Goal: Task Accomplishment & Management: Contribute content

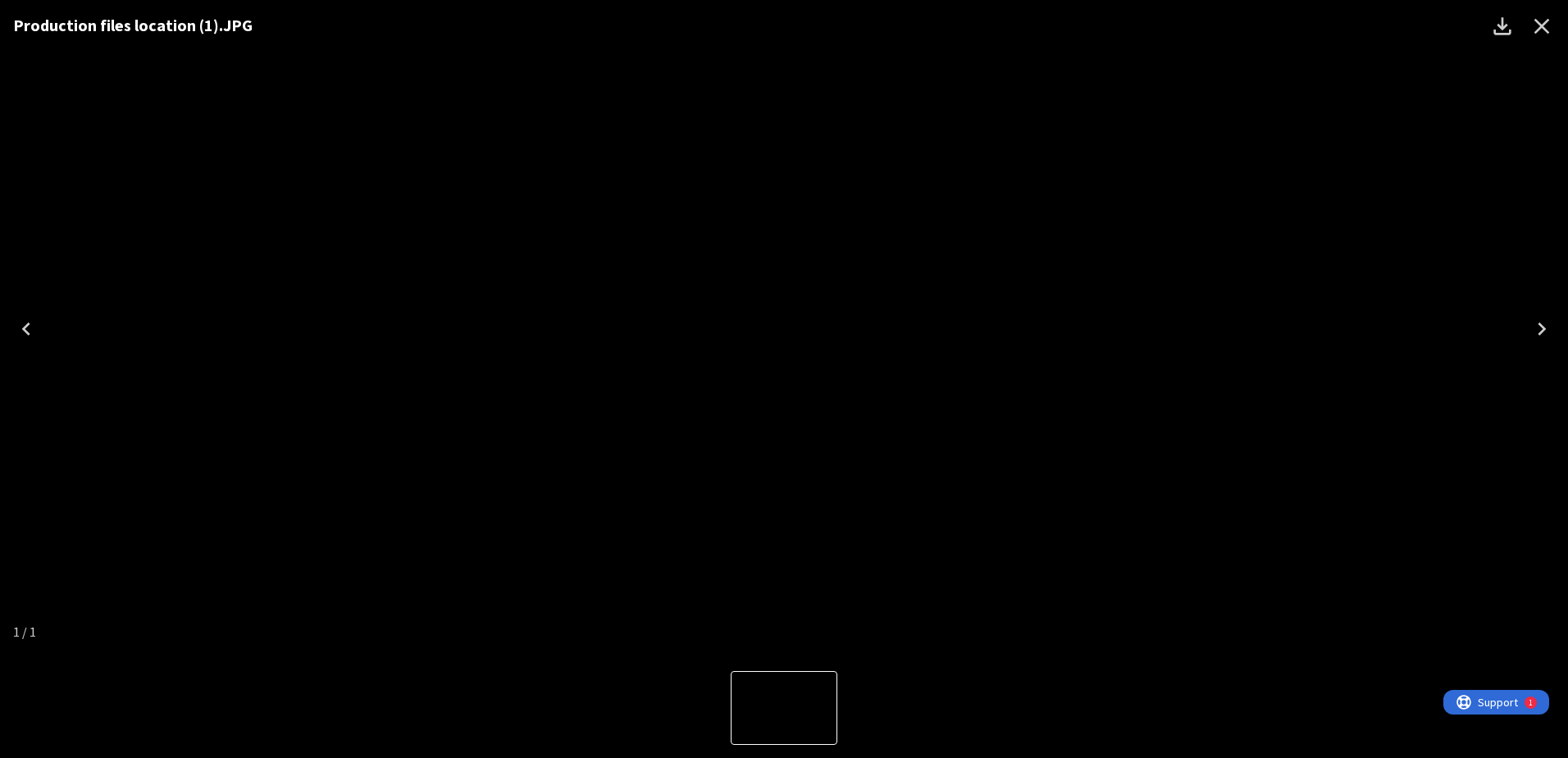
click at [1556, 15] on button "Close" at bounding box center [1541, 26] width 39 height 39
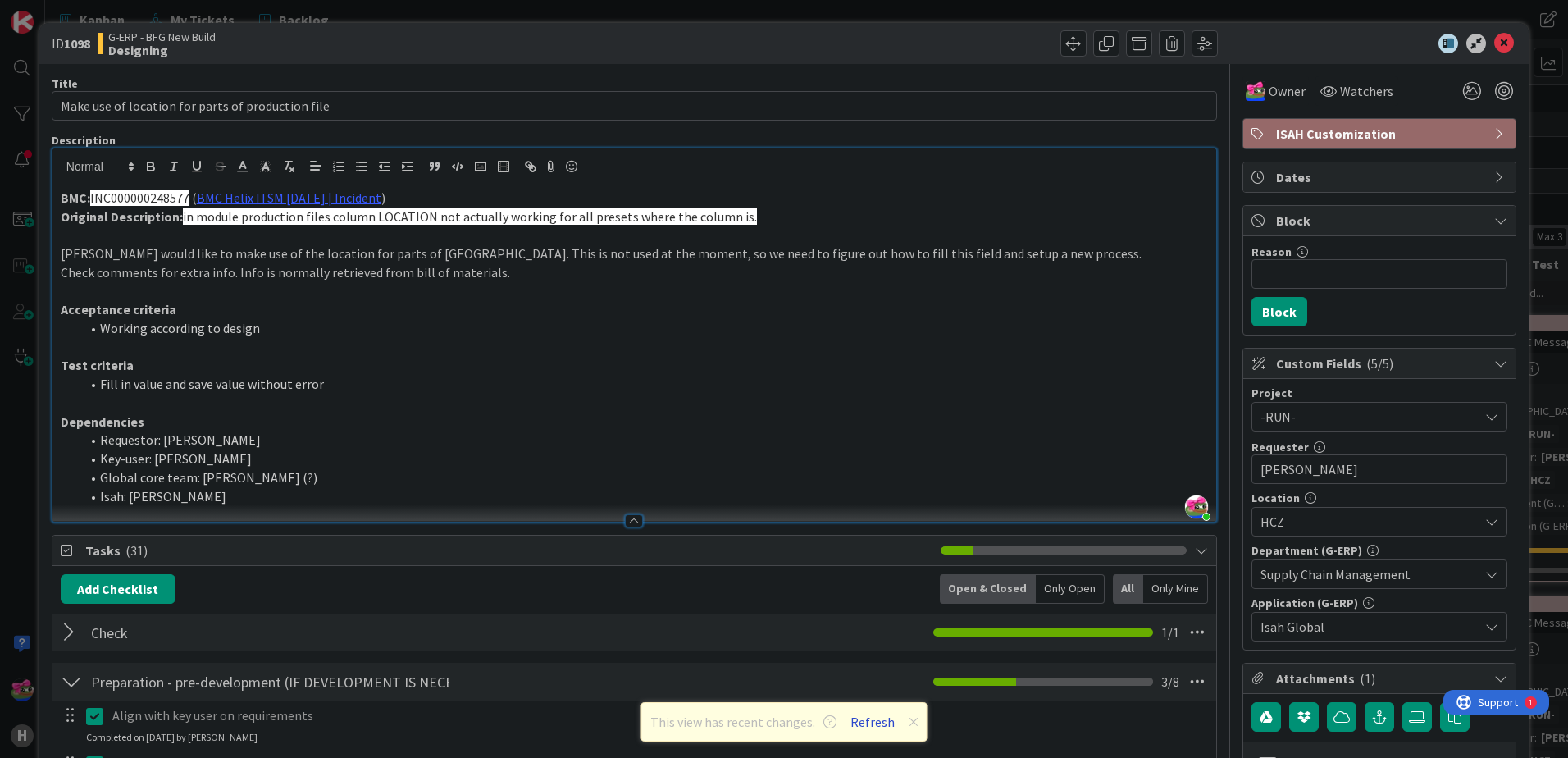
click at [881, 724] on button "Refresh" at bounding box center [872, 721] width 56 height 21
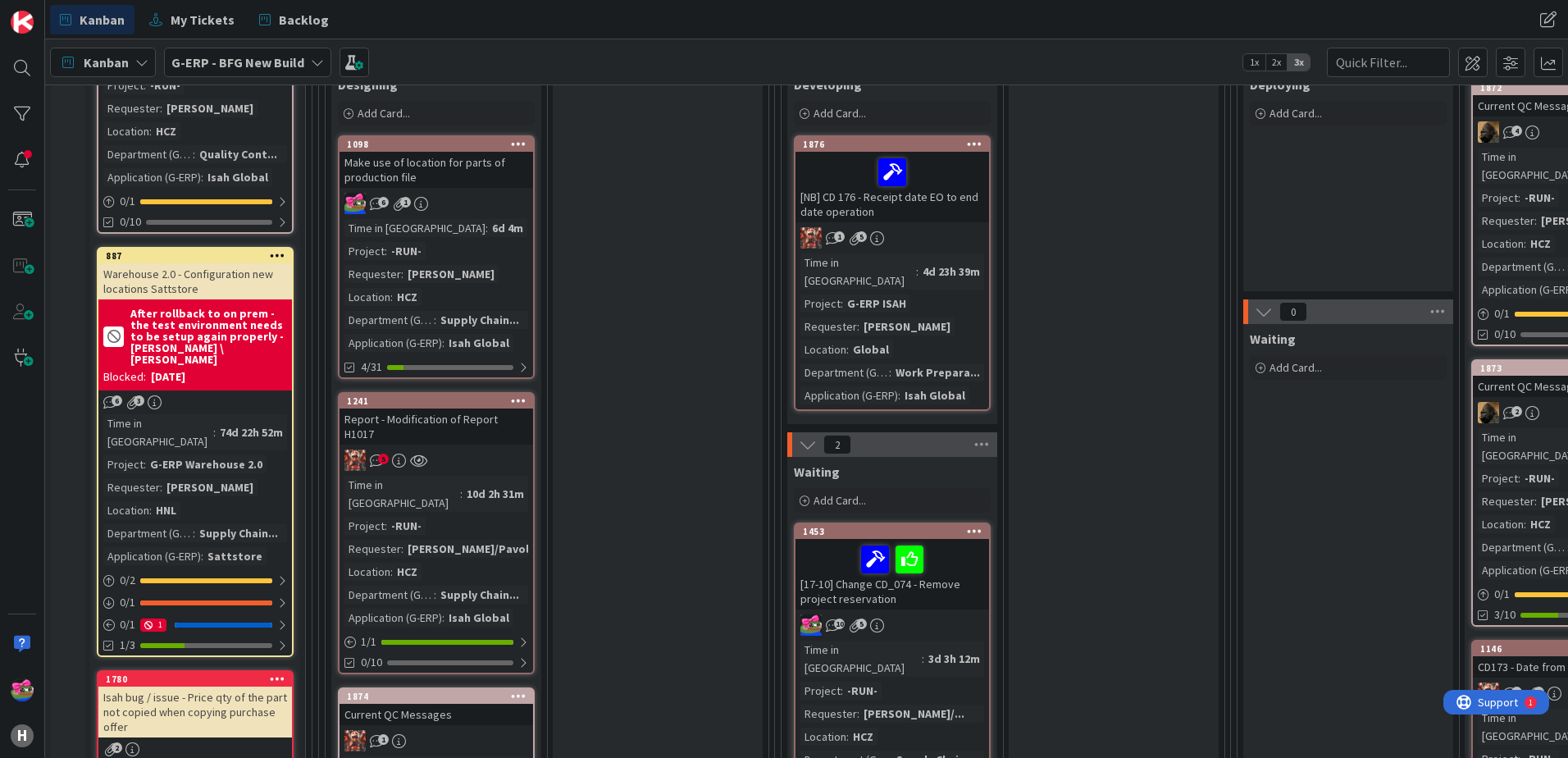
scroll to position [246, 0]
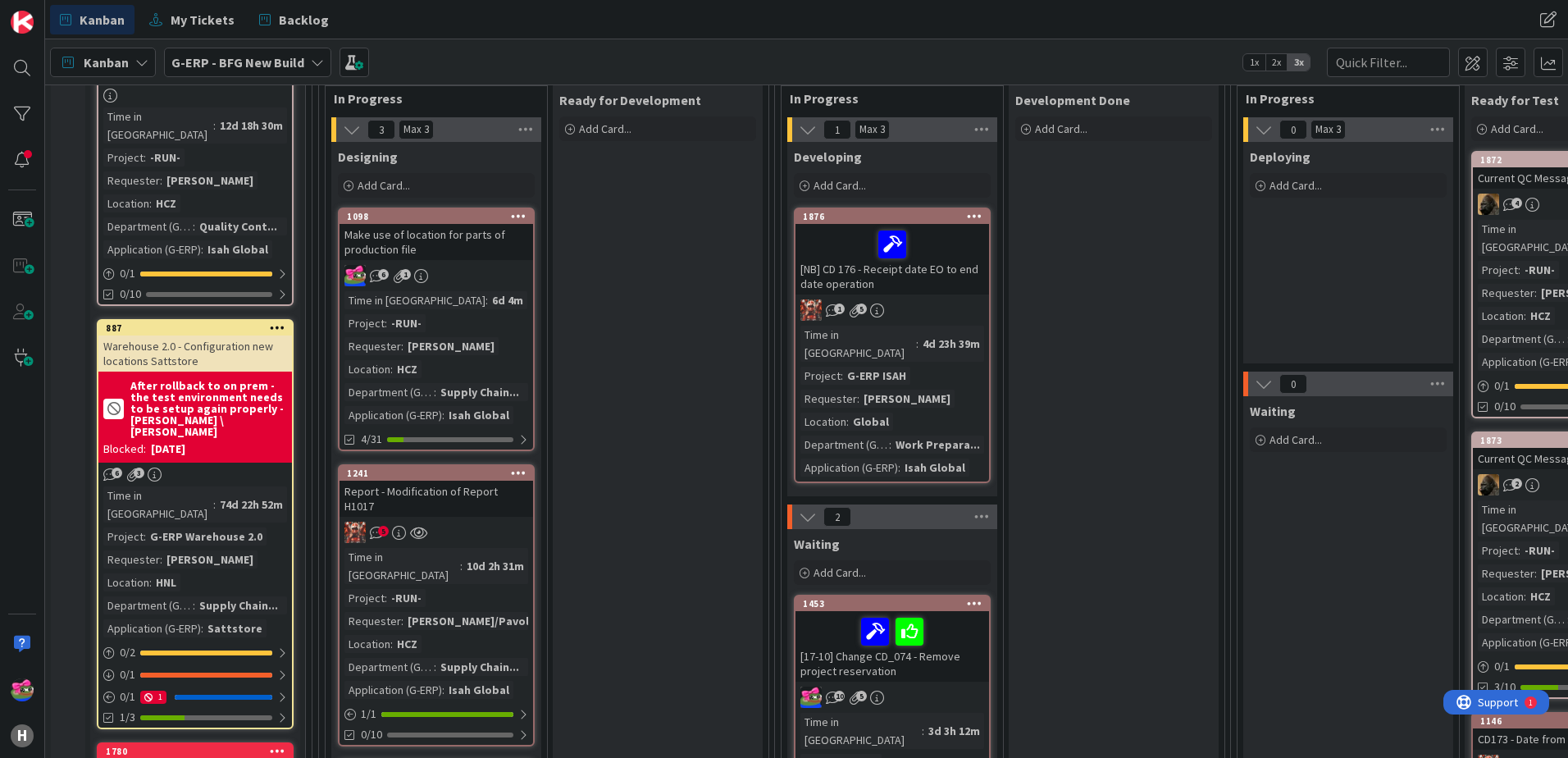
click at [461, 521] on div "5" at bounding box center [436, 531] width 194 height 21
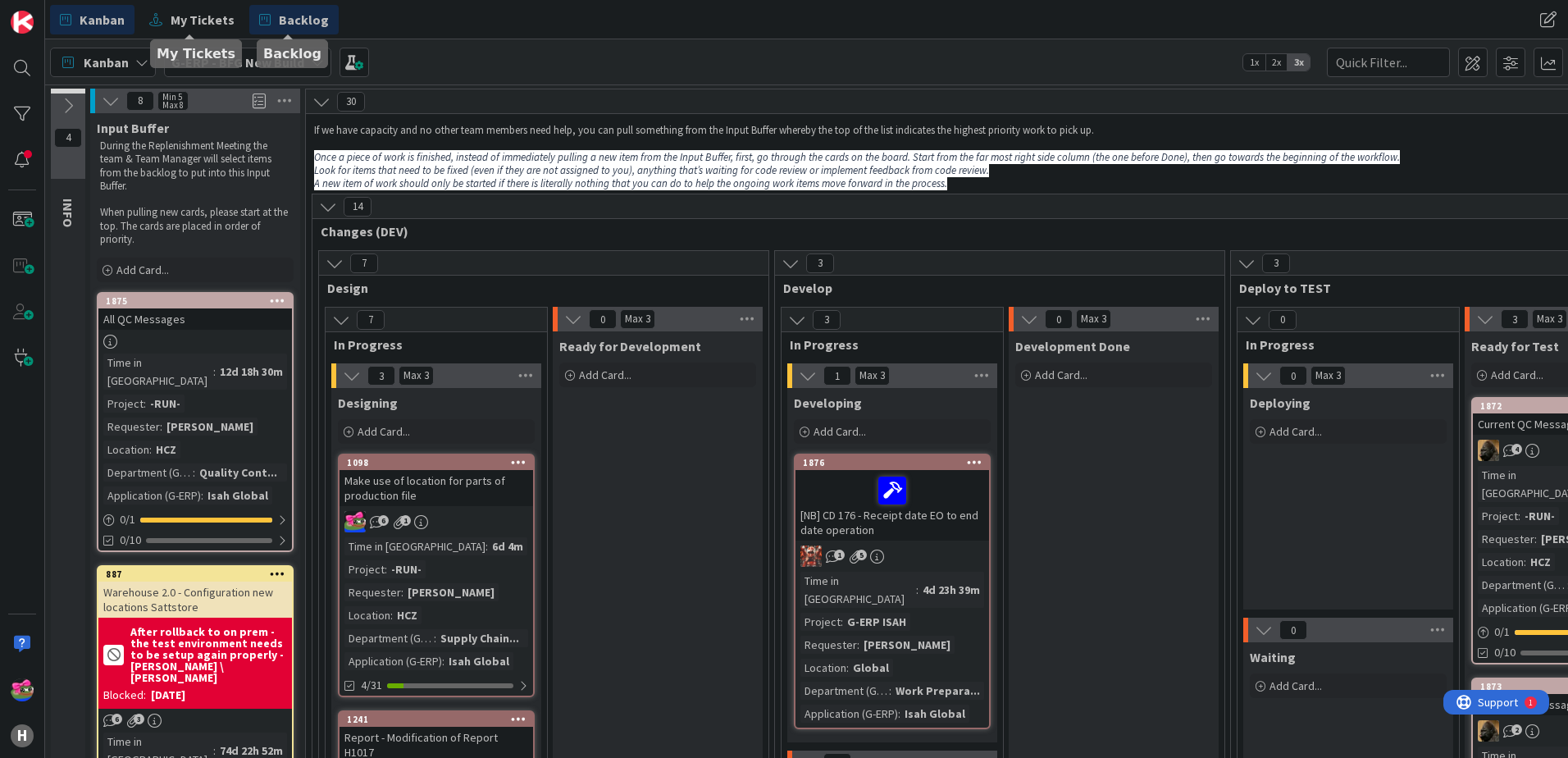
click at [309, 12] on span "Backlog" at bounding box center [304, 19] width 50 height 19
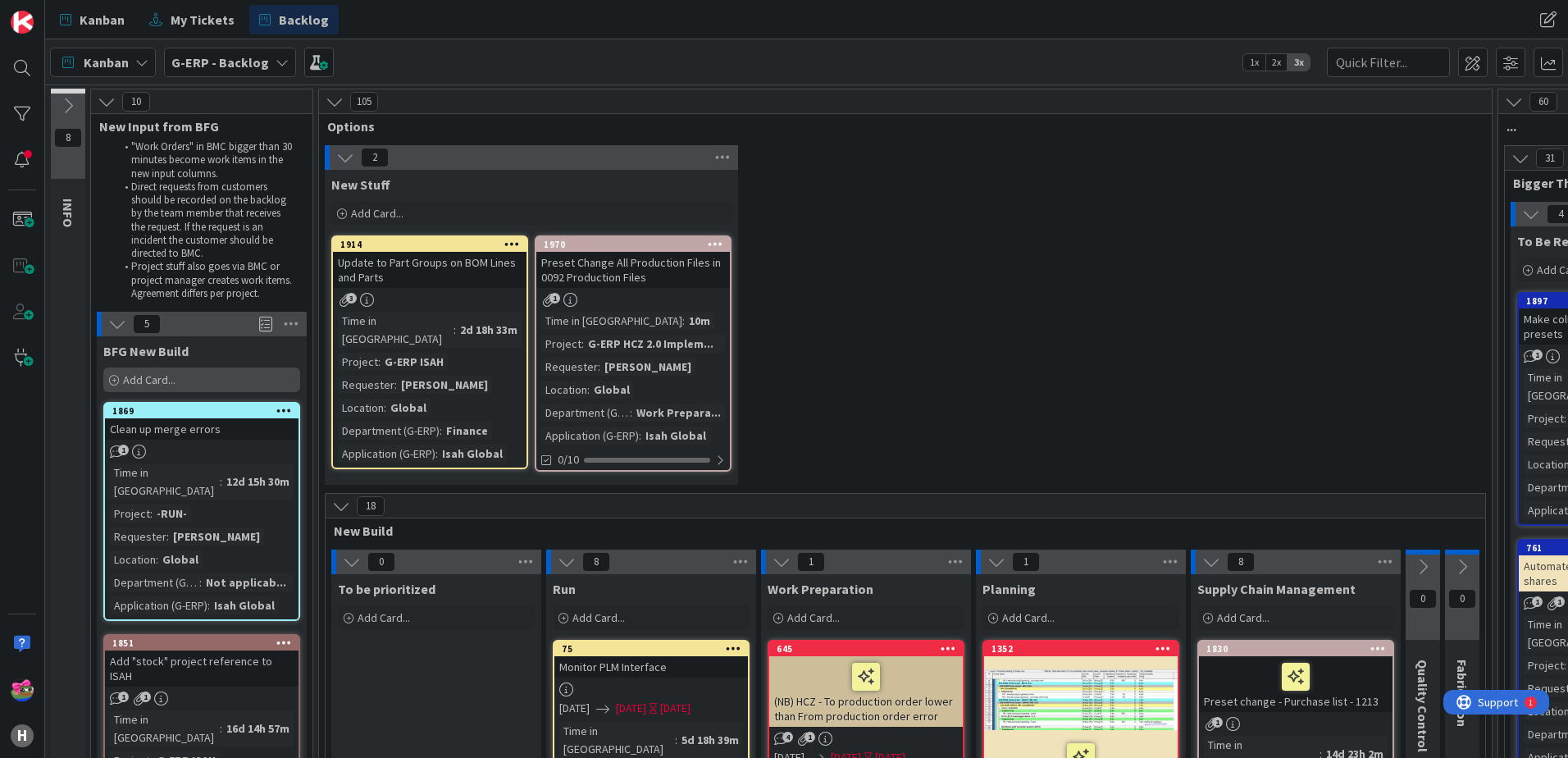
click at [166, 388] on div "Add Card..." at bounding box center [202, 379] width 196 height 25
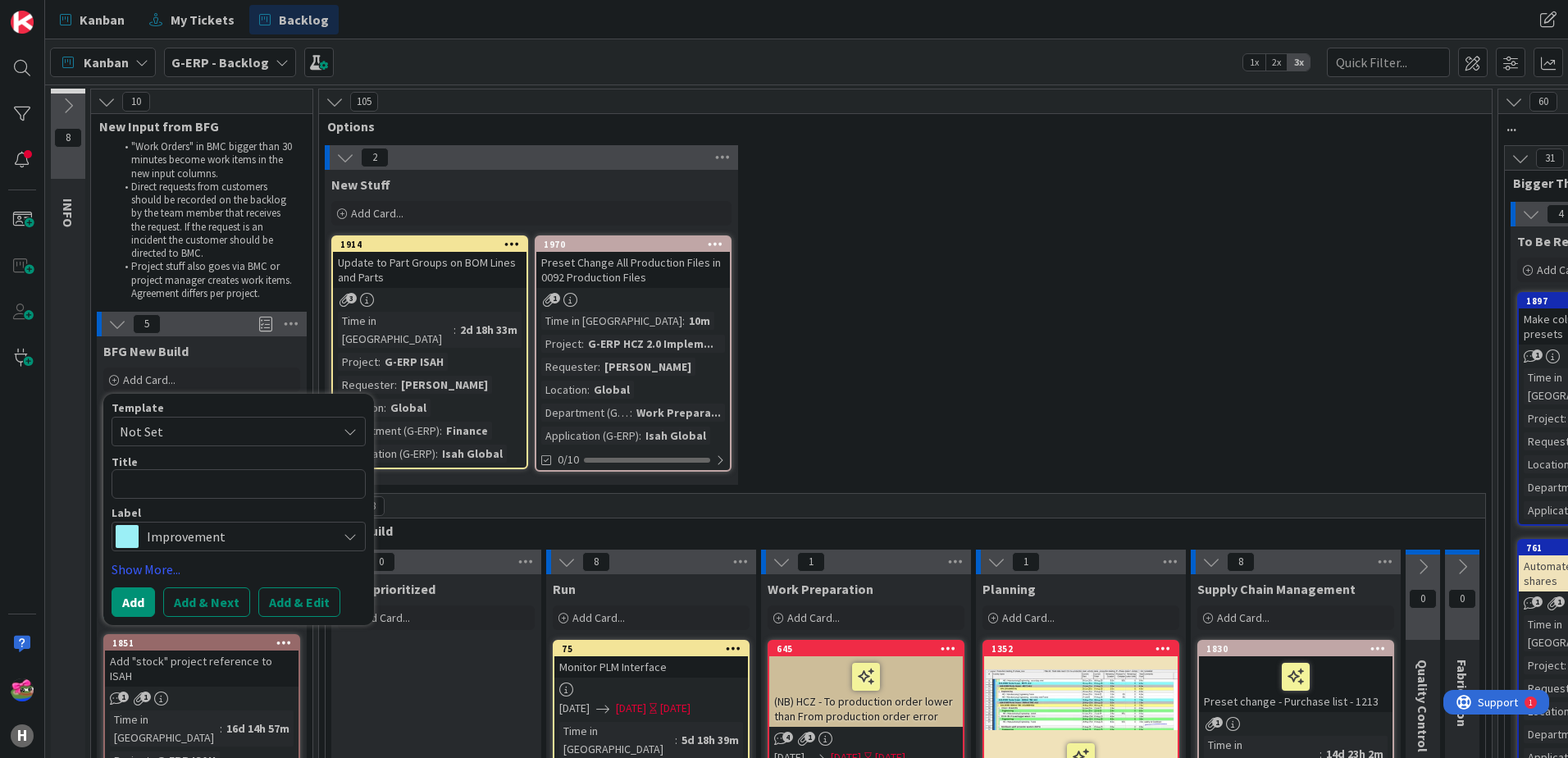
click at [176, 535] on span "Improvement" at bounding box center [238, 536] width 182 height 23
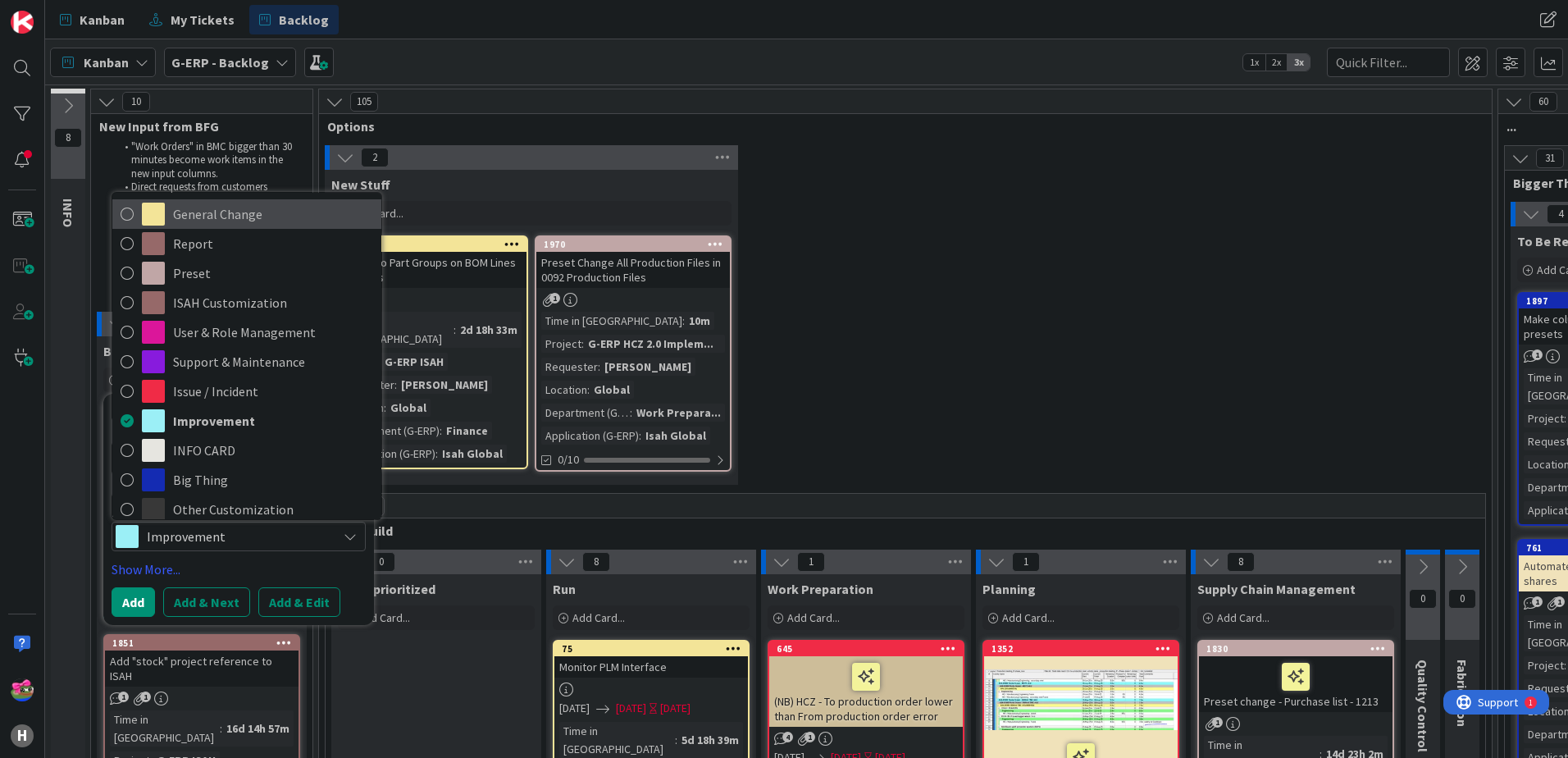
click at [129, 212] on icon at bounding box center [127, 214] width 13 height 25
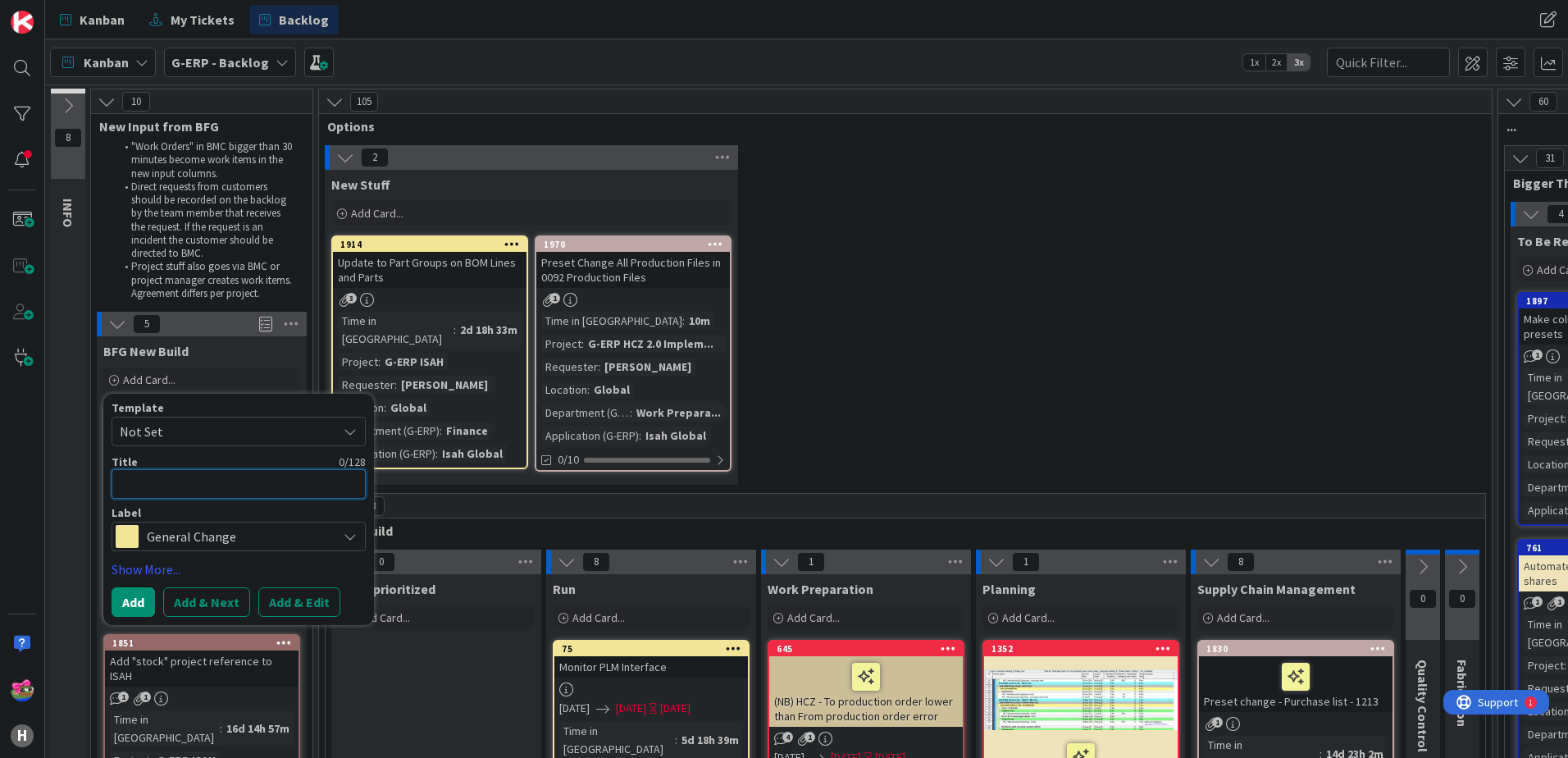
click at [184, 491] on textarea at bounding box center [239, 484] width 254 height 29
drag, startPoint x: 165, startPoint y: 481, endPoint x: 329, endPoint y: 466, distance: 164.7
click at [165, 481] on textarea at bounding box center [239, 484] width 254 height 29
type textarea "x"
type textarea "C"
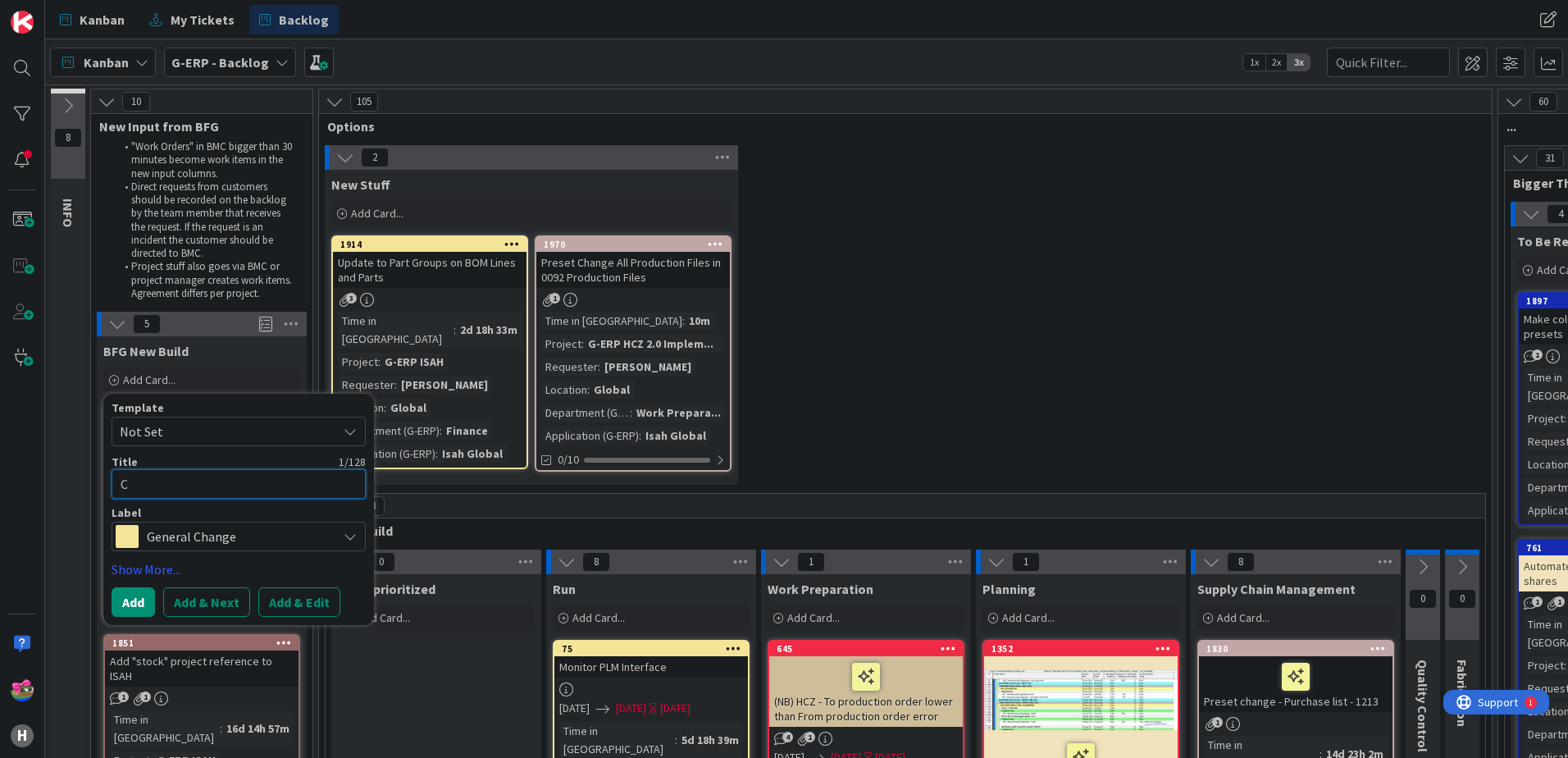
type textarea "x"
type textarea "Co"
type textarea "x"
type textarea "Con"
type textarea "x"
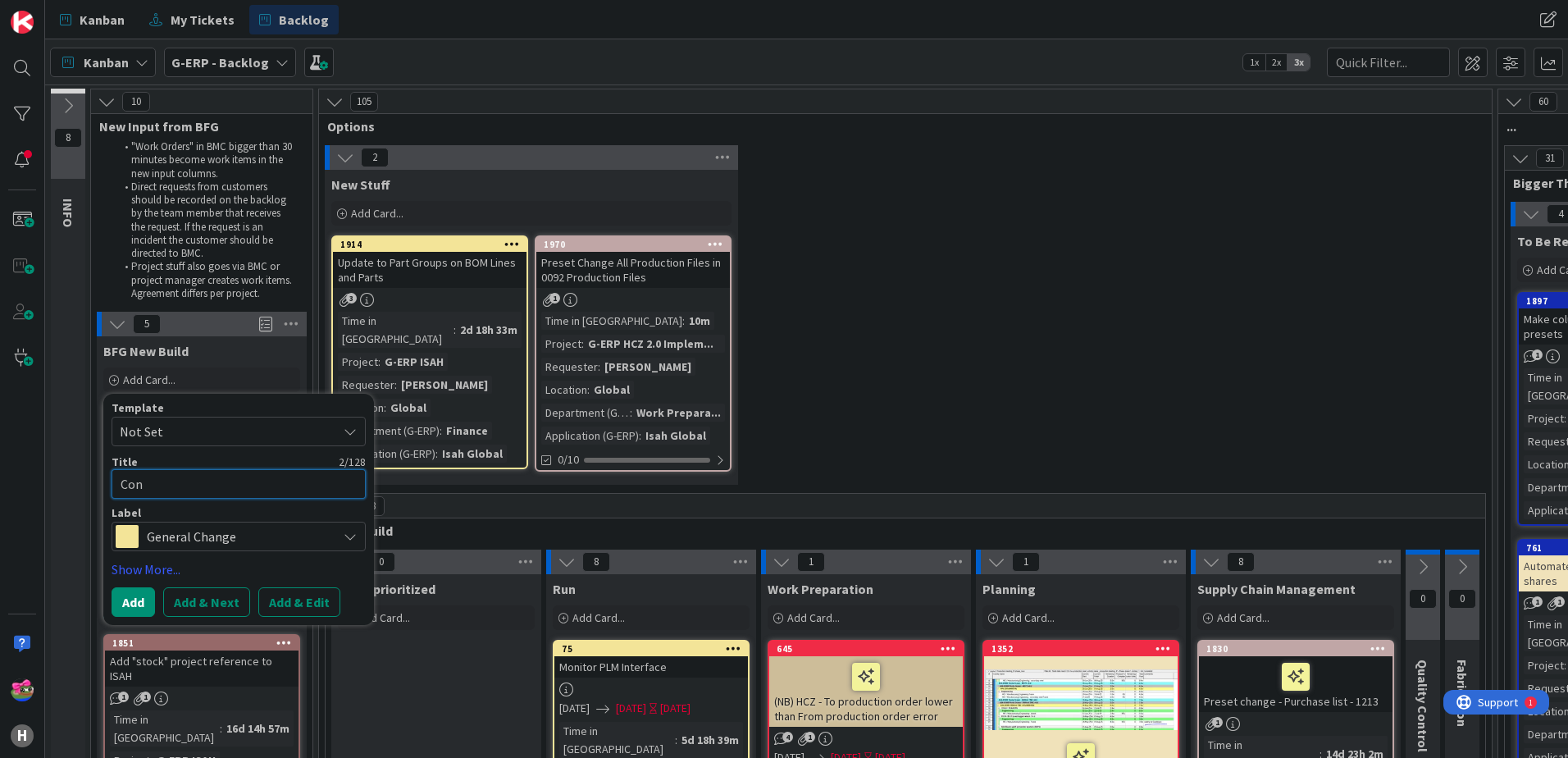
type textarea "Conf"
type textarea "x"
type textarea "Confi"
type textarea "x"
type textarea "Config"
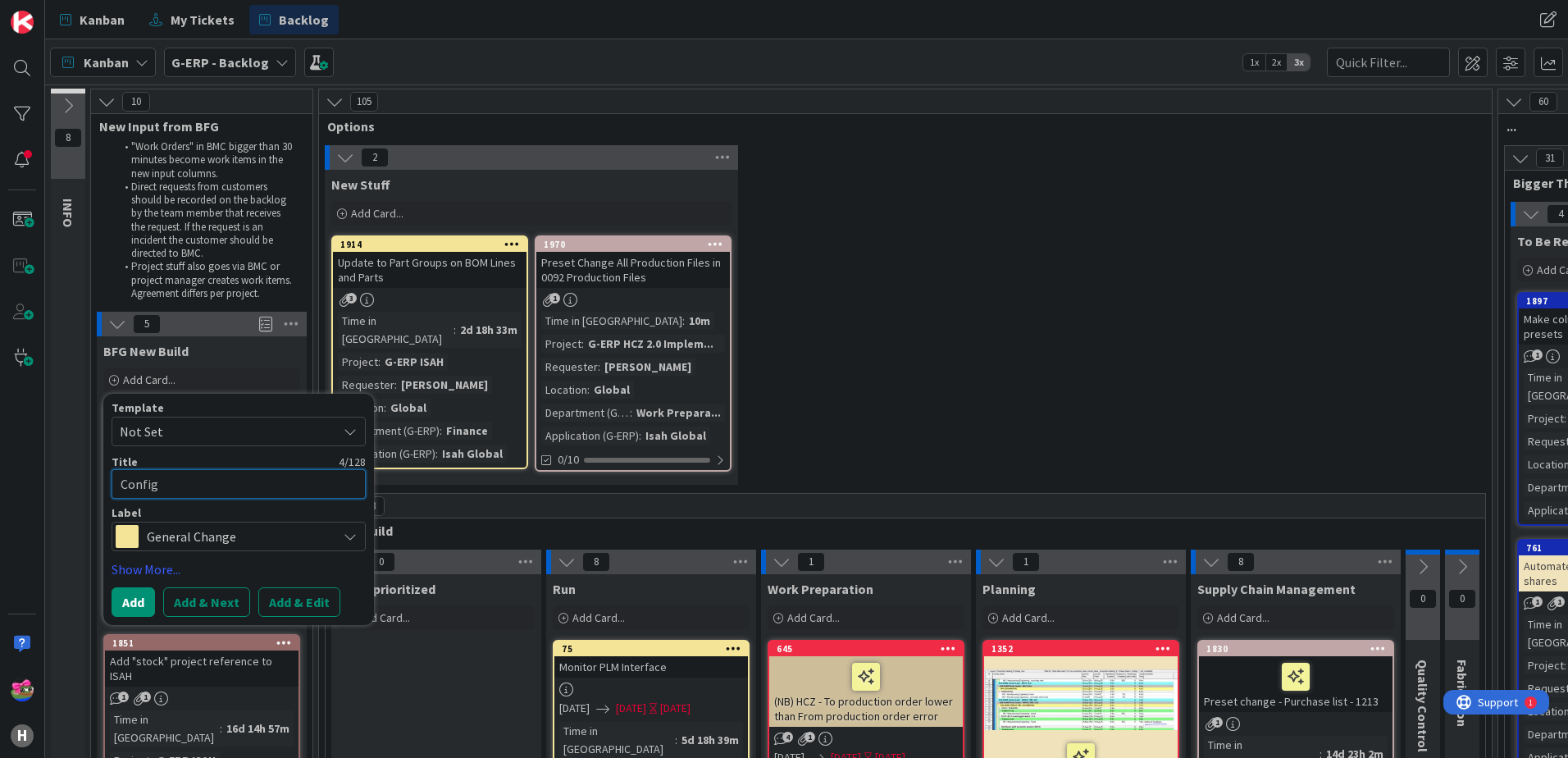
type textarea "x"
type textarea "Configur"
type textarea "x"
type textarea "Configure"
type textarea "x"
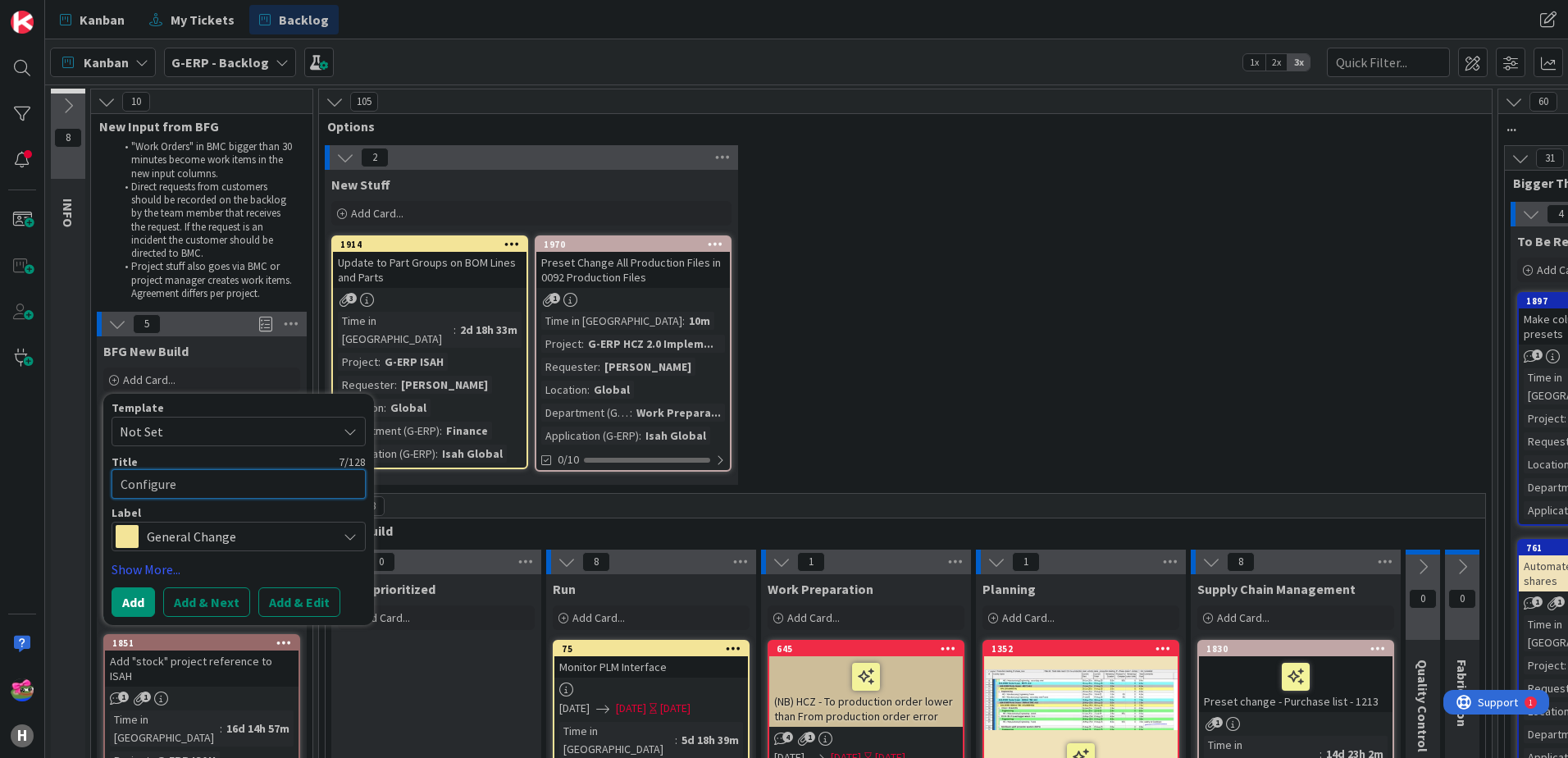
type textarea "Configure"
type textarea "x"
type textarea "Configure r"
type textarea "x"
type textarea "Configure re"
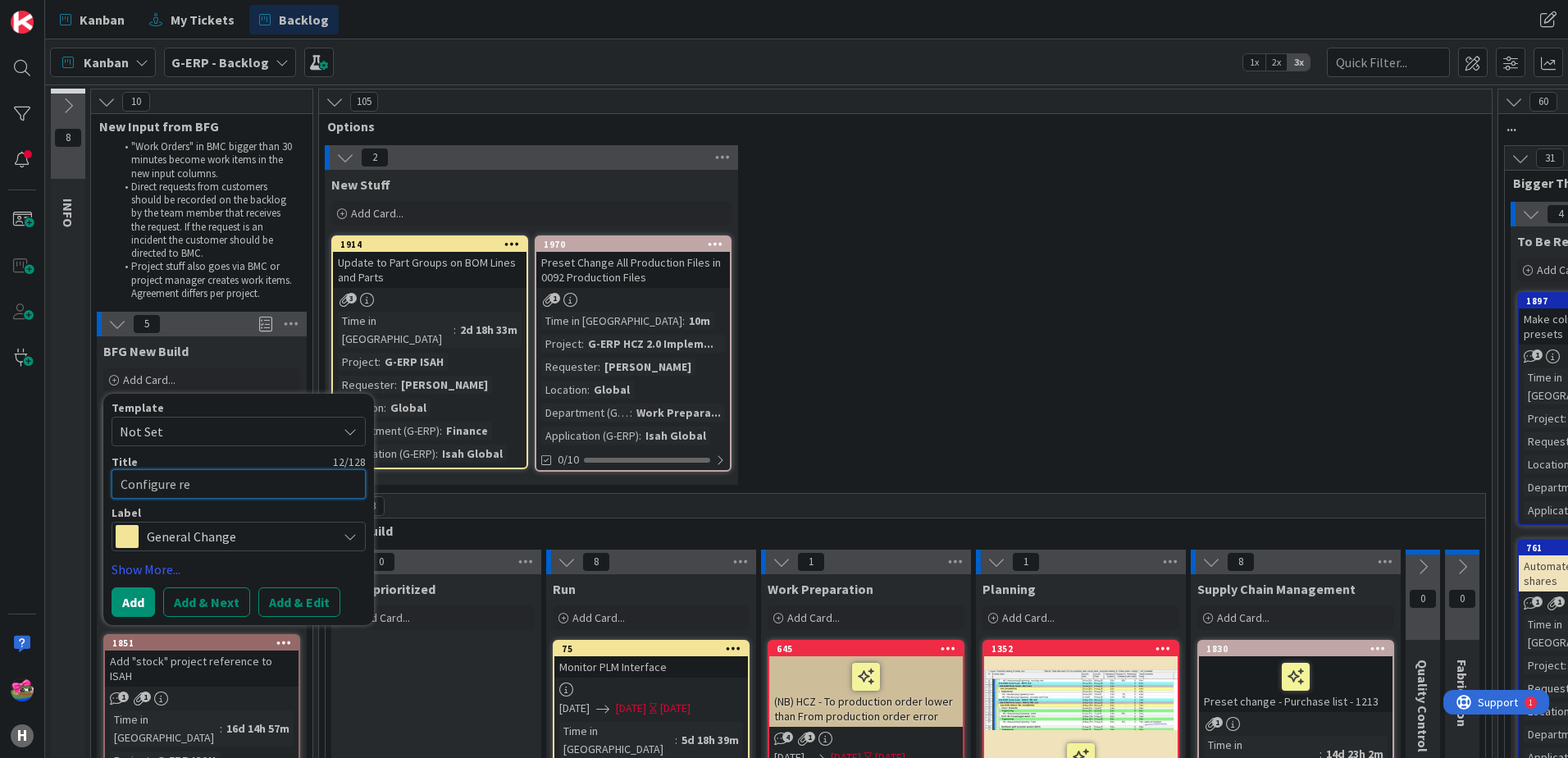
type textarea "x"
type textarea "Configure r"
type textarea "x"
type textarea "Configure"
type textarea "x"
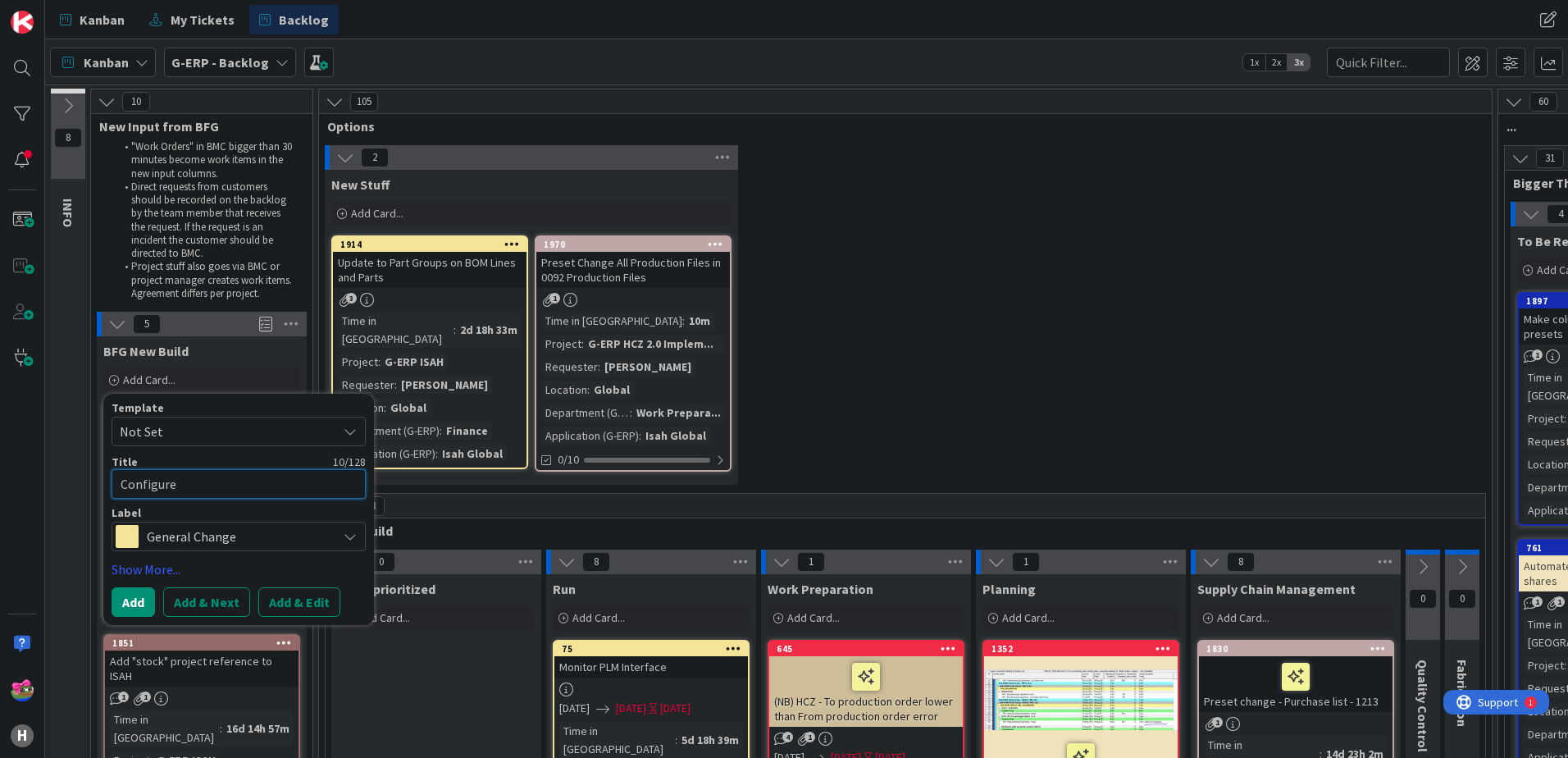
type textarea "Configure R"
type textarea "x"
type textarea "Configure Re"
type textarea "x"
type textarea "Configure Rep"
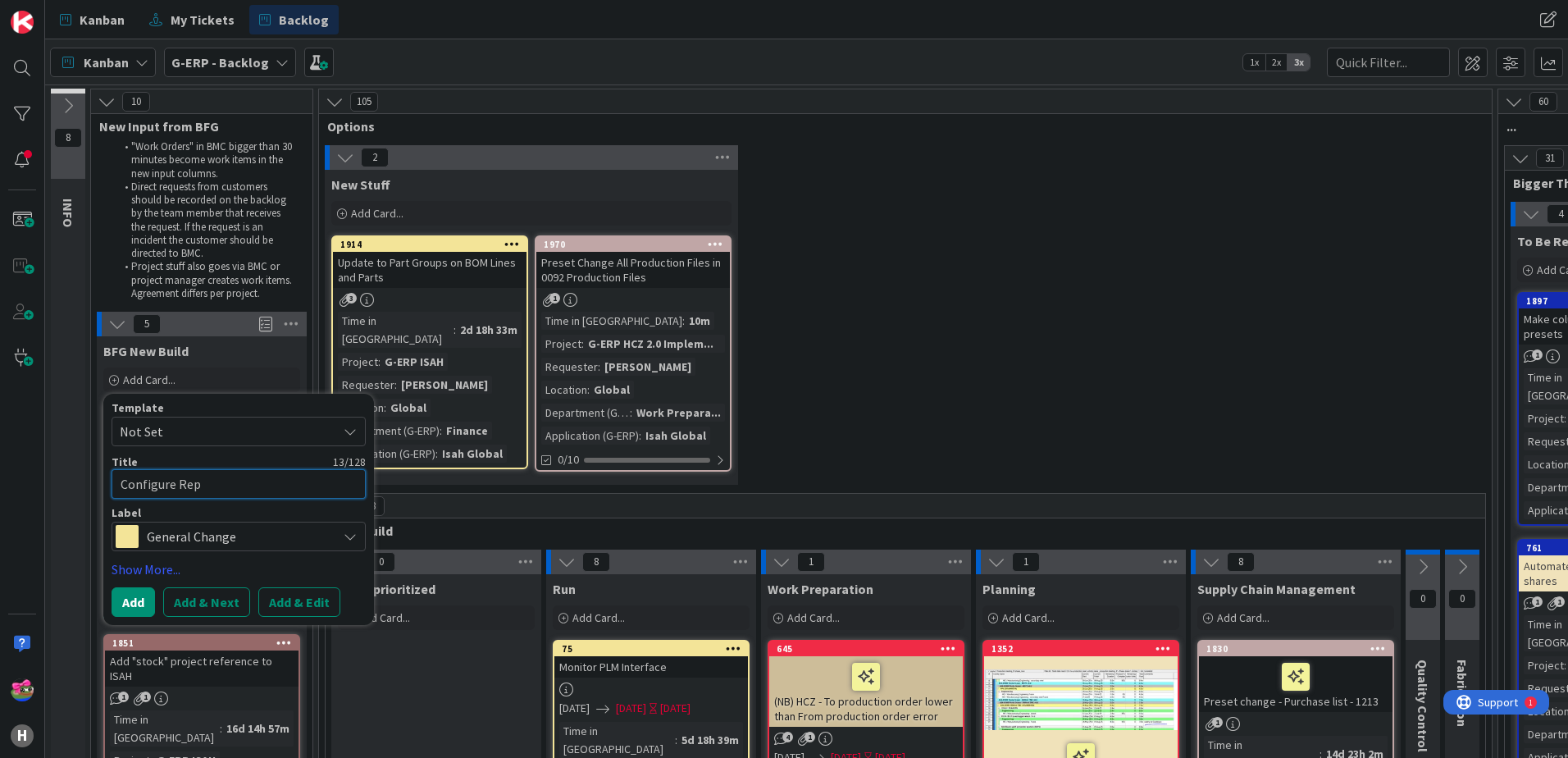
type textarea "x"
type textarea "Configure Re"
type textarea "x"
type textarea "Configure [MEDICAL_DATA]"
type textarea "x"
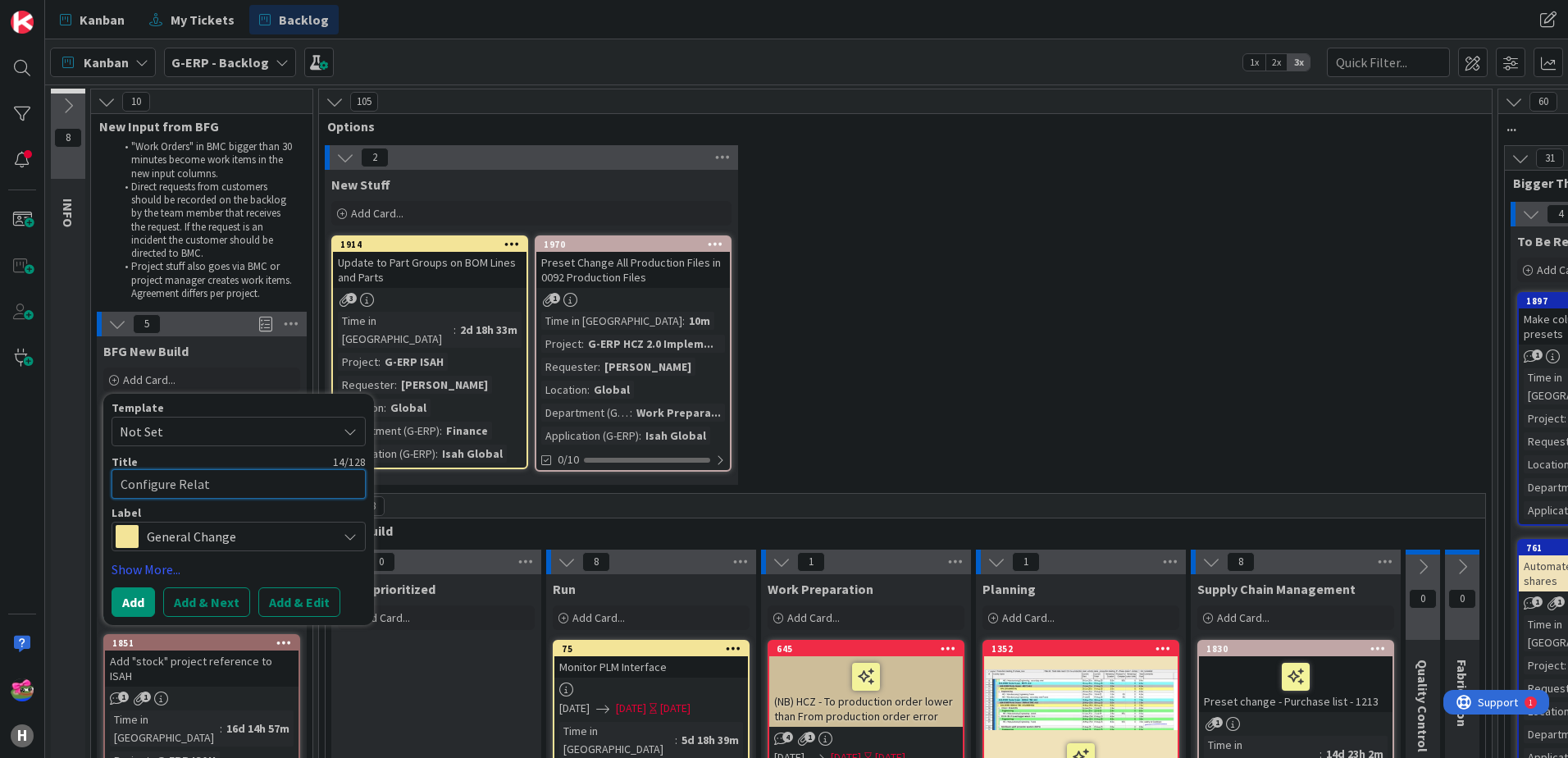
type textarea "Configure Relati"
type textarea "x"
type textarea "Configure Relatio"
type textarea "x"
type textarea "Configure Relation"
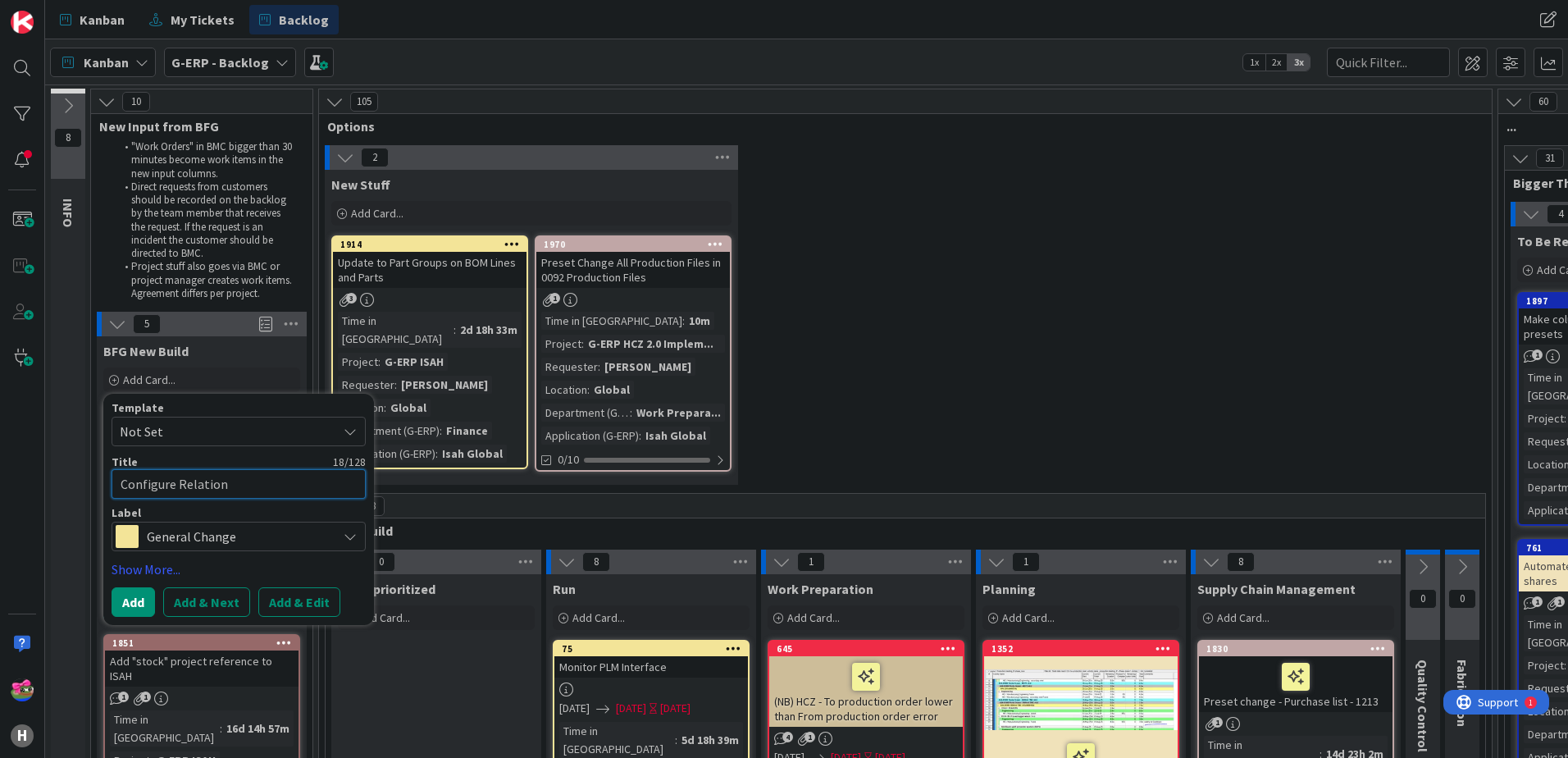
type textarea "x"
type textarea "Configure Relations"
type textarea "x"
type textarea "Configure Relationsh"
type textarea "x"
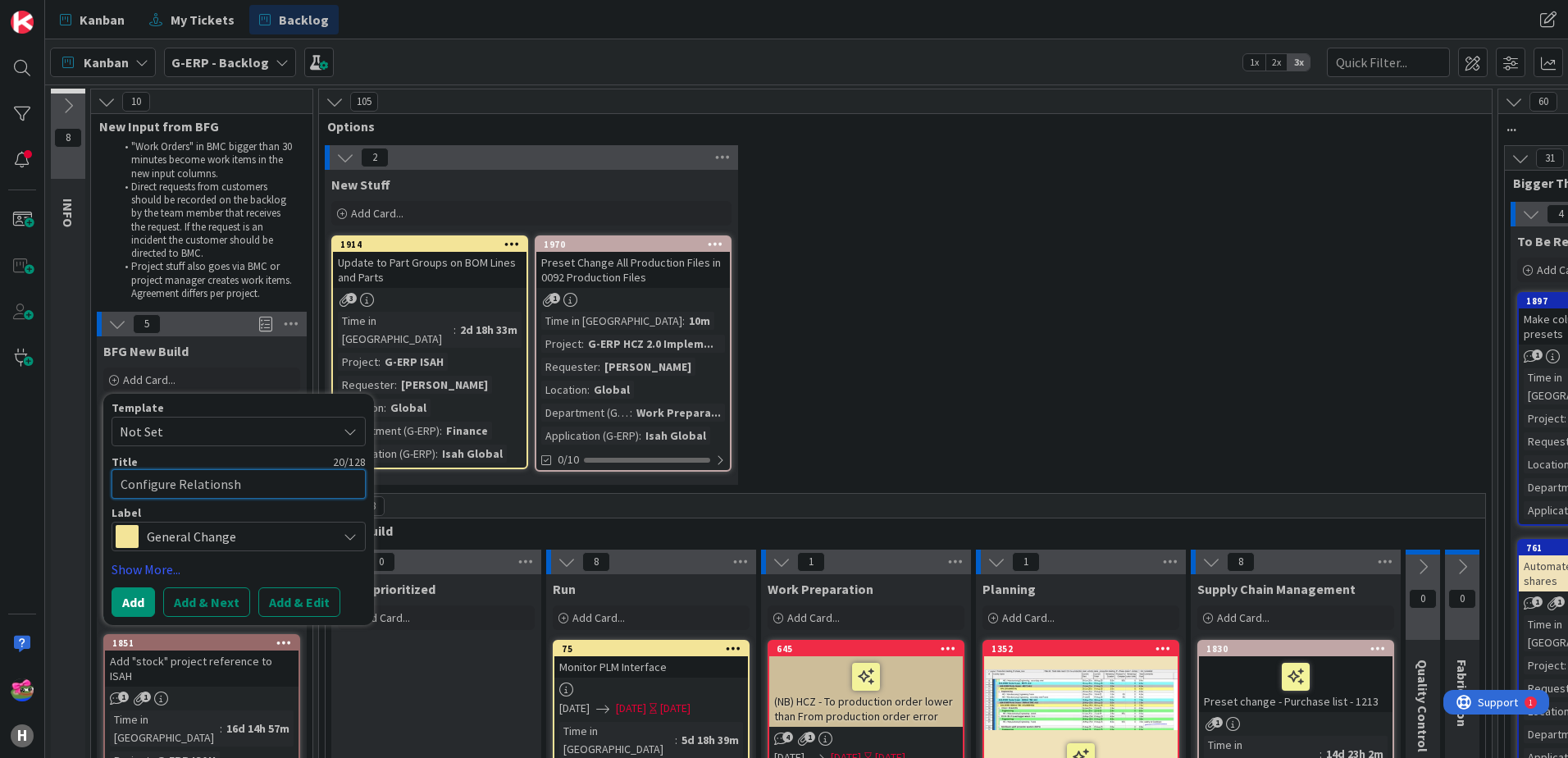
type textarea "Configure Relationshi"
type textarea "x"
type textarea "Configure Relationship"
type textarea "x"
type textarea "Configure Relationships"
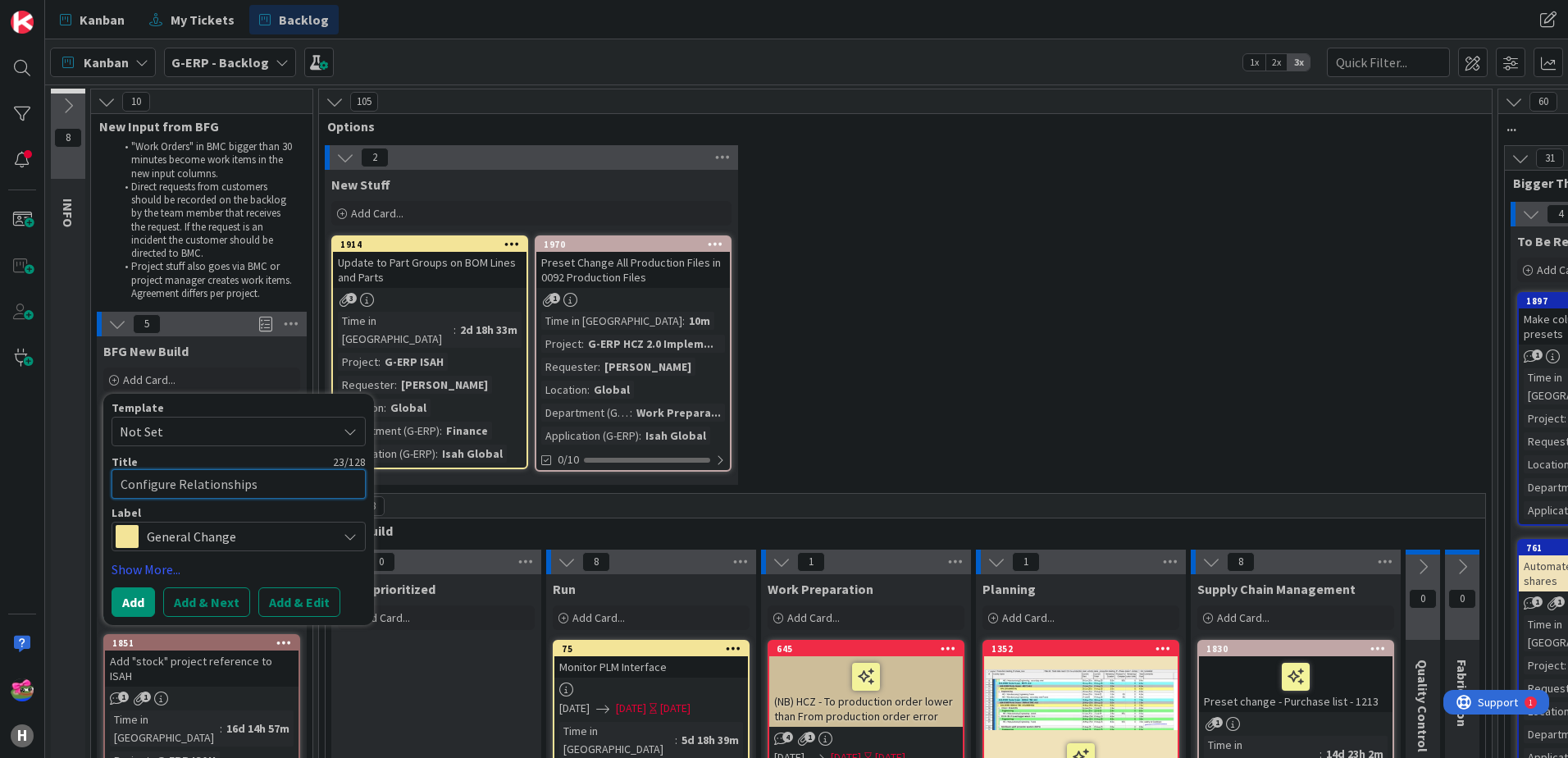
type textarea "x"
type textarea "Configure Relationships"
type textarea "x"
type textarea "Configure Relationships b"
type textarea "x"
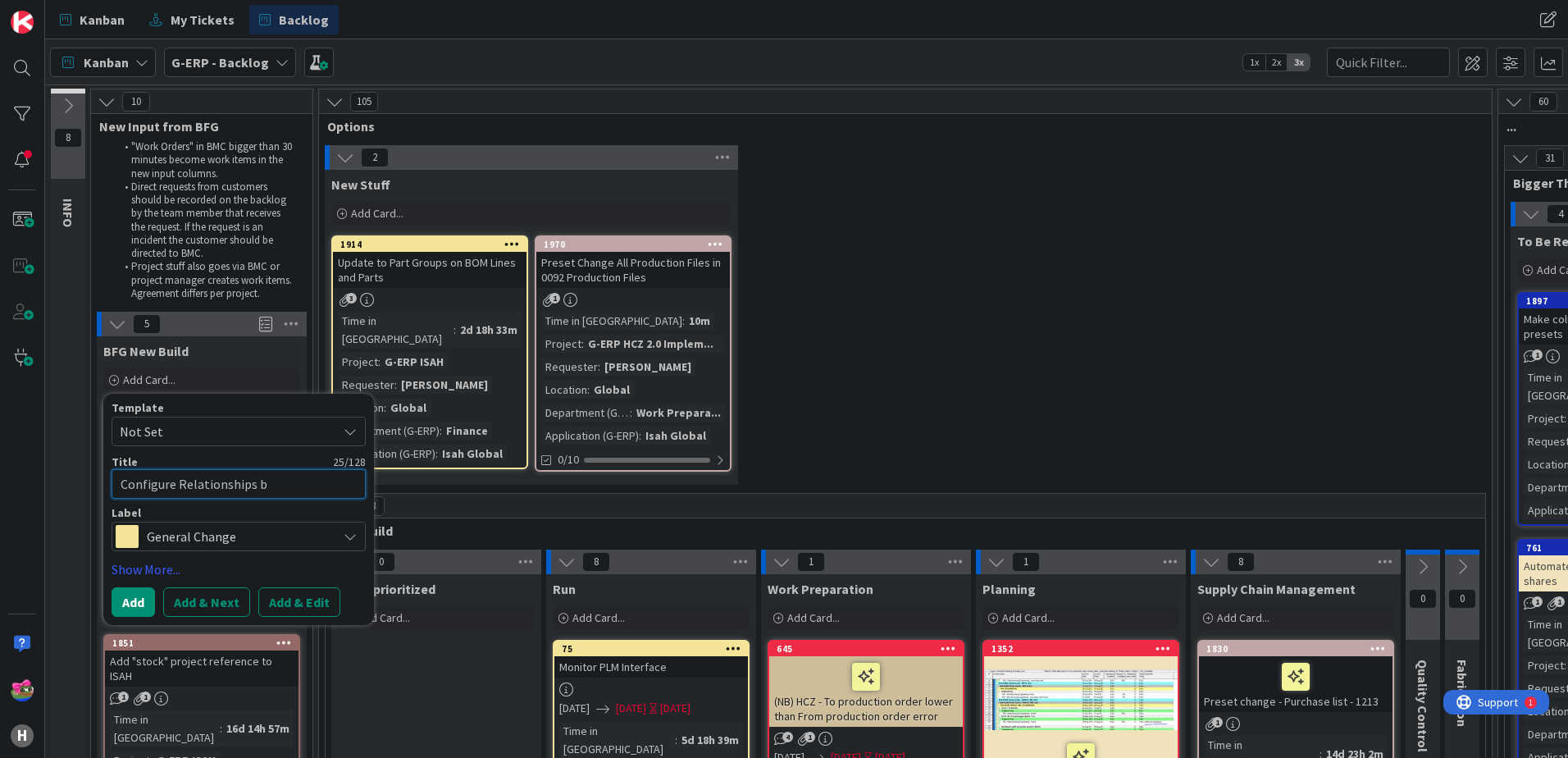
type textarea "Configure Relationships be"
type textarea "x"
type textarea "Configure Relationships bet"
type textarea "x"
type textarea "Configure Relationships betw"
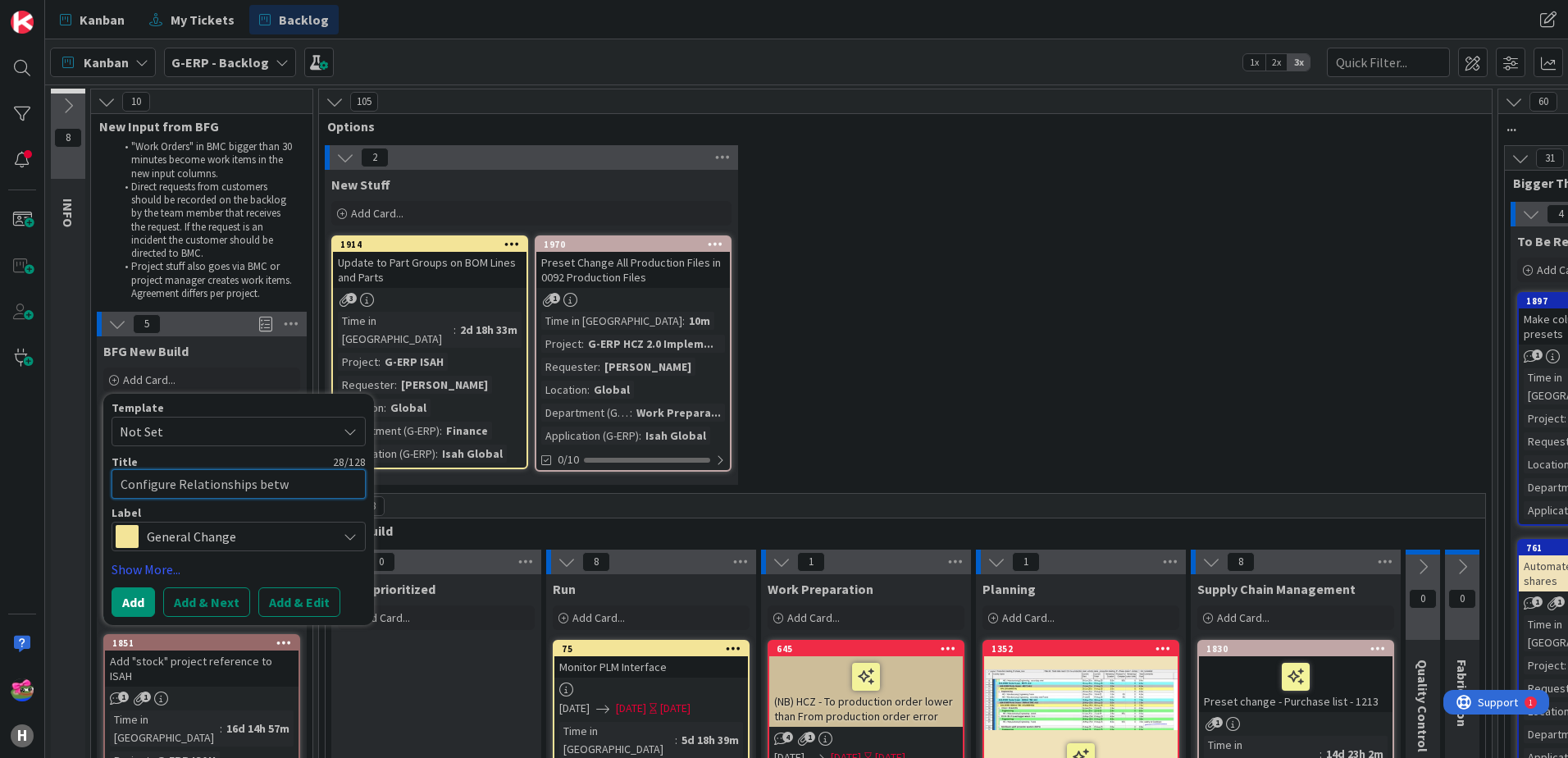
type textarea "x"
type textarea "Configure Relationships betwe"
type textarea "x"
type textarea "Configure Relationships betwee"
type textarea "x"
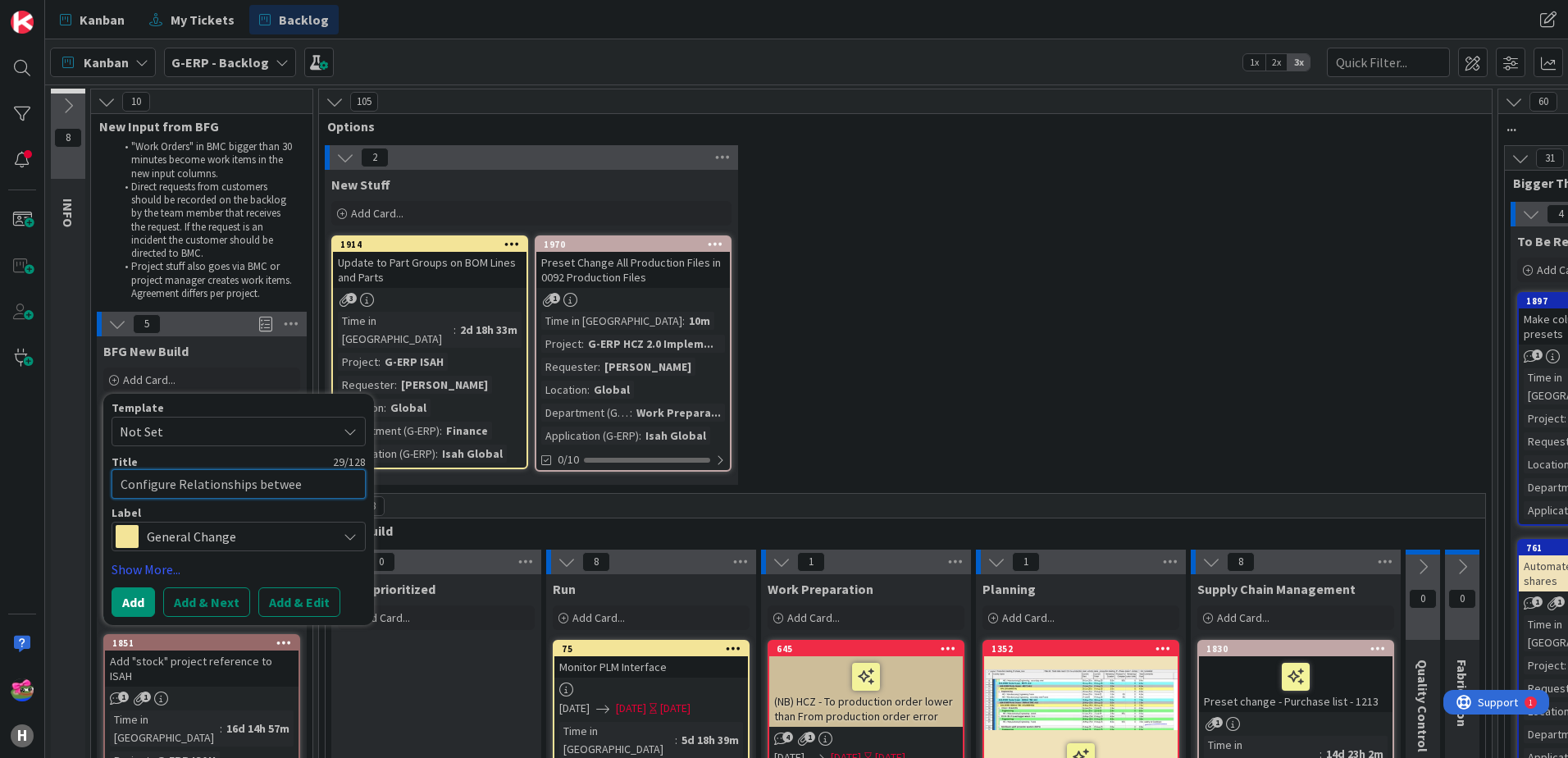
type textarea "Configure Relationships between"
type textarea "x"
type textarea "Configure Relationships between"
type textarea "x"
type textarea "Configure Relationships between C"
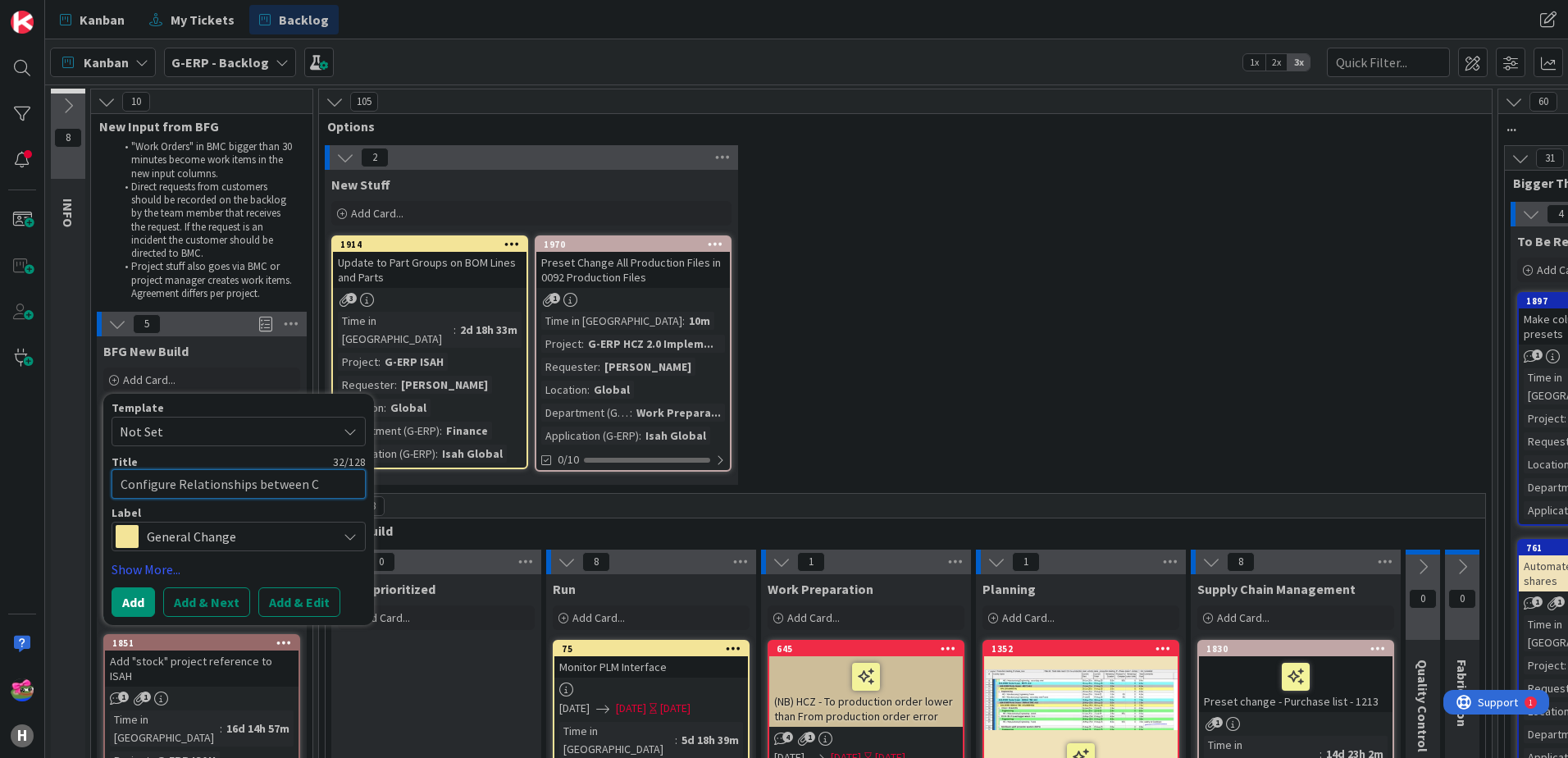
type textarea "x"
type textarea "Configure Relationships between Co"
type textarea "x"
type textarea "Configure Relationships between Cou"
type textarea "x"
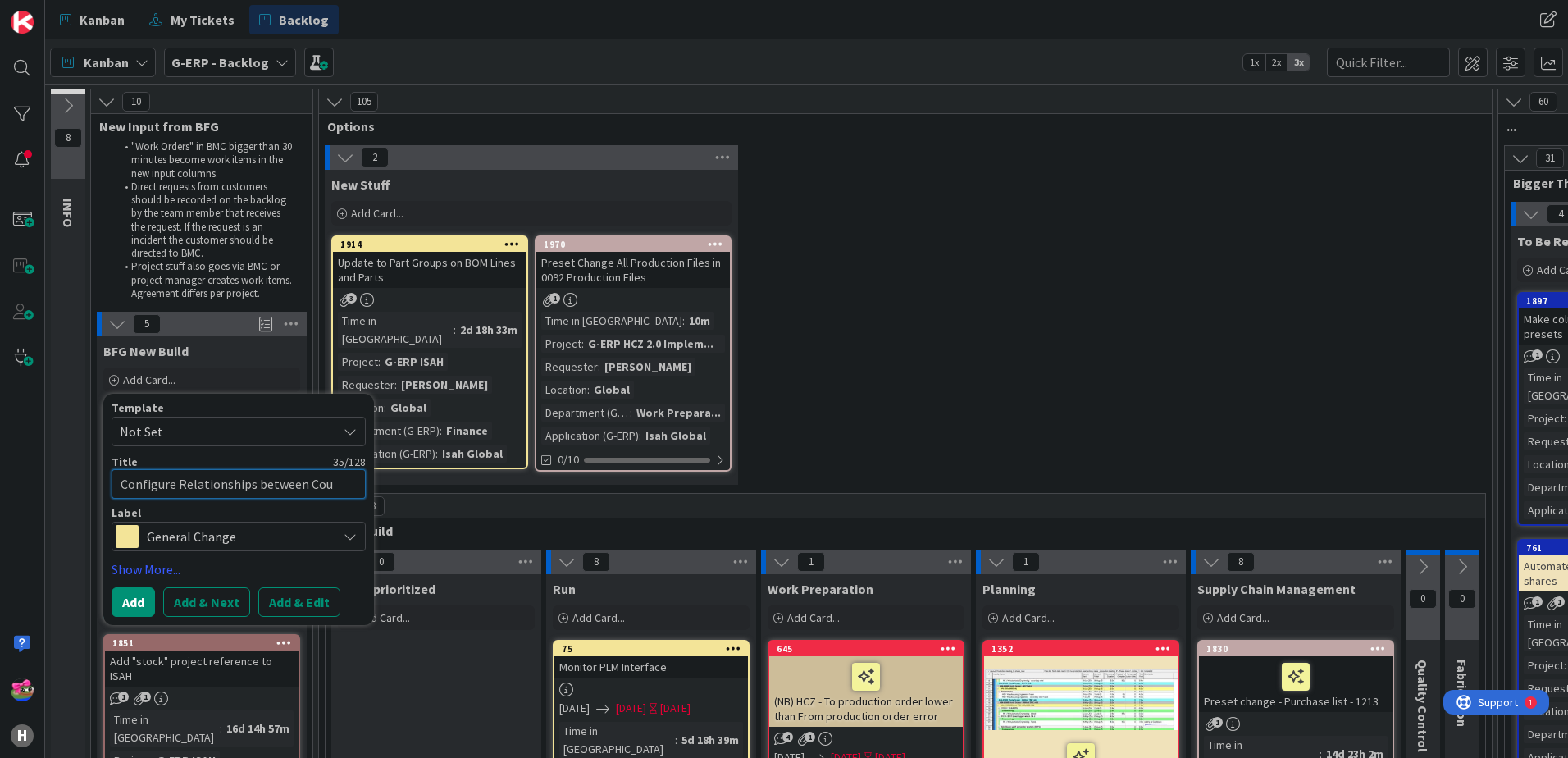
type textarea "Configure Relationships between Coun"
type textarea "x"
type textarea "Configure Relationships between Count"
type textarea "x"
type textarea "Configure Relationships between Countr"
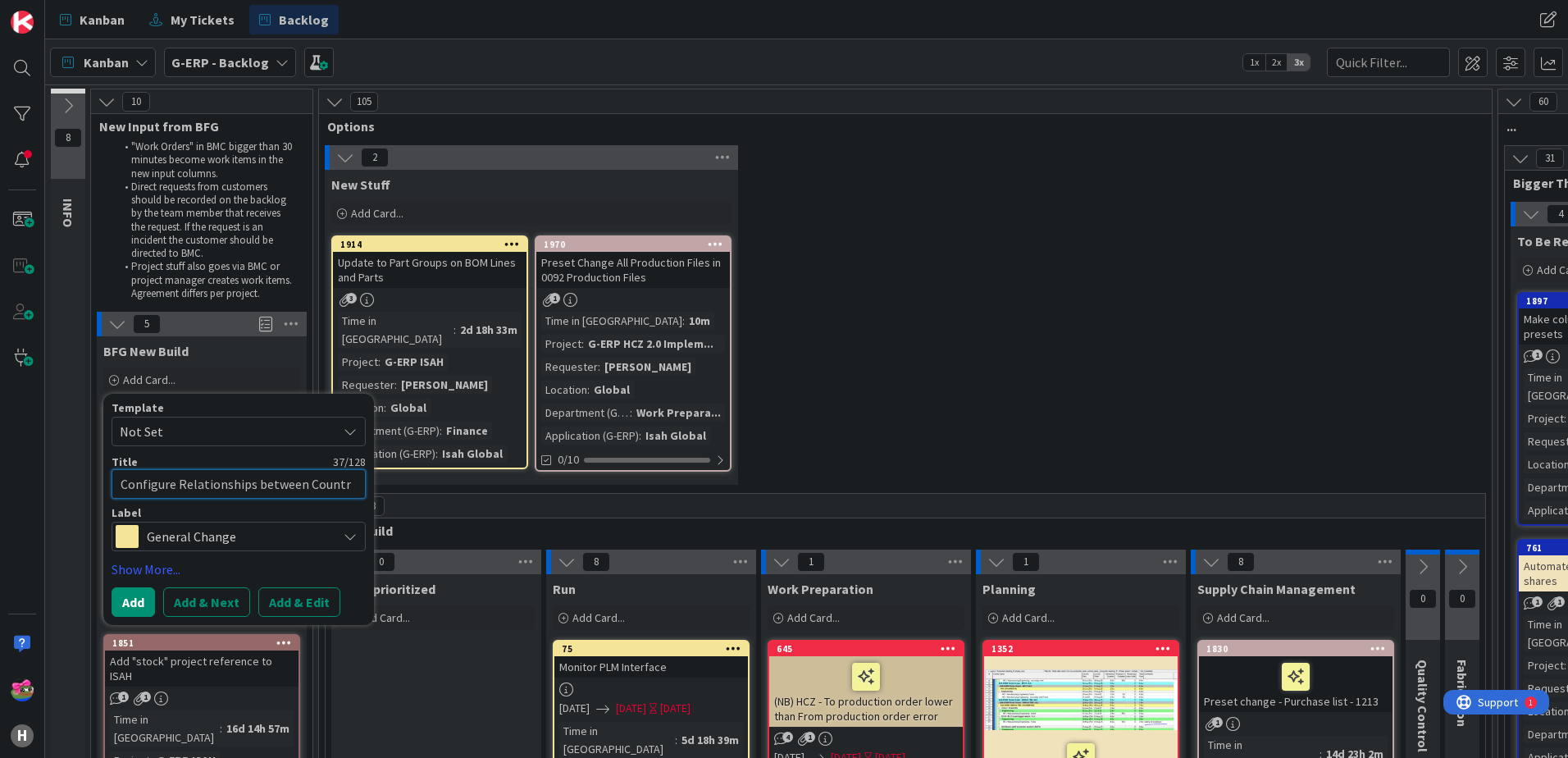
type textarea "x"
type textarea "Configure Relationships between Countri"
type textarea "x"
type textarea "Configure Relationships between Countrie"
type textarea "x"
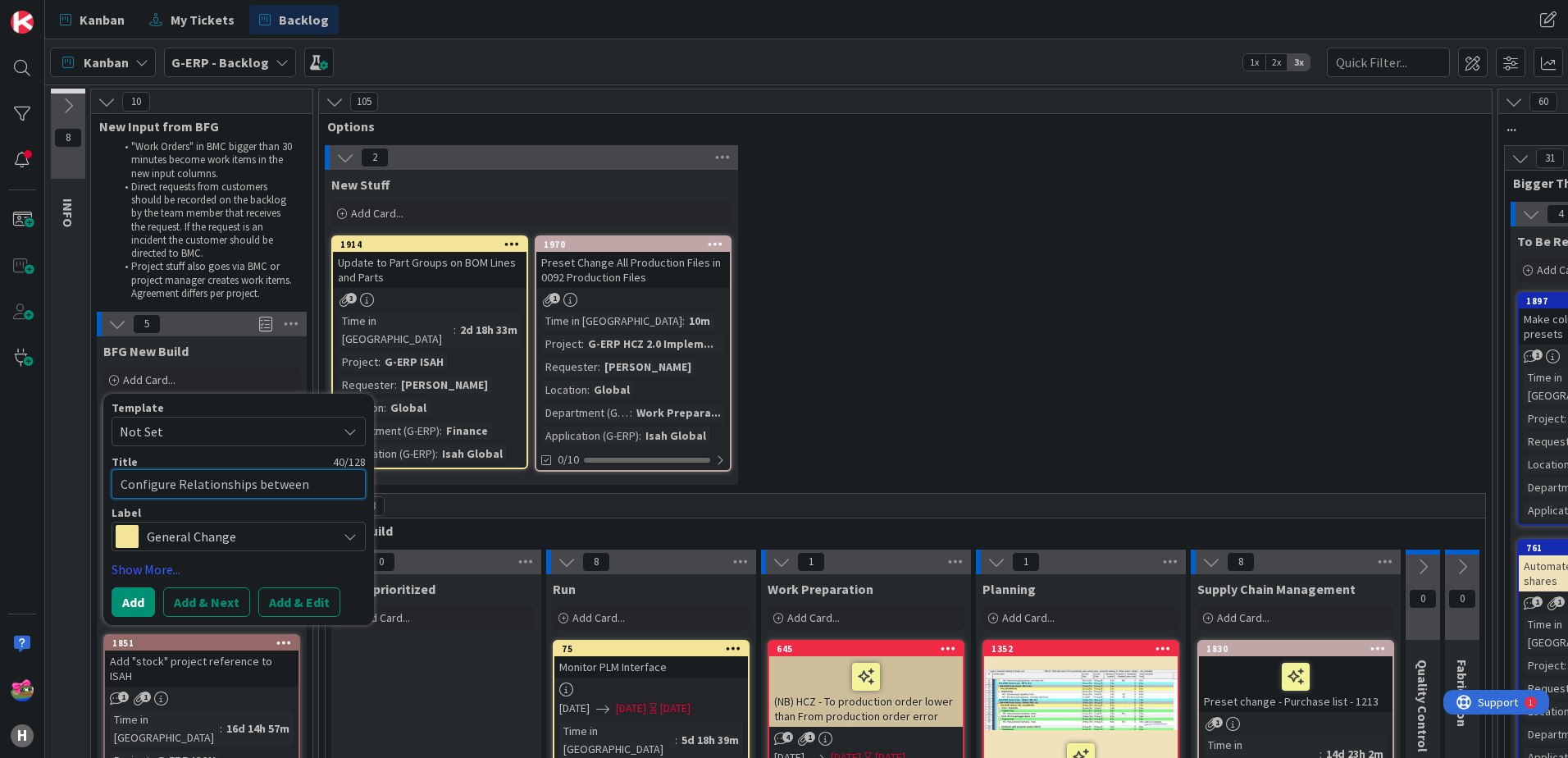
type textarea "Configure Relationships between Countries"
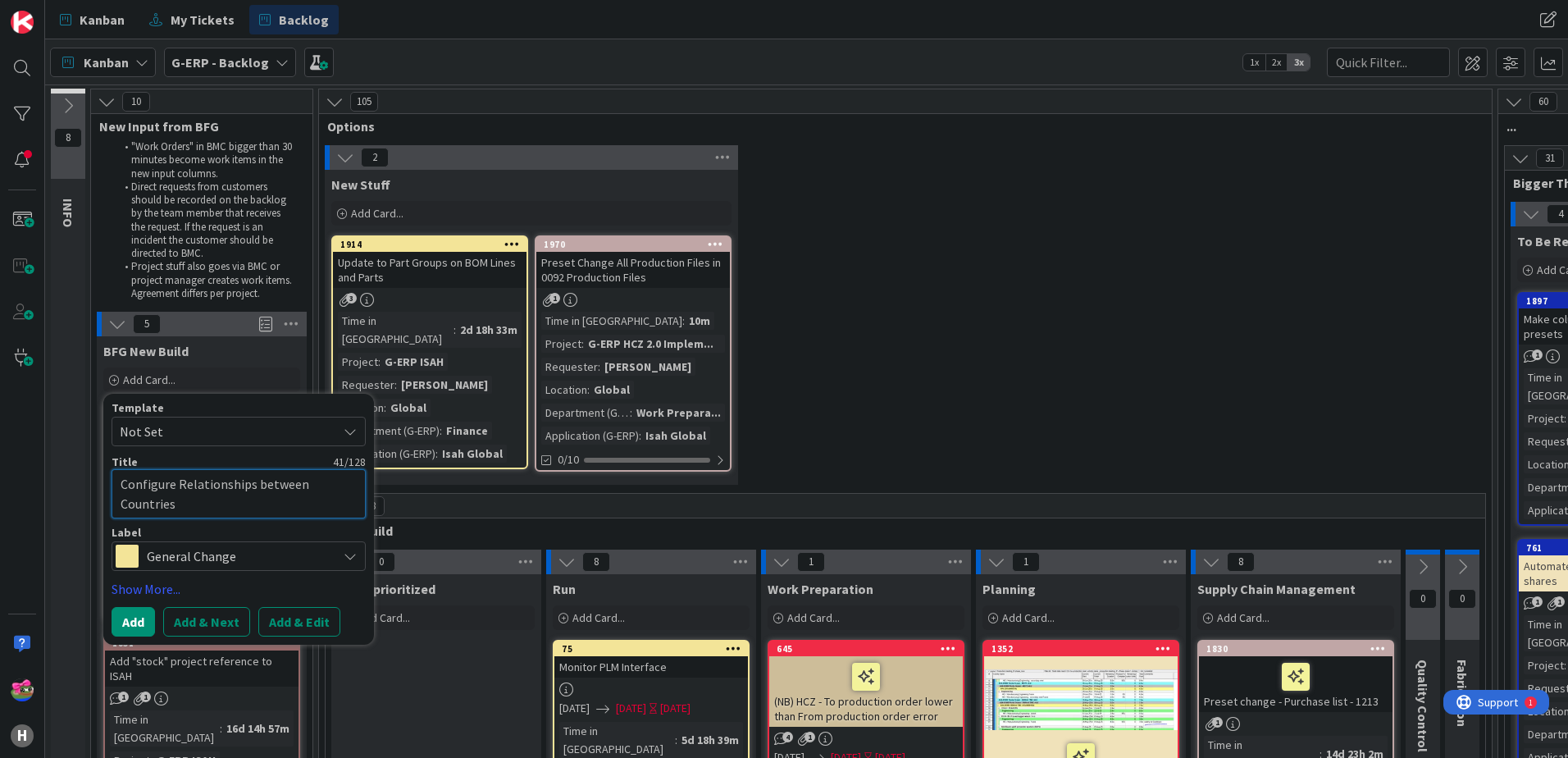
type textarea "x"
type textarea "Configure Relationships between Countries"
type textarea "x"
type textarea "Configure Relationships between Countries t"
type textarea "x"
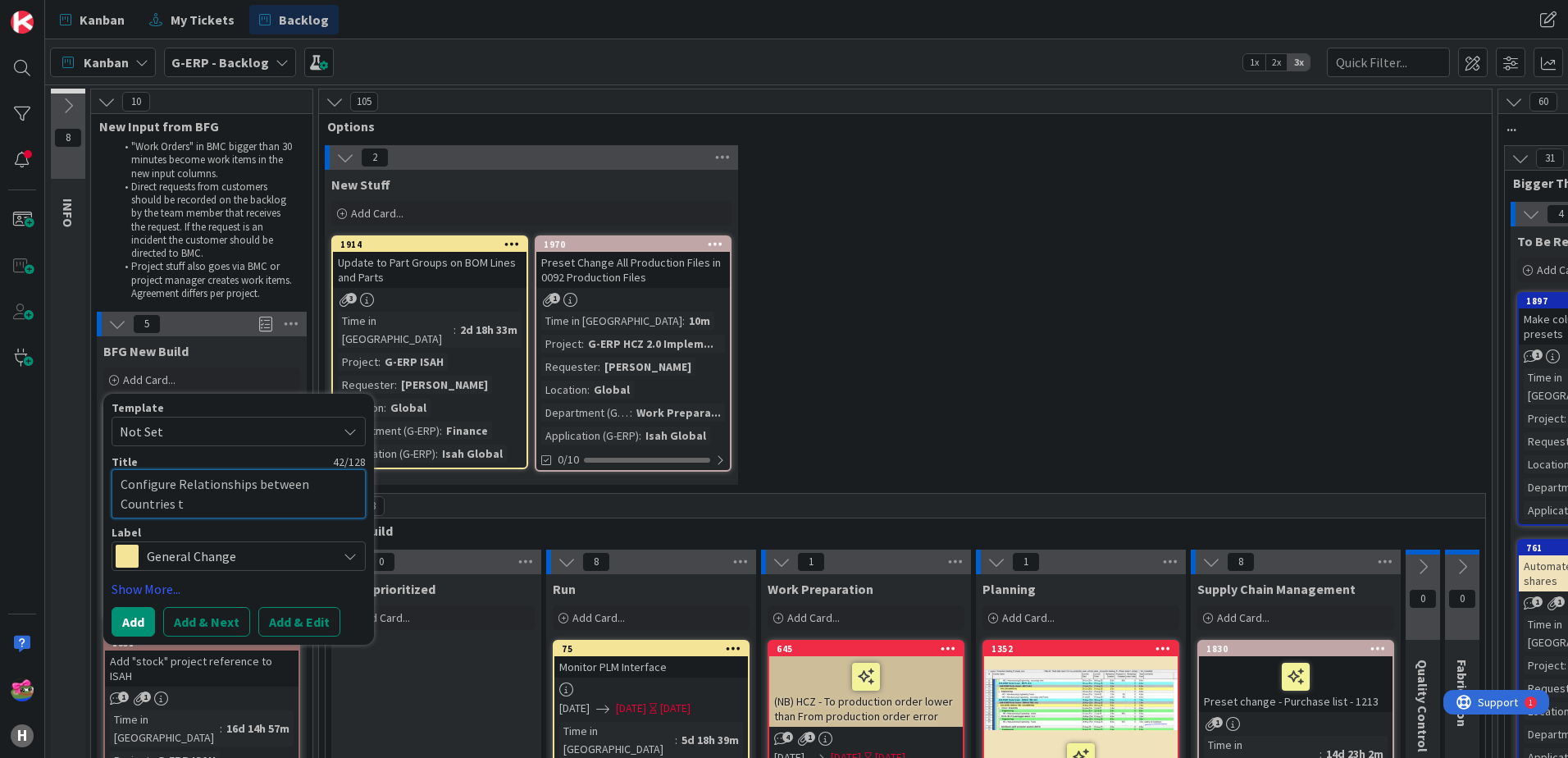
type textarea "Configure Relationships between Countries ta"
type textarea "x"
type textarea "Configure Relationships between Countries tab"
type textarea "x"
type textarea "Configure Relationships between Countries tabl"
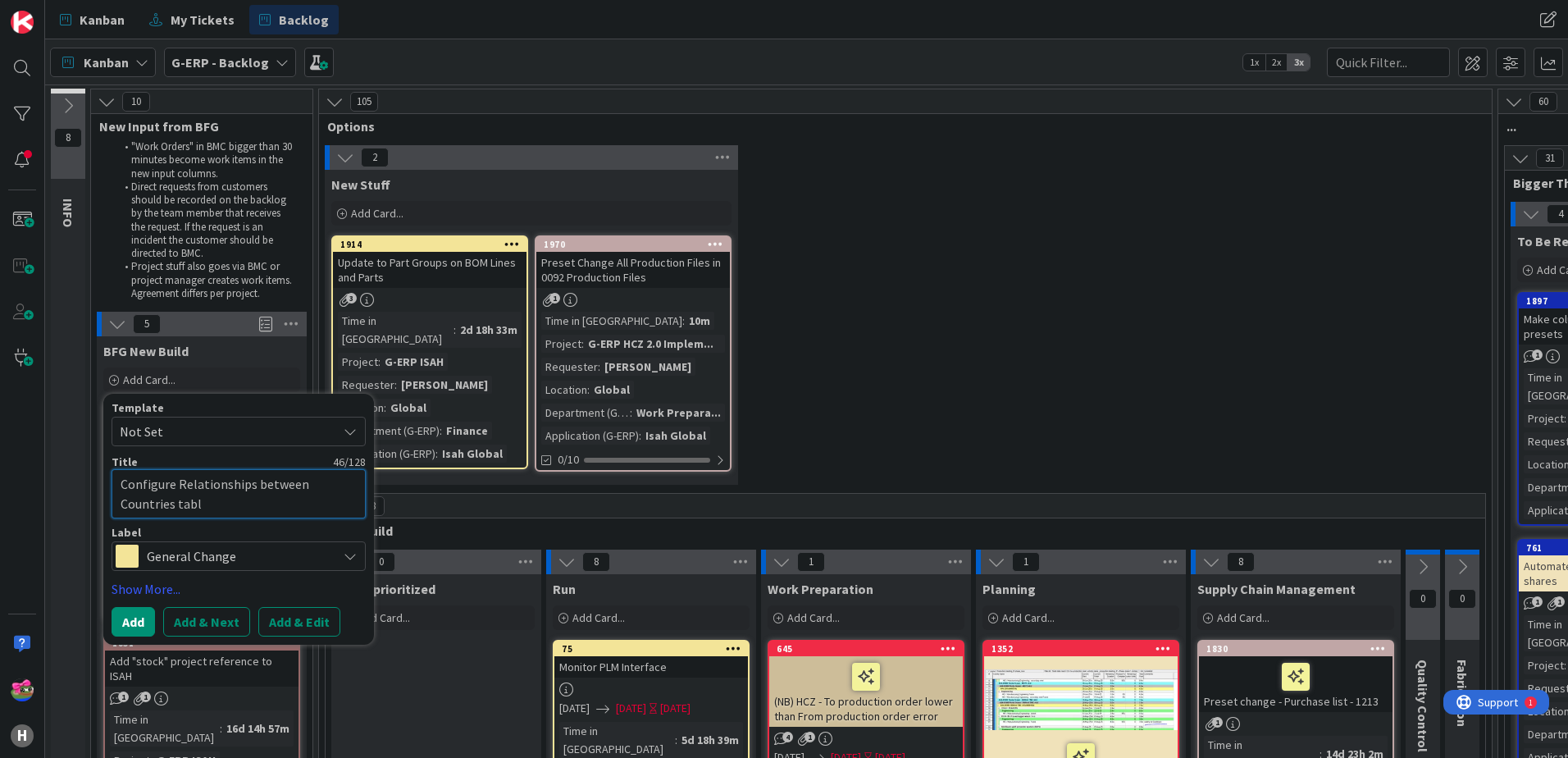
type textarea "x"
type textarea "Configure Relationships between Countries table"
type textarea "x"
type textarea "Configure Relationships between Countries table"
type textarea "x"
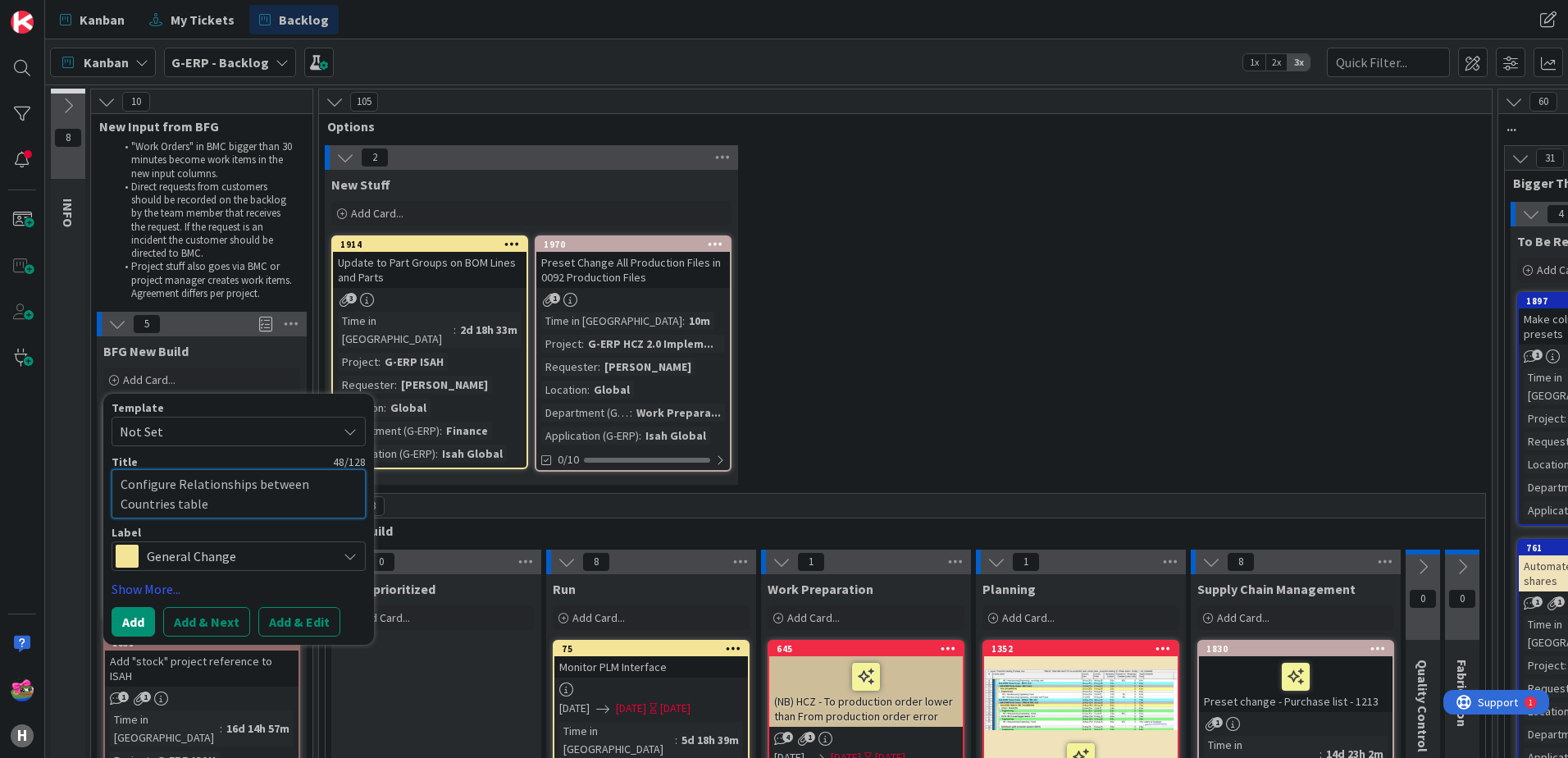
type textarea "Configure Relationships between Countries table i"
type textarea "x"
type textarea "Configure Relationships between Countries table in"
type textarea "x"
type textarea "Configure Relationships between Countries table in"
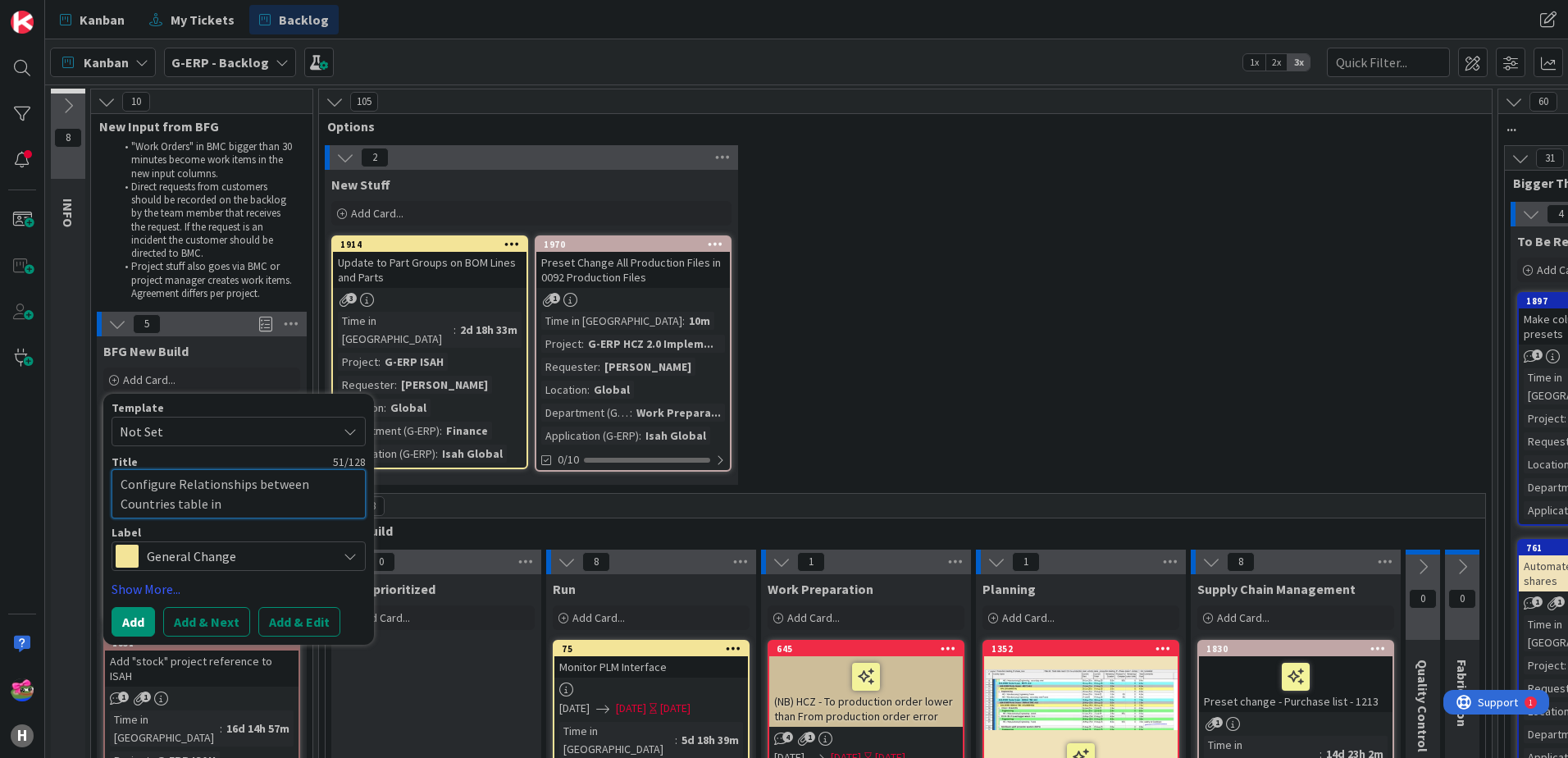
type textarea "x"
type textarea "Configure Relationships between Countries table in"
type textarea "x"
type textarea "Configure Relationships between Countries table i"
type textarea "x"
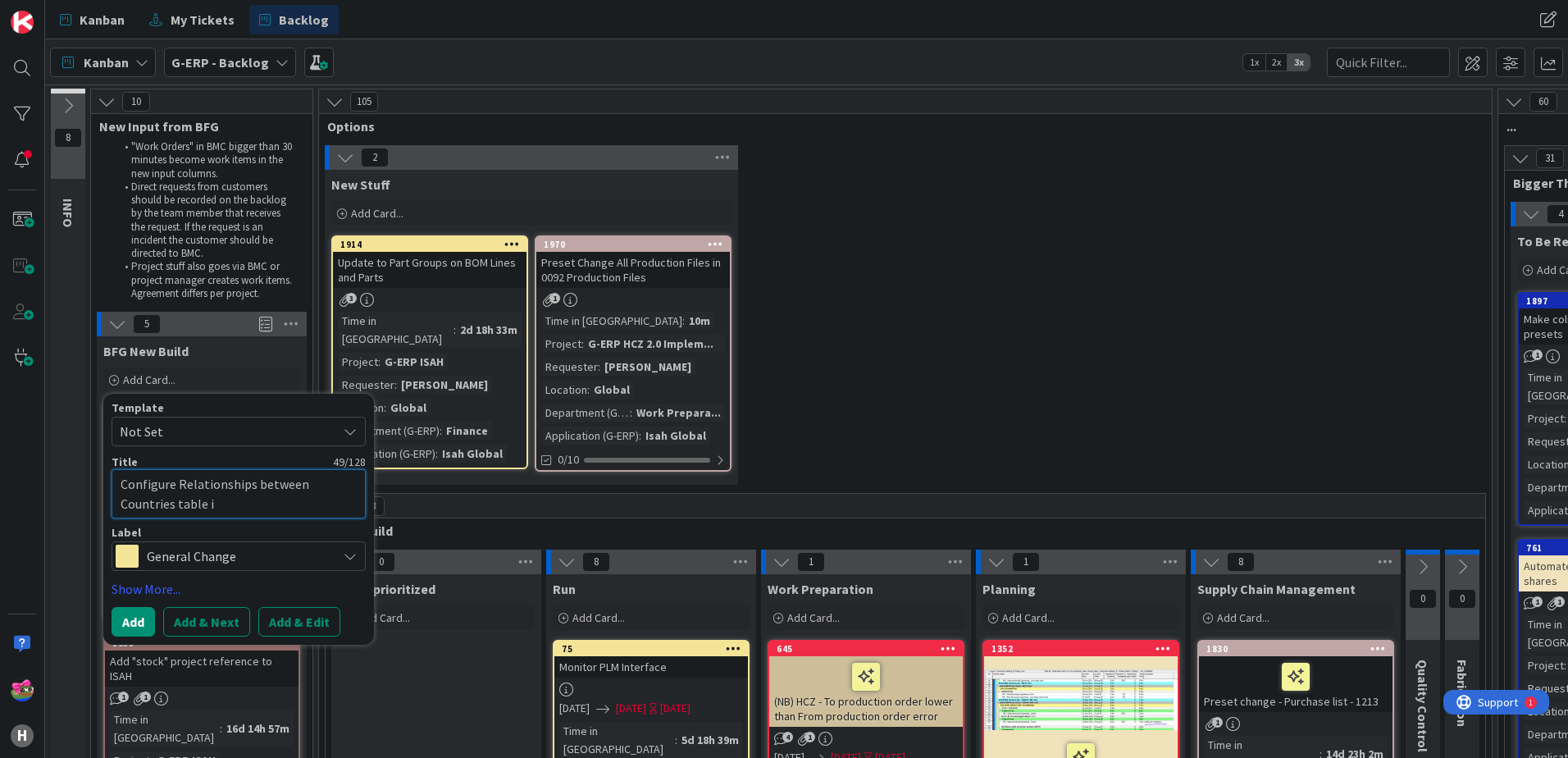
type textarea "Configure Relationships between Countries table"
type textarea "x"
type textarea "Configure Relationships between Countries table f"
type textarea "x"
type textarea "Configure Relationships between Countries table fo"
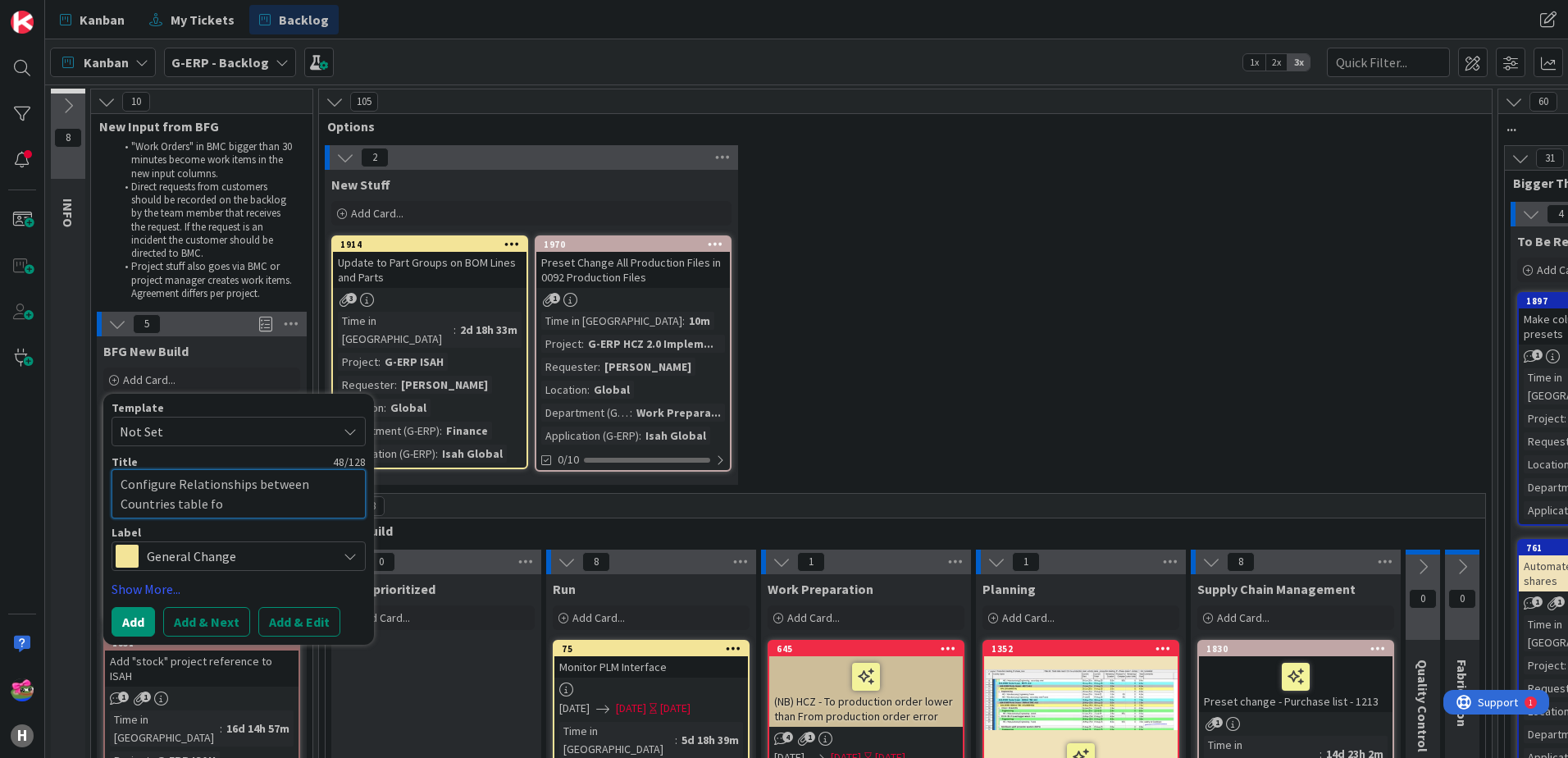
type textarea "x"
type textarea "Configure Relationships between Countries table for"
type textarea "x"
type textarea "Configure Relationships between Countries table for"
type textarea "x"
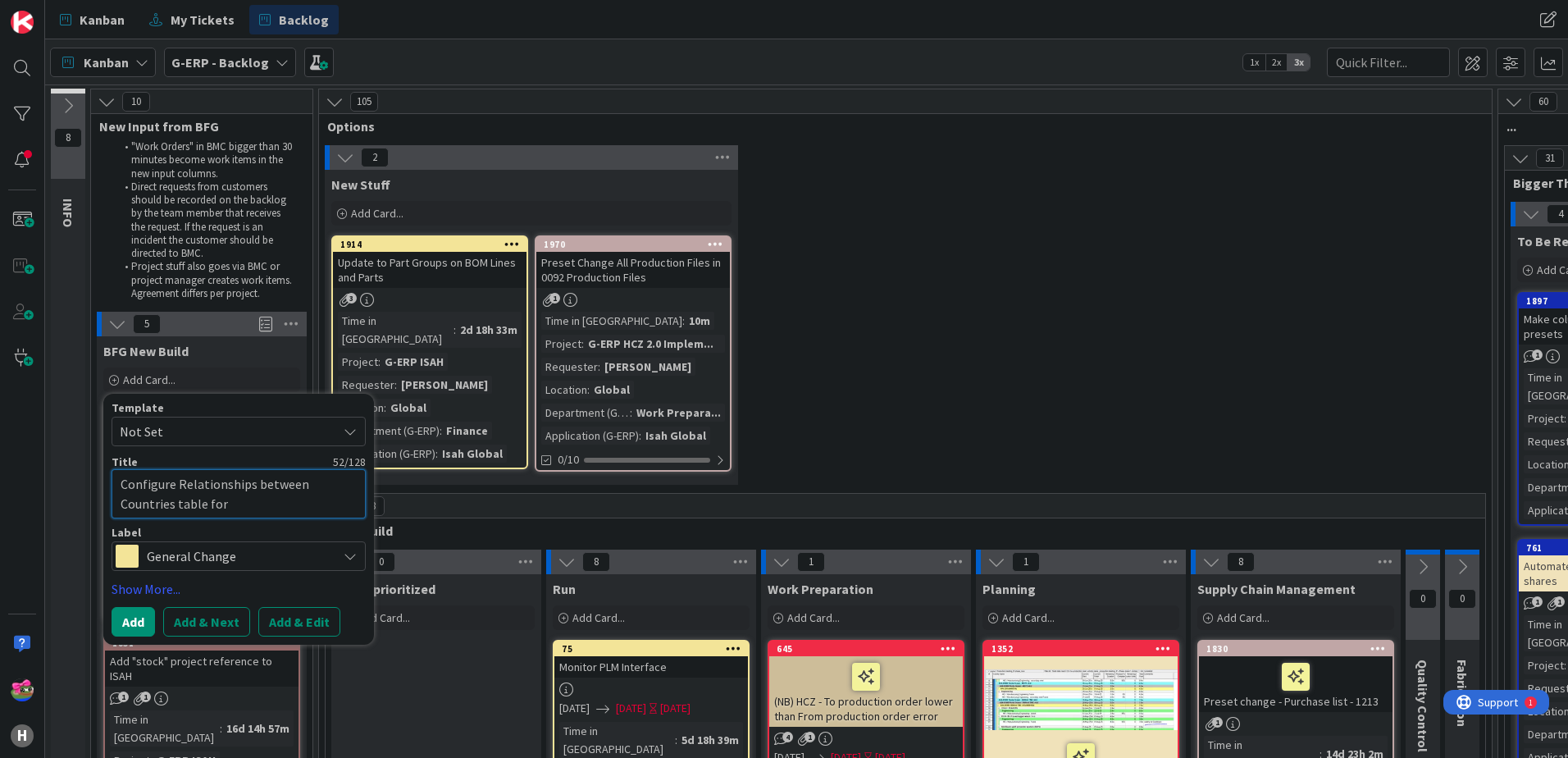
type textarea "Configure Relationships between Countries table for G"
type textarea "x"
type textarea "Configure Relationships between Countries table for G-"
type textarea "x"
type textarea "Configure Relationships between Countries table for G-E"
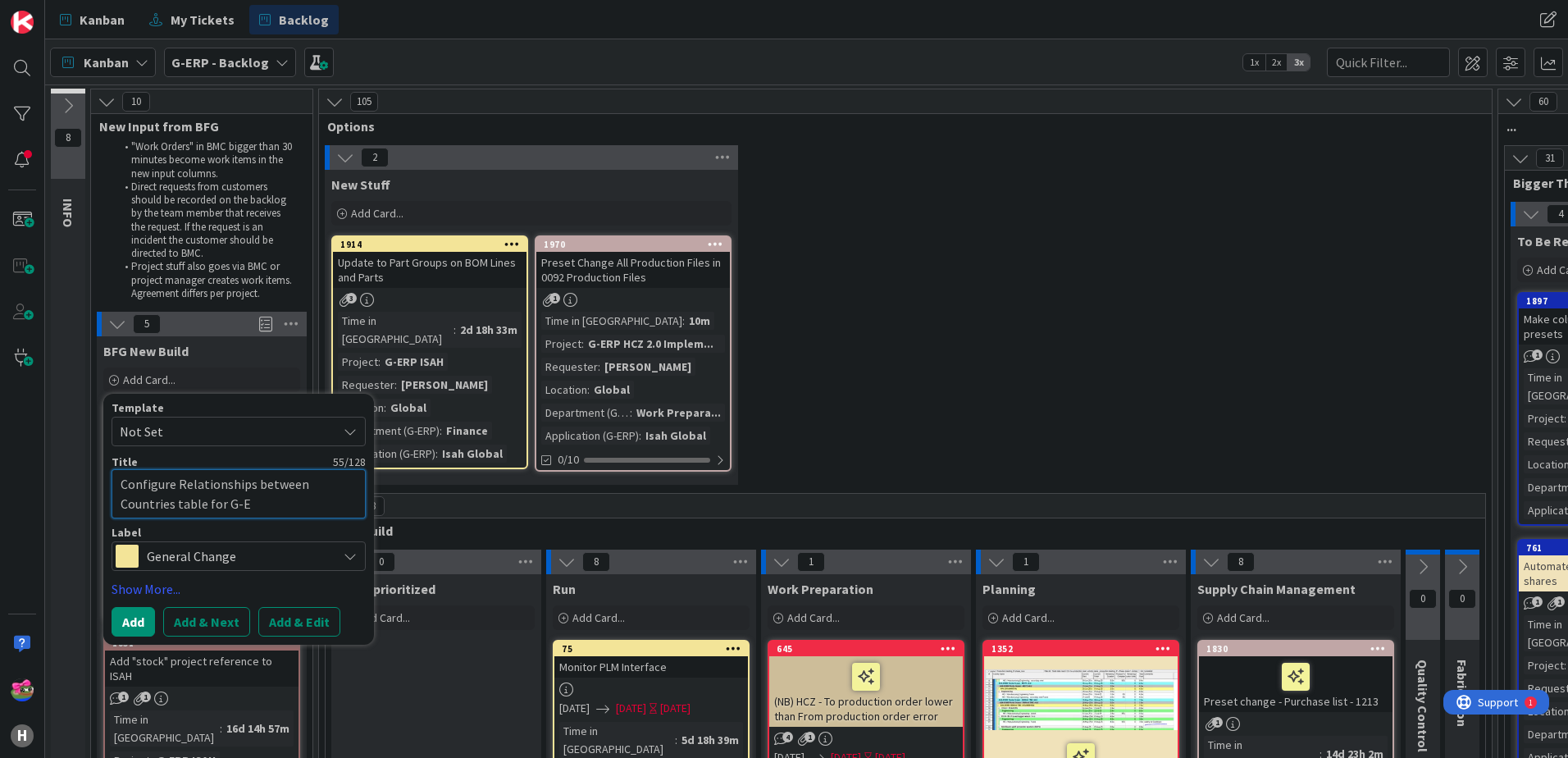
type textarea "x"
type textarea "Configure Relationships between Countries table for G-ER"
type textarea "x"
type textarea "Configure Relationships between Countries table for G-ERP"
click at [181, 481] on textarea "Configure Relationships between Countries table for G-ERP" at bounding box center [239, 494] width 254 height 50
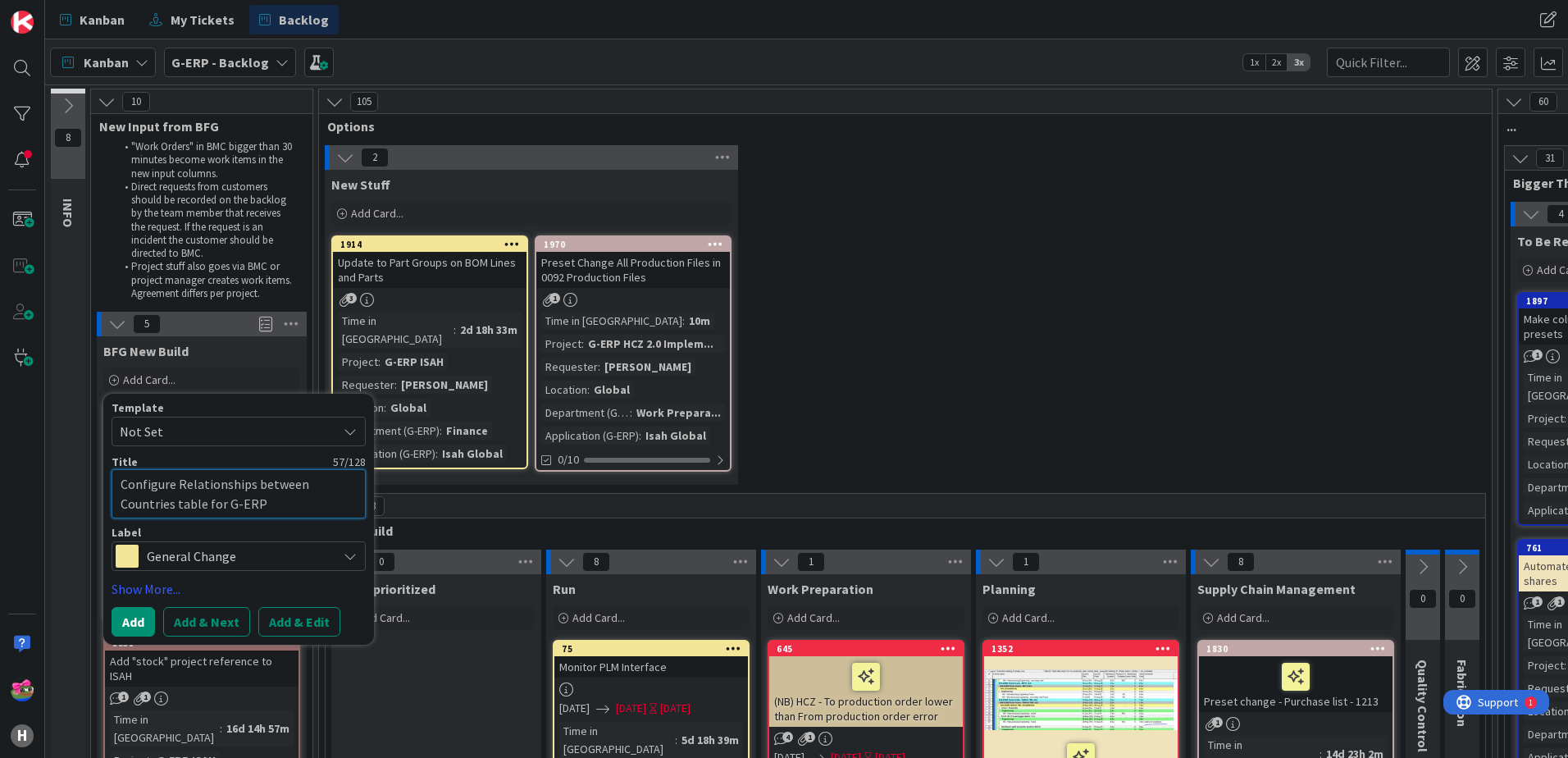
click at [179, 484] on textarea "Configure Relationships between Countries table for G-ERP" at bounding box center [239, 494] width 254 height 50
type textarea "x"
type textarea "Configure "Relationships between Countries table for G-ERP"
click at [174, 502] on textarea "Configure "Relationships between Countries table for G-ERP" at bounding box center [239, 494] width 254 height 50
type textarea "x"
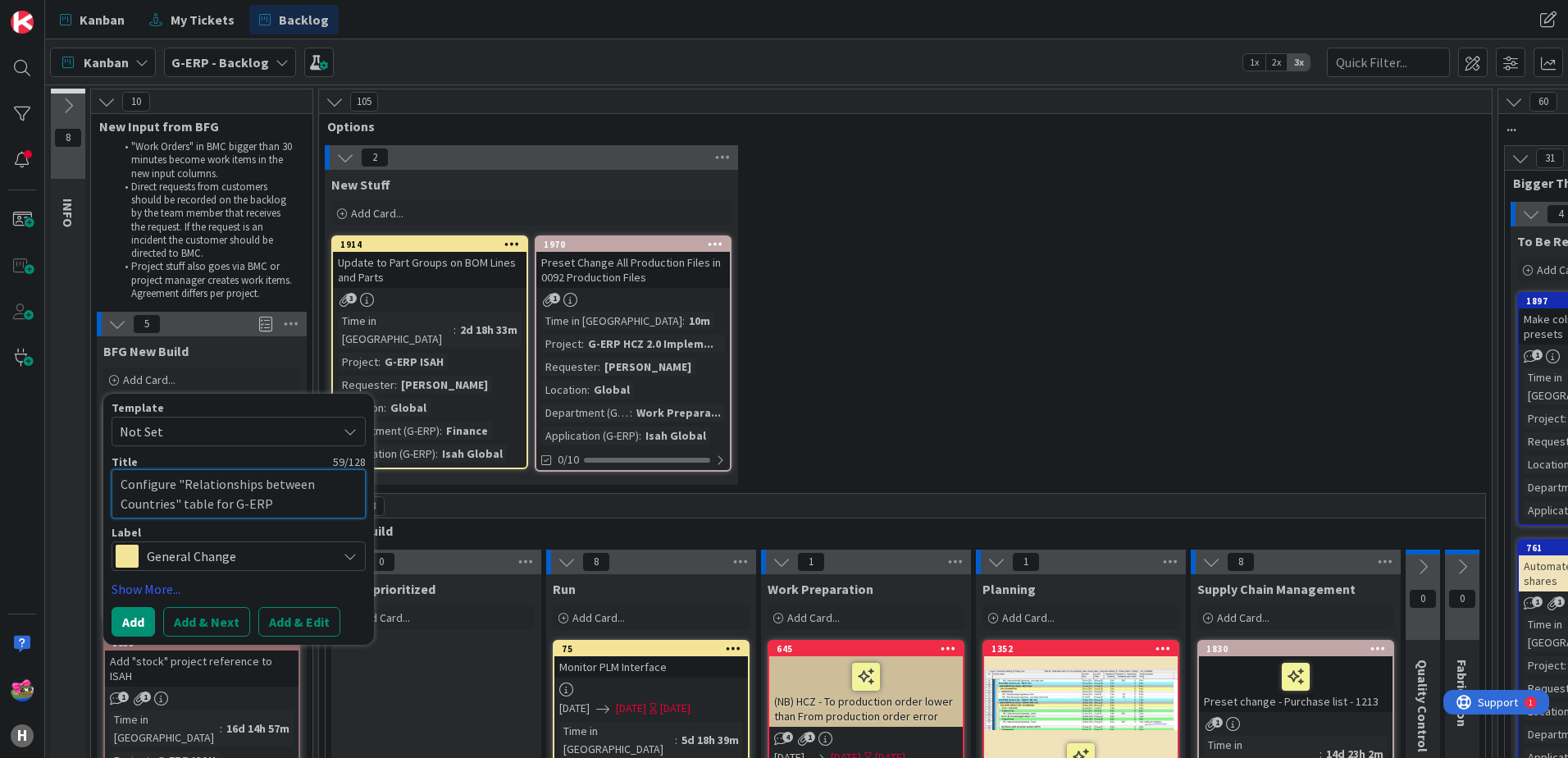
type textarea "Configure "Relationships between Countries" table for G-ERP"
click at [133, 619] on button "Add" at bounding box center [133, 621] width 43 height 29
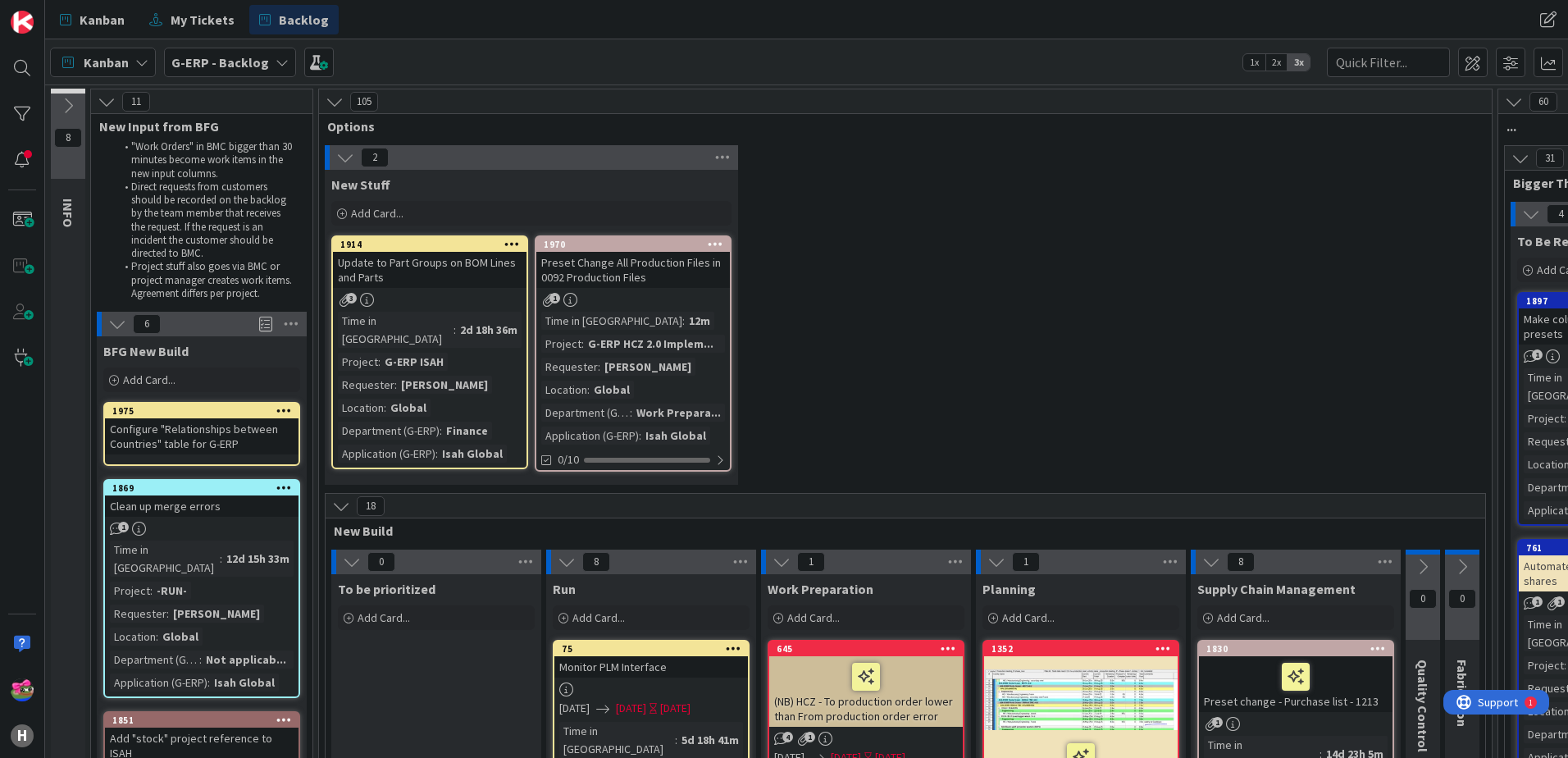
click at [284, 408] on icon at bounding box center [284, 409] width 16 height 12
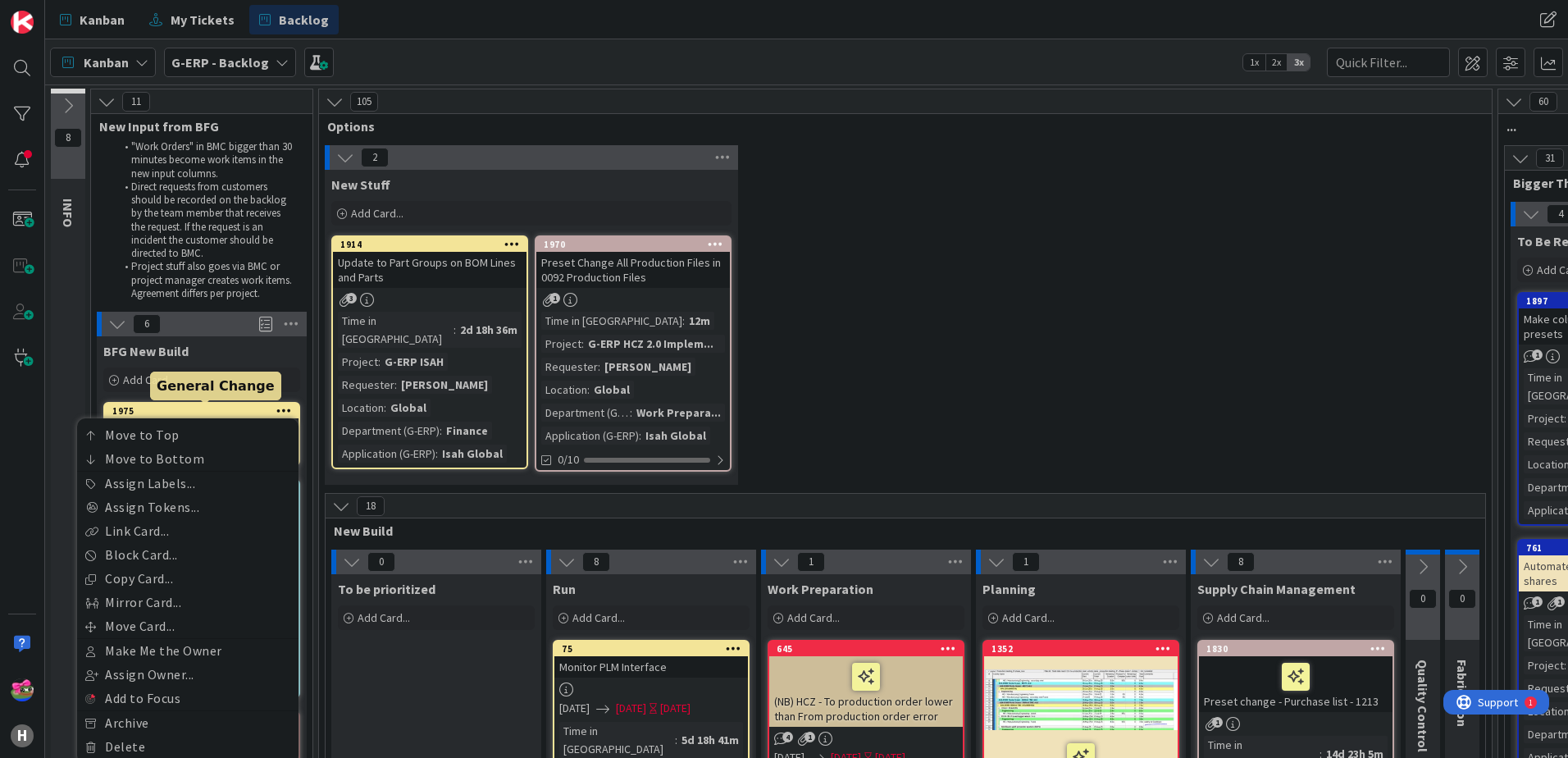
click at [196, 410] on div "1975" at bounding box center [205, 410] width 186 height 12
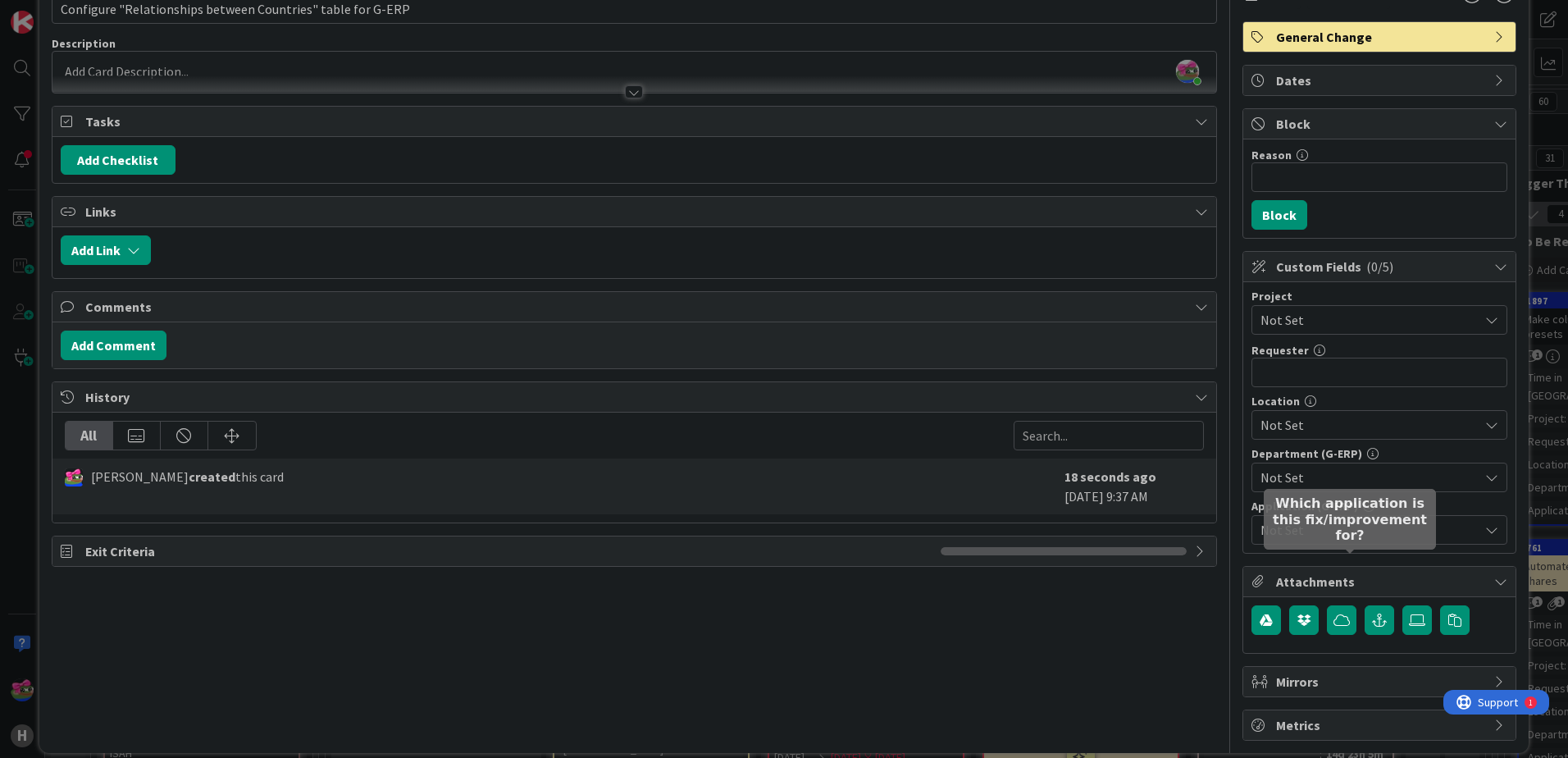
scroll to position [115, 0]
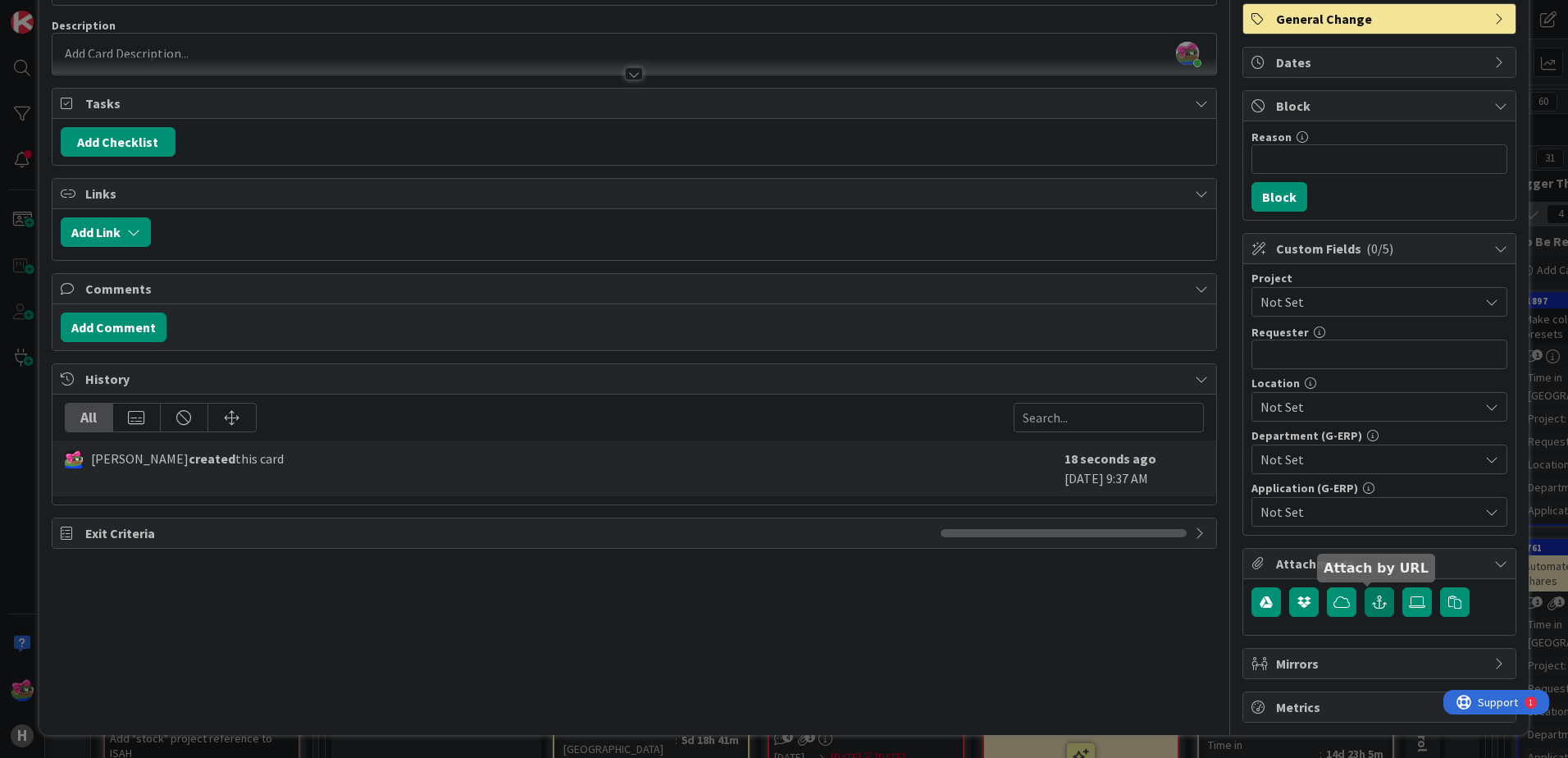
click at [1365, 599] on button "button" at bounding box center [1380, 602] width 29 height 29
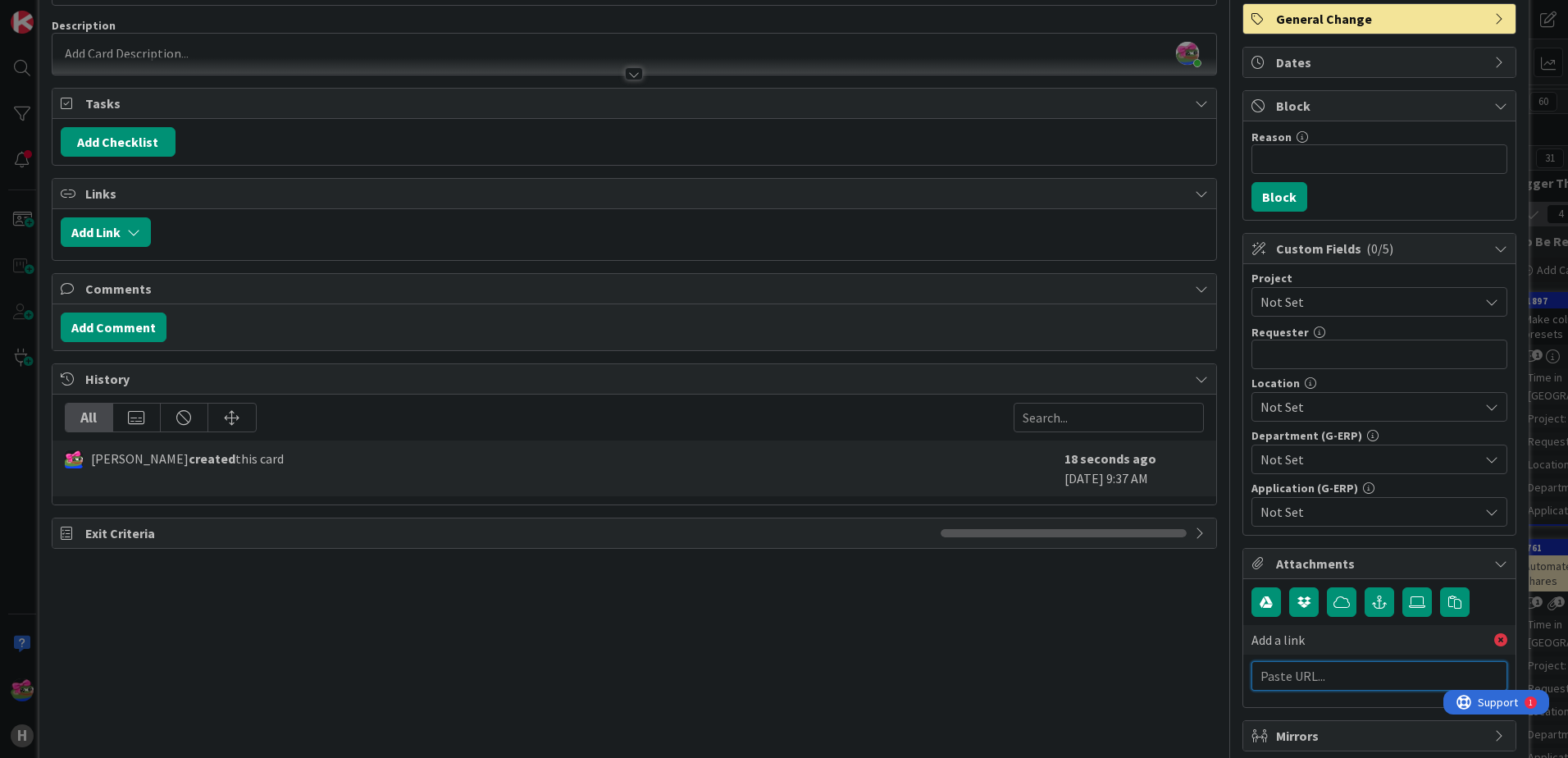
click at [1322, 671] on input "text" at bounding box center [1379, 675] width 256 height 29
paste input "[URL][PERSON_NAME][DOMAIN_NAME]"
type input "[URL][PERSON_NAME][DOMAIN_NAME]"
click at [1305, 702] on input "text" at bounding box center [1379, 711] width 256 height 29
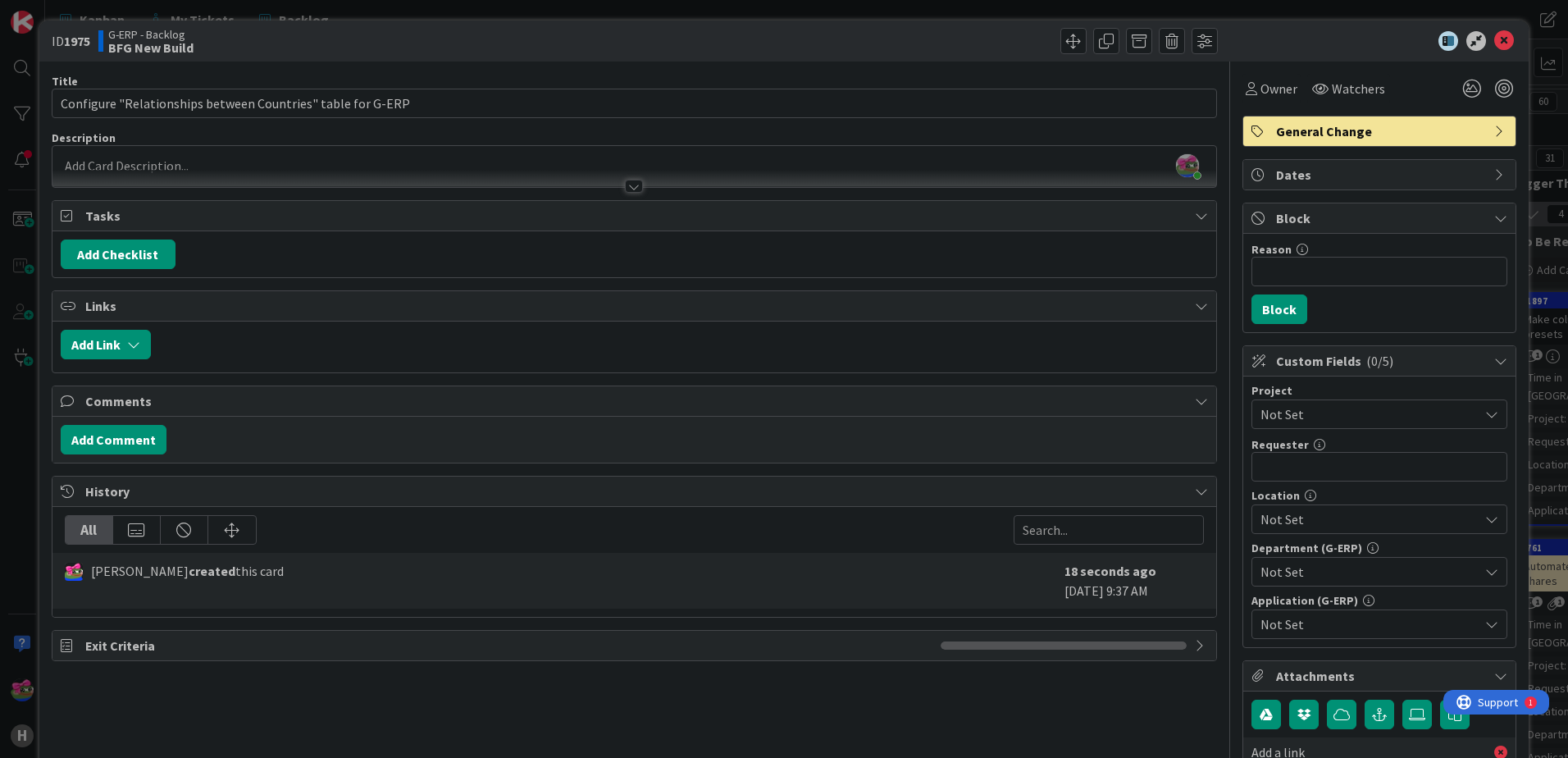
scroll to position [0, 0]
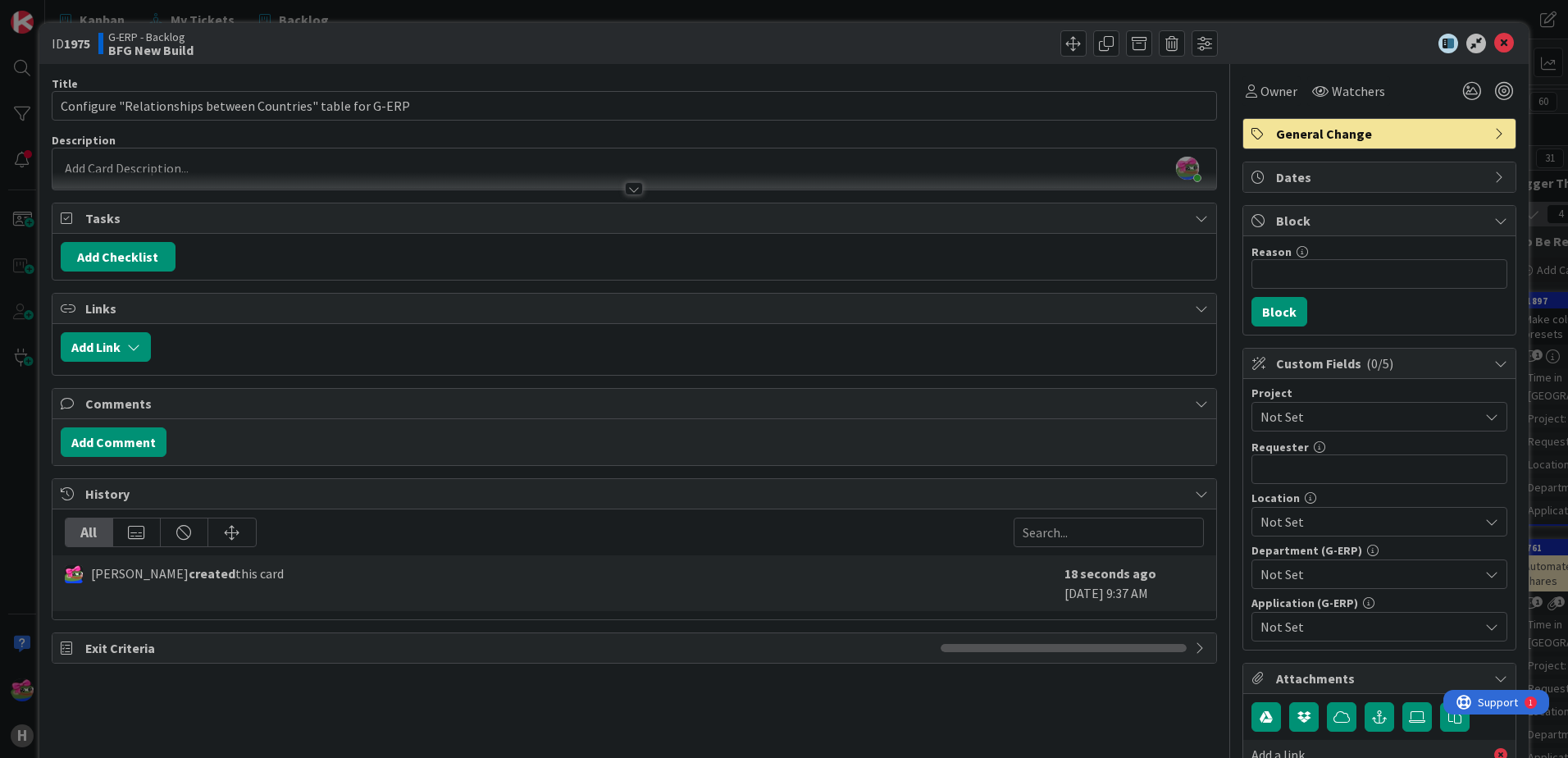
type input "BMC"
click at [633, 184] on div at bounding box center [634, 188] width 18 height 13
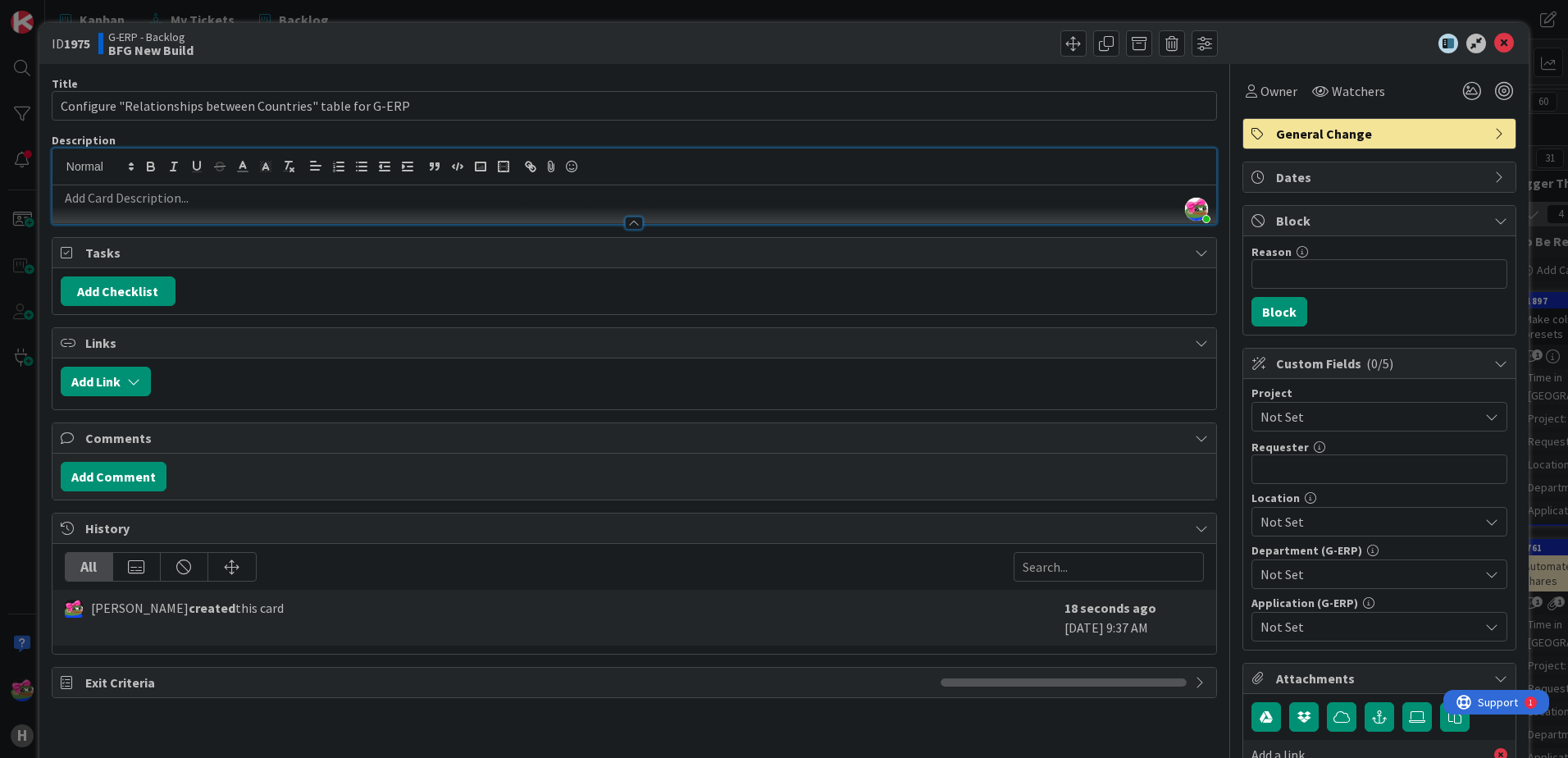
click at [219, 199] on p at bounding box center [634, 197] width 1148 height 19
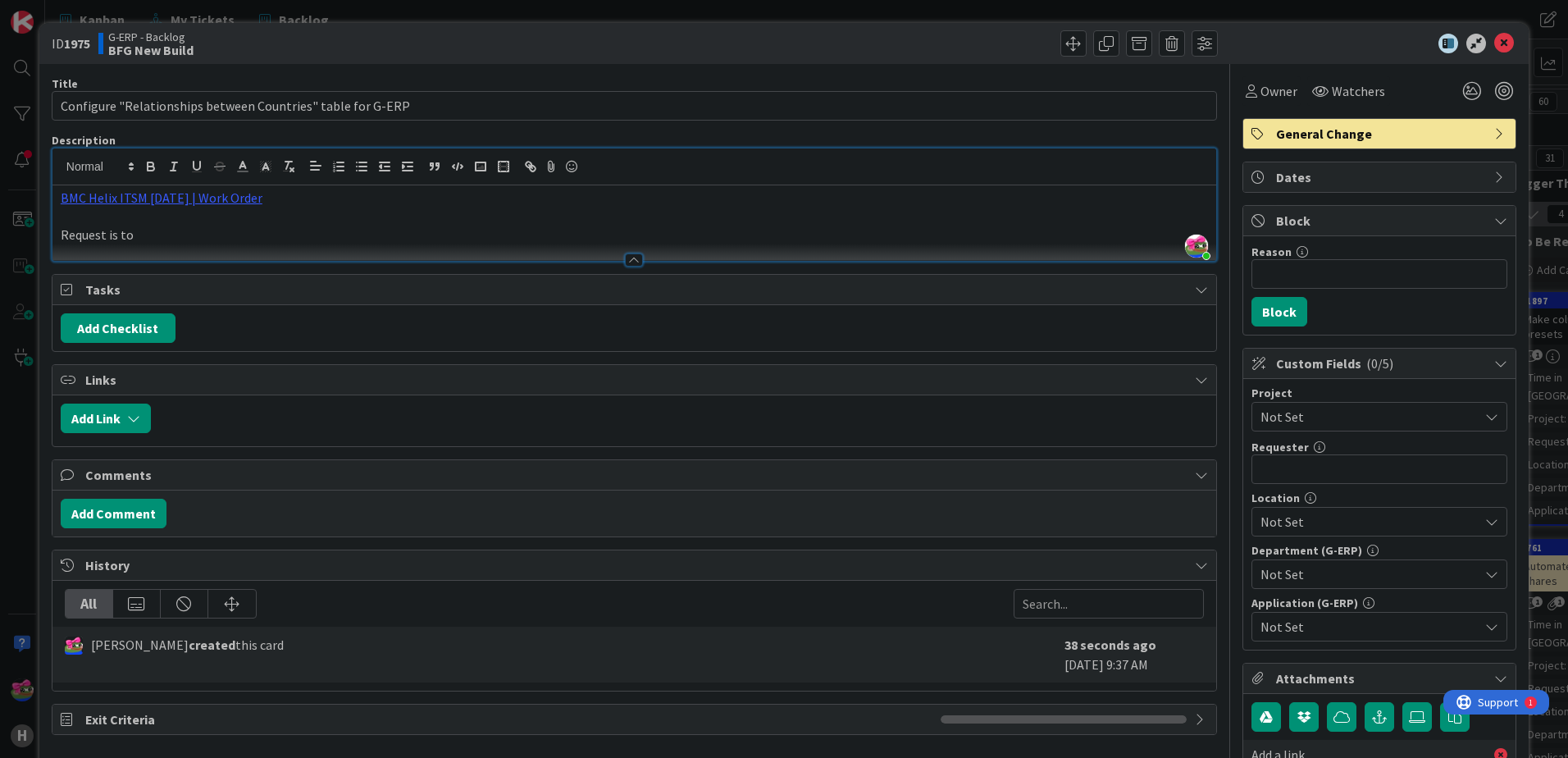
click at [152, 242] on p "Request is to" at bounding box center [634, 235] width 1148 height 19
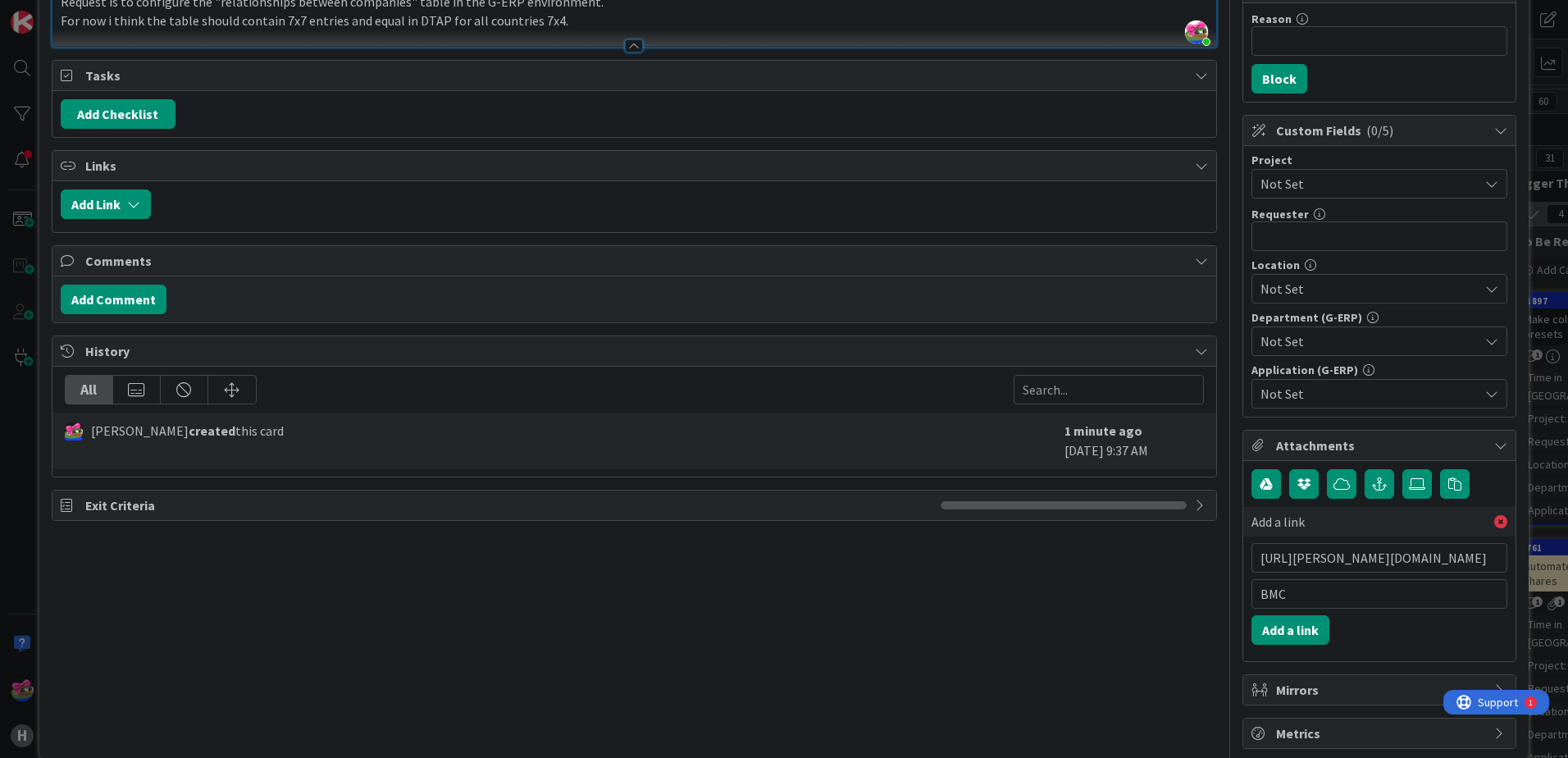
scroll to position [259, 0]
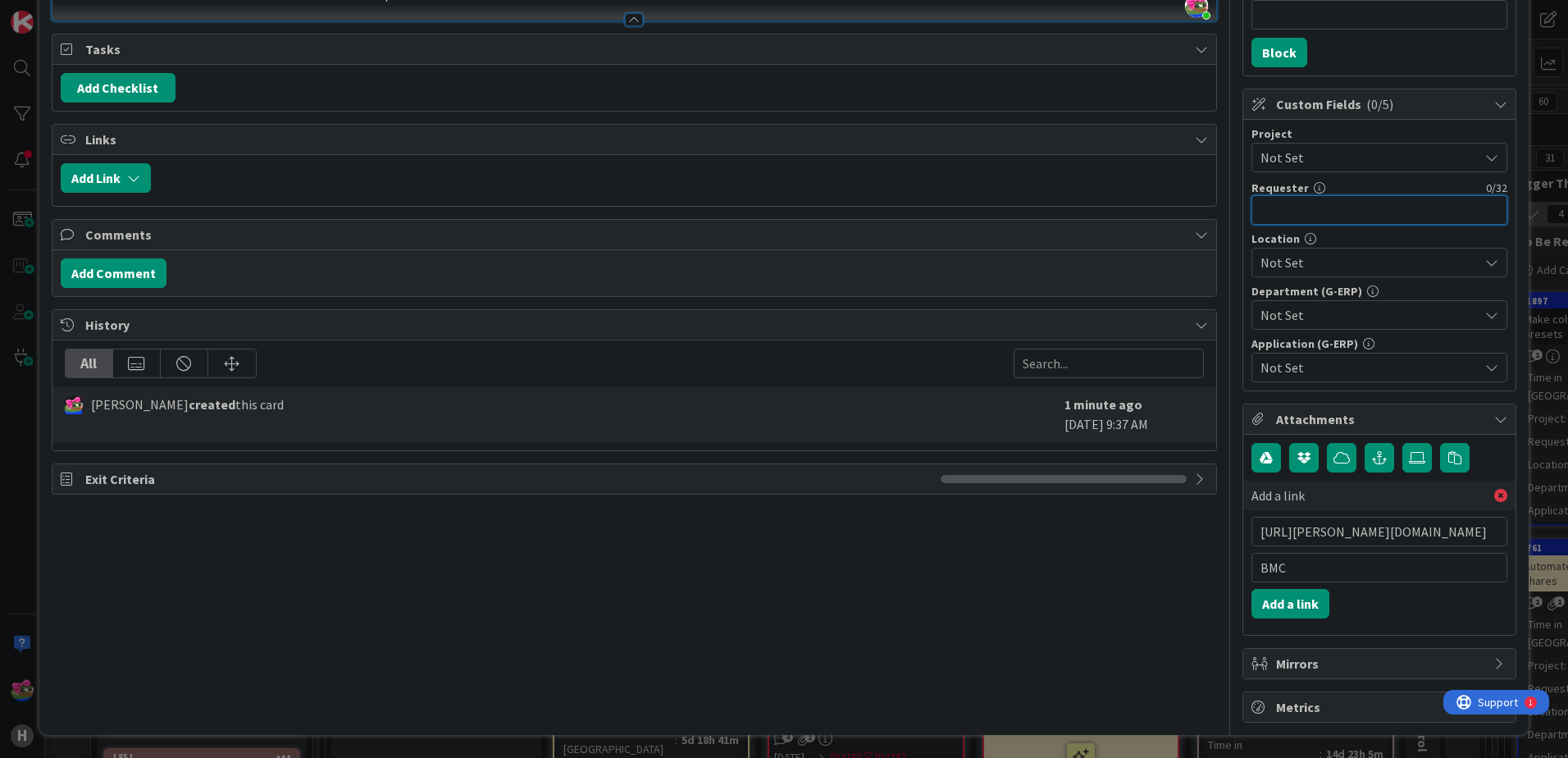
click at [1318, 212] on input "text" at bounding box center [1379, 210] width 256 height 29
type input "h"
type input "[PERSON_NAME]"
click at [1319, 269] on span "Not Set" at bounding box center [1370, 262] width 218 height 19
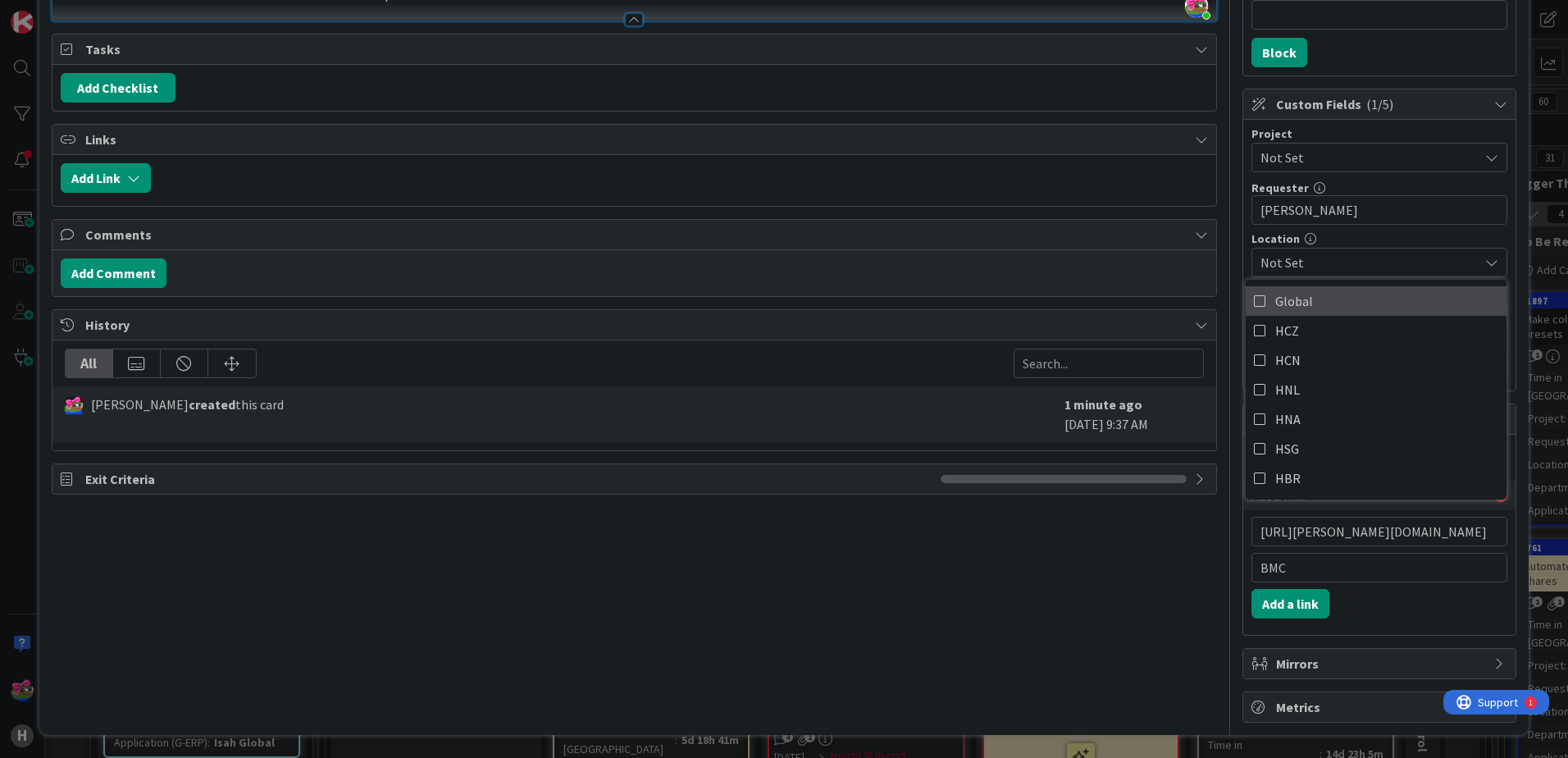
click at [1254, 300] on icon at bounding box center [1260, 300] width 13 height 25
click at [1473, 61] on div "Reason 0 / 256 Block" at bounding box center [1379, 26] width 273 height 98
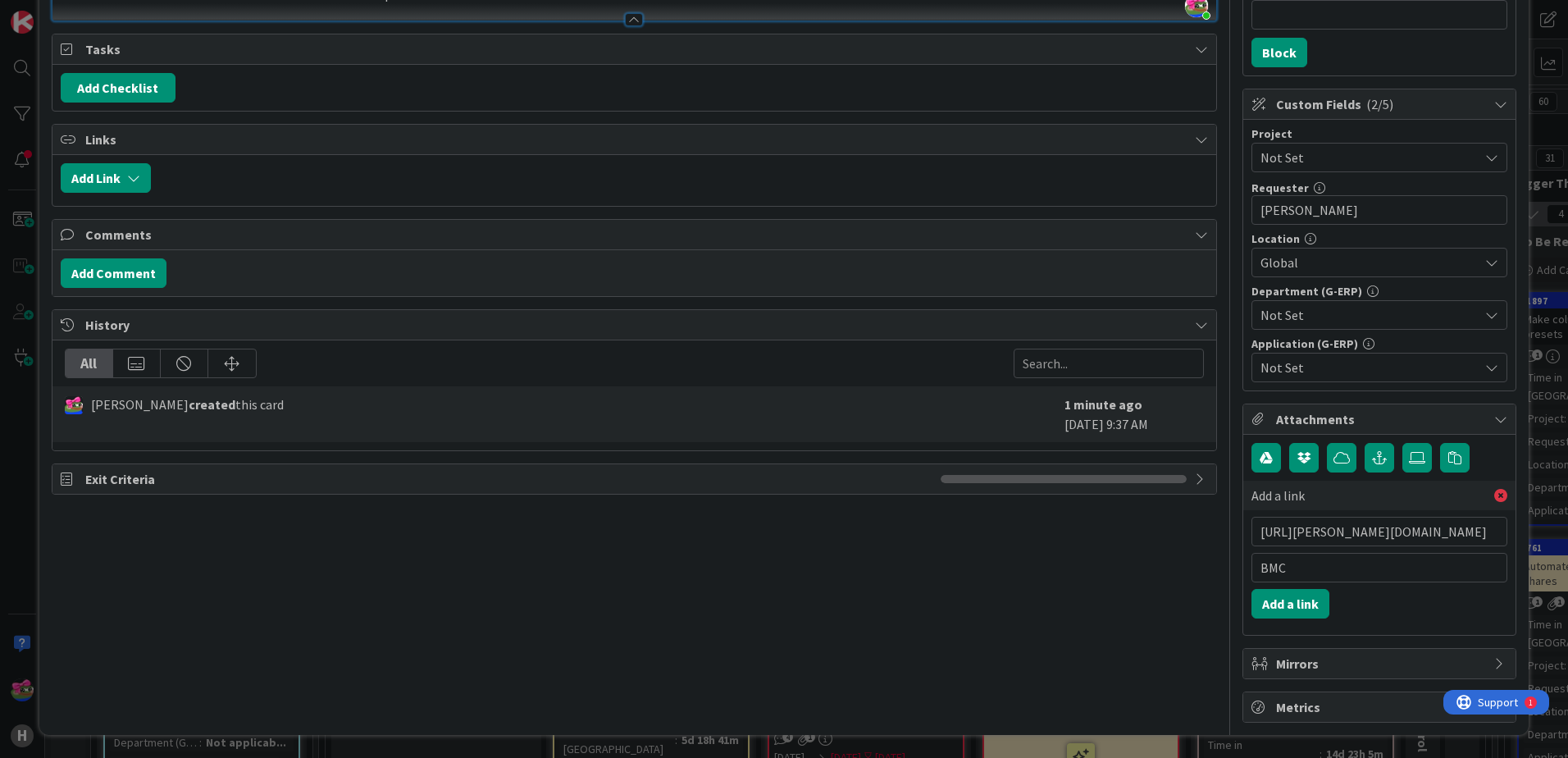
click at [1333, 313] on span "Not Set" at bounding box center [1370, 314] width 218 height 19
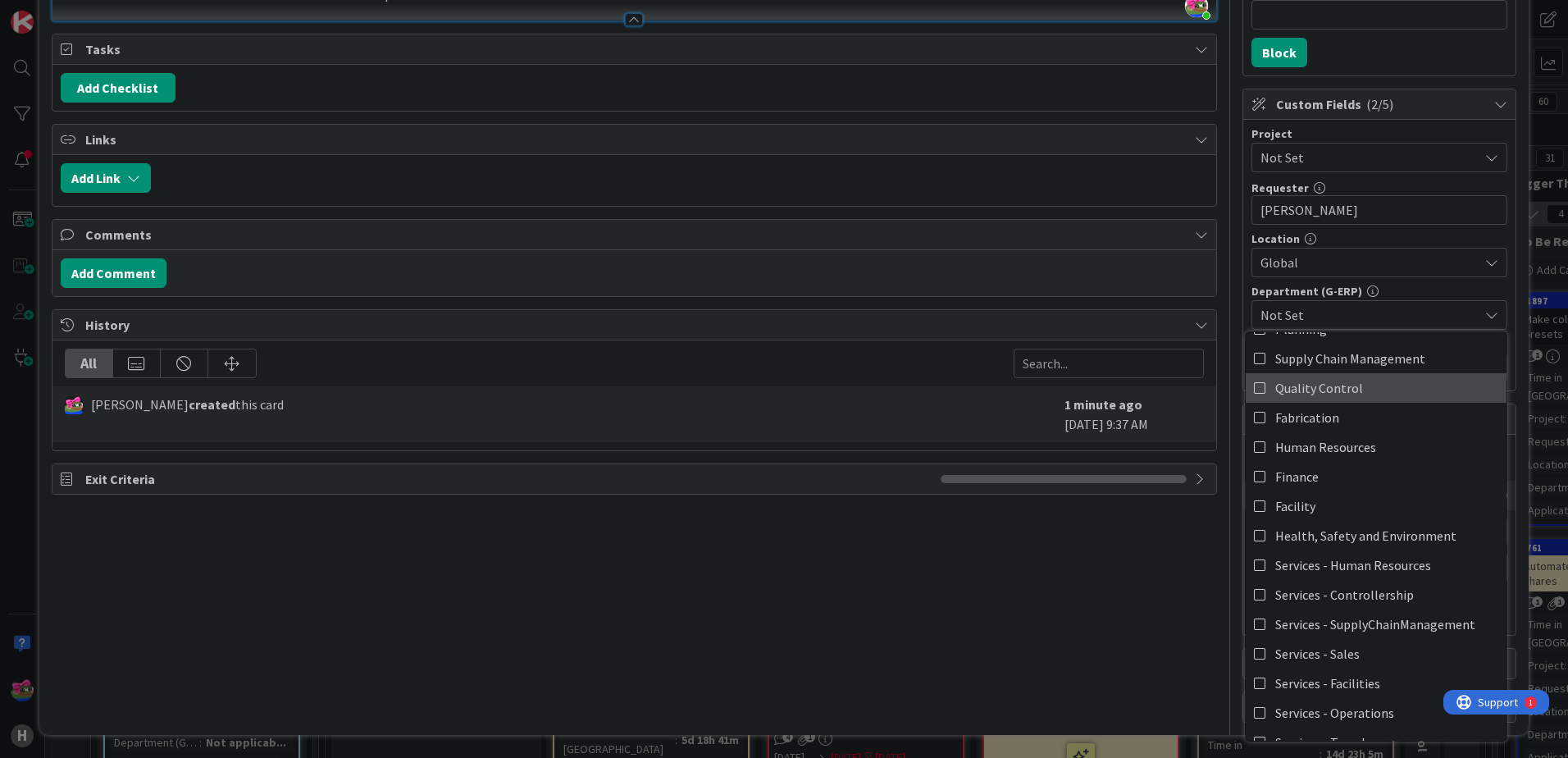
scroll to position [136, 0]
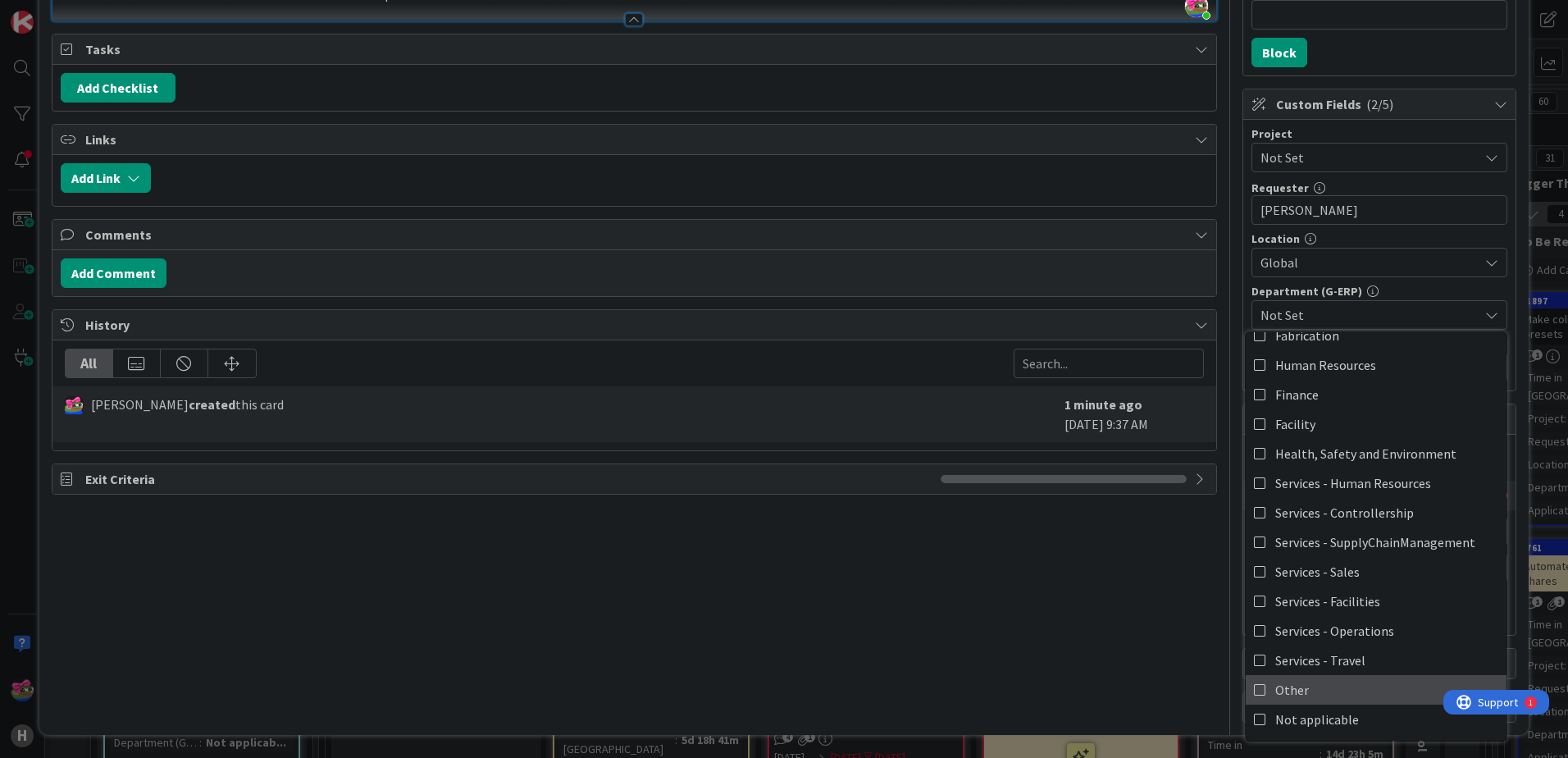
click at [1275, 688] on span "Other" at bounding box center [1292, 689] width 34 height 25
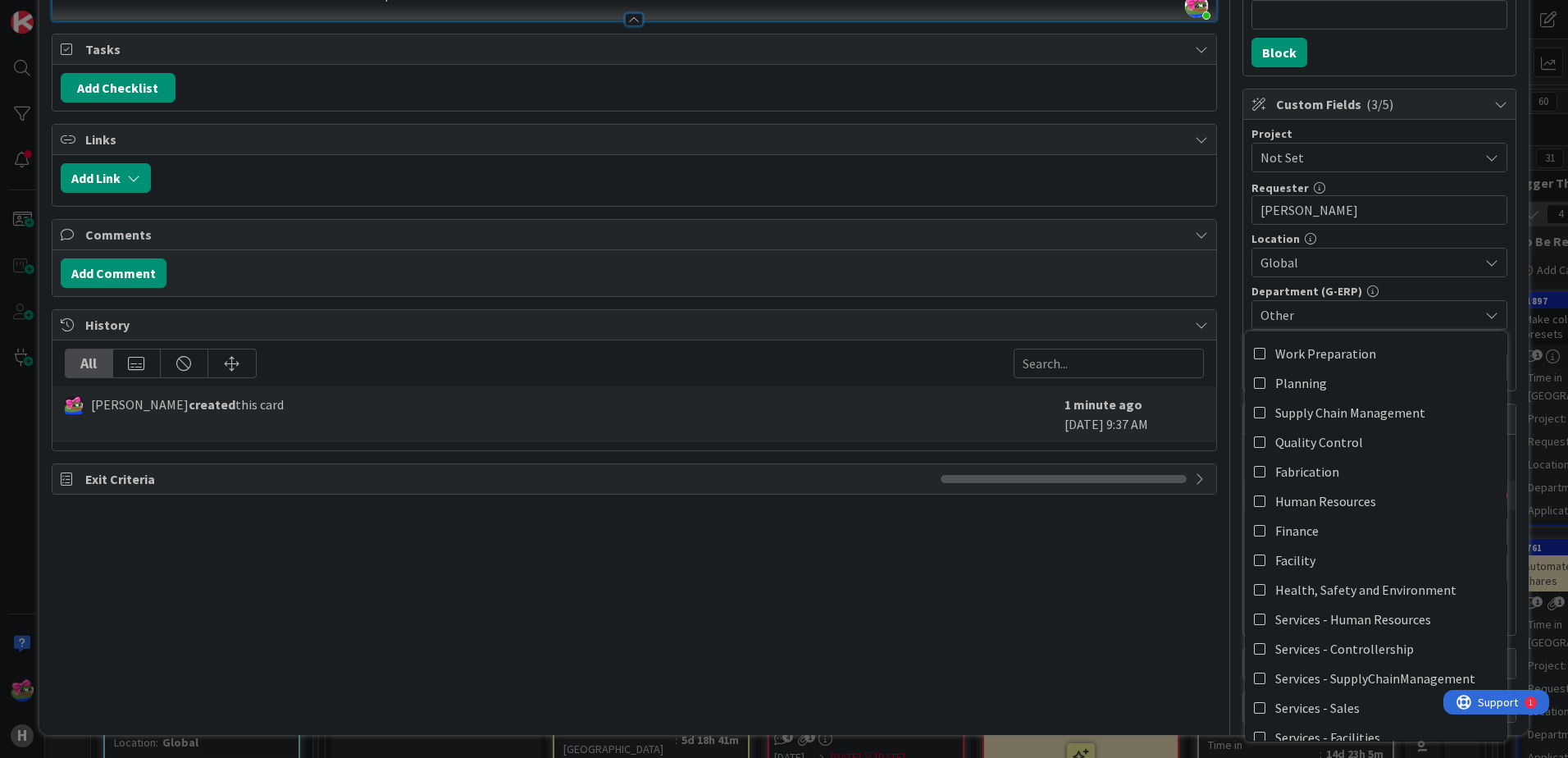
click at [1492, 294] on div "Department (G-ERP)" at bounding box center [1379, 291] width 256 height 12
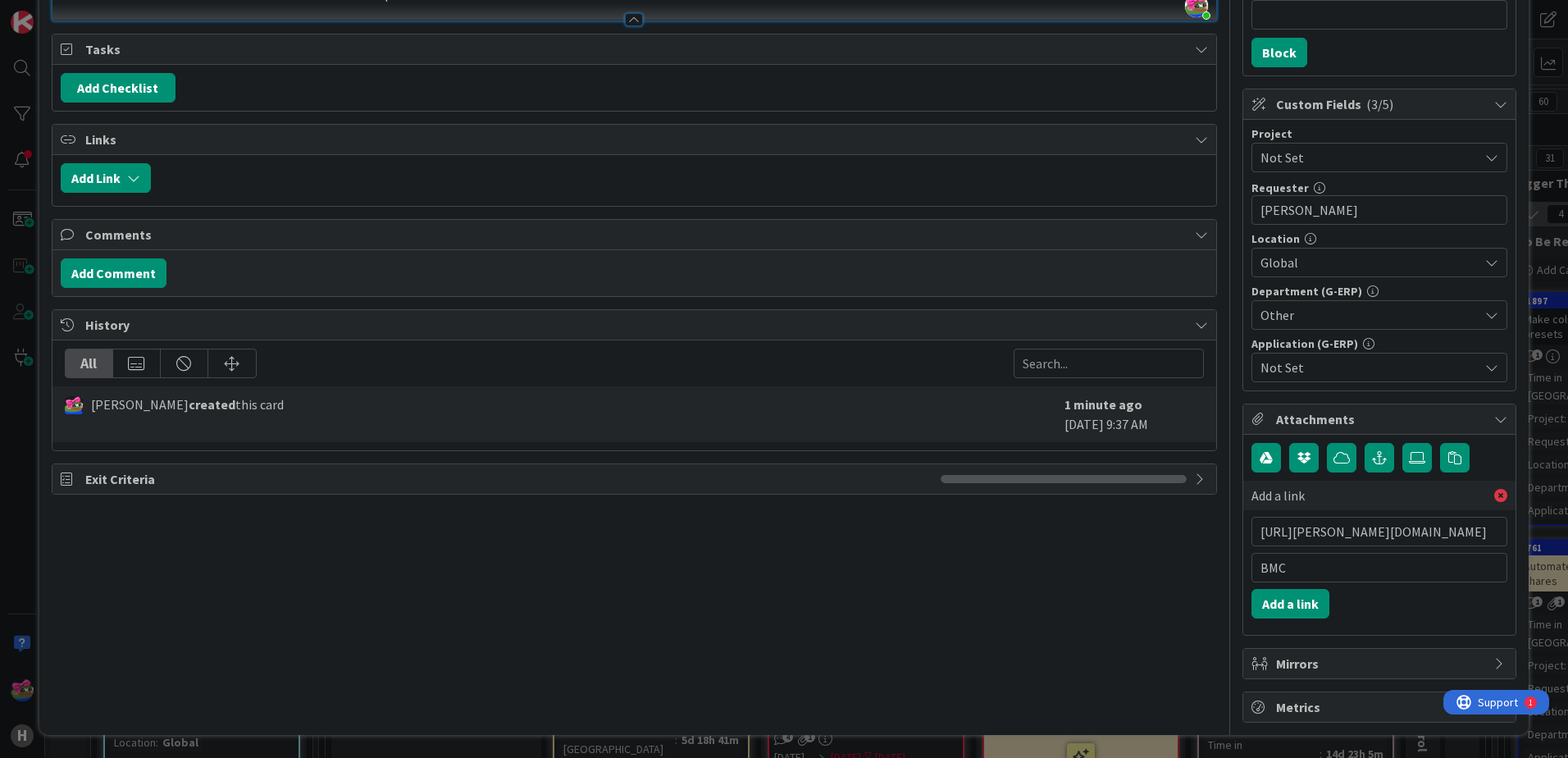
click at [1411, 369] on span "Not Set" at bounding box center [1370, 367] width 218 height 19
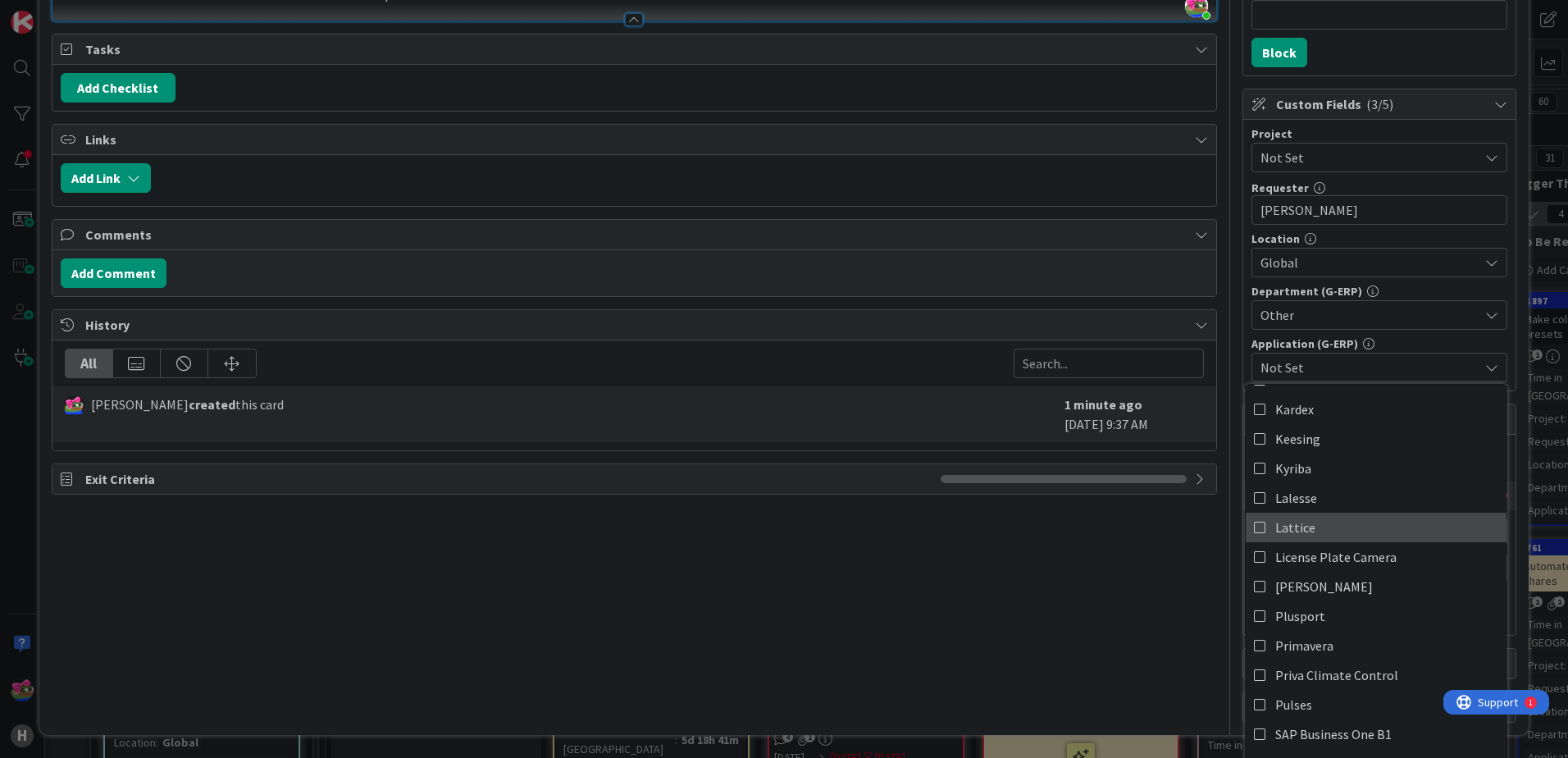
scroll to position [246, 0]
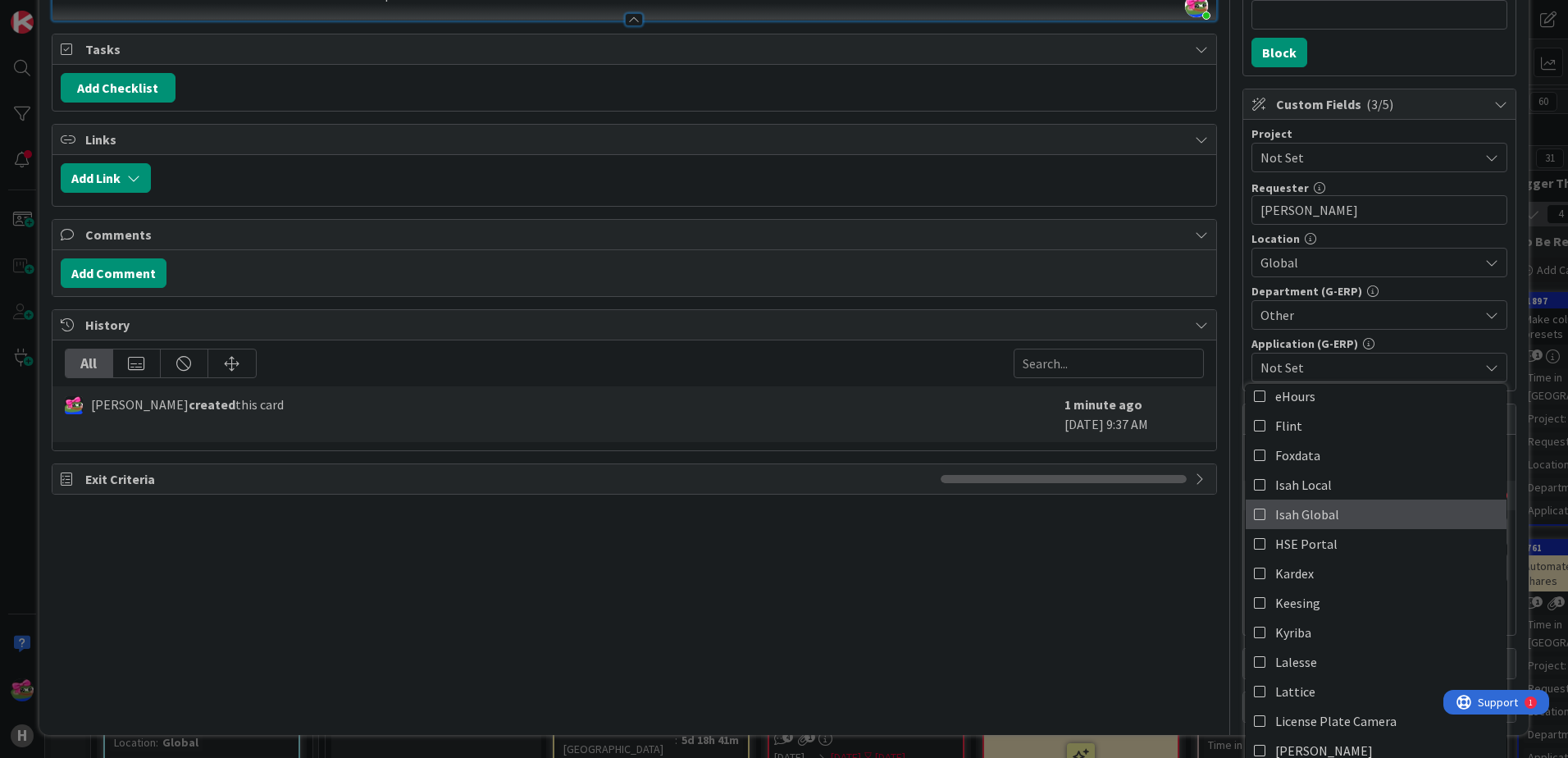
click at [1305, 523] on span "Isah Global" at bounding box center [1307, 514] width 64 height 25
click at [781, 303] on div "Title 59 / 128 Configure "Relationships between Countries" table for G-ERP Desc…" at bounding box center [634, 263] width 1166 height 918
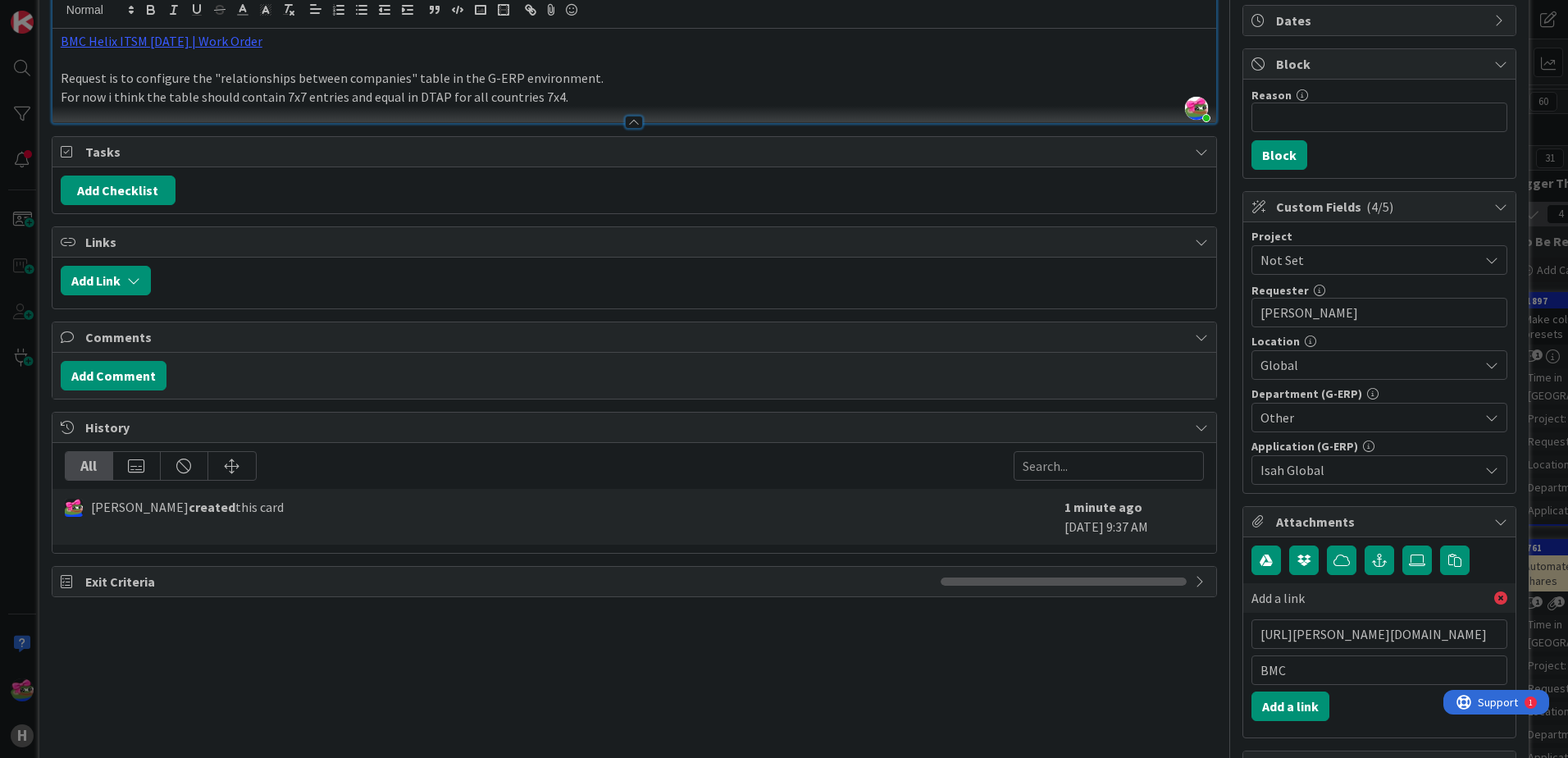
scroll to position [0, 0]
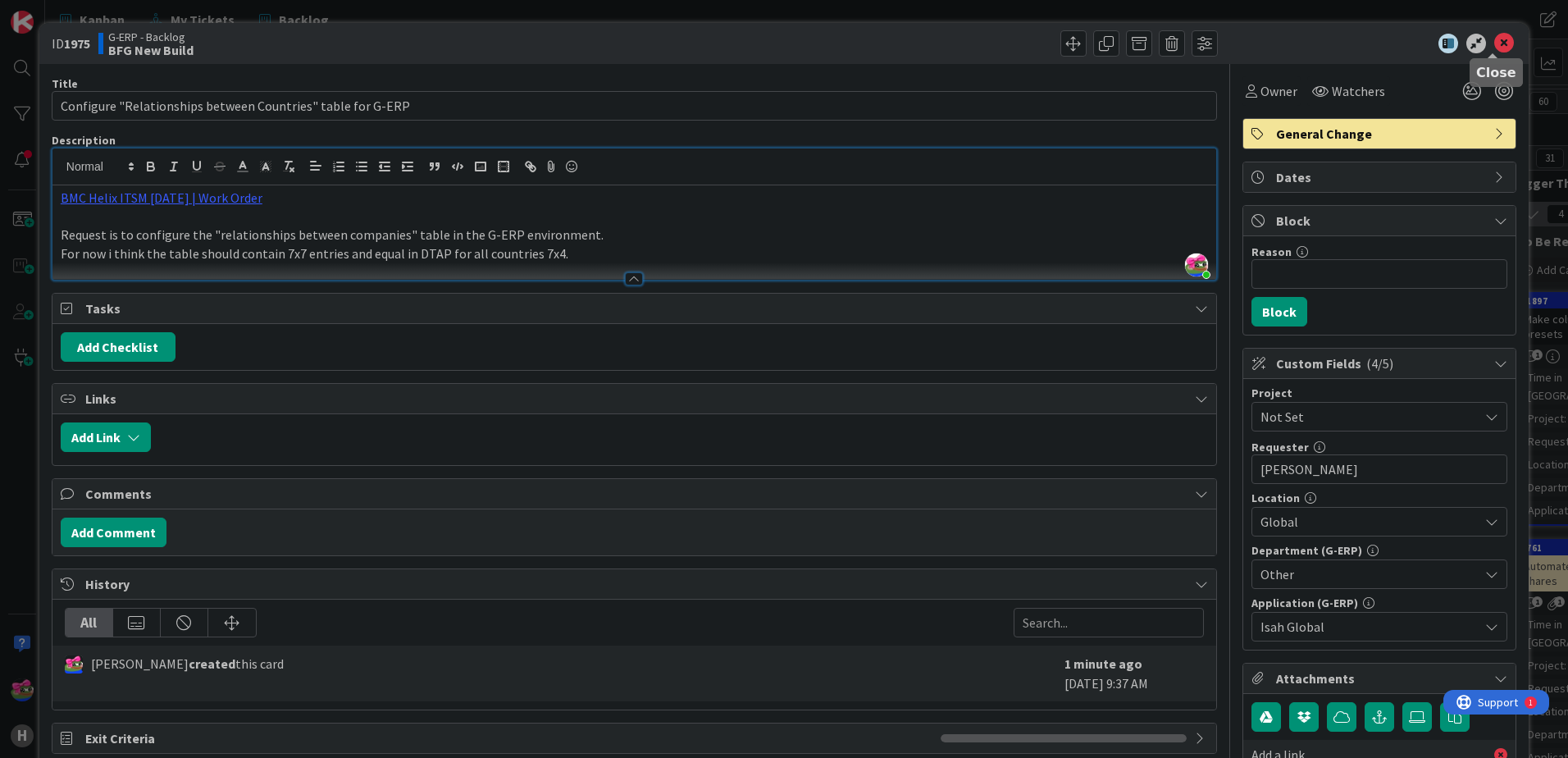
click at [1495, 49] on icon at bounding box center [1504, 43] width 19 height 19
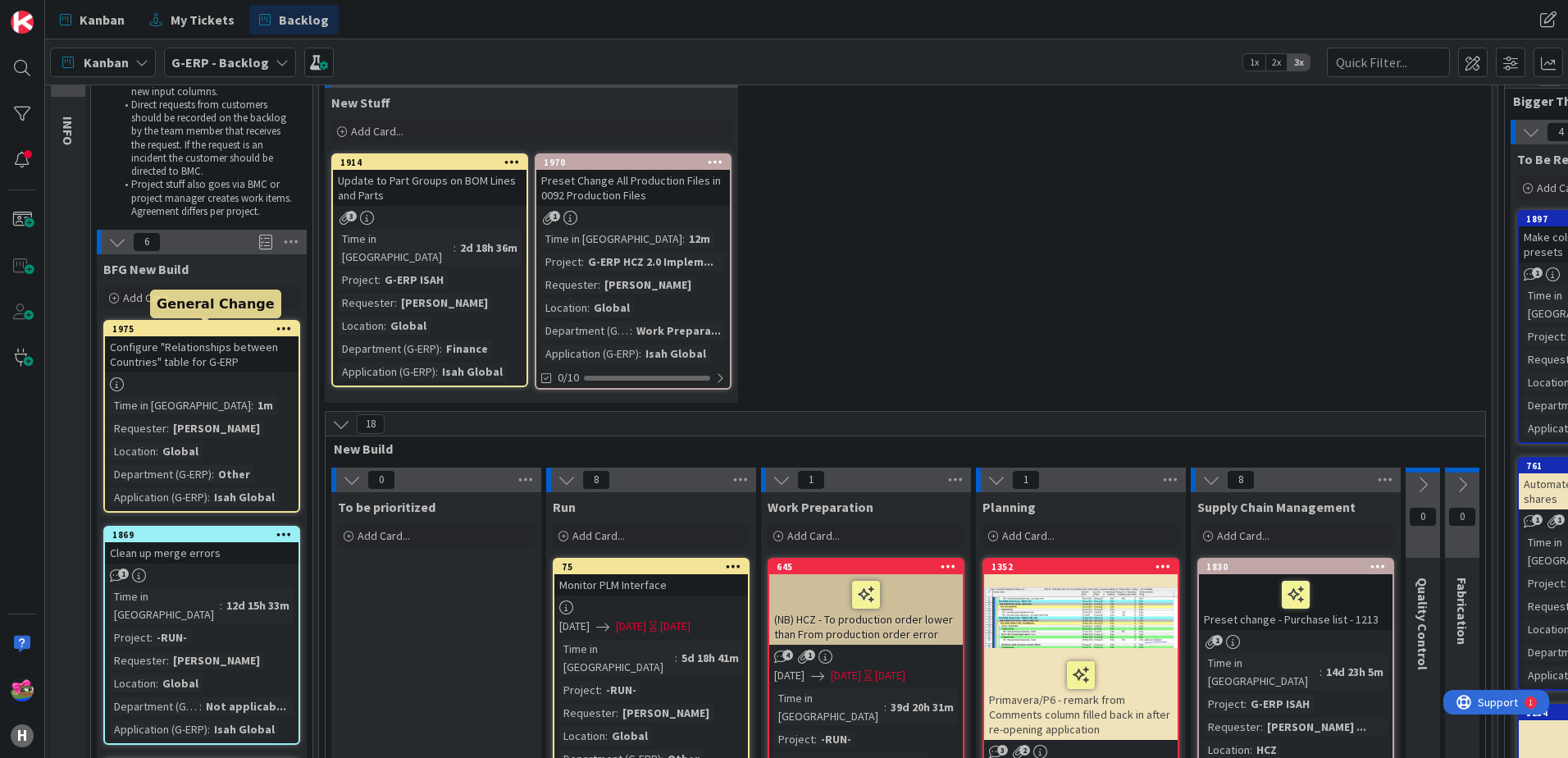
click at [176, 328] on div "1975" at bounding box center [205, 329] width 186 height 12
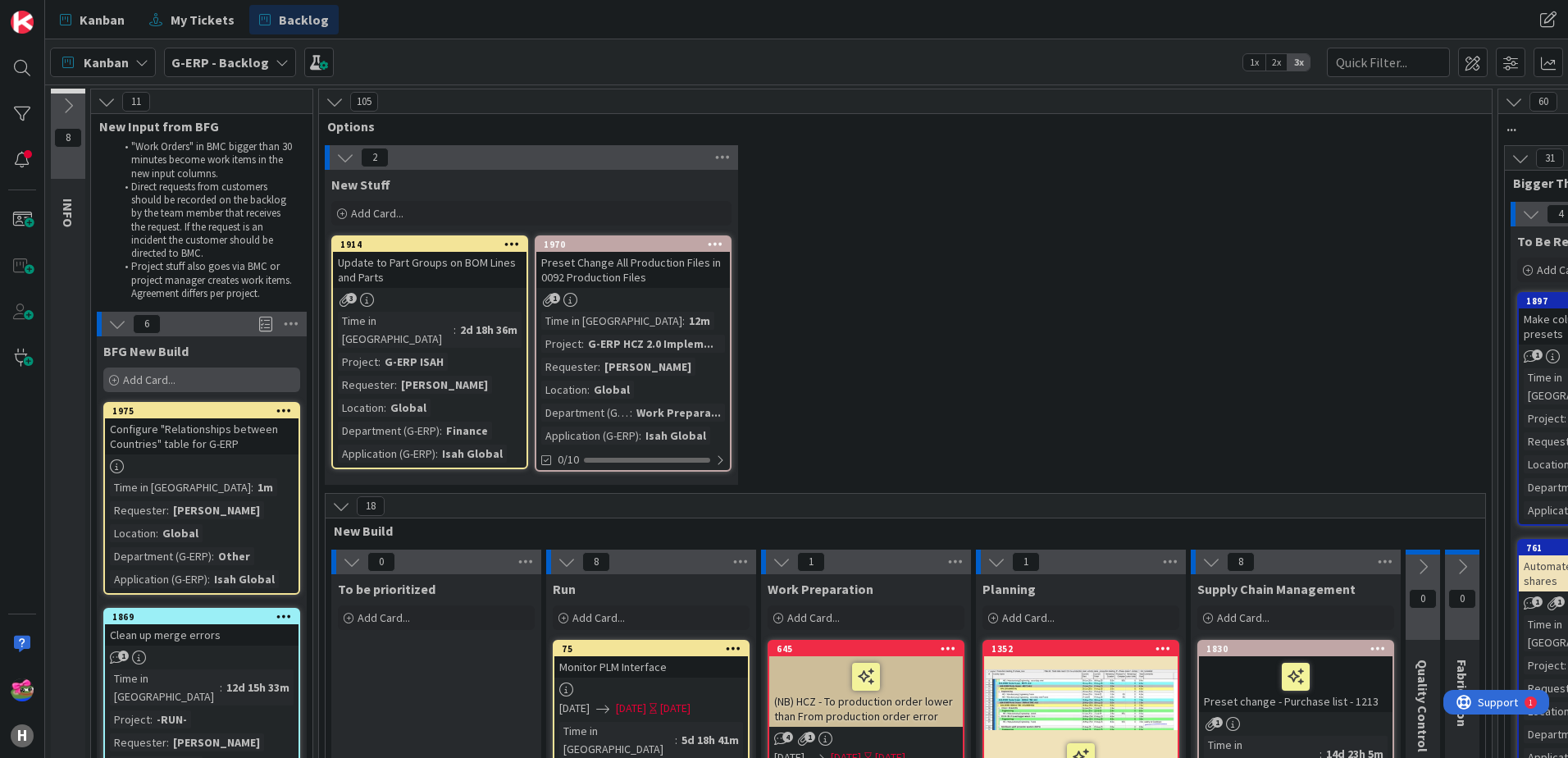
click at [163, 370] on div "Add Card..." at bounding box center [202, 379] width 196 height 25
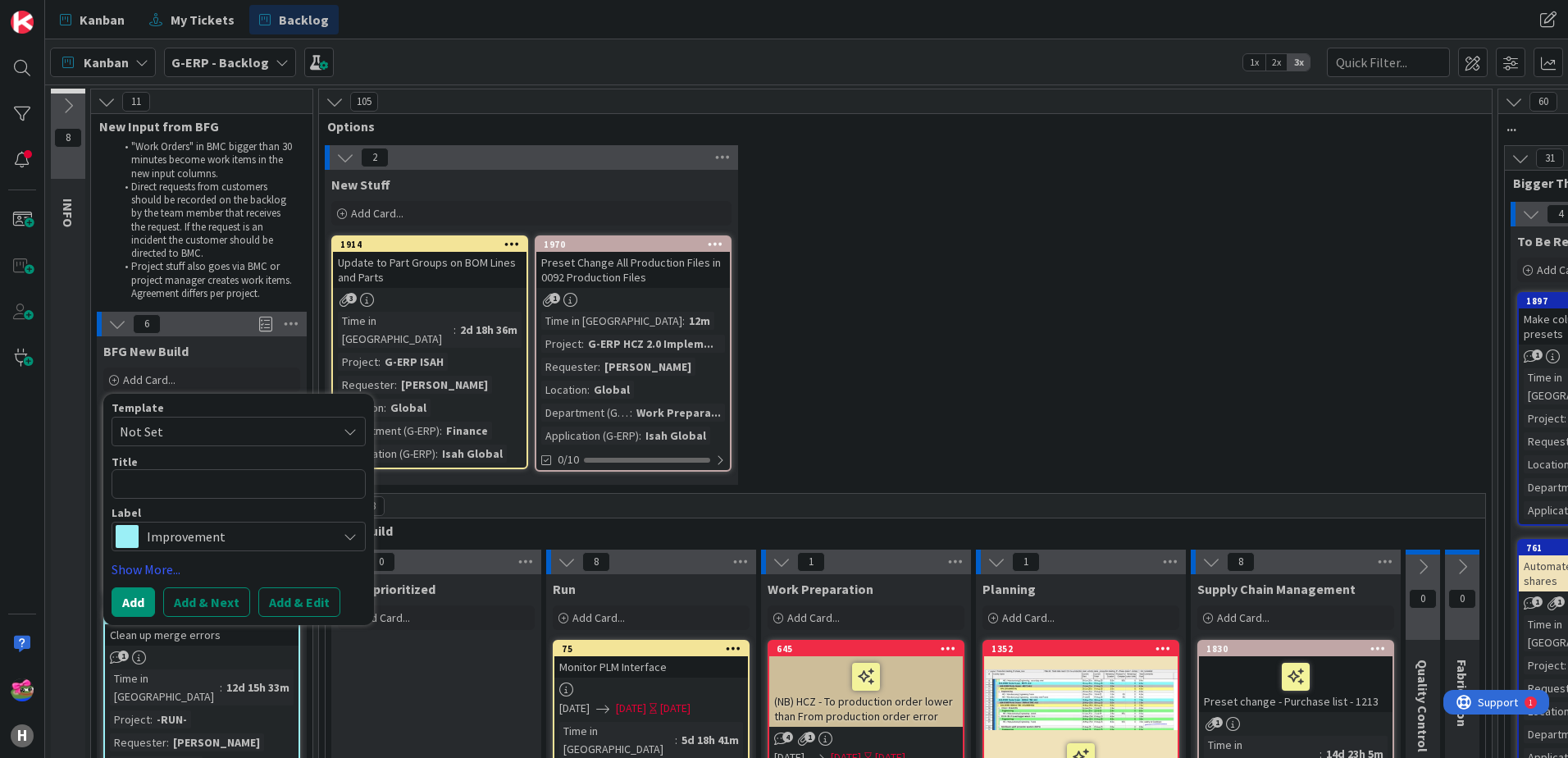
click at [174, 533] on span "Improvement" at bounding box center [238, 536] width 182 height 23
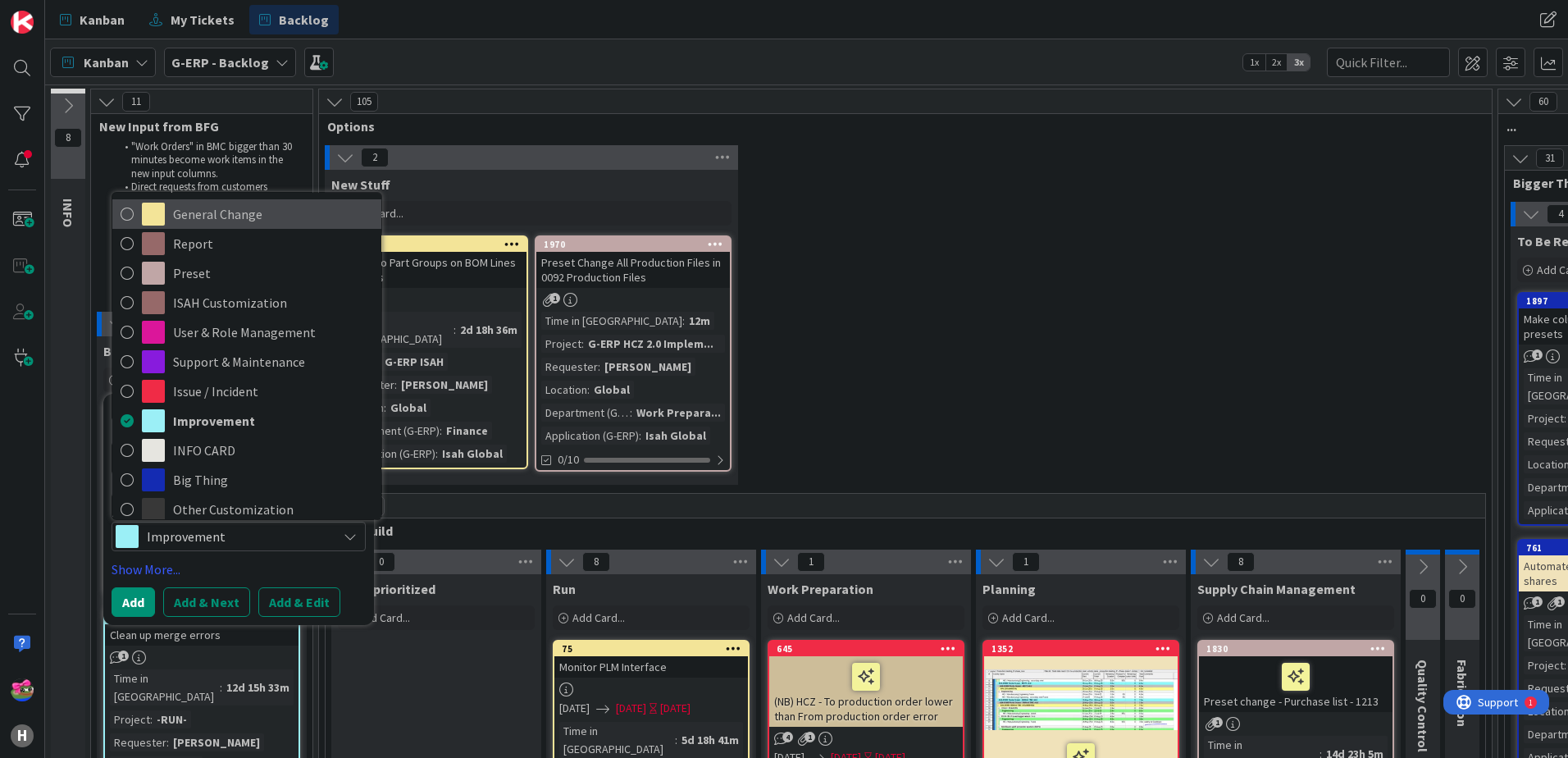
click at [126, 212] on icon at bounding box center [127, 214] width 13 height 25
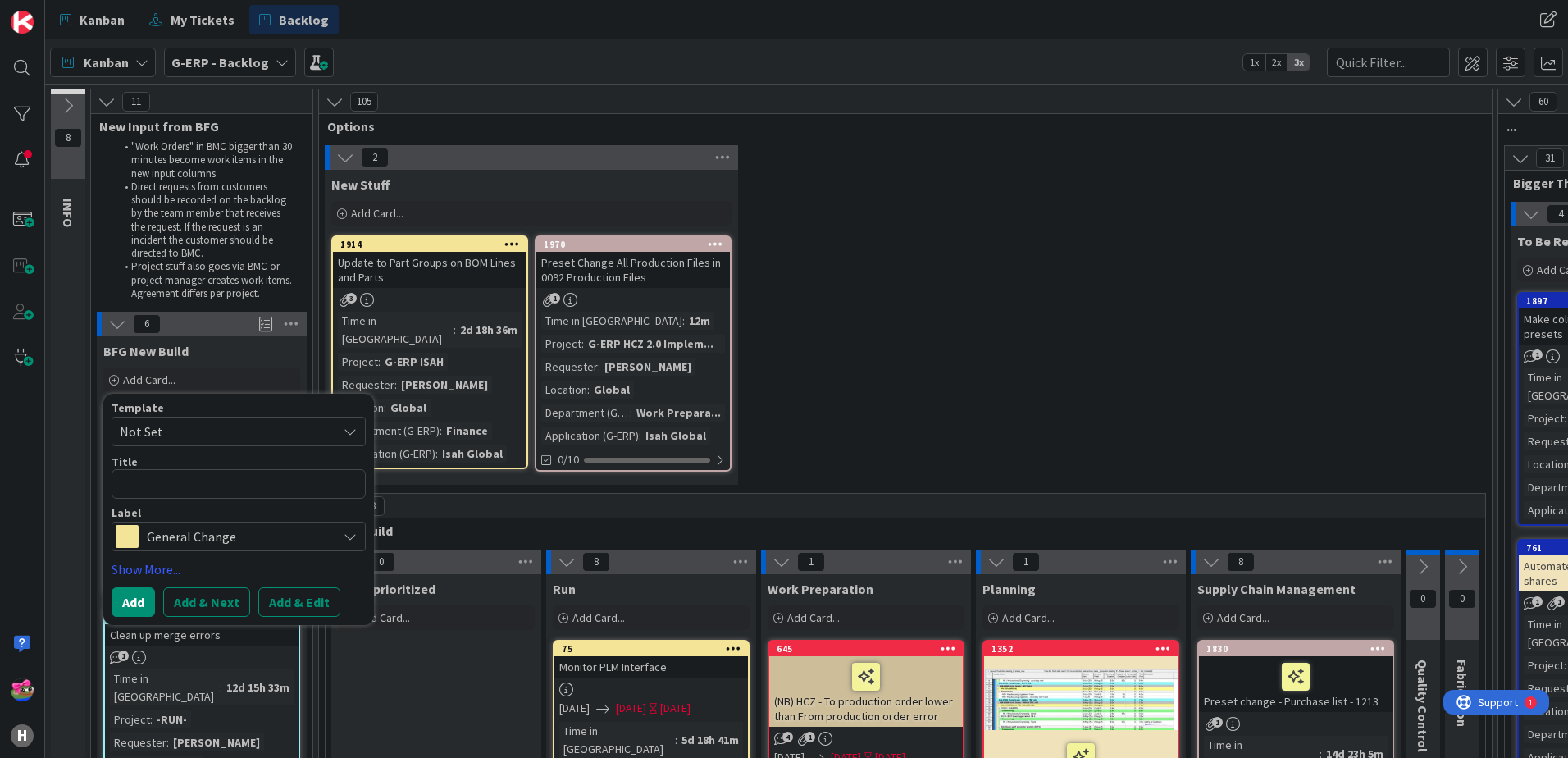
click at [166, 438] on span "Not Set" at bounding box center [221, 430] width 205 height 21
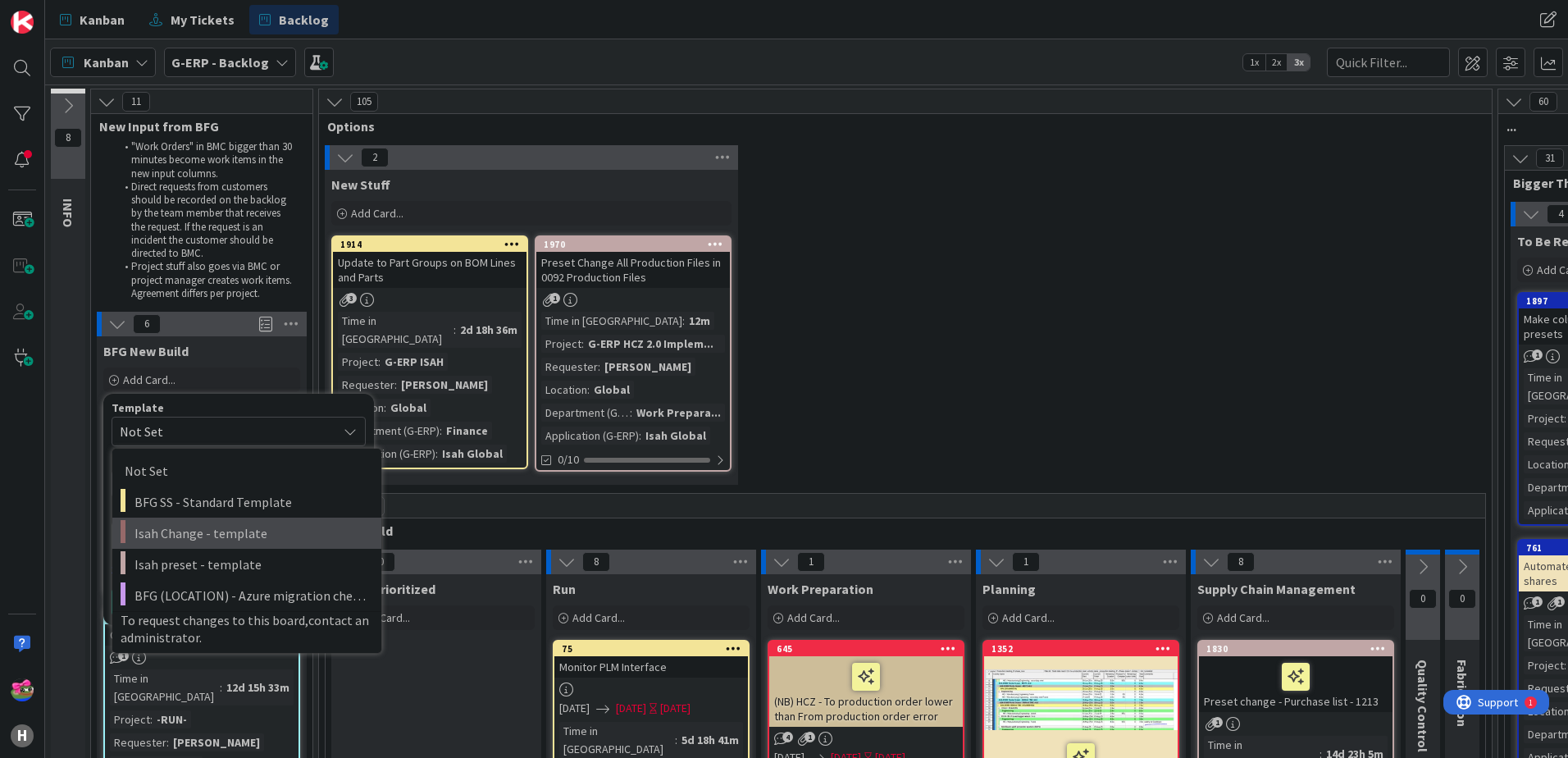
click at [241, 525] on span "Isah Change - template" at bounding box center [252, 532] width 235 height 21
type textarea "x"
type textarea "Isah Change - template"
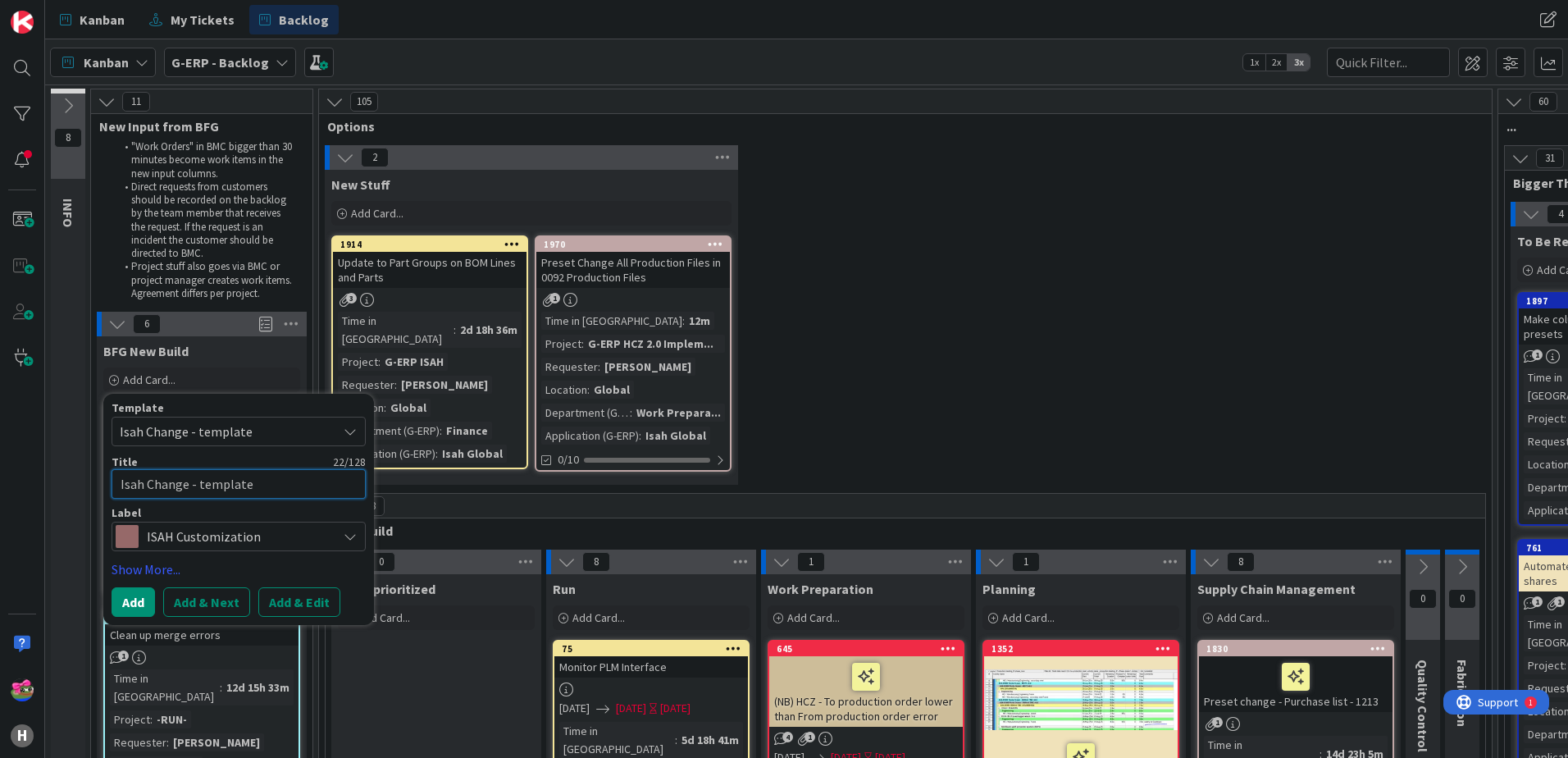
drag, startPoint x: 261, startPoint y: 488, endPoint x: 73, endPoint y: 485, distance: 188.0
type textarea "x"
type textarea "I"
type textarea "x"
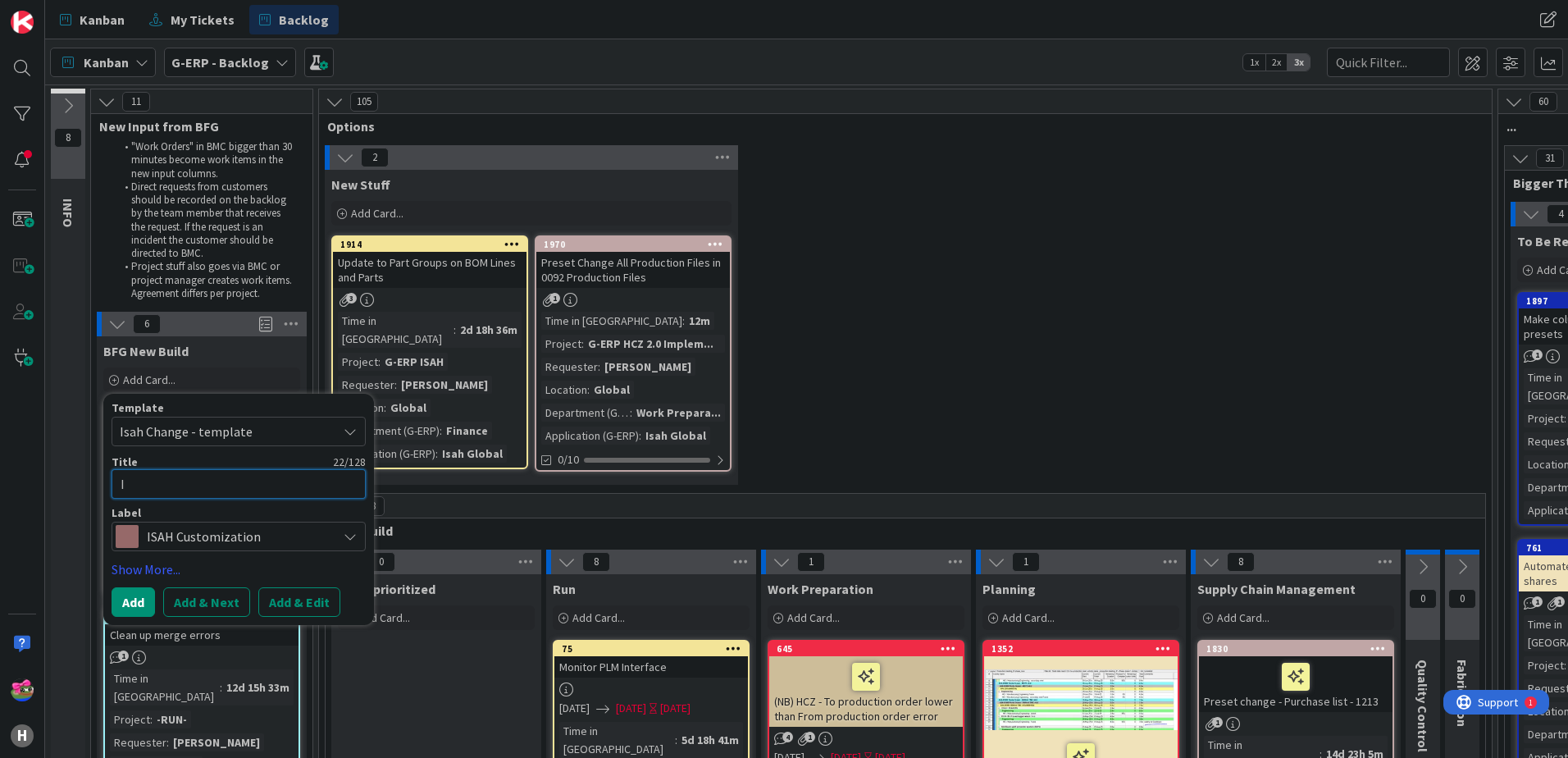
type textarea "In"
type textarea "x"
type textarea "Ins"
type textarea "x"
type textarea "Insta"
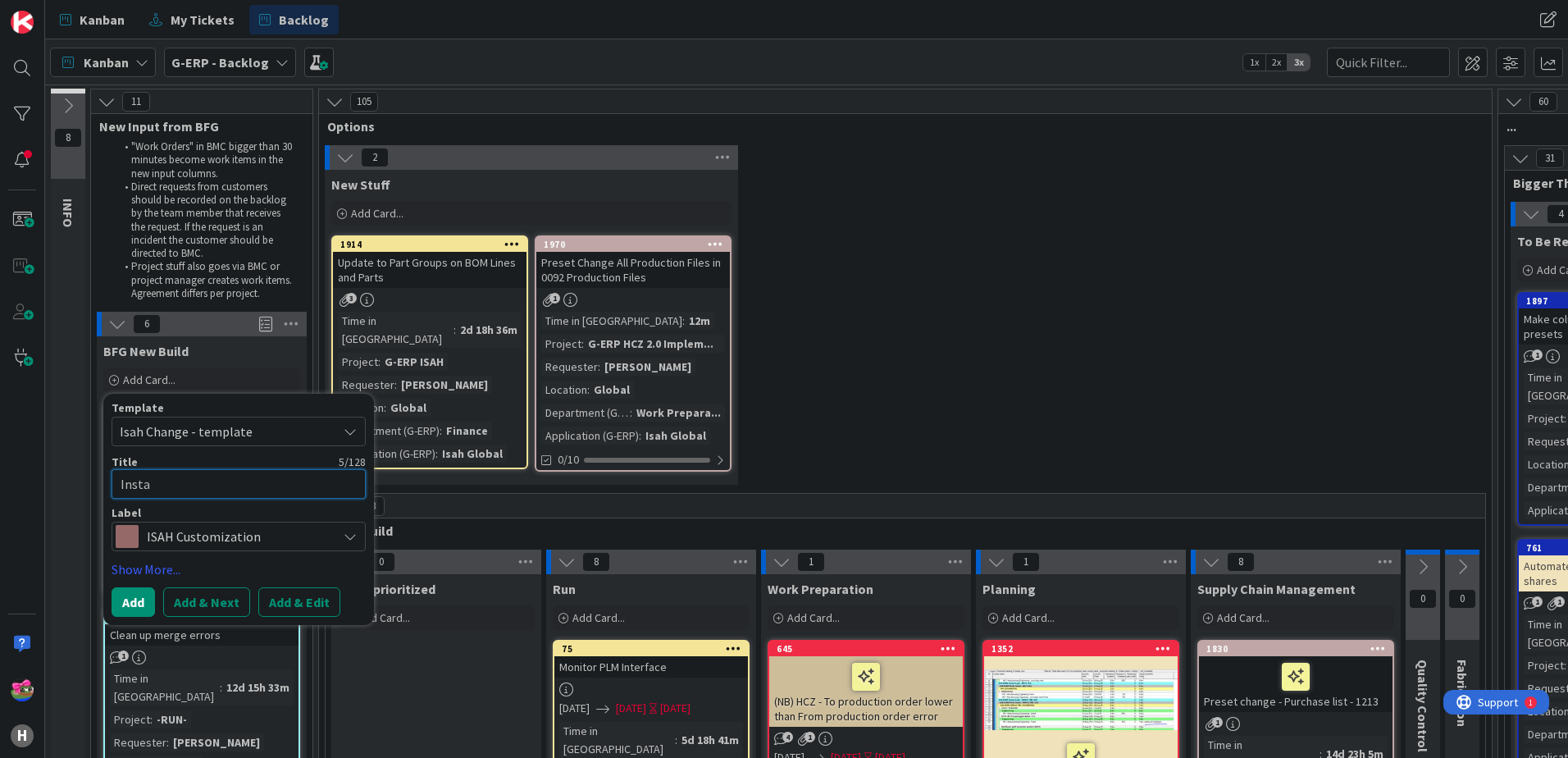
type textarea "x"
type textarea "Instal"
type textarea "x"
type textarea "Install"
type textarea "x"
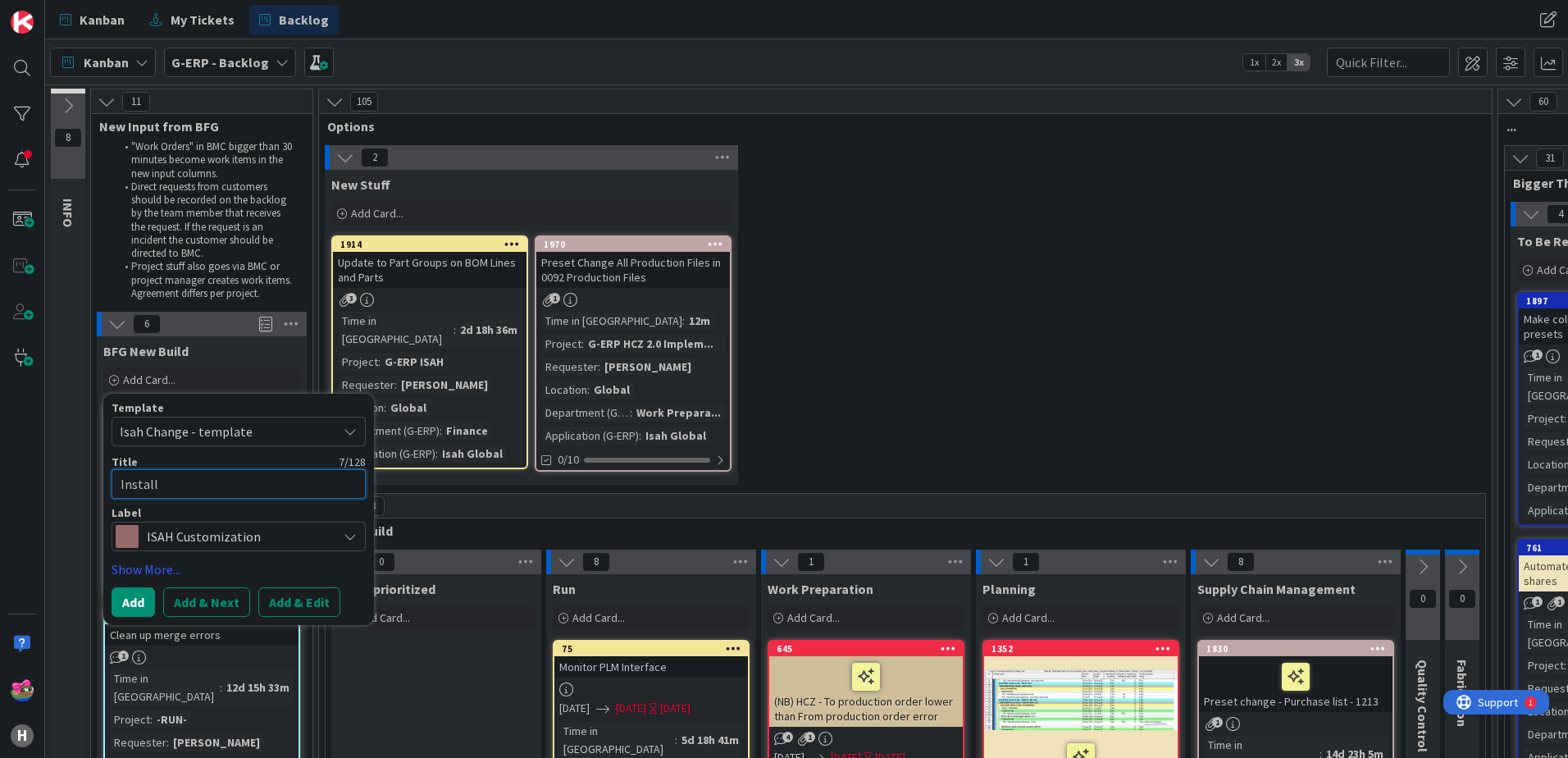
type textarea "Installi"
type textarea "x"
type textarea "Installing"
type textarea "x"
type textarea "Installing"
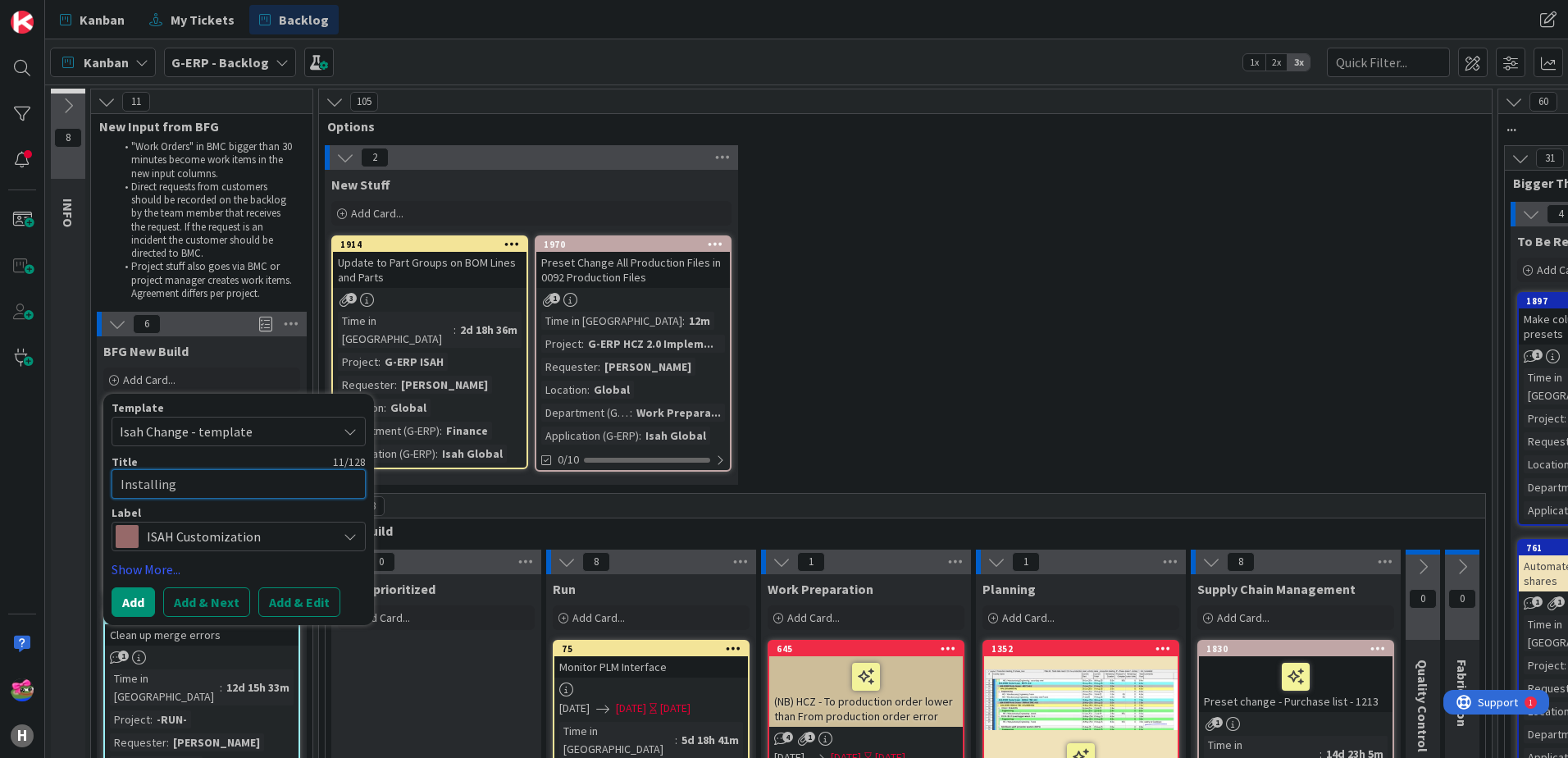
type textarea "x"
type textarea "Installing i"
type textarea "x"
type textarea "Installing in"
type textarea "x"
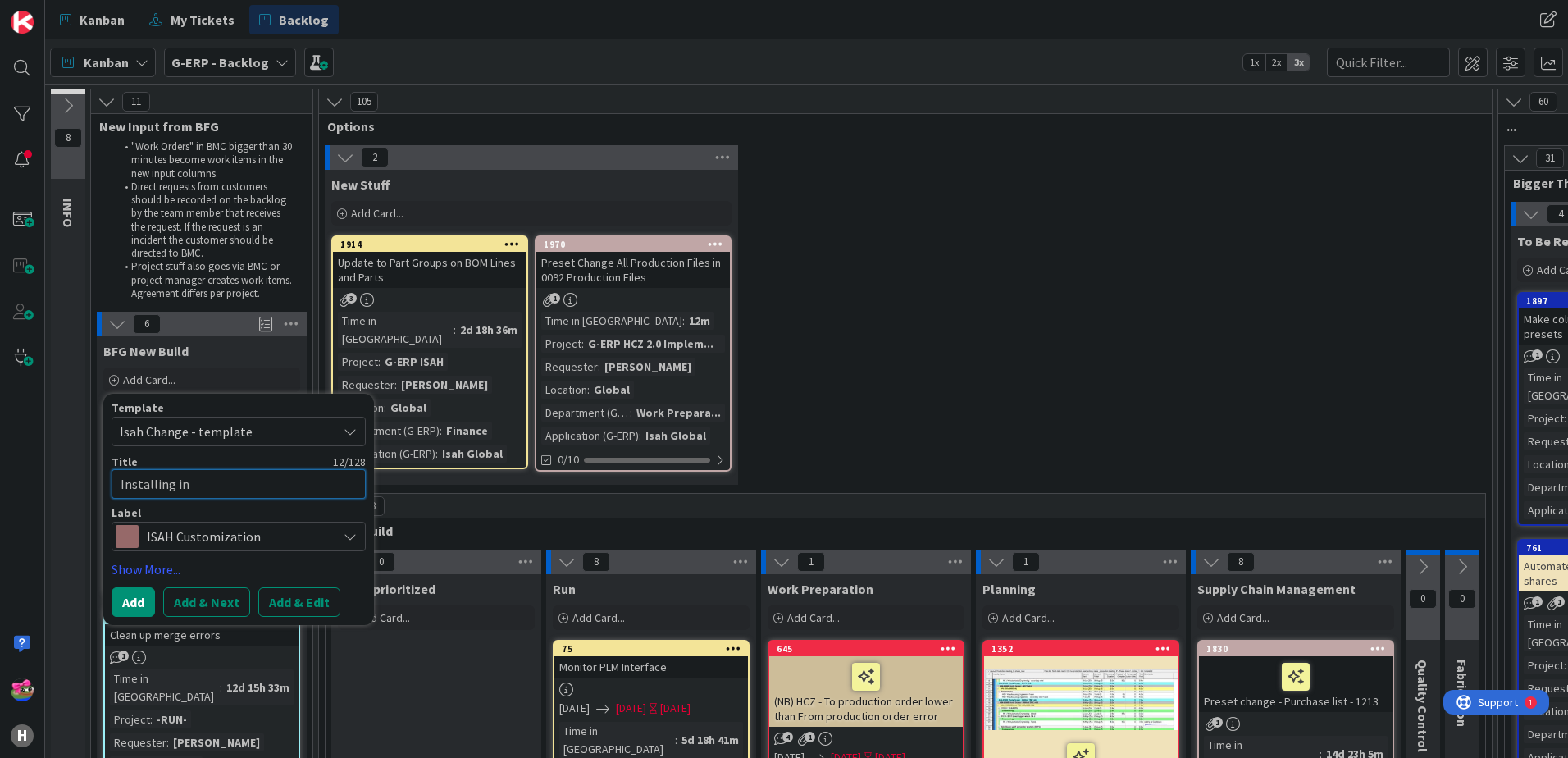
type textarea "Installing int"
type textarea "x"
type textarea "Installing inte"
type textarea "x"
type textarea "Installing inter"
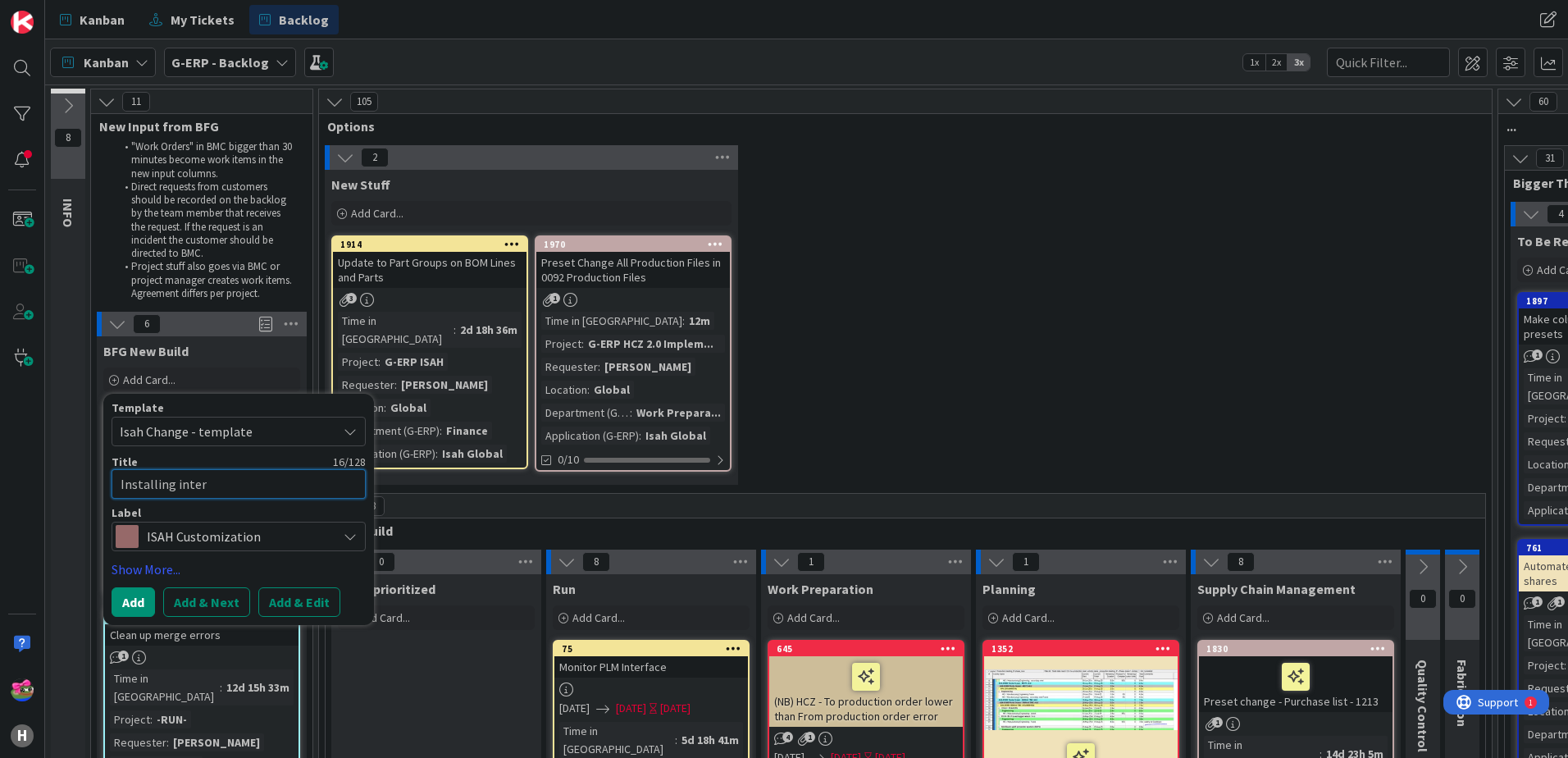
type textarea "x"
type textarea "Installing interf"
type textarea "x"
type textarea "Installing interfa"
type textarea "x"
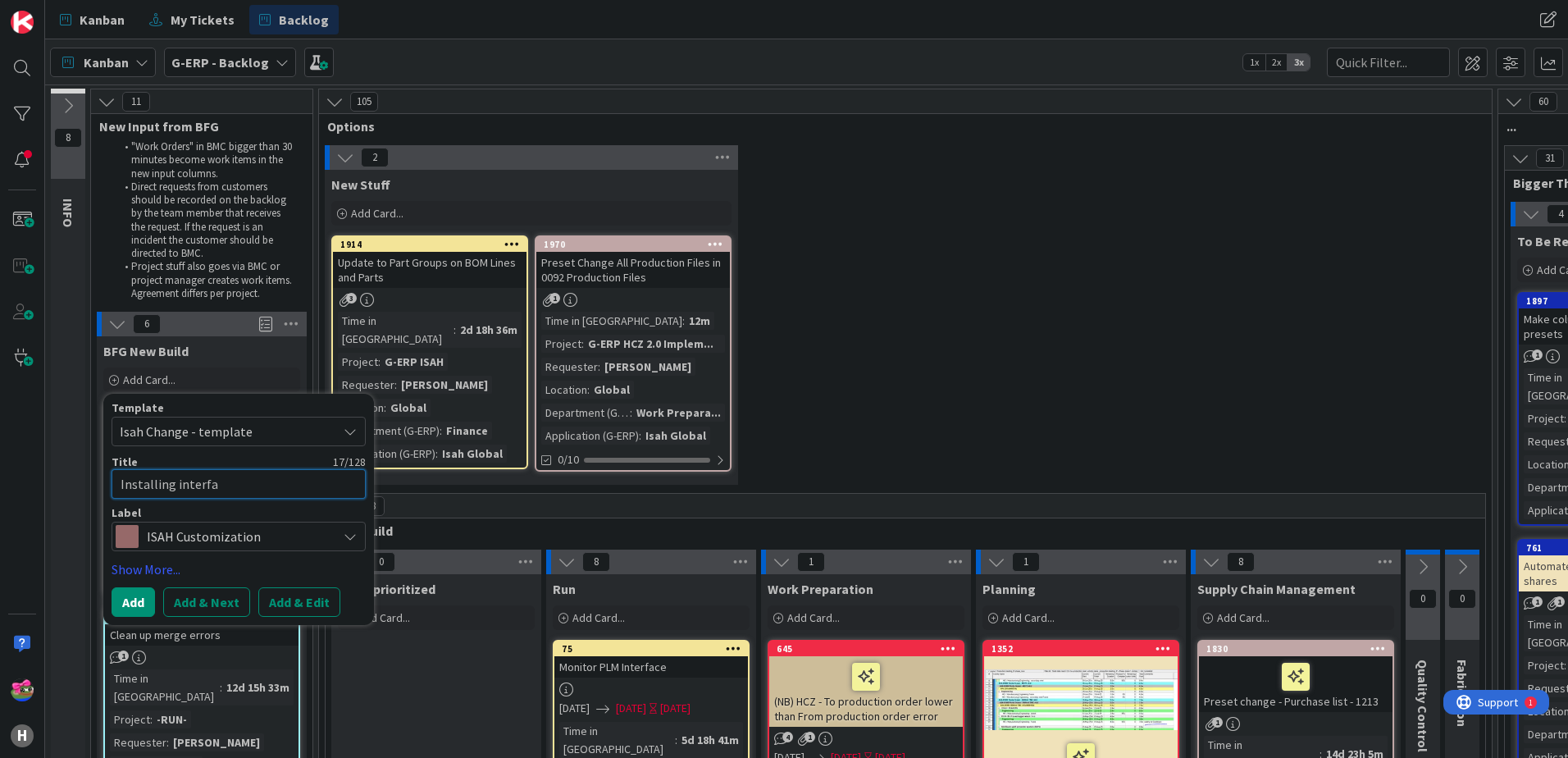
type textarea "Installing interfac"
type textarea "x"
type textarea "Installing interface"
type textarea "x"
type textarea "Installing interface"
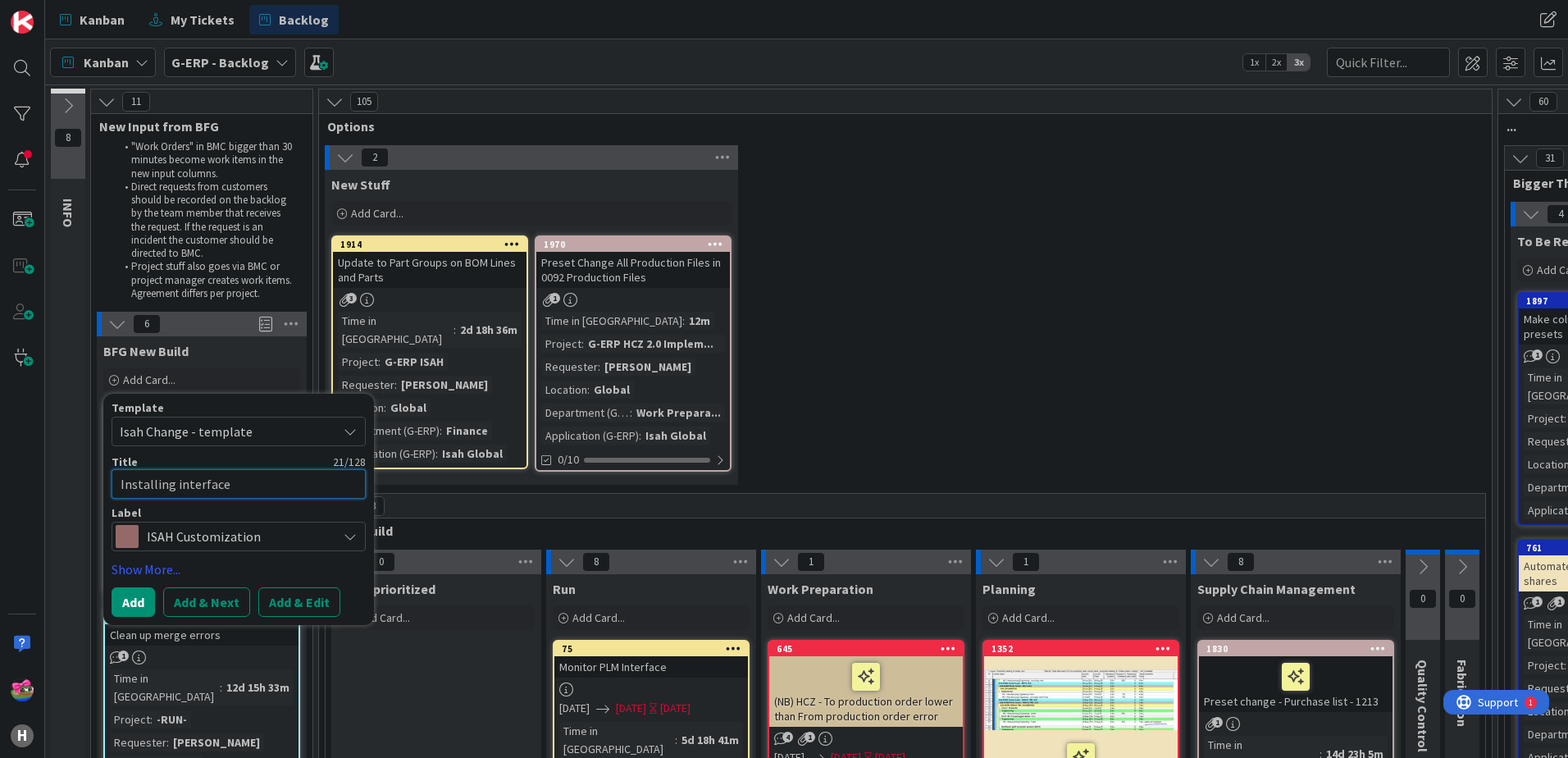
type textarea "x"
type textarea "Installing interface b"
type textarea "x"
type textarea "Installing interface be"
type textarea "x"
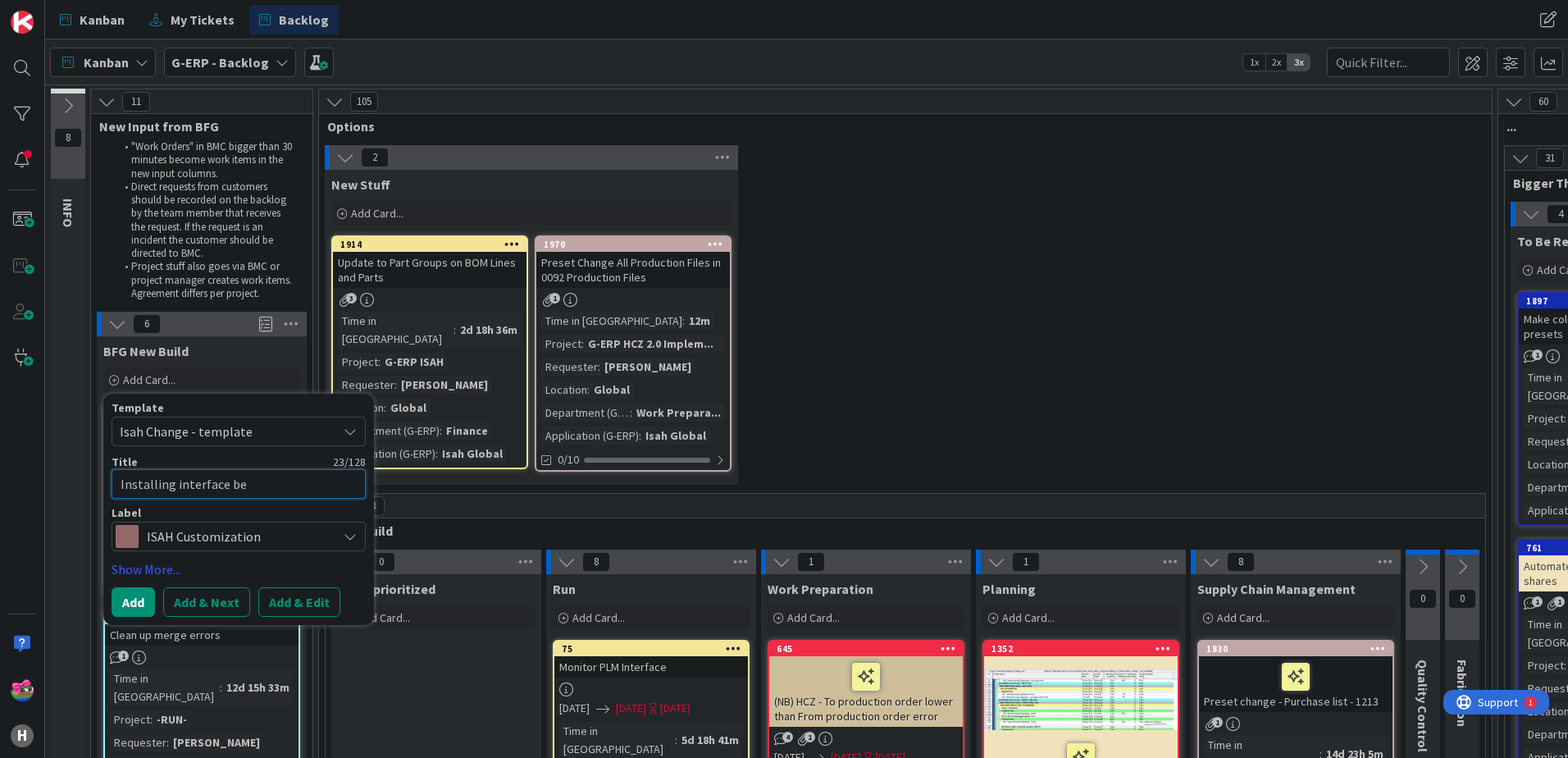
type textarea "Installing interface bet"
type textarea "x"
type textarea "Installing interface betw"
type textarea "x"
type textarea "Installing interface betwe"
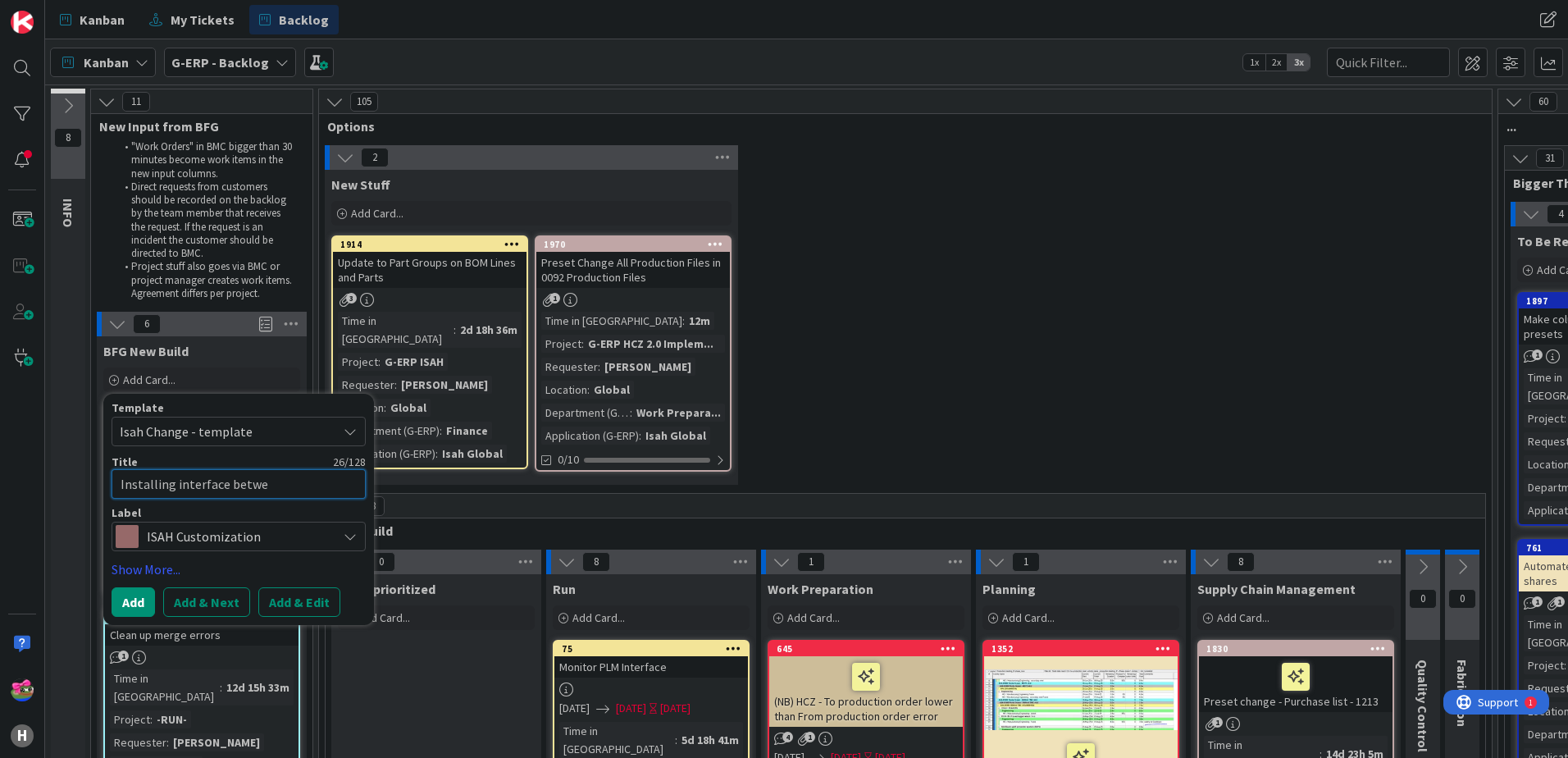
type textarea "x"
type textarea "Installing interface betwee"
type textarea "x"
type textarea "Installing interface between"
type textarea "x"
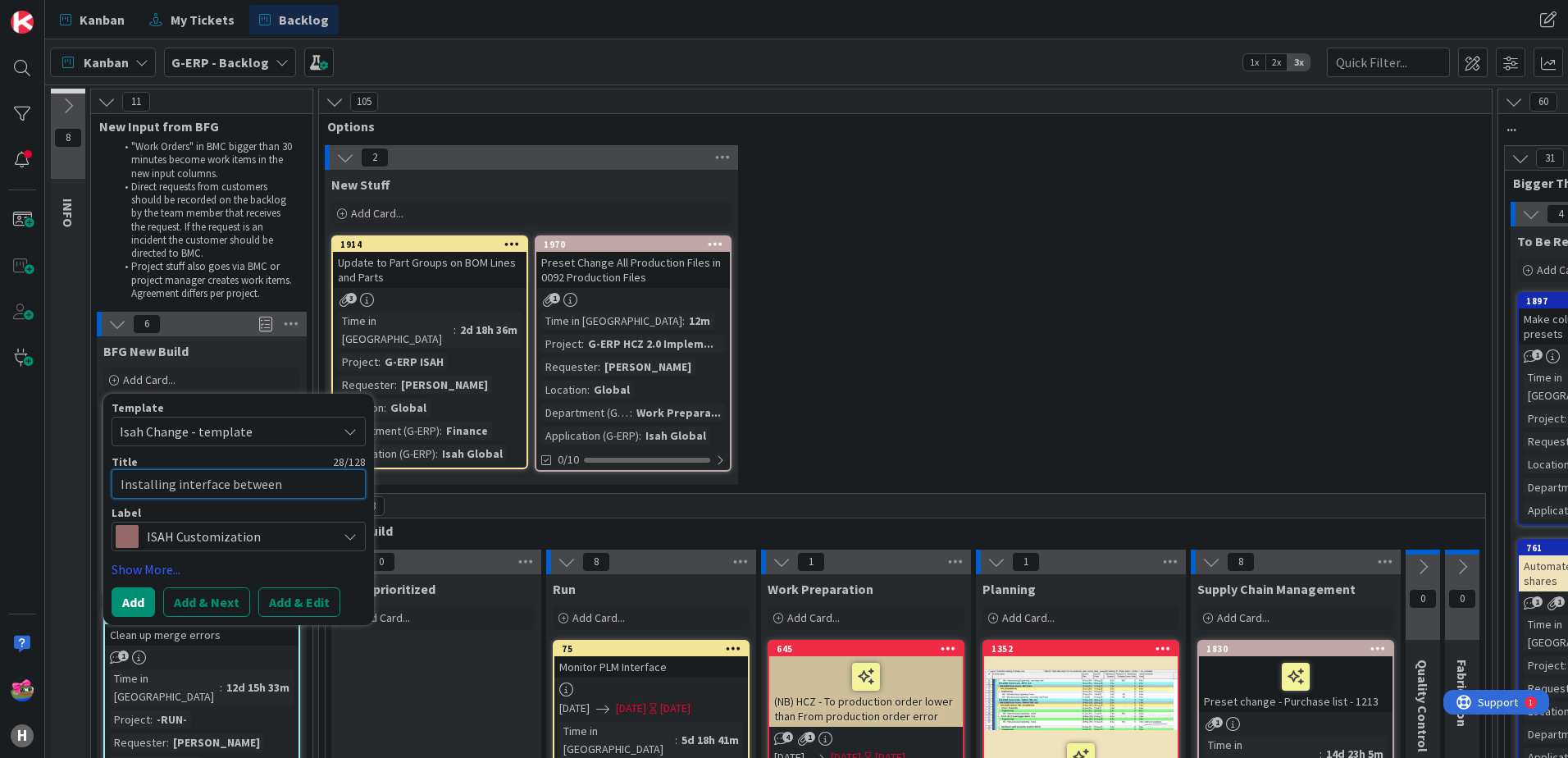
type textarea "Installing interface between"
type textarea "x"
type textarea "Installing interface between M"
type textarea "x"
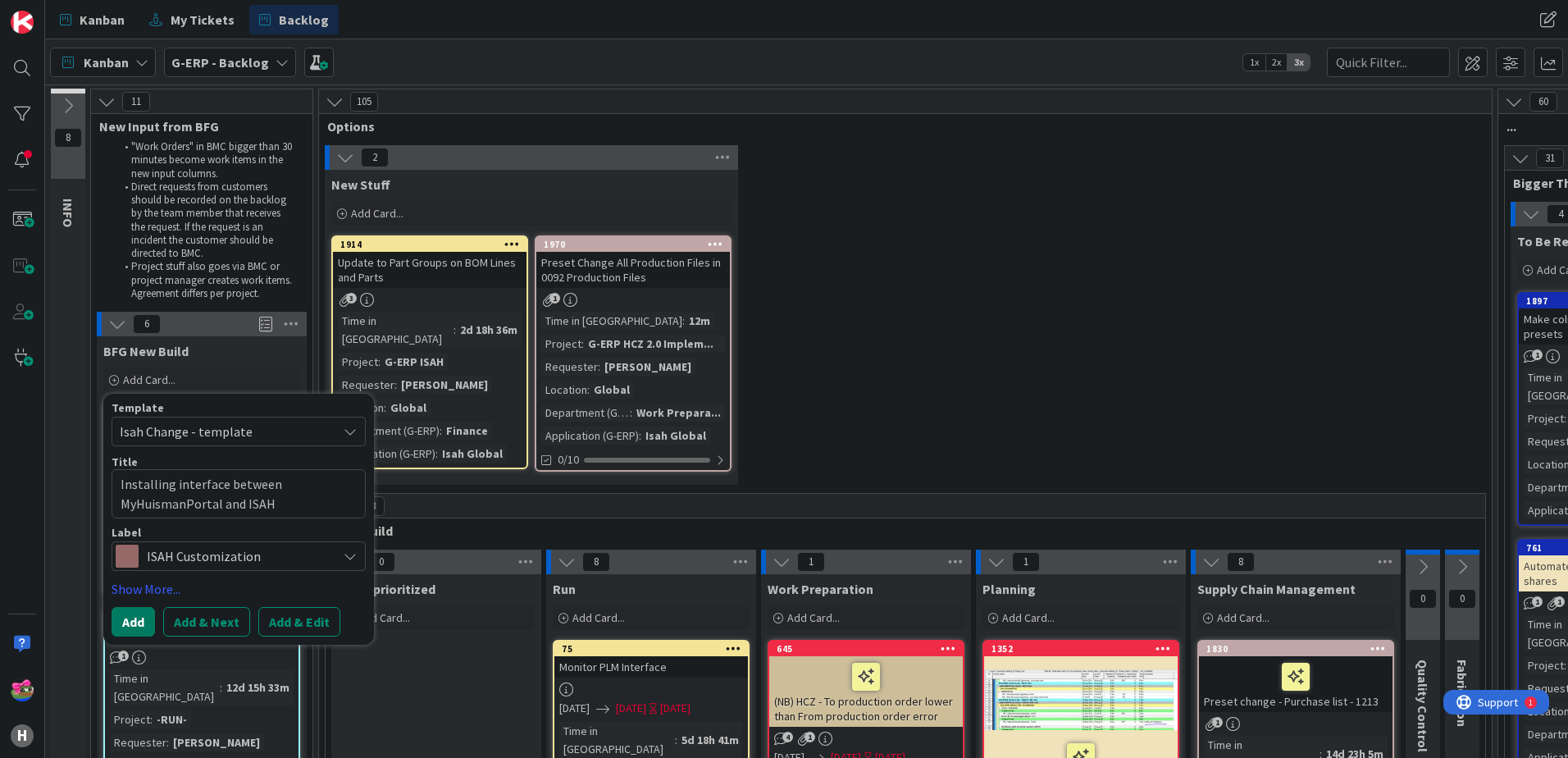
click at [130, 619] on button "Add" at bounding box center [133, 621] width 43 height 29
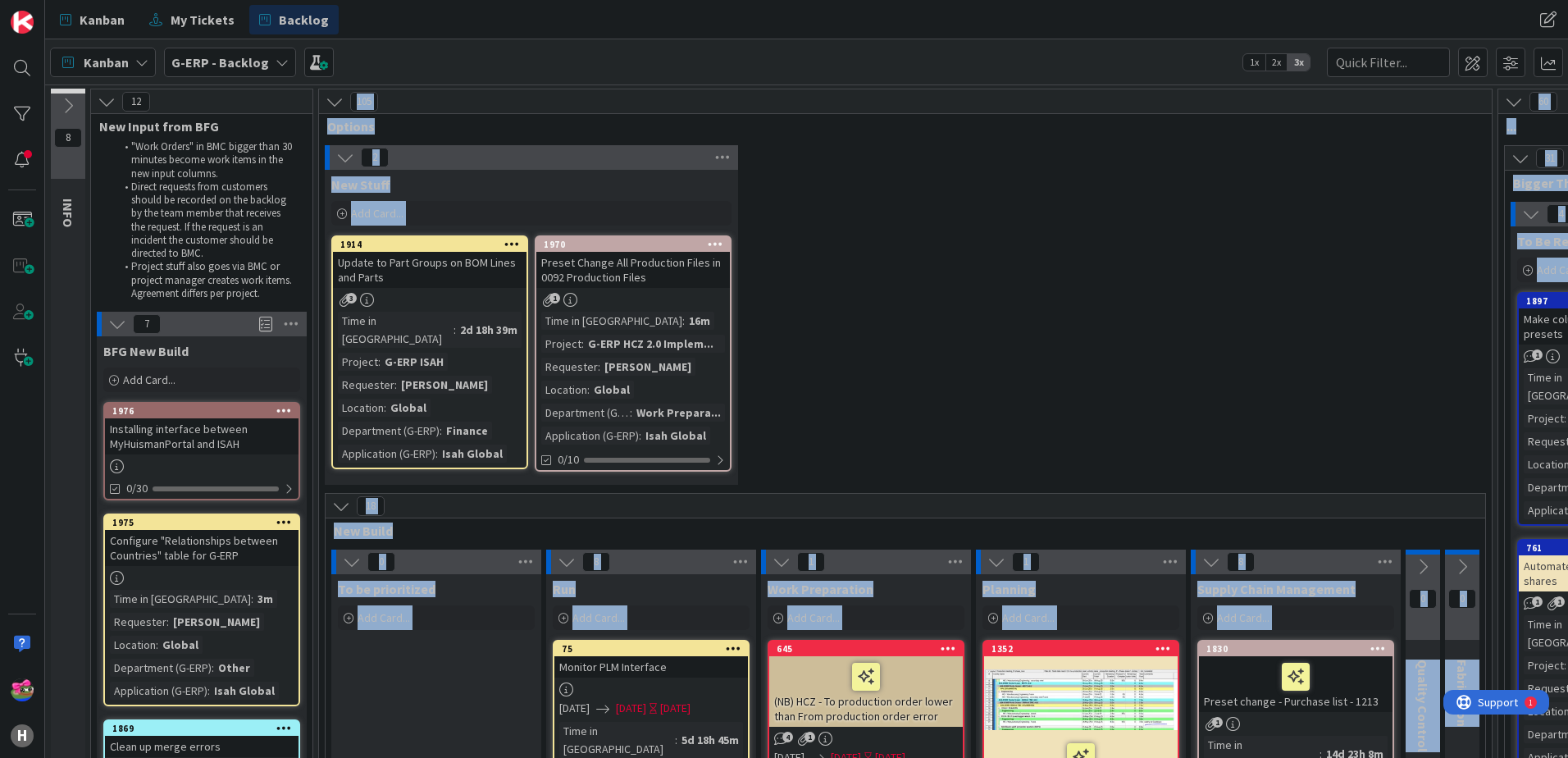
drag, startPoint x: 205, startPoint y: 405, endPoint x: 201, endPoint y: 414, distance: 9.8
click at [201, 414] on div "1976" at bounding box center [205, 410] width 186 height 12
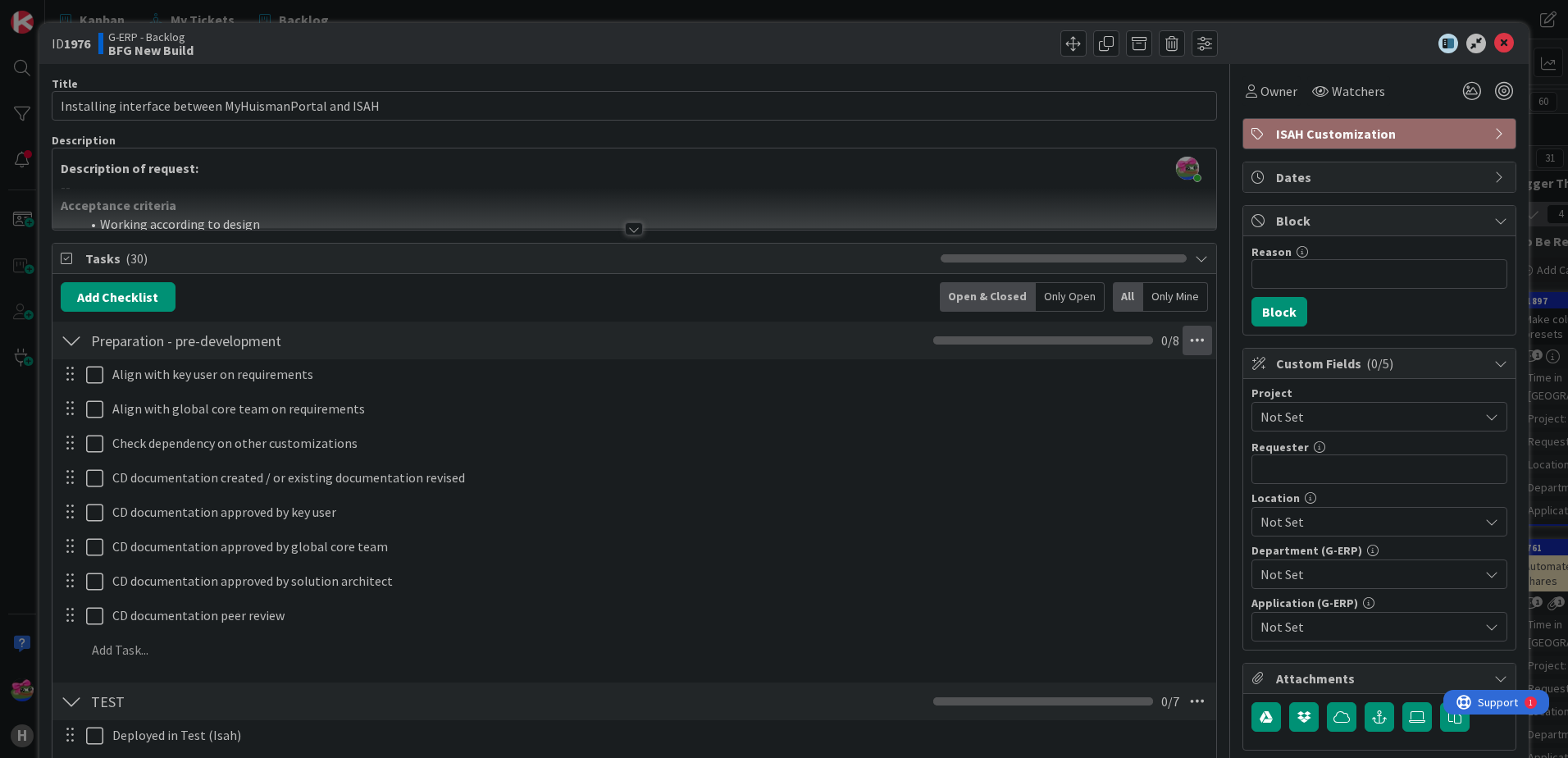
click at [1182, 336] on icon at bounding box center [1197, 340] width 29 height 29
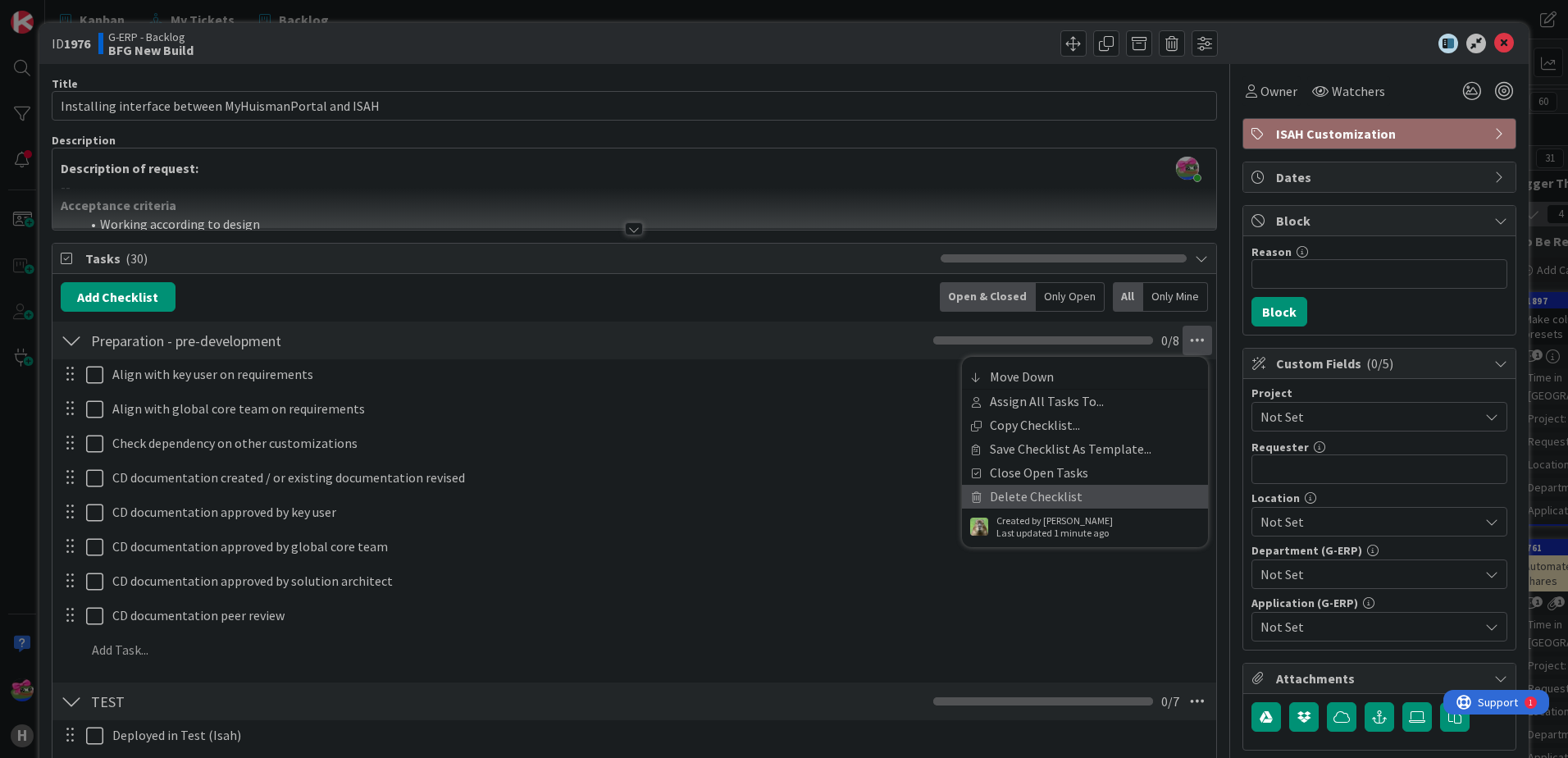
click at [1037, 496] on link "Delete Checklist" at bounding box center [1085, 496] width 246 height 24
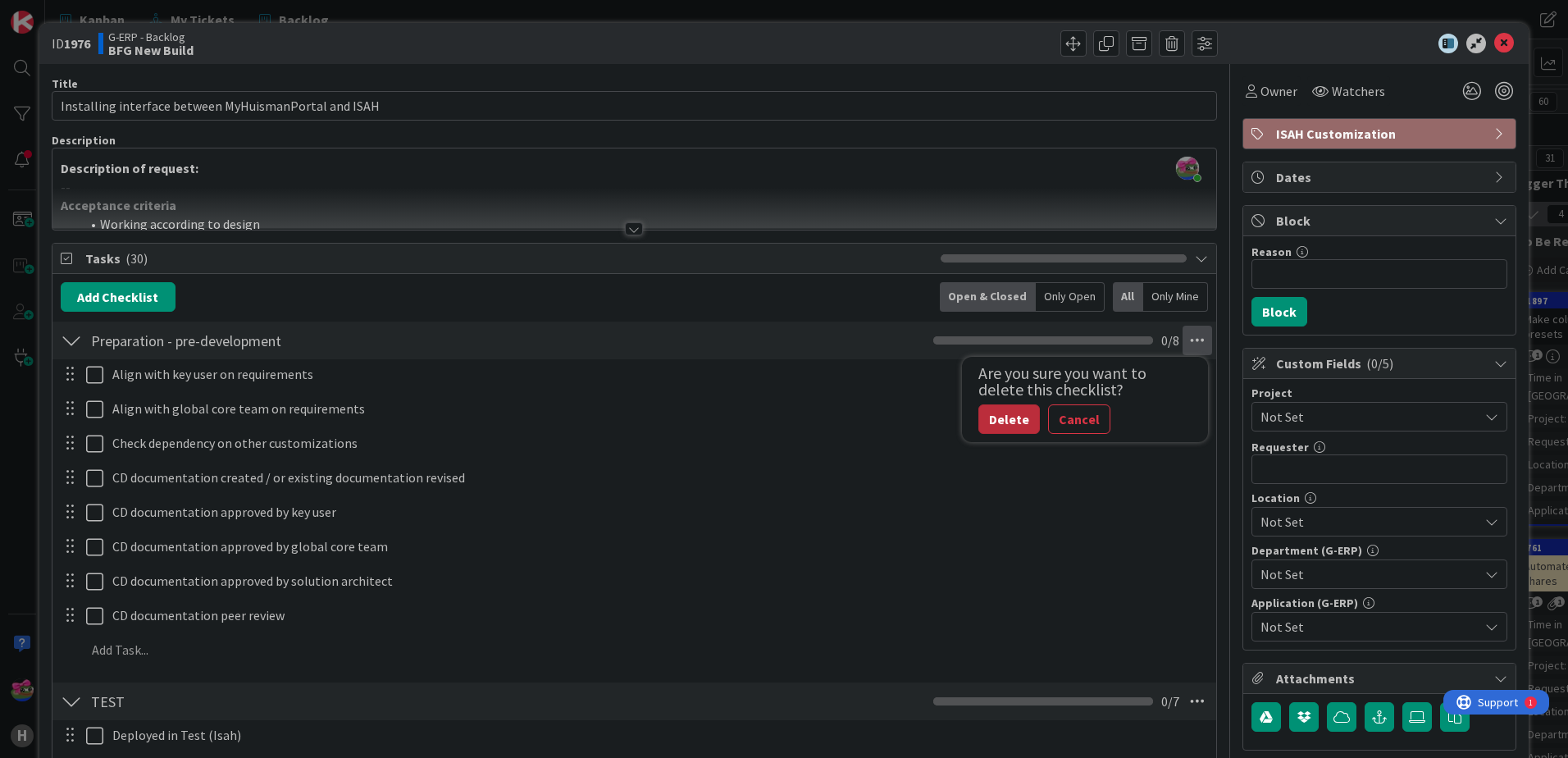
click at [997, 420] on button "Delete" at bounding box center [1009, 418] width 62 height 29
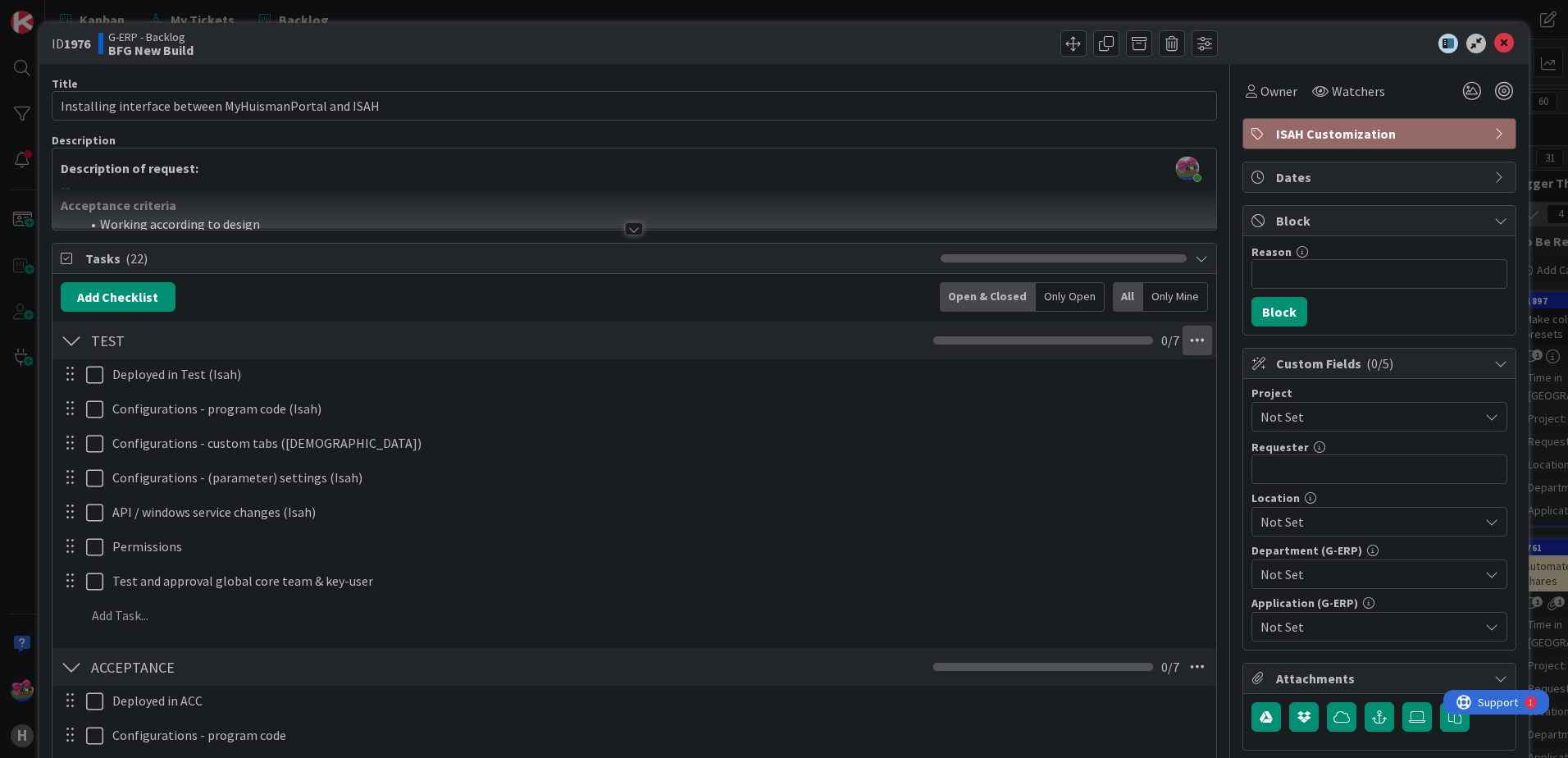
click at [1182, 348] on icon at bounding box center [1197, 340] width 29 height 29
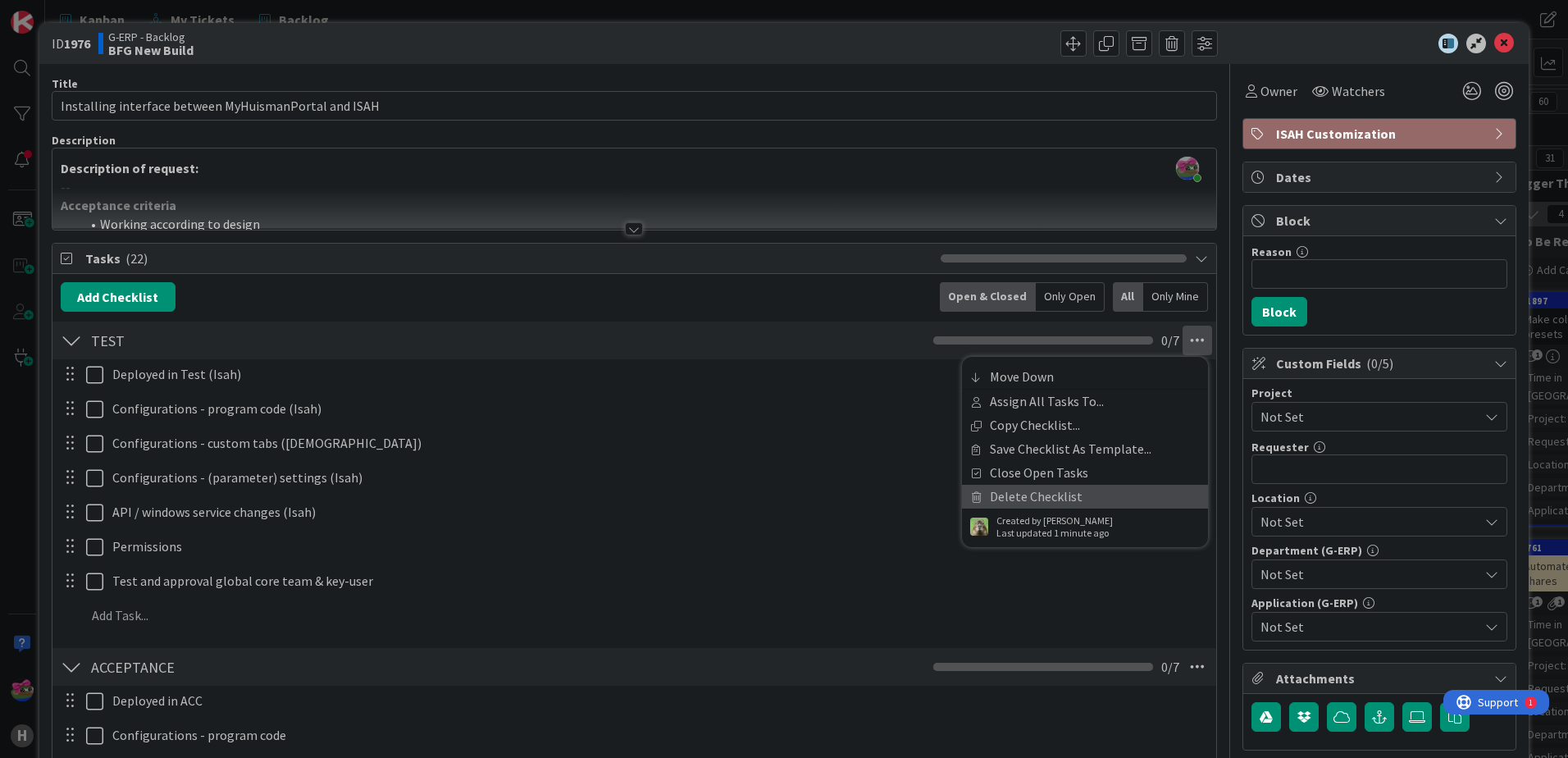
click at [1056, 504] on link "Delete Checklist" at bounding box center [1085, 496] width 246 height 24
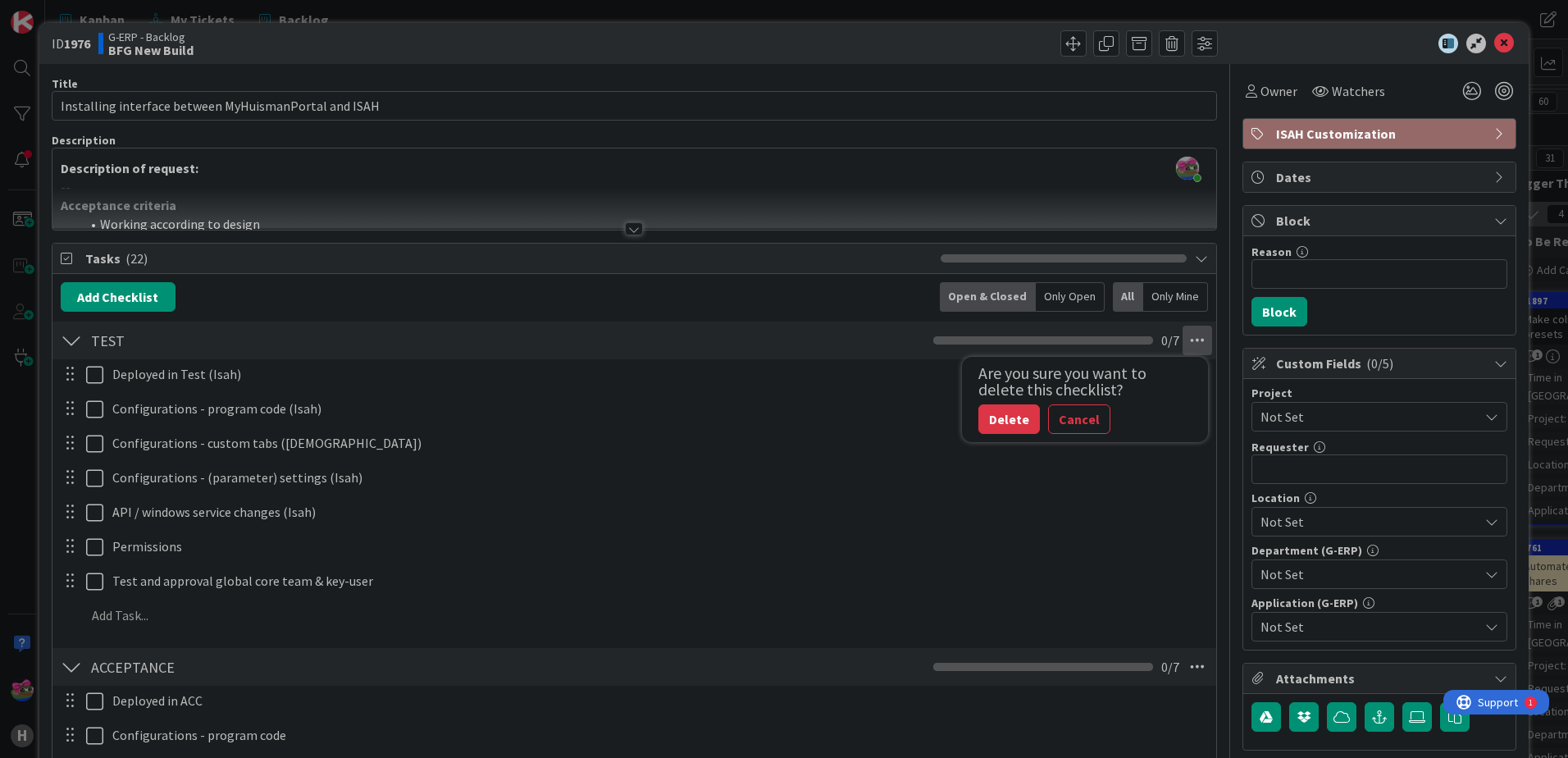
click at [830, 346] on div "TEST Checklist Name 4 / 64 TEST Are you sure you want to delete this checklist?…" at bounding box center [634, 340] width 1164 height 38
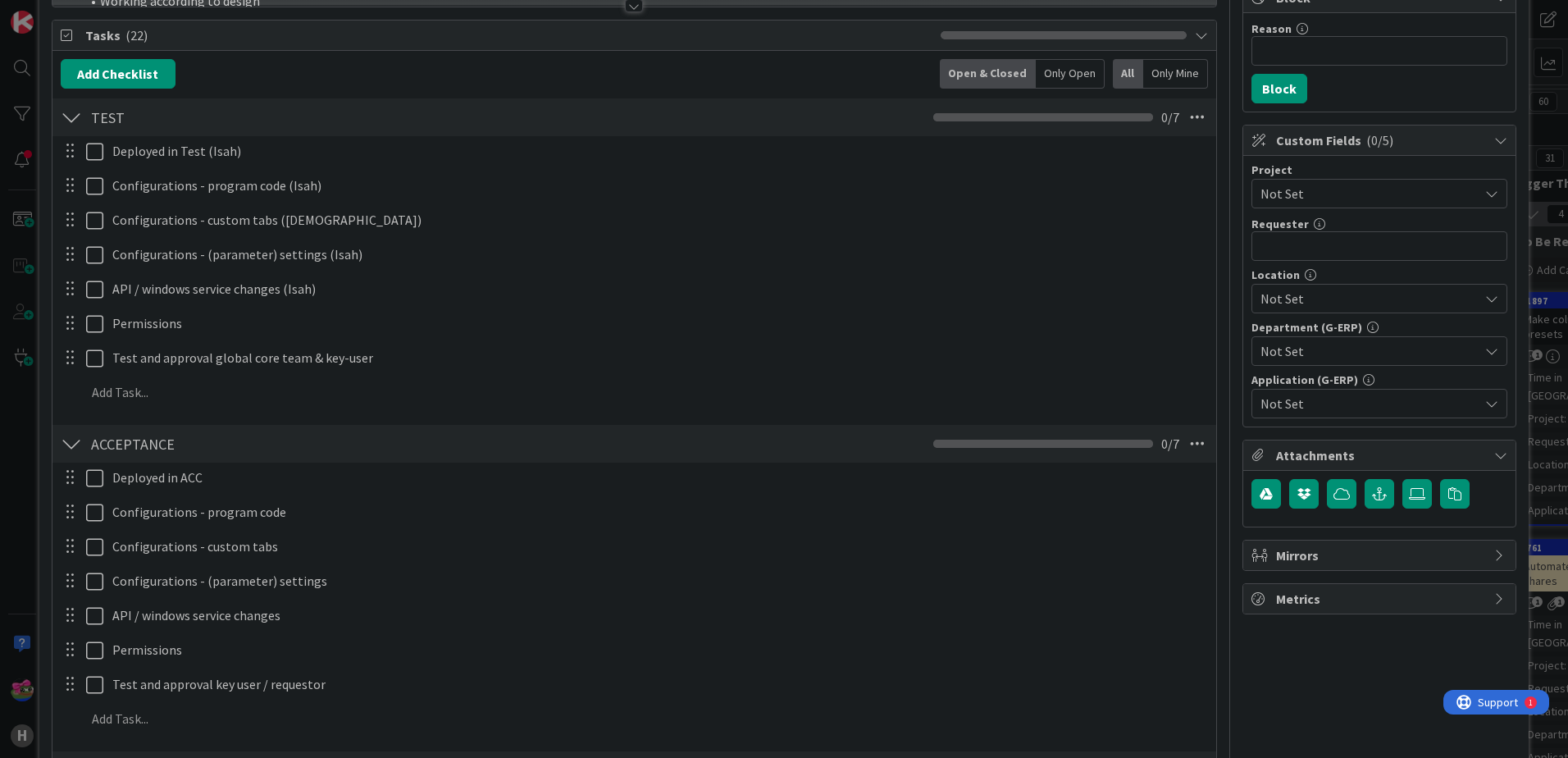
scroll to position [246, 0]
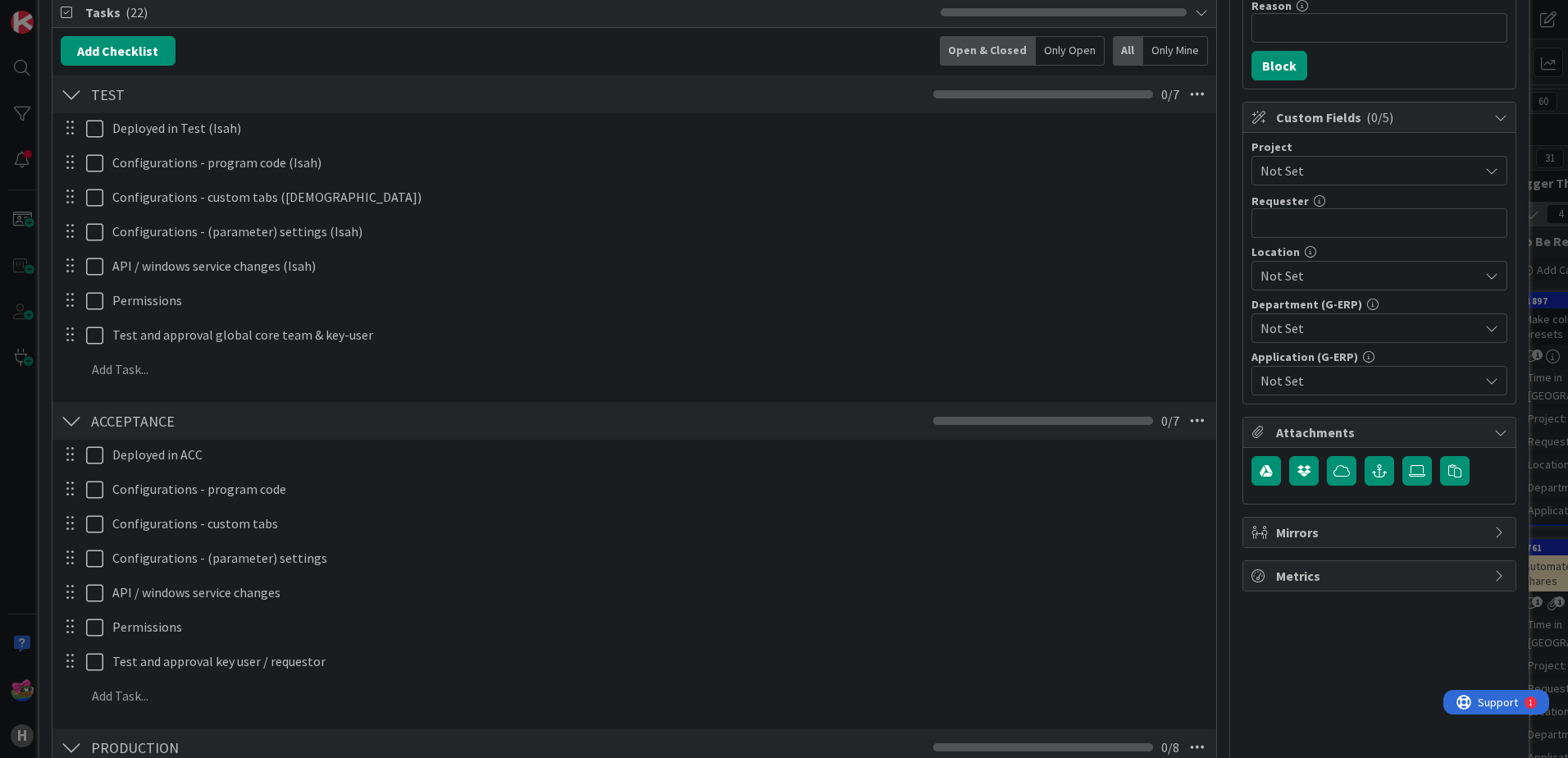
click at [67, 423] on div at bounding box center [71, 420] width 21 height 29
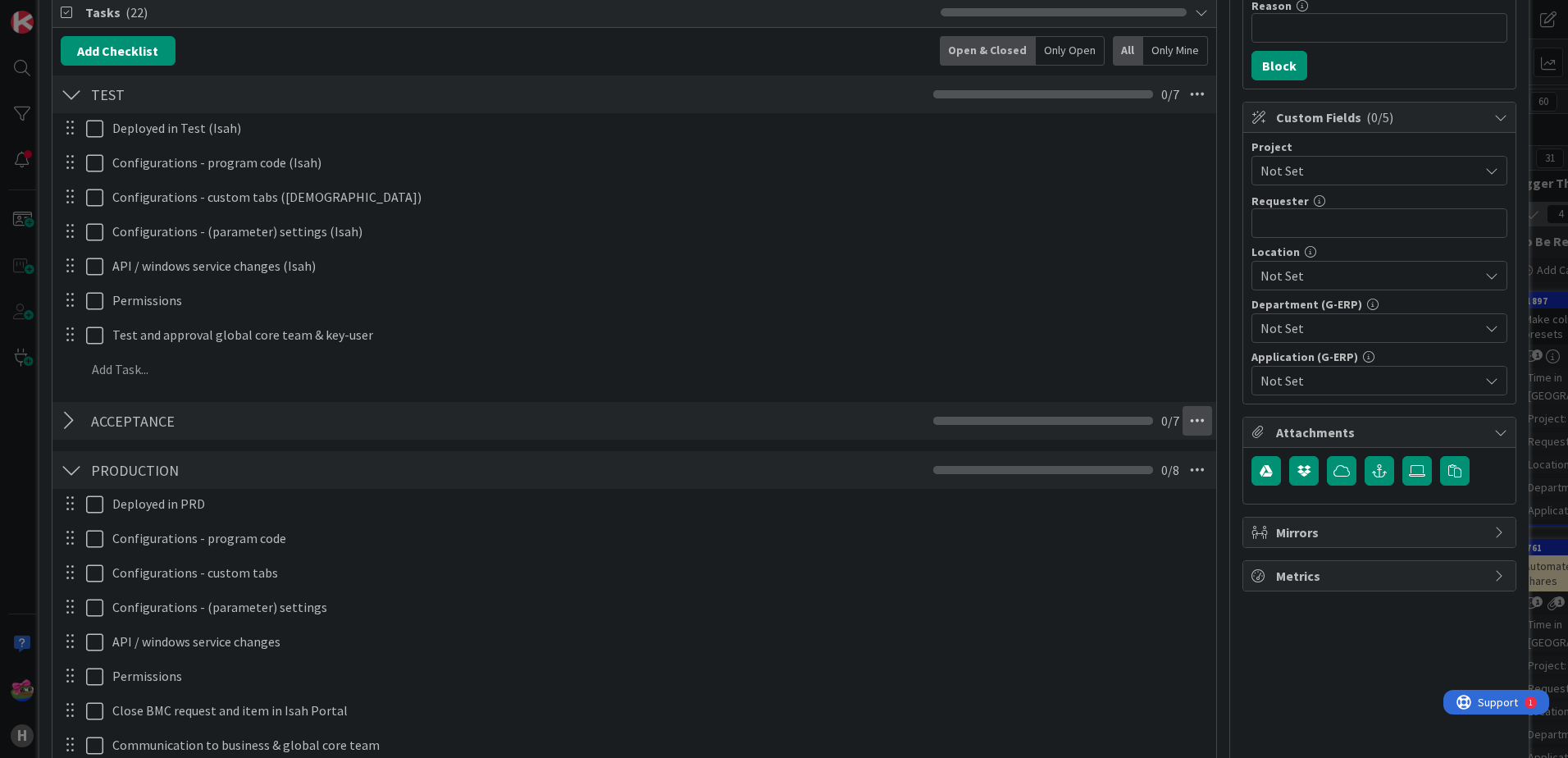
click at [1189, 427] on icon at bounding box center [1197, 420] width 29 height 29
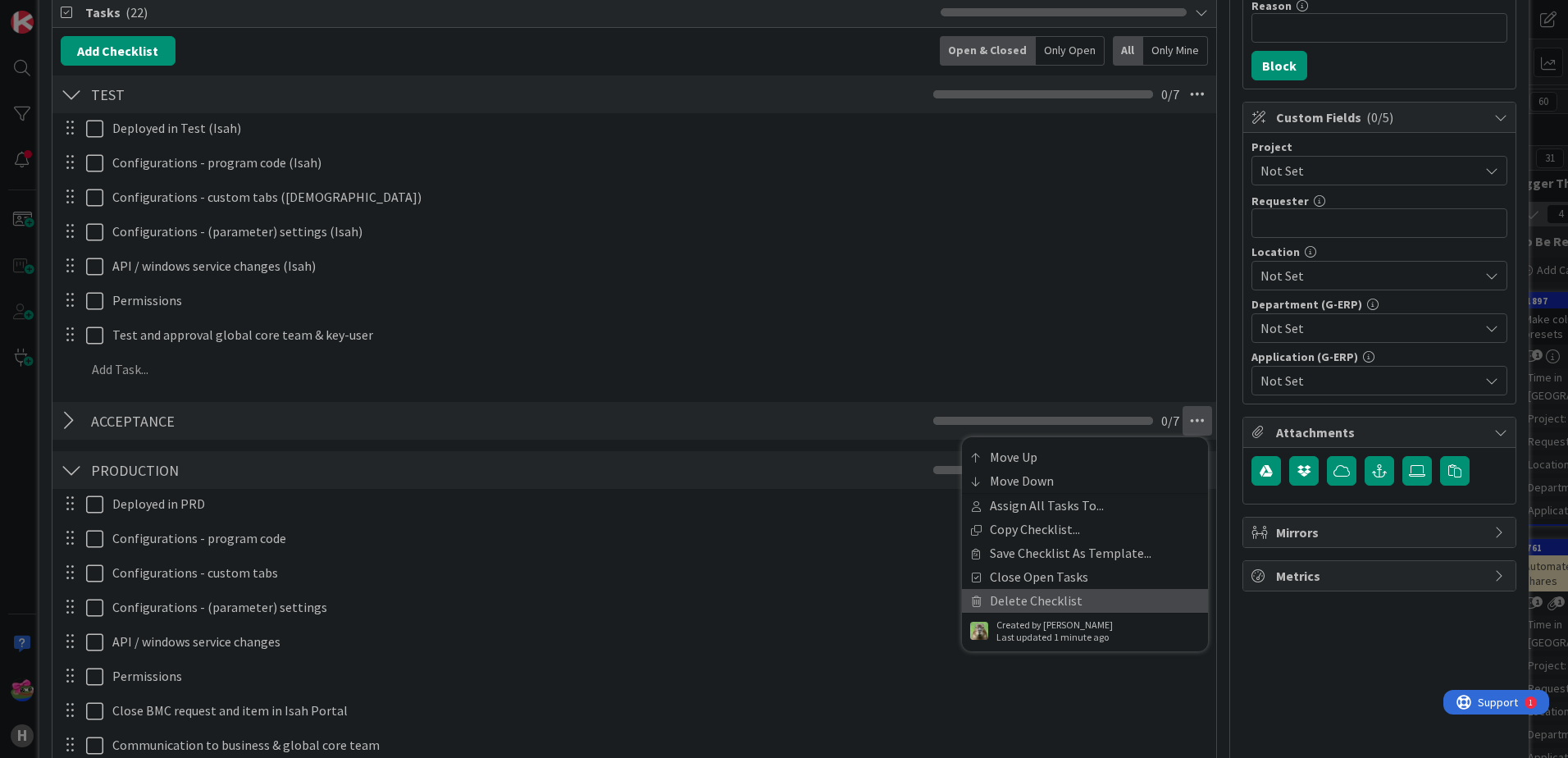
click at [1040, 596] on link "Delete Checklist" at bounding box center [1085, 600] width 246 height 24
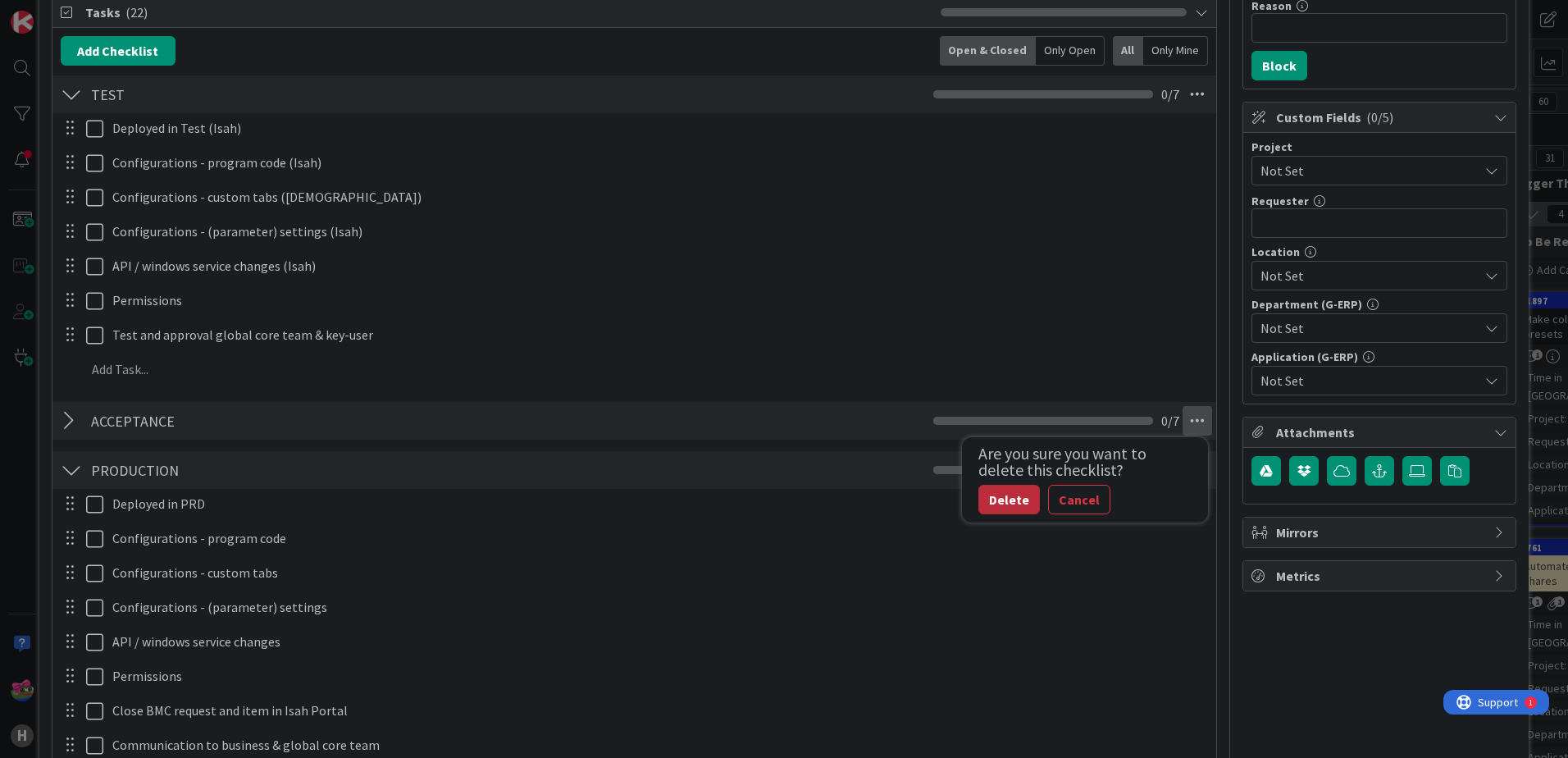
click at [994, 487] on button "Delete" at bounding box center [1009, 499] width 62 height 29
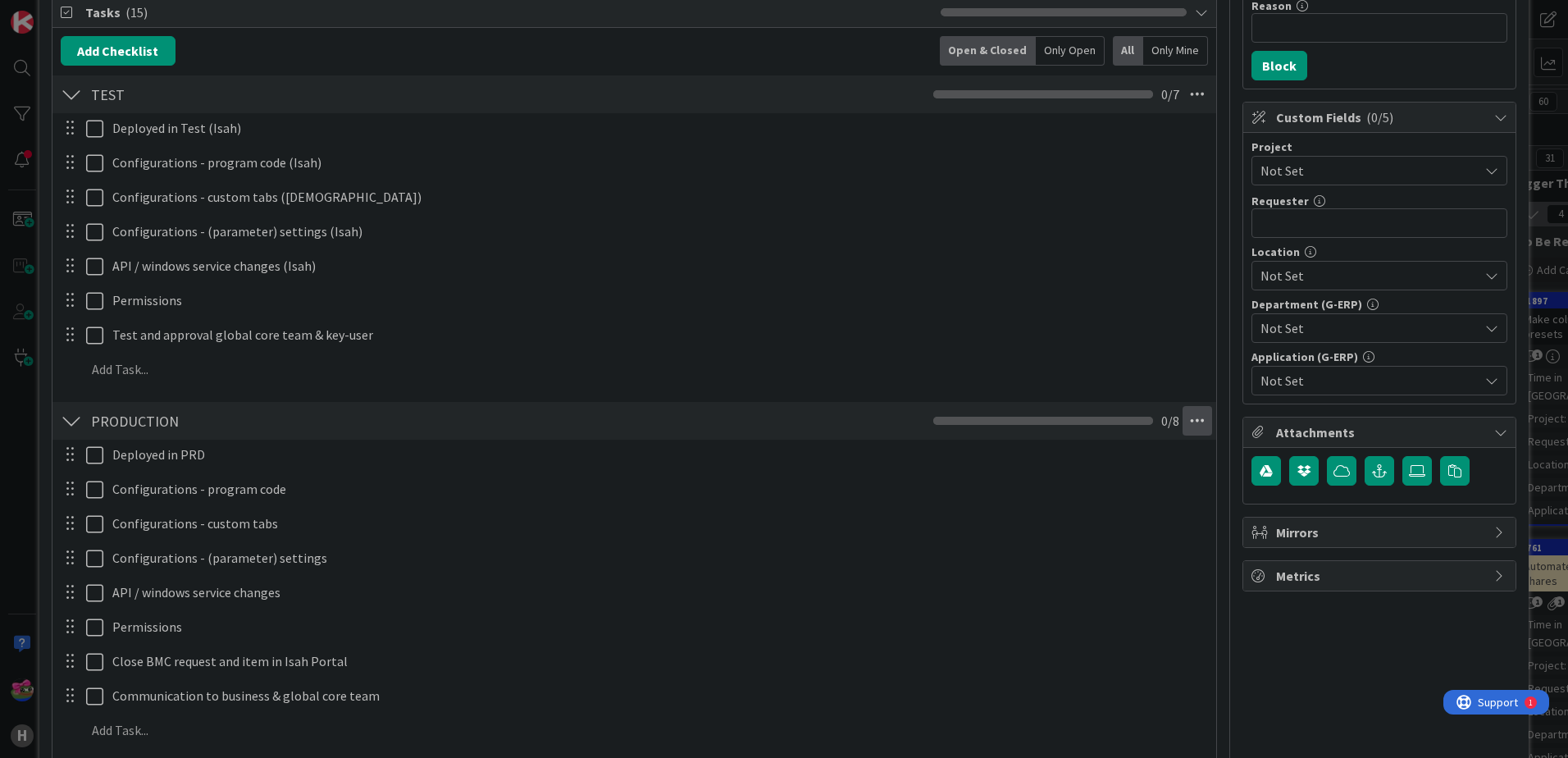
click at [1190, 424] on icon at bounding box center [1197, 420] width 29 height 29
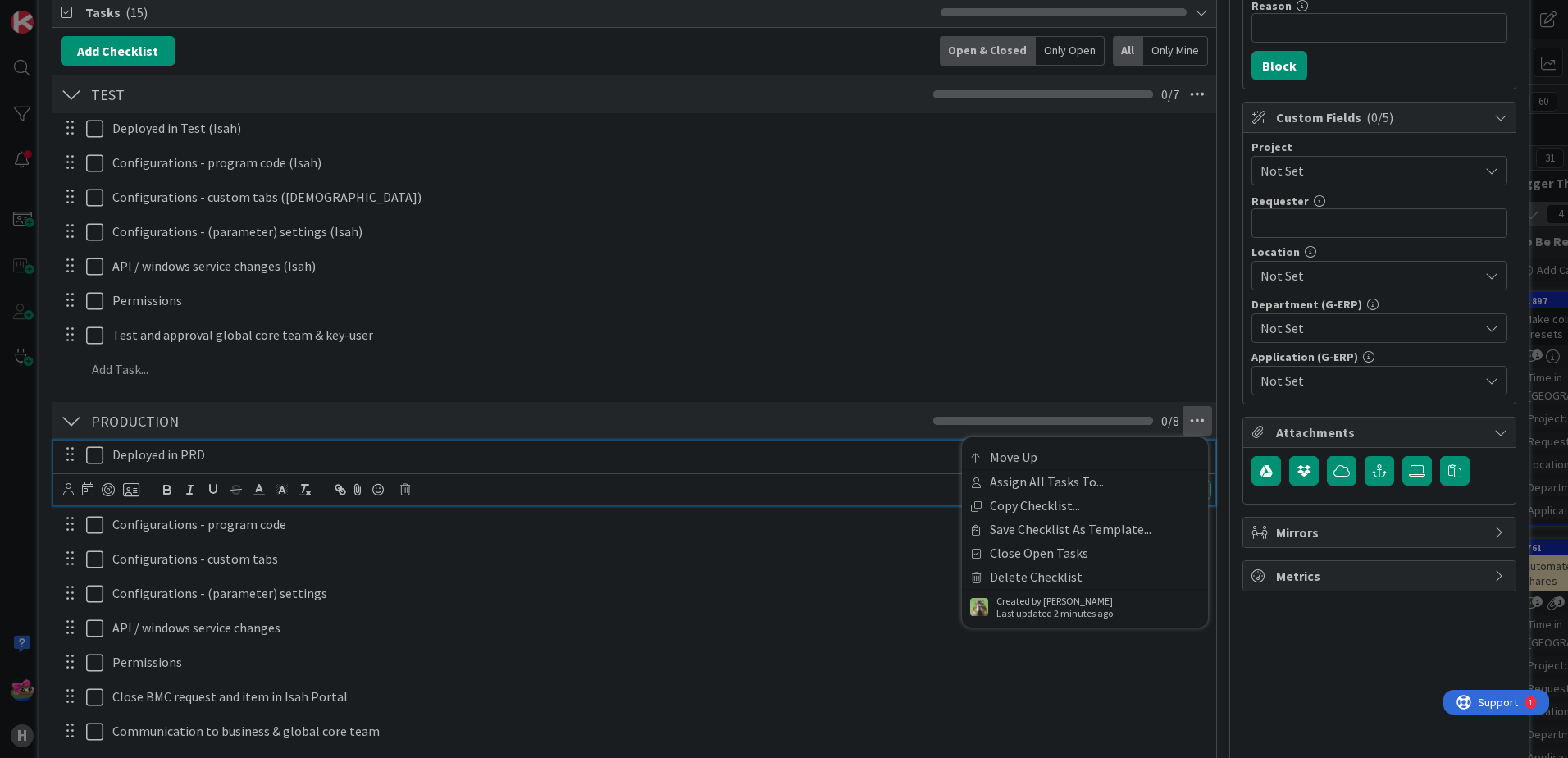
click at [350, 454] on p "Deployed in PRD" at bounding box center [658, 454] width 1092 height 19
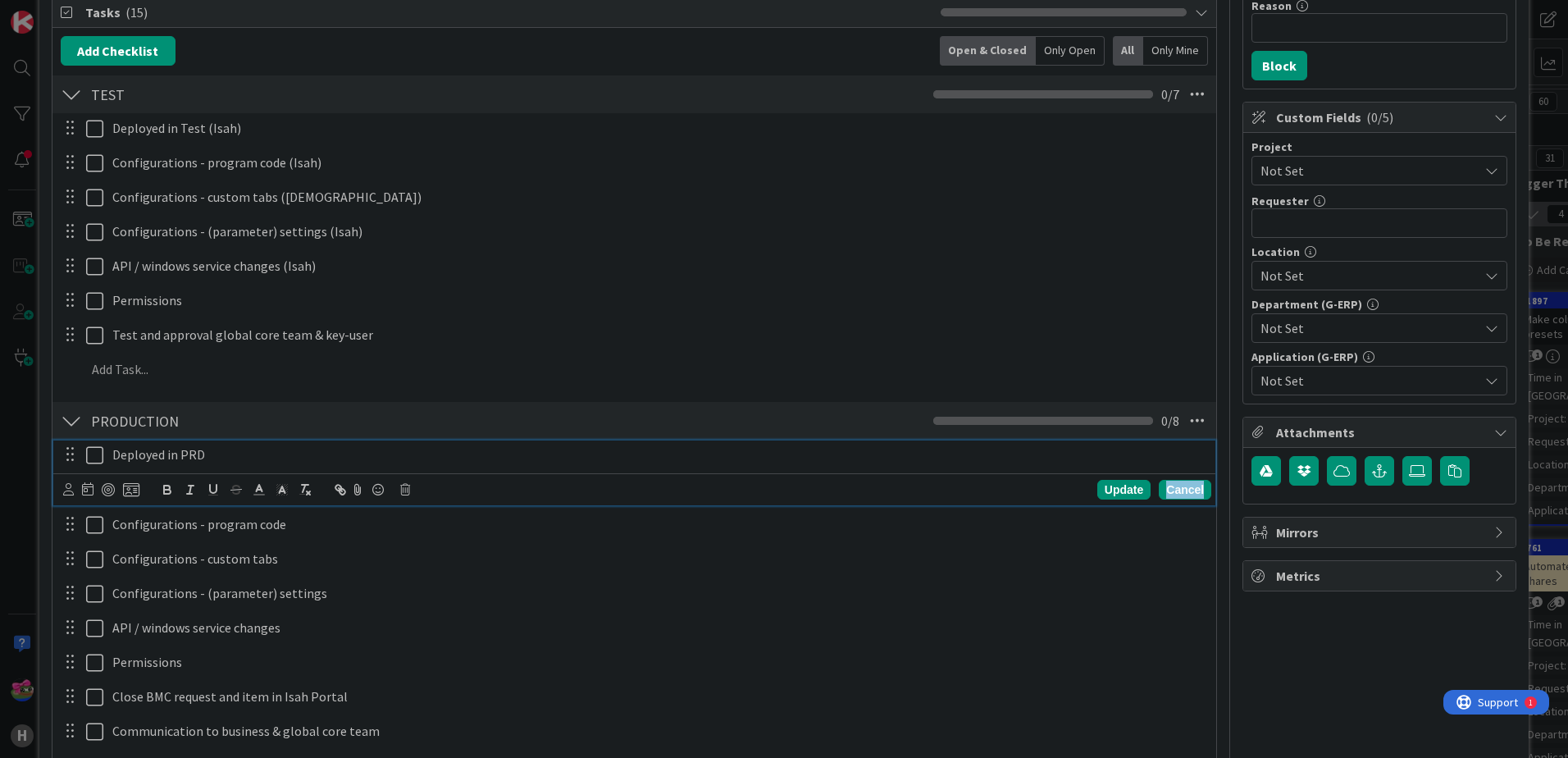
click at [1191, 484] on div "Cancel" at bounding box center [1184, 489] width 52 height 19
click at [276, 447] on p "Deployed in PRD" at bounding box center [658, 454] width 1092 height 19
click at [406, 490] on icon at bounding box center [405, 489] width 10 height 12
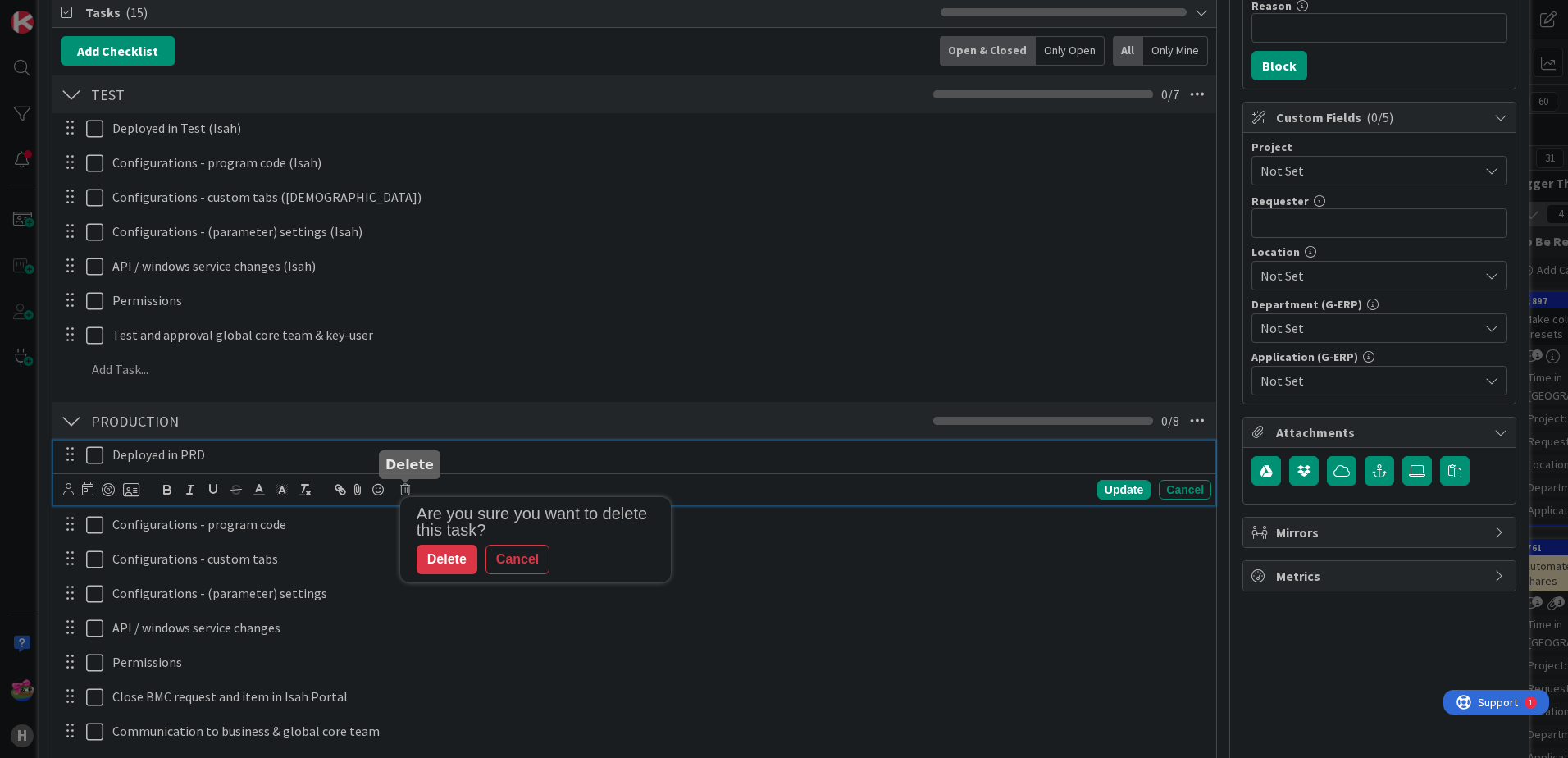
click at [451, 561] on div "Delete" at bounding box center [447, 559] width 61 height 29
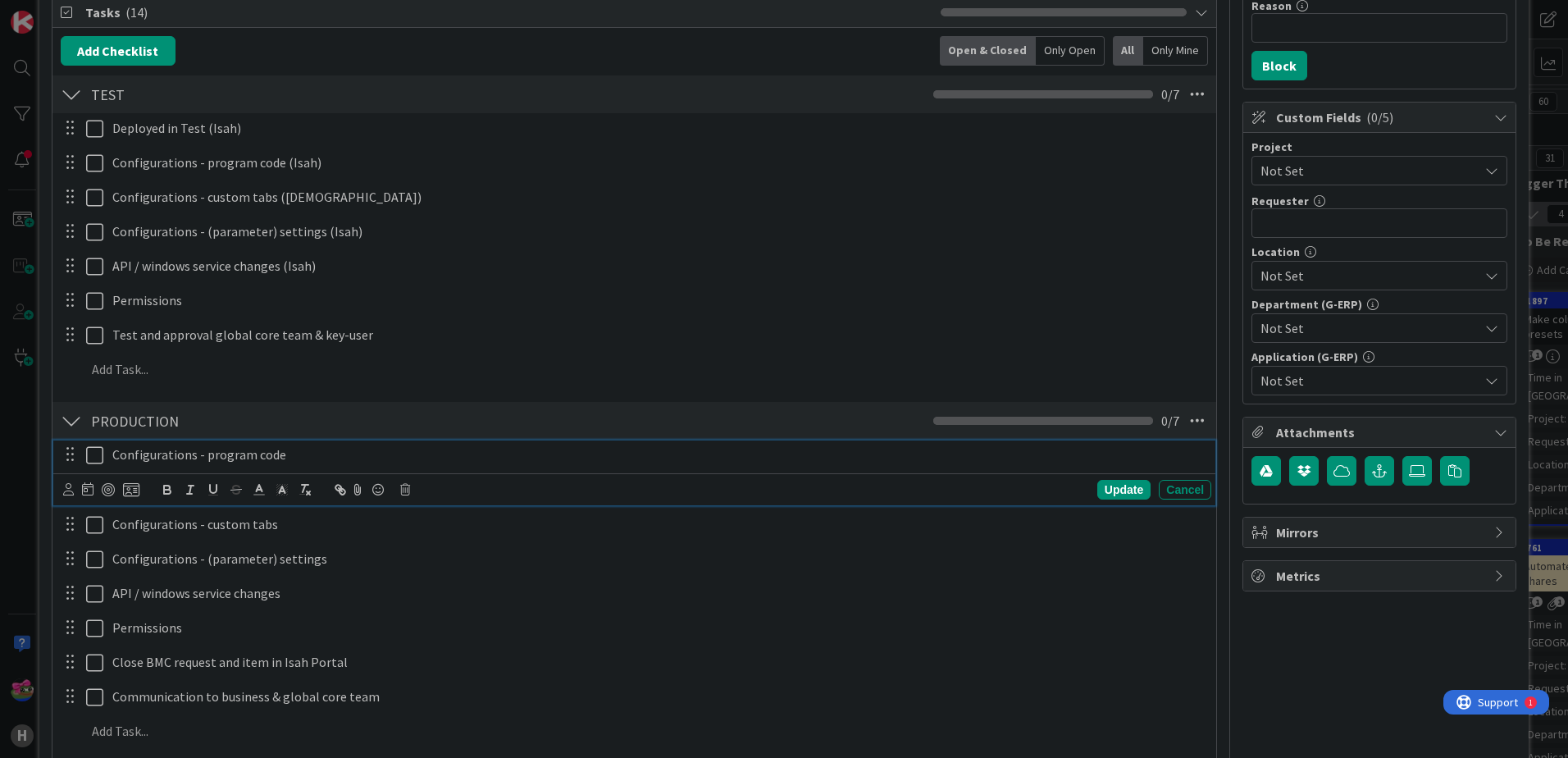
click at [308, 456] on p "Configurations - program code" at bounding box center [658, 454] width 1092 height 19
click at [410, 489] on icon at bounding box center [405, 489] width 10 height 12
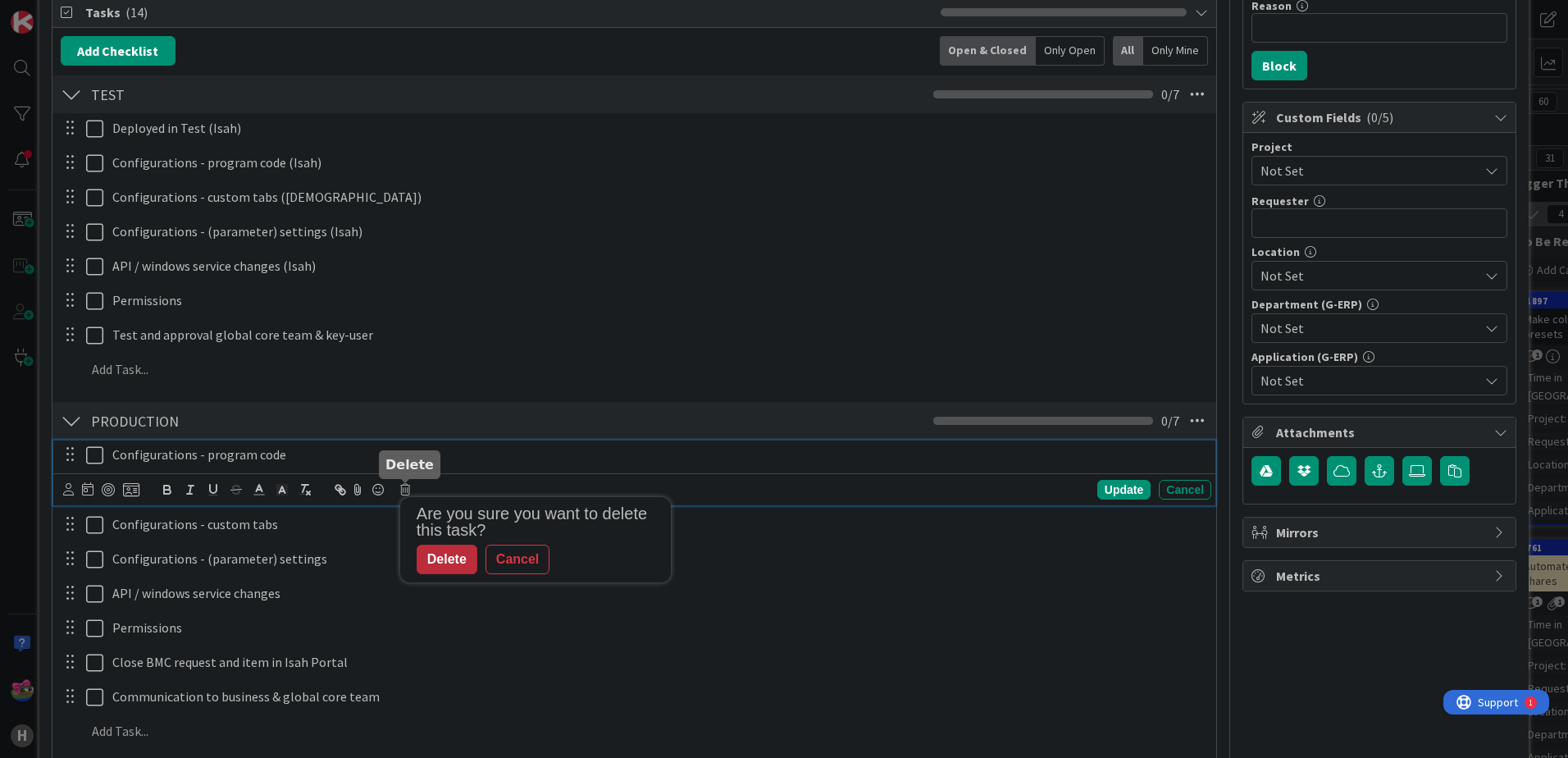
click at [438, 563] on div "Delete" at bounding box center [447, 559] width 61 height 29
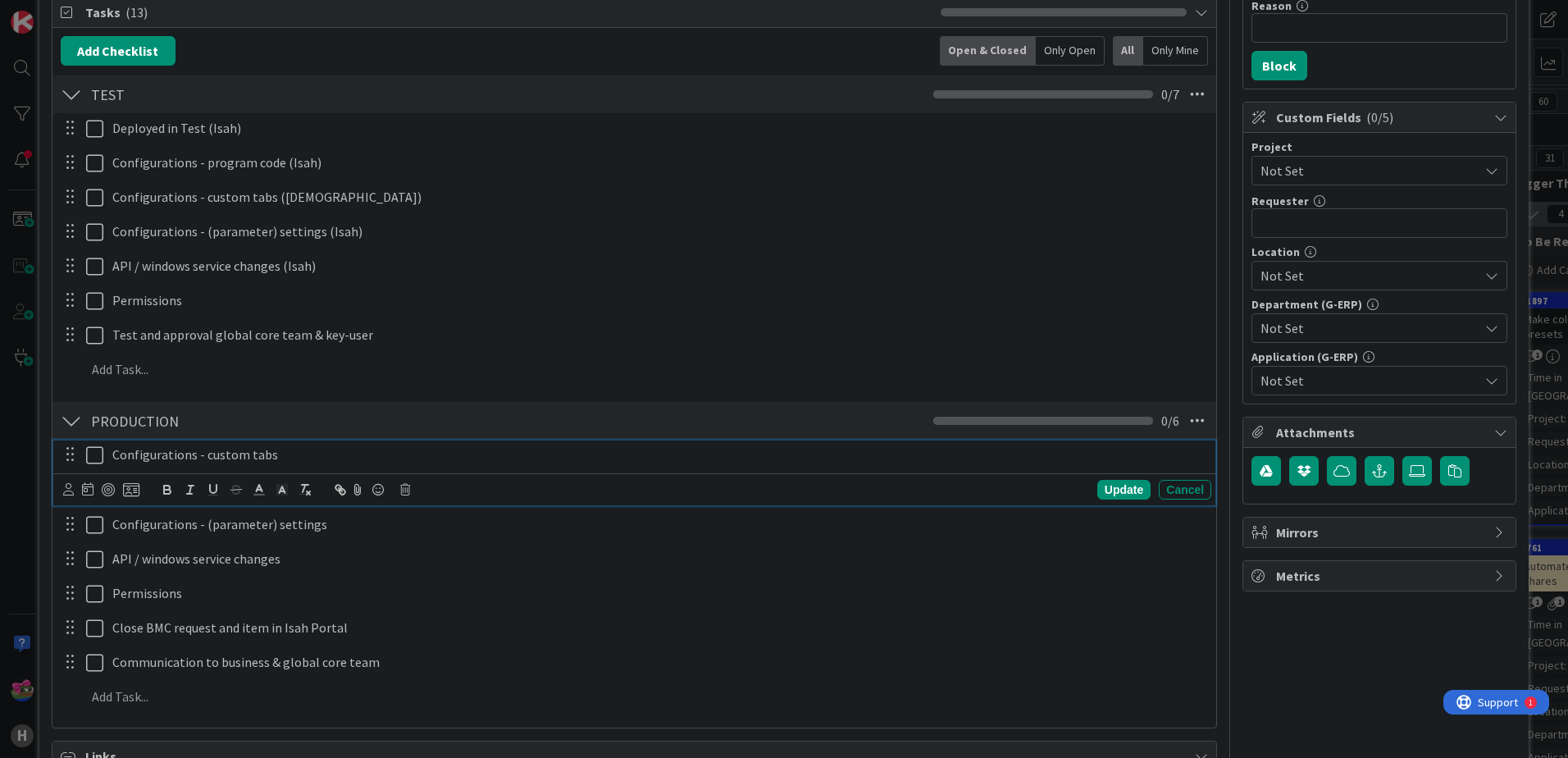
click at [1117, 462] on p "Configurations - custom tabs" at bounding box center [658, 454] width 1092 height 19
click at [405, 490] on icon at bounding box center [405, 489] width 10 height 12
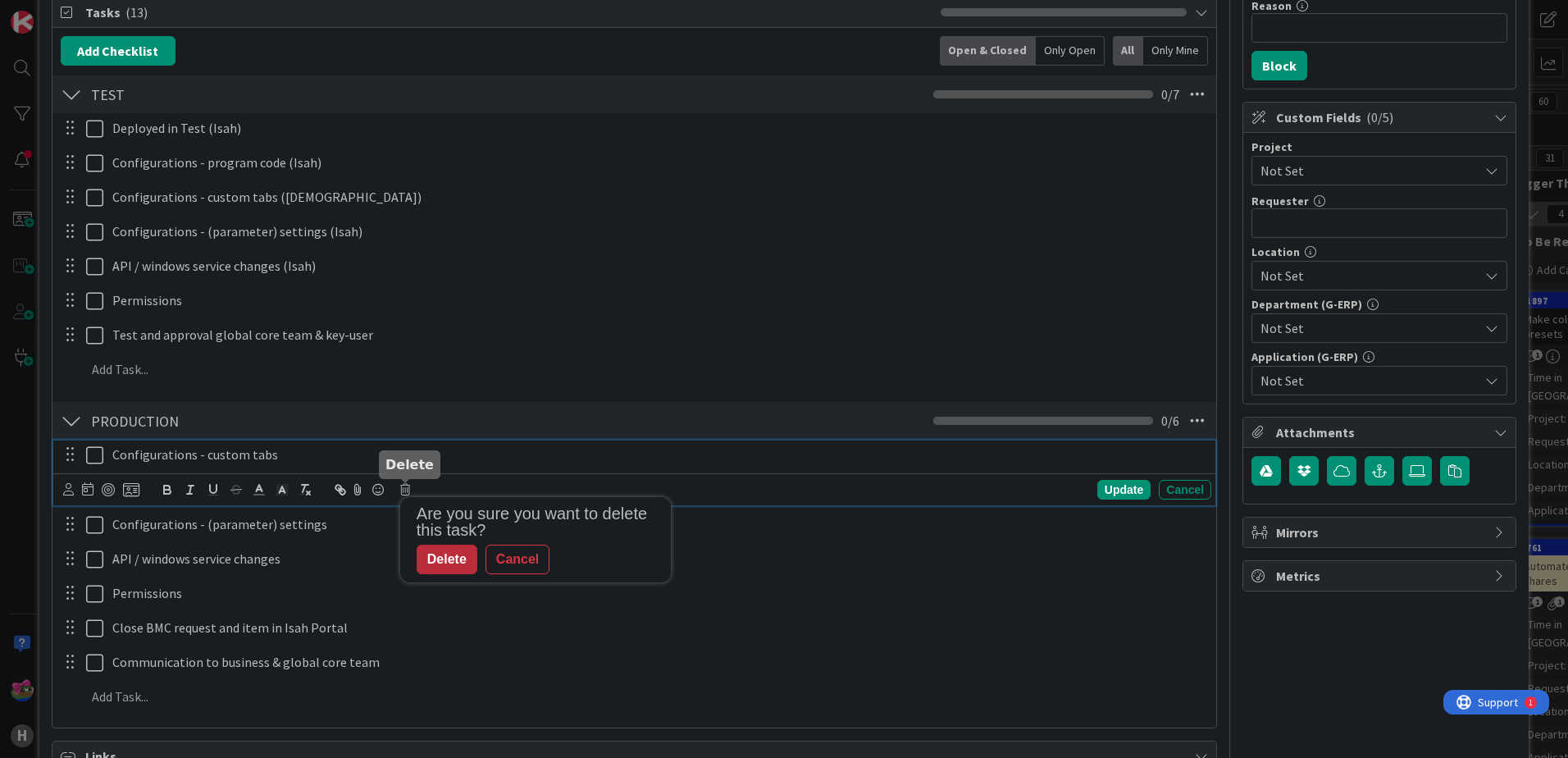
click at [454, 550] on div "Delete" at bounding box center [447, 559] width 61 height 29
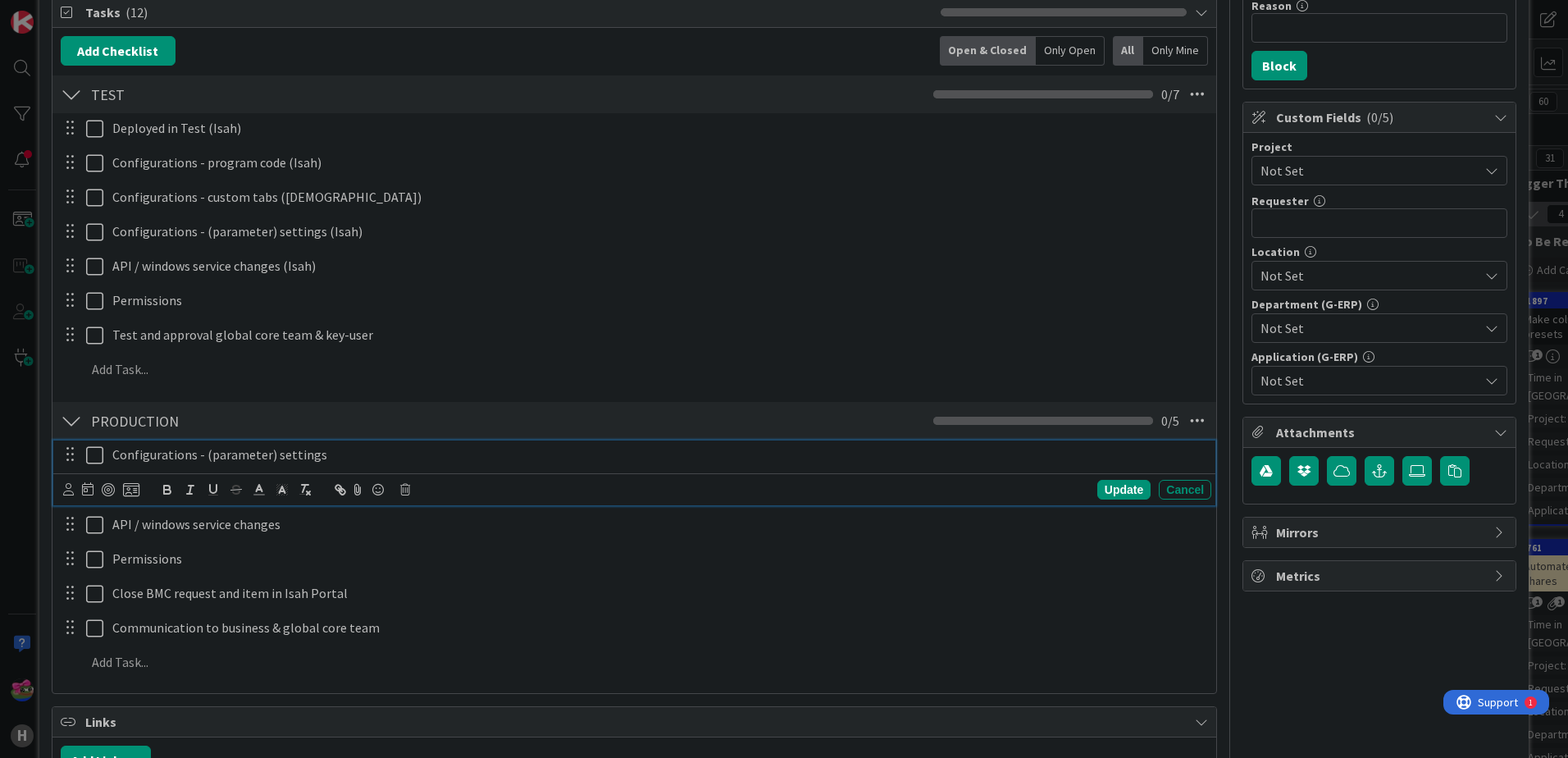
click at [1124, 454] on p "Configurations - (parameter) settings" at bounding box center [658, 454] width 1092 height 19
click at [412, 490] on div "Update Cancel" at bounding box center [637, 489] width 1148 height 23
click at [405, 489] on icon at bounding box center [405, 489] width 10 height 12
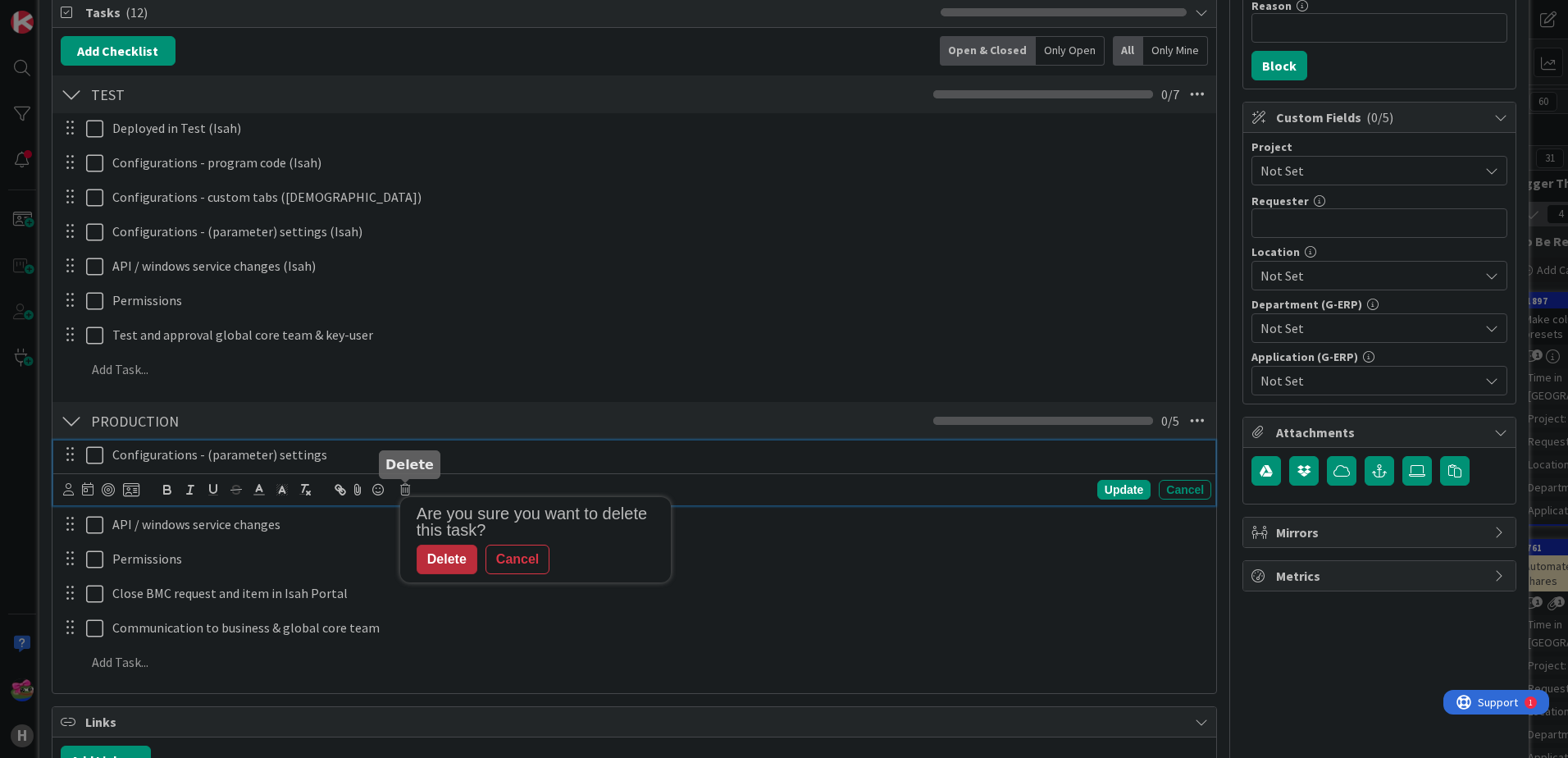
click at [453, 563] on div "Delete" at bounding box center [447, 559] width 61 height 29
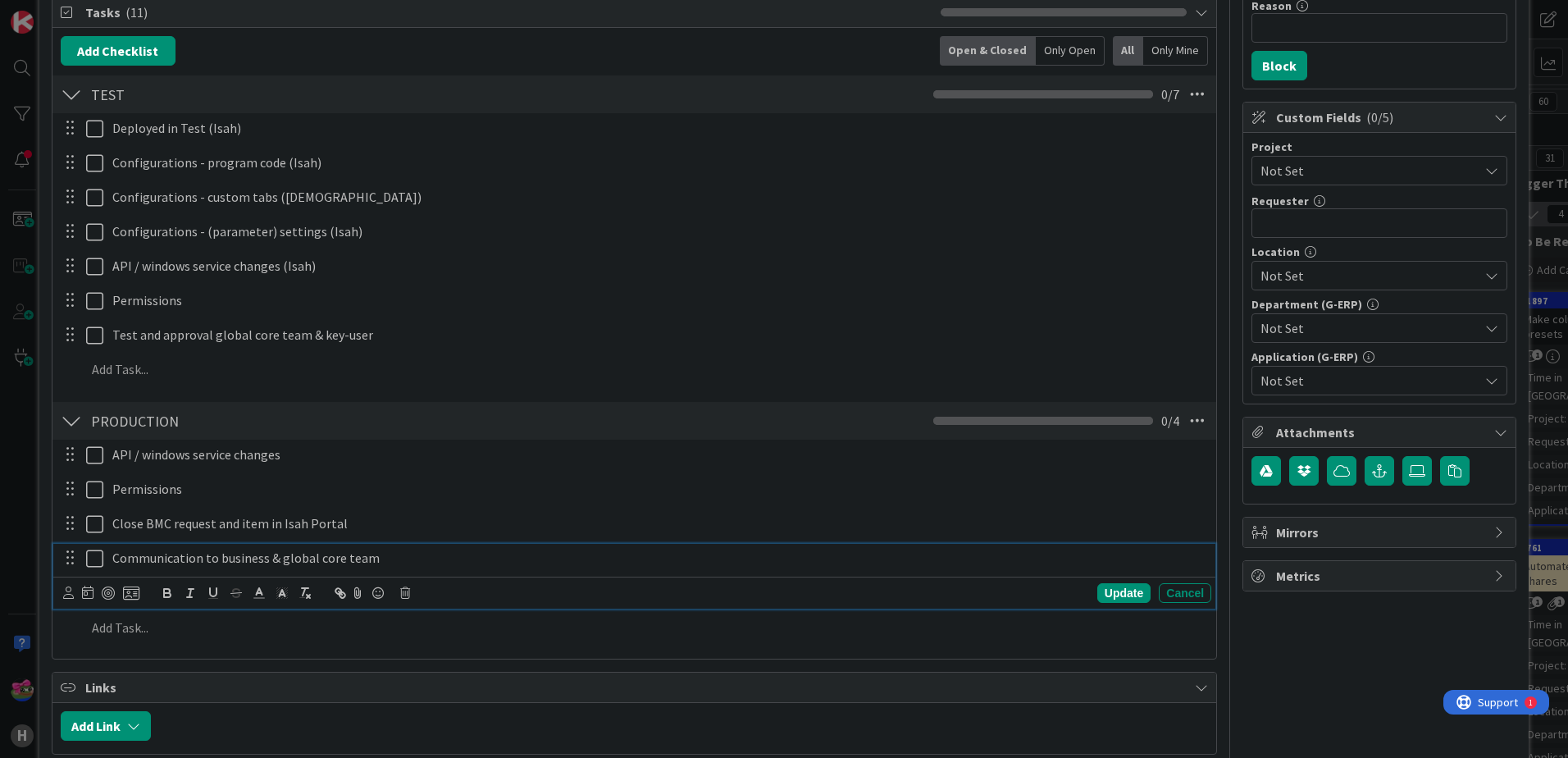
click at [411, 561] on p "Communication to business & global core team" at bounding box center [658, 558] width 1092 height 19
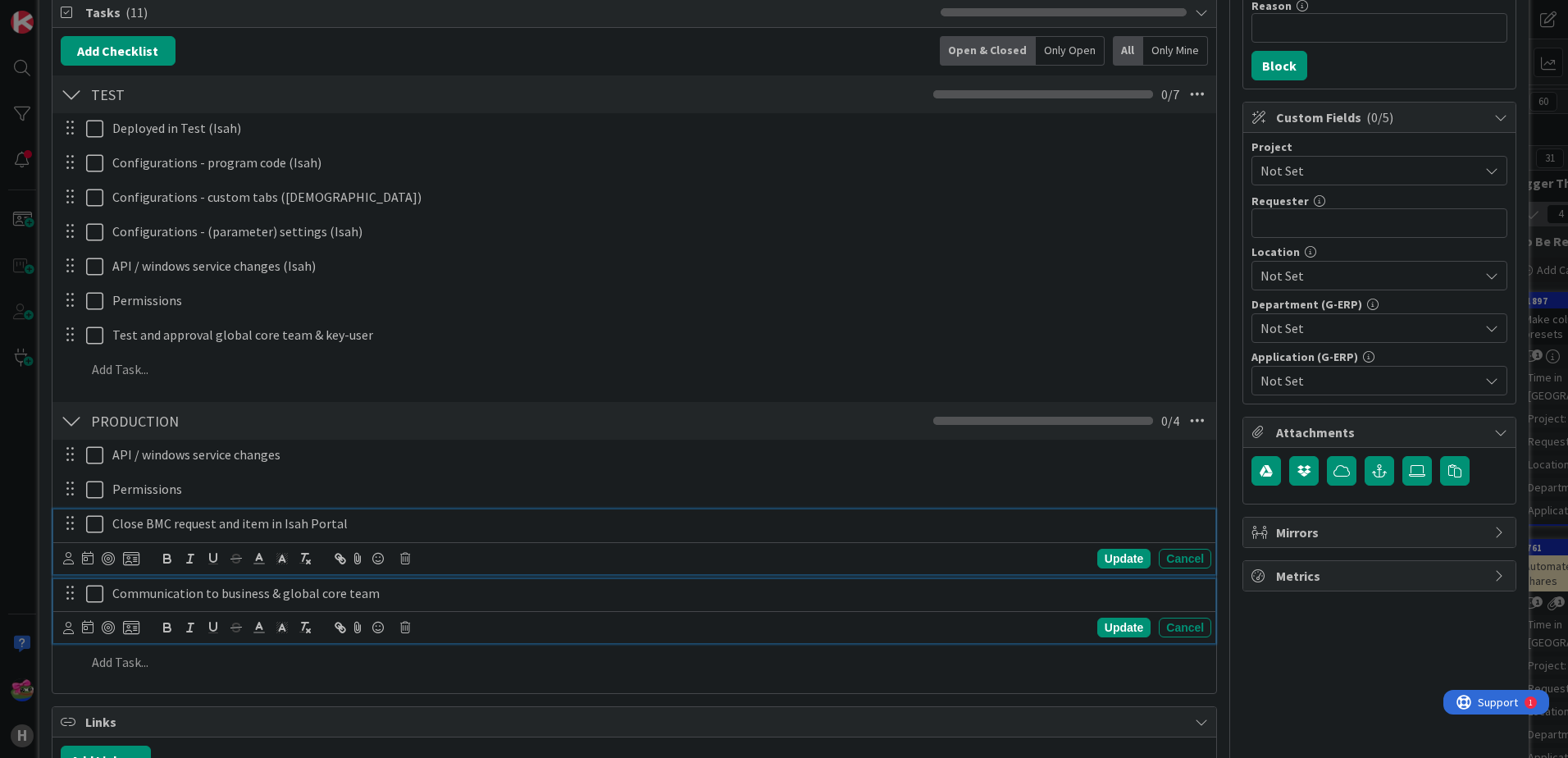
click at [355, 527] on p "Close BMC request and item in Isah Portal" at bounding box center [658, 523] width 1092 height 19
click at [385, 587] on p "Communication to business & global core team" at bounding box center [658, 593] width 1092 height 19
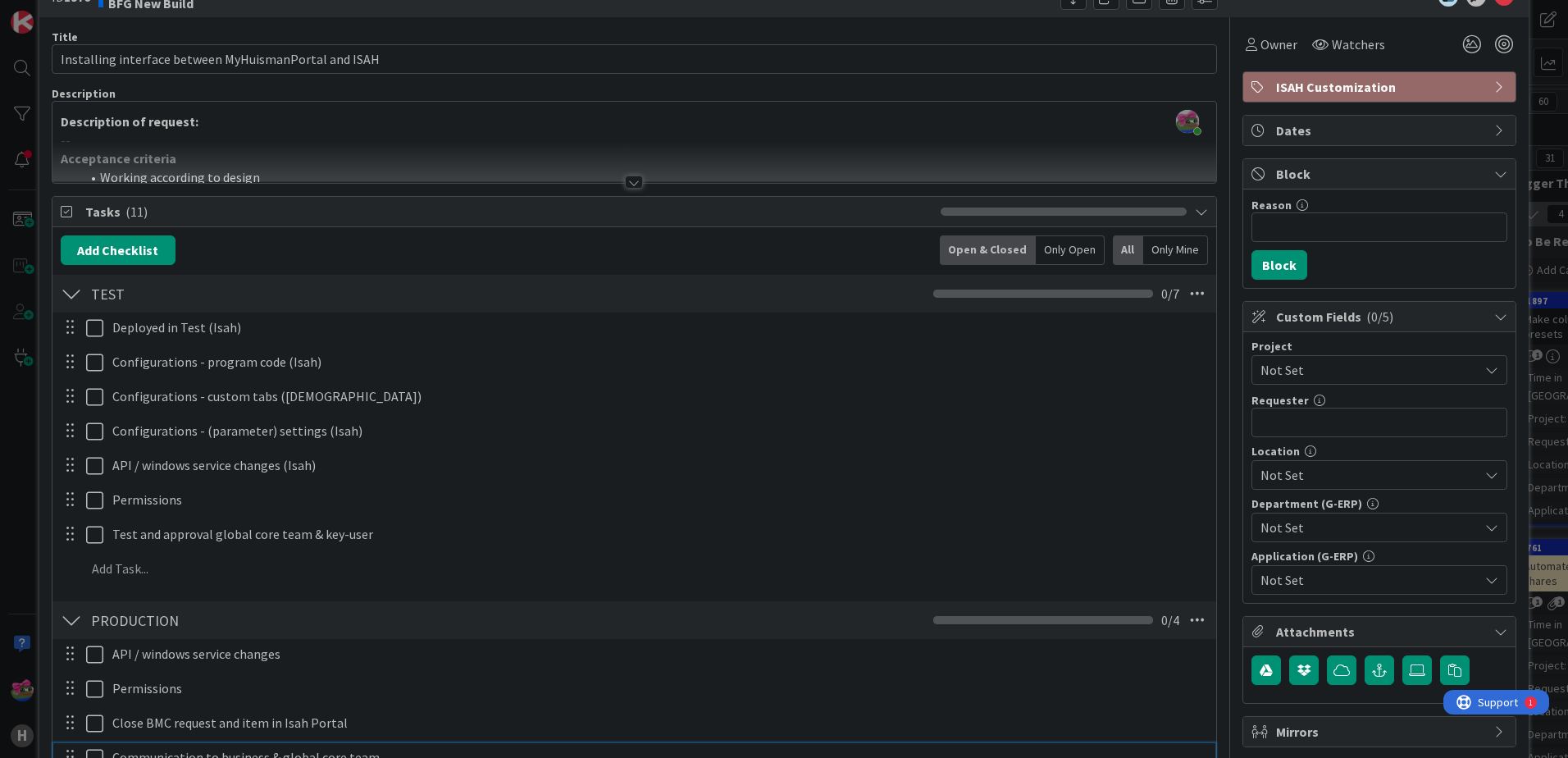
scroll to position [0, 0]
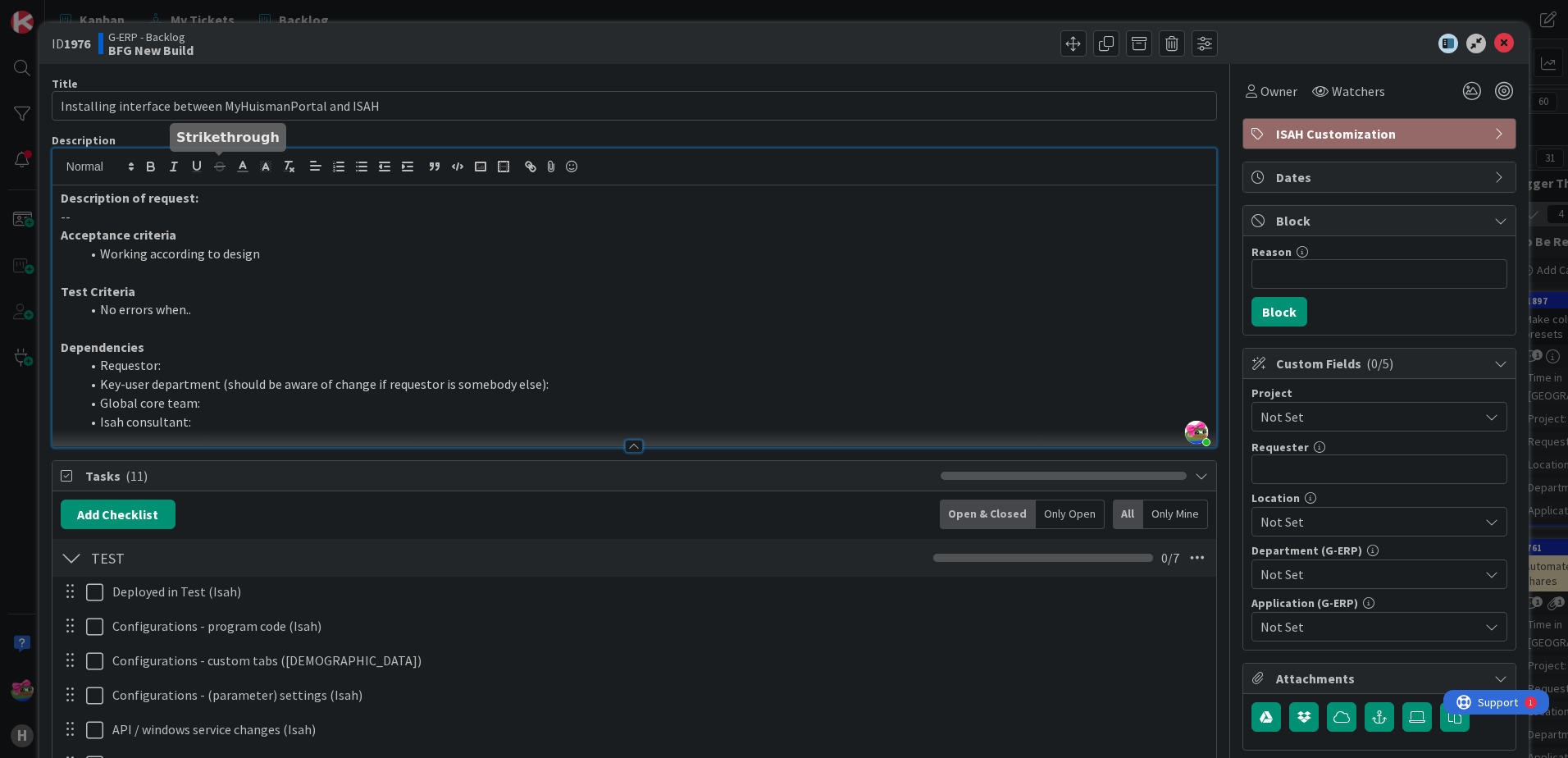
click at [212, 173] on div "[PERSON_NAME] just joined Description of request: -- Acceptance criteria Workin…" at bounding box center [634, 297] width 1164 height 298
drag, startPoint x: 240, startPoint y: 216, endPoint x: 205, endPoint y: 218, distance: 35.1
click at [240, 216] on p "--" at bounding box center [634, 217] width 1148 height 19
drag, startPoint x: 170, startPoint y: 215, endPoint x: 56, endPoint y: 211, distance: 114.1
click at [56, 211] on div "Description of request: -- Acceptance criteria Working according to design Test…" at bounding box center [634, 316] width 1164 height 262
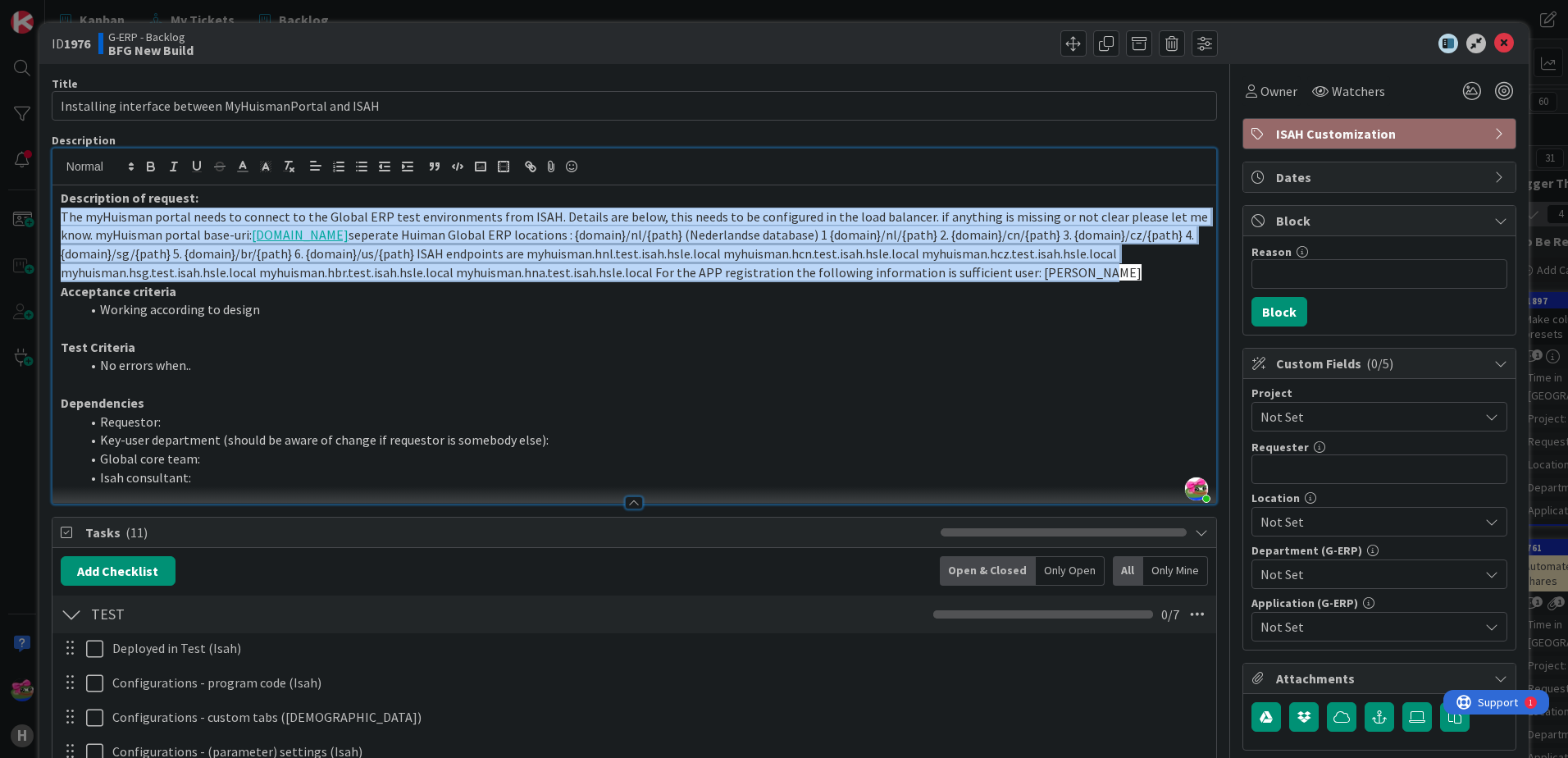
drag, startPoint x: 192, startPoint y: 287, endPoint x: 35, endPoint y: 215, distance: 172.7
click at [35, 215] on div "ID 1976 G-ERP - Backlog BFG New Build Title 53 / 128 Installing interface betwe…" at bounding box center [784, 379] width 1568 height 758
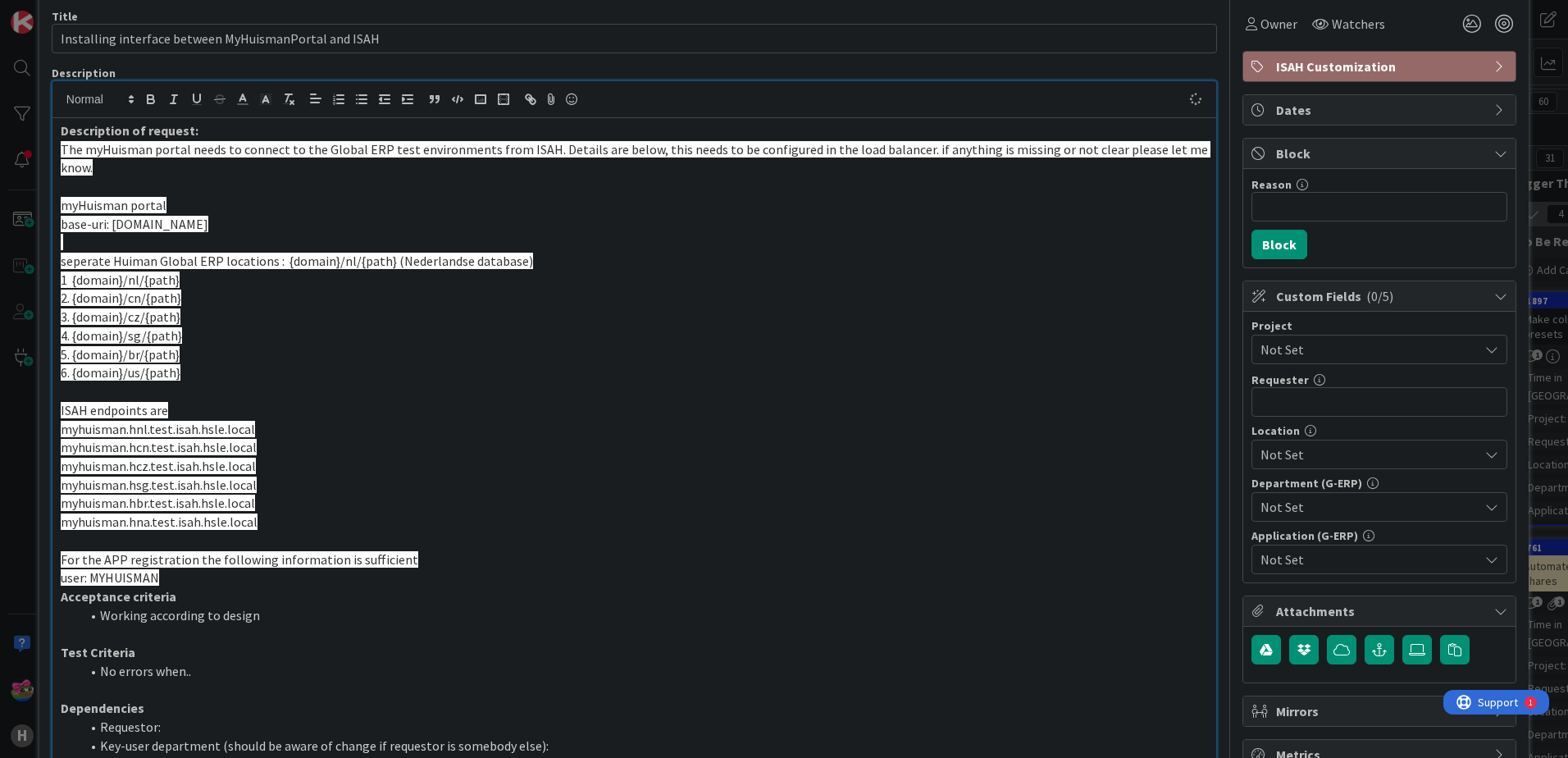
scroll to position [82, 0]
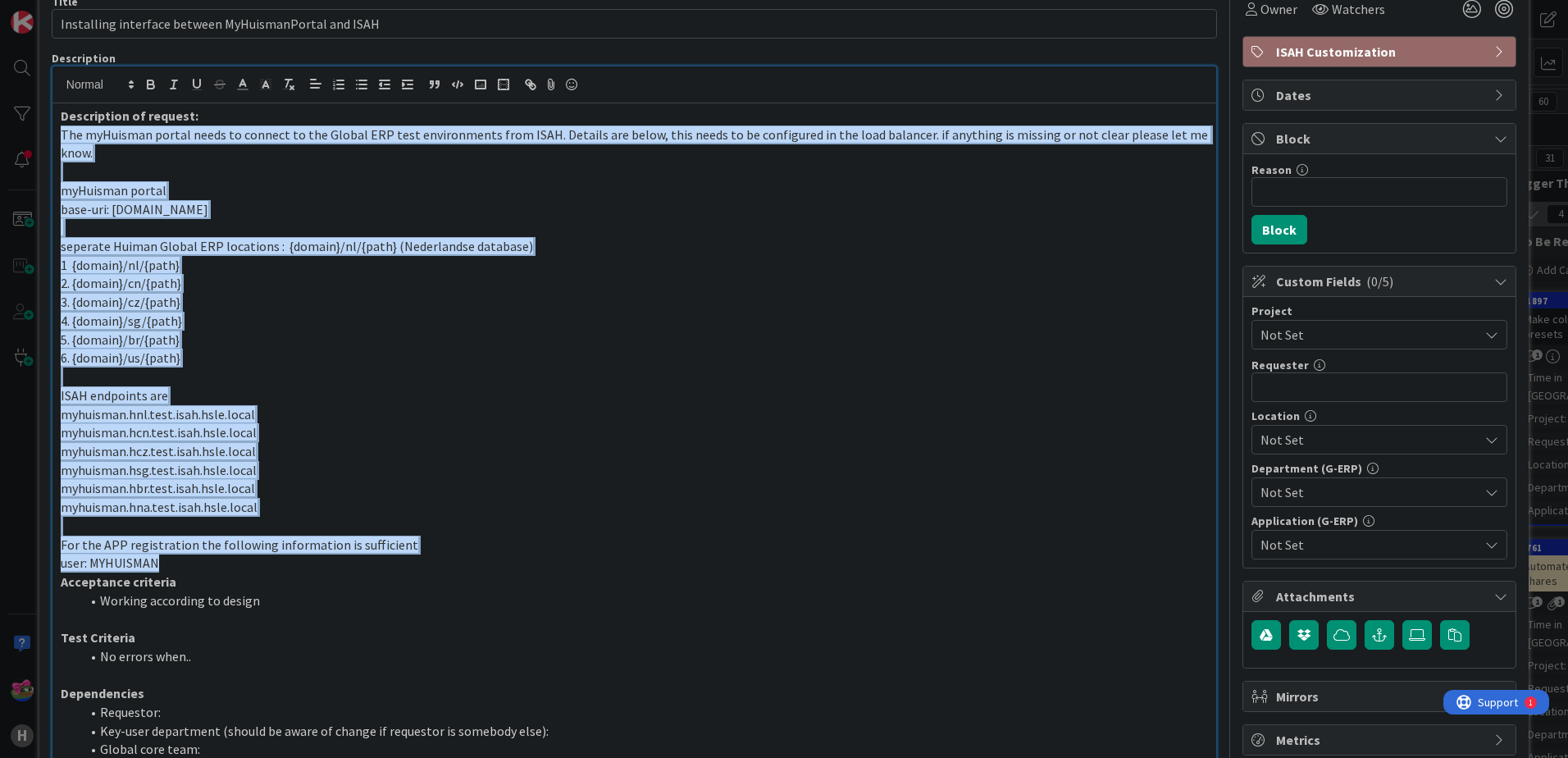
drag, startPoint x: 177, startPoint y: 564, endPoint x: 52, endPoint y: 140, distance: 442.0
click at [52, 140] on div "Description of request: The myHuisman portal needs to connect to the Global ERP…" at bounding box center [634, 449] width 1164 height 690
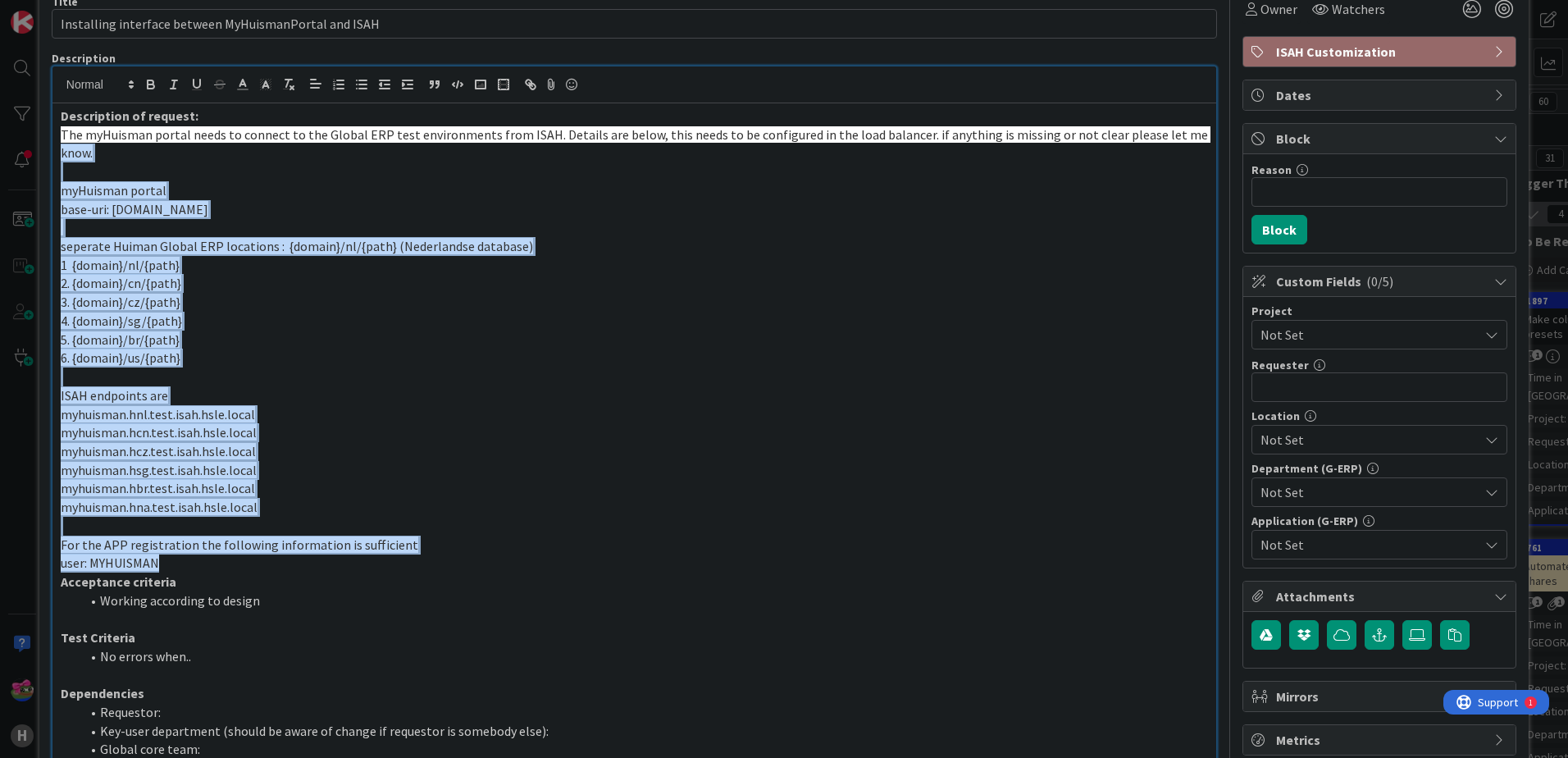
drag, startPoint x: 176, startPoint y: 559, endPoint x: 59, endPoint y: 147, distance: 428.3
click at [59, 147] on div "Description of request: The myHuisman portal needs to connect to the Global ERP…" at bounding box center [634, 449] width 1164 height 690
click at [113, 169] on p at bounding box center [634, 172] width 1148 height 19
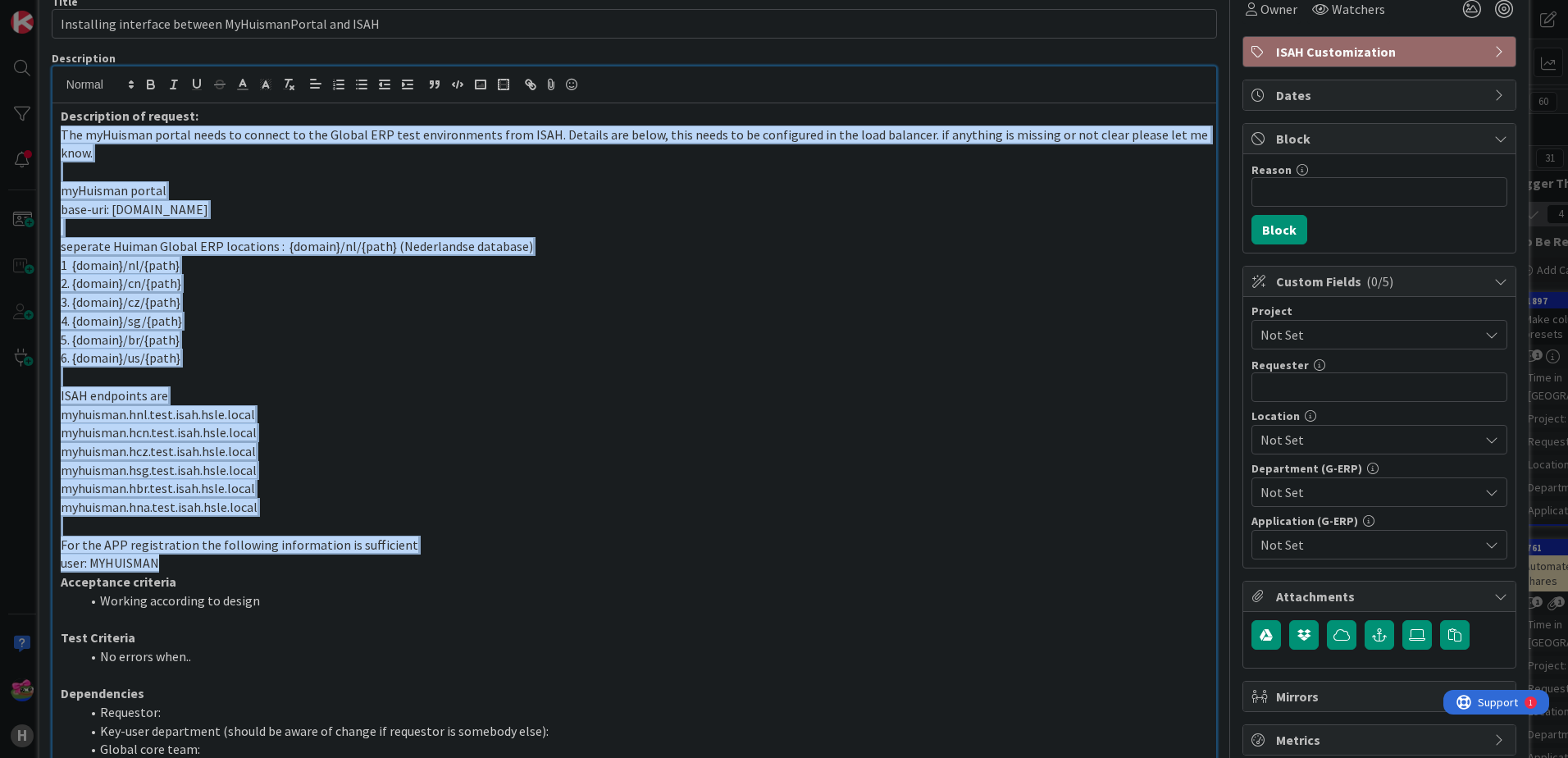
drag, startPoint x: 178, startPoint y: 558, endPoint x: 47, endPoint y: 141, distance: 437.1
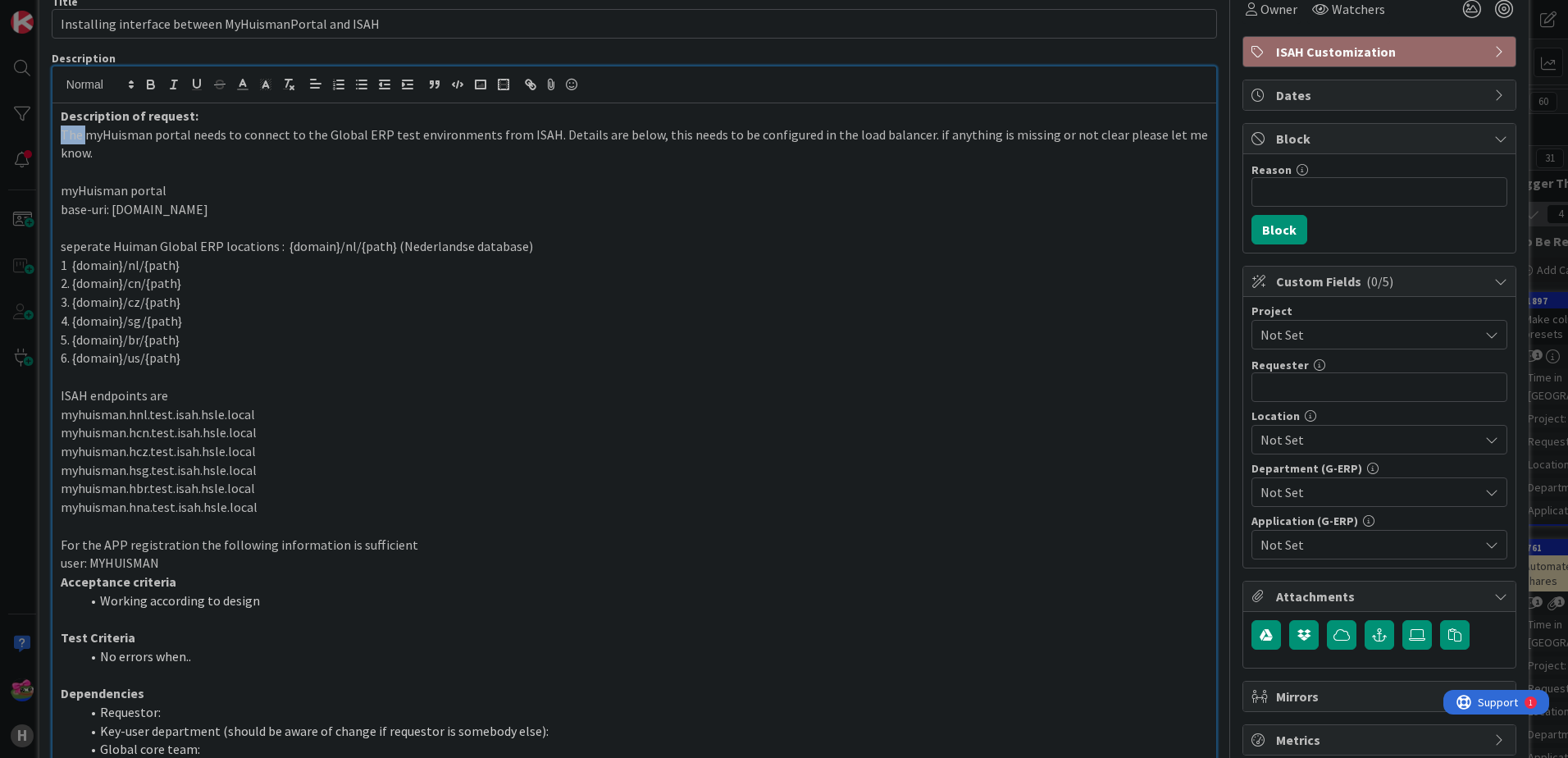
drag, startPoint x: 88, startPoint y: 135, endPoint x: 35, endPoint y: 140, distance: 53.2
click at [35, 140] on div "ID 1976 G-ERP - Backlog BFG New Build Title 53 / 128 Installing interface betwe…" at bounding box center [784, 379] width 1568 height 758
drag, startPoint x: 133, startPoint y: 133, endPoint x: 124, endPoint y: 133, distance: 9.0
click at [124, 133] on p "MyHuisman portal needs to connect to the Global ERP test environments from ISAH…" at bounding box center [634, 144] width 1148 height 37
click at [124, 133] on p "MyHuismanPortal needs to connect to the Global ERP test environments from ISAH.…" at bounding box center [634, 144] width 1148 height 37
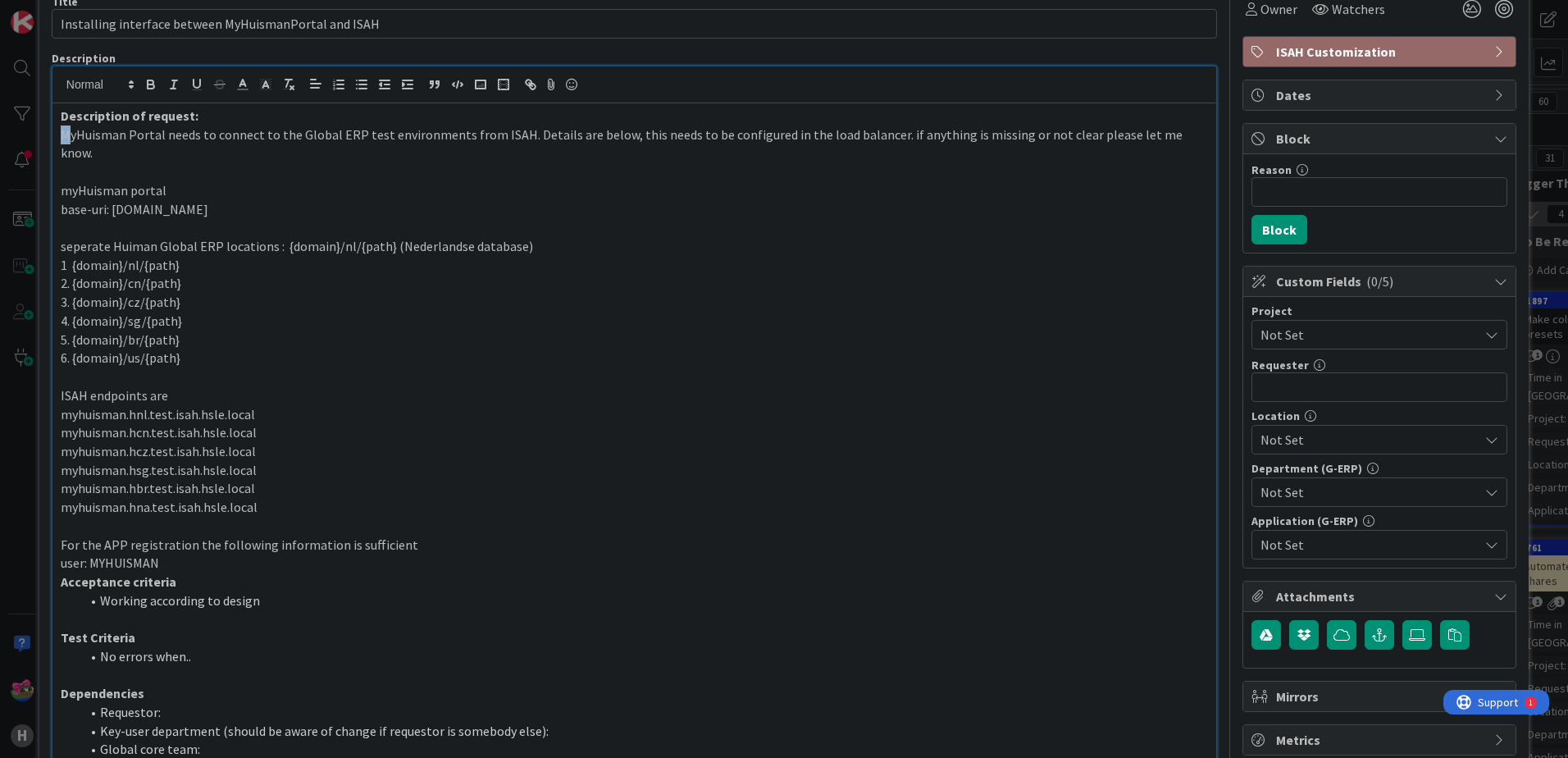
click at [62, 137] on p "MyHuisman Portal needs to connect to the Global ERP test environments from ISAH…" at bounding box center [634, 144] width 1148 height 37
click at [534, 200] on p "base-uri: [DOMAIN_NAME]" at bounding box center [634, 209] width 1148 height 19
drag, startPoint x: 877, startPoint y: 131, endPoint x: 1213, endPoint y: 137, distance: 336.1
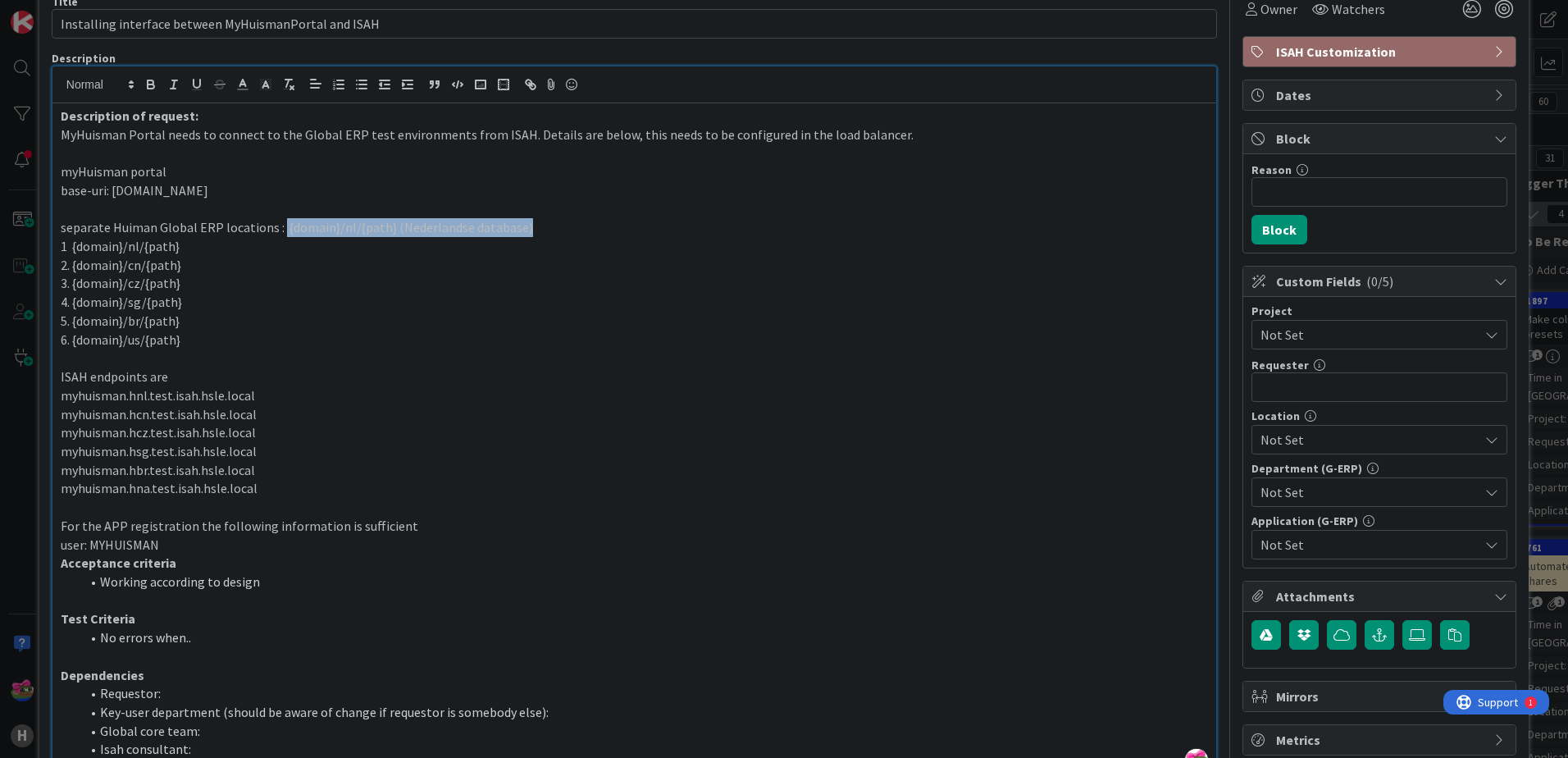
drag, startPoint x: 278, startPoint y: 227, endPoint x: 555, endPoint y: 234, distance: 277.1
click at [555, 234] on p "separate Huiman Global ERP locations : {domain}/nl/{path} (Nederlandse database)" at bounding box center [634, 228] width 1148 height 19
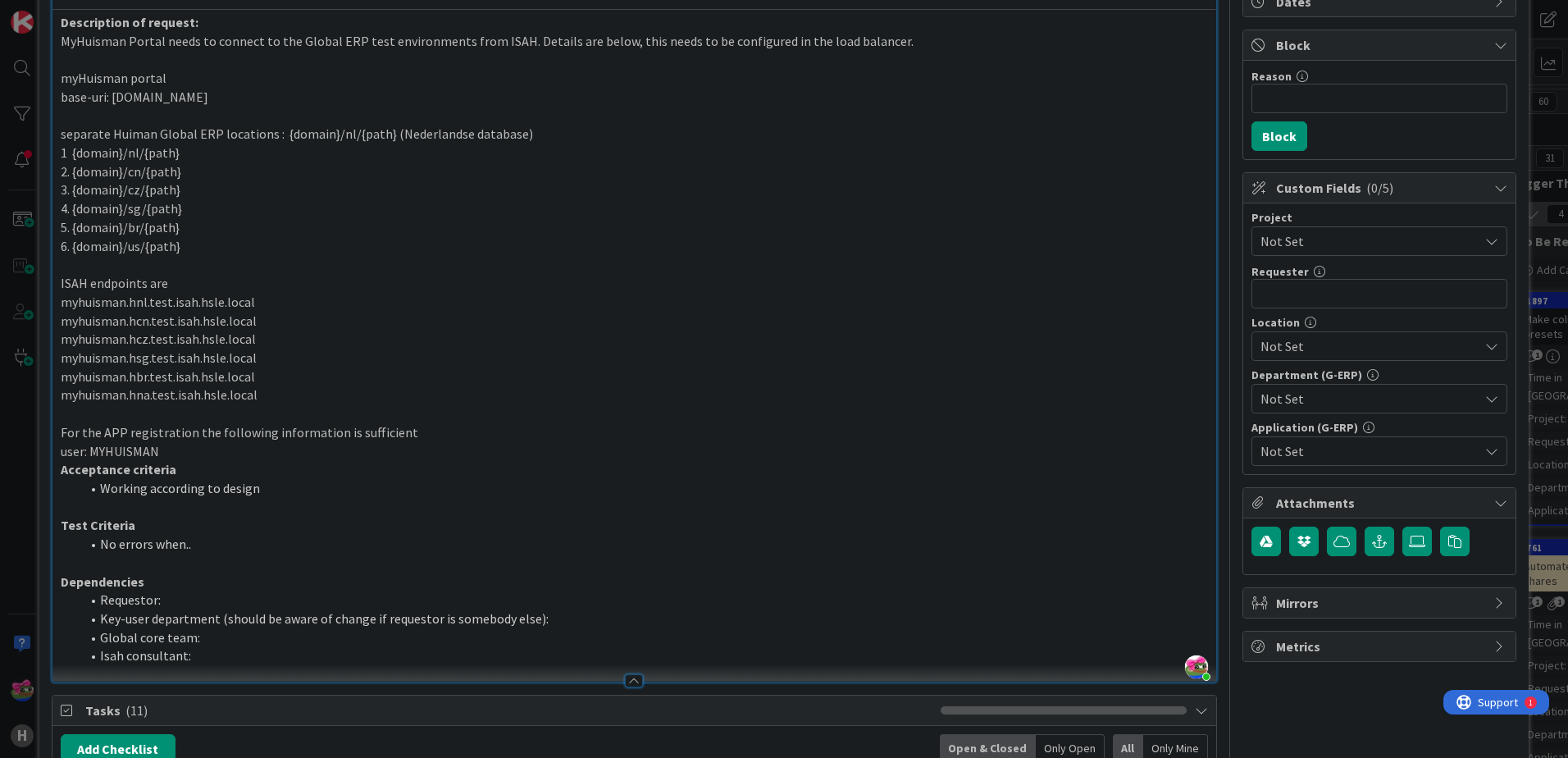
scroll to position [246, 0]
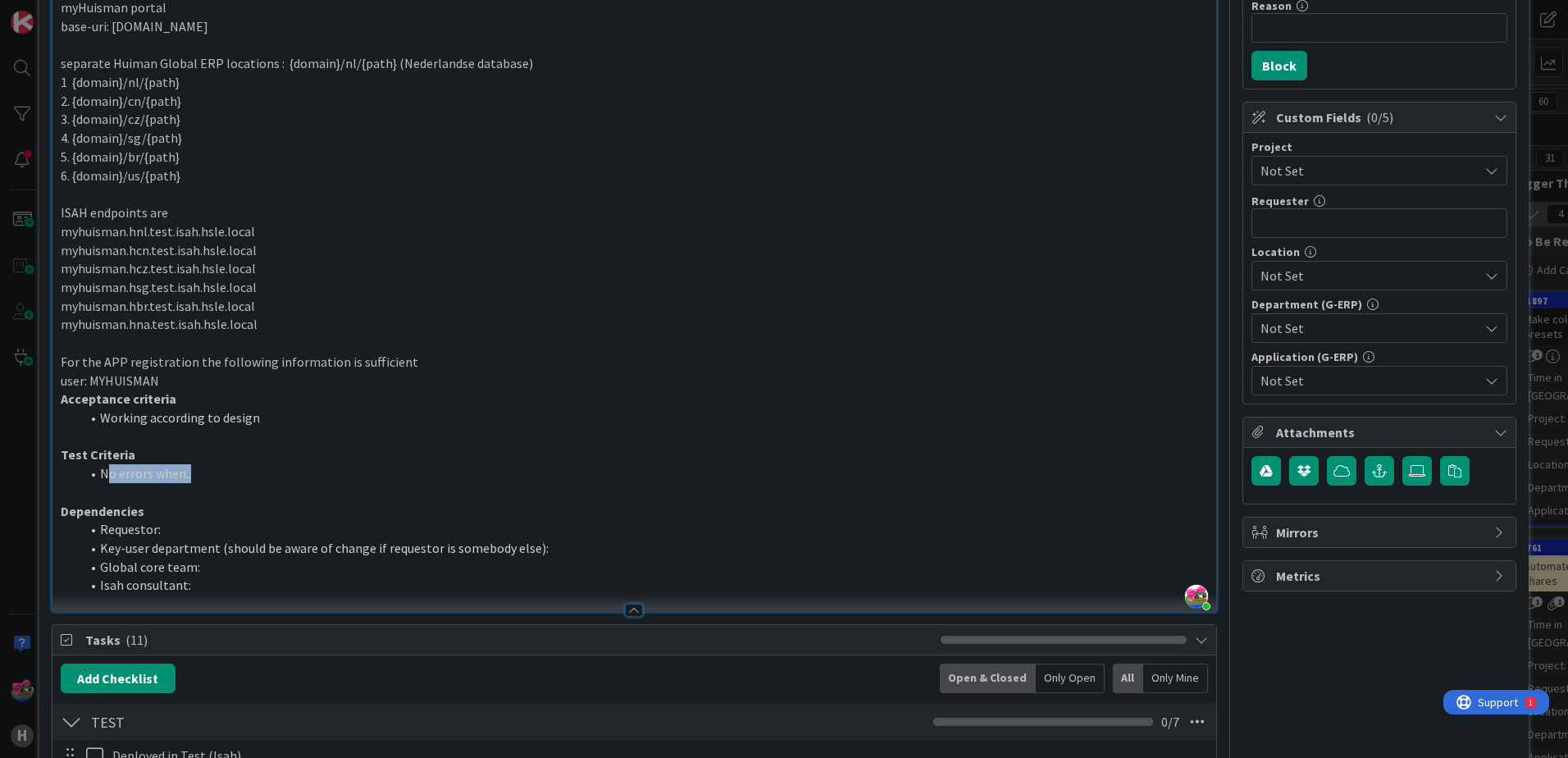
drag, startPoint x: 200, startPoint y: 476, endPoint x: 104, endPoint y: 475, distance: 96.0
click at [104, 475] on li "No errors when.." at bounding box center [644, 474] width 1127 height 19
click at [183, 378] on p "user: MYHUISMAN" at bounding box center [634, 381] width 1148 height 19
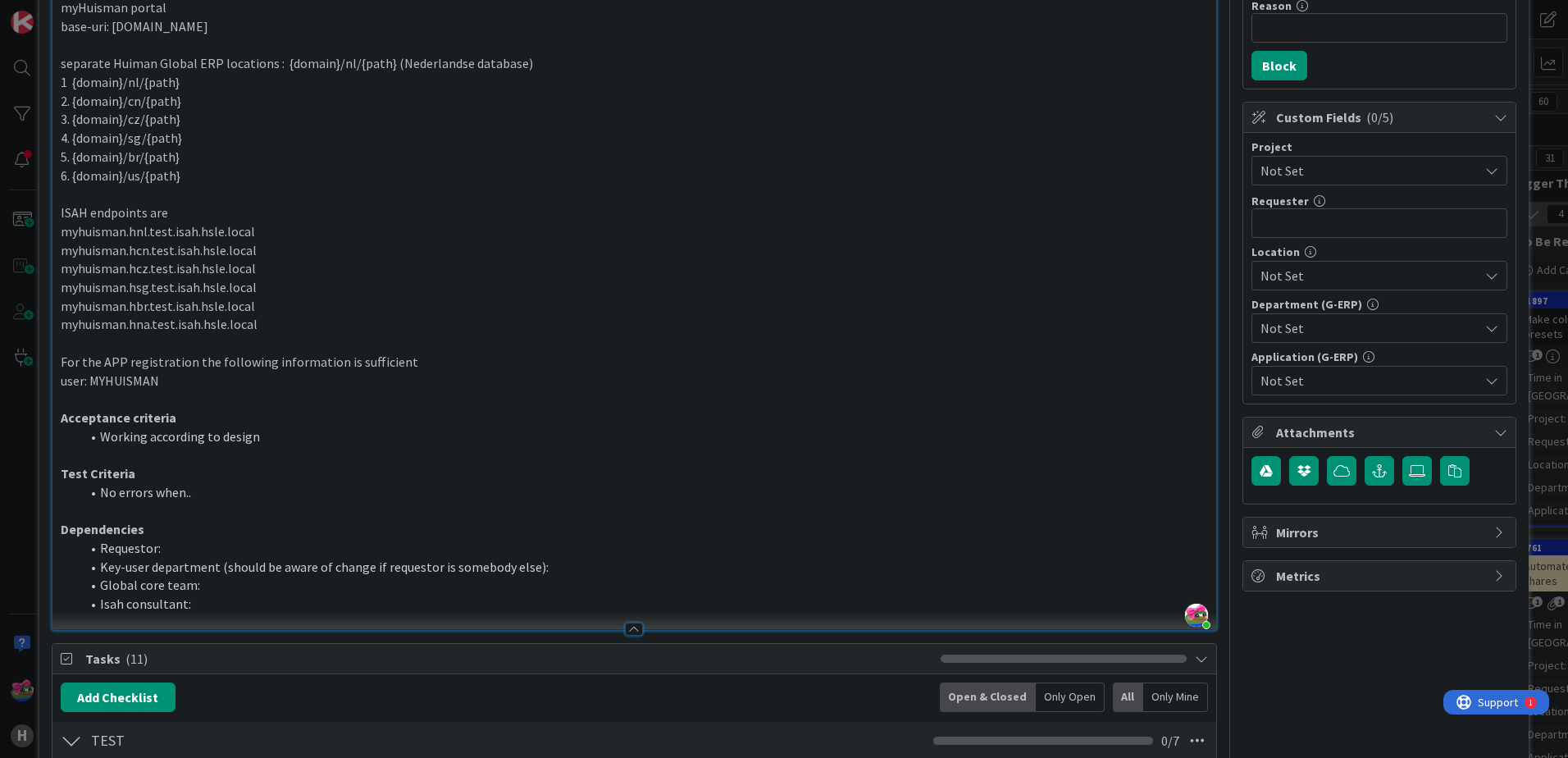
click at [220, 551] on li "Requestor:" at bounding box center [644, 548] width 1127 height 19
drag, startPoint x: 194, startPoint y: 544, endPoint x: 162, endPoint y: 546, distance: 32.1
click at [162, 546] on li "Requestor: [PERSON_NAME]" at bounding box center [644, 548] width 1127 height 19
click at [553, 565] on li "Key-user department (should be aware of change if requestor is somebody else):" at bounding box center [644, 567] width 1127 height 19
click at [210, 603] on li "Isah consultant:" at bounding box center [644, 604] width 1127 height 19
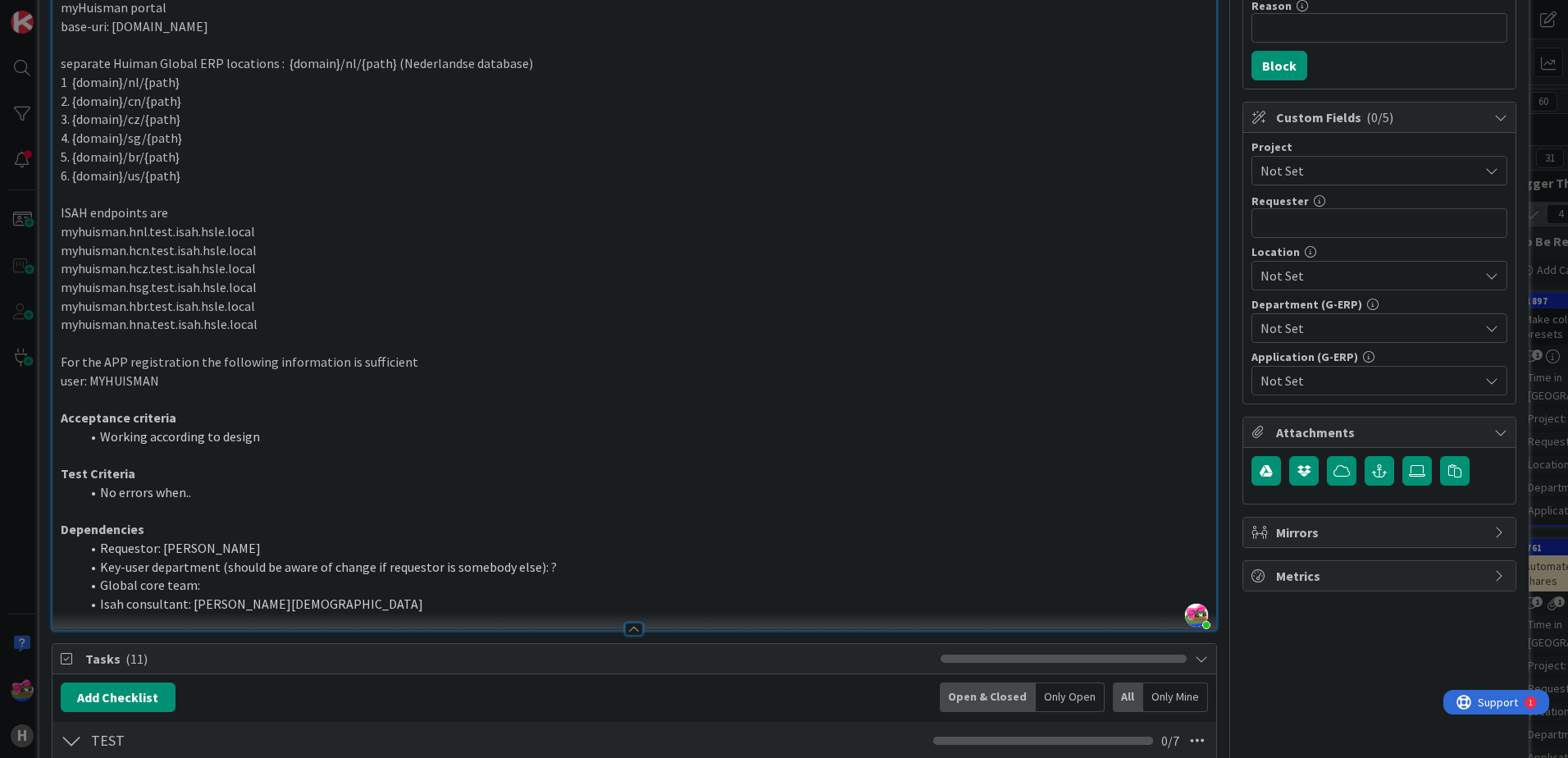
click at [249, 594] on li "Global core team:" at bounding box center [644, 585] width 1127 height 19
click at [566, 566] on li "Key-user department (should be aware of change if requestor is somebody else): ?" at bounding box center [644, 567] width 1127 height 19
click at [269, 588] on li "Global core team:" at bounding box center [644, 585] width 1127 height 19
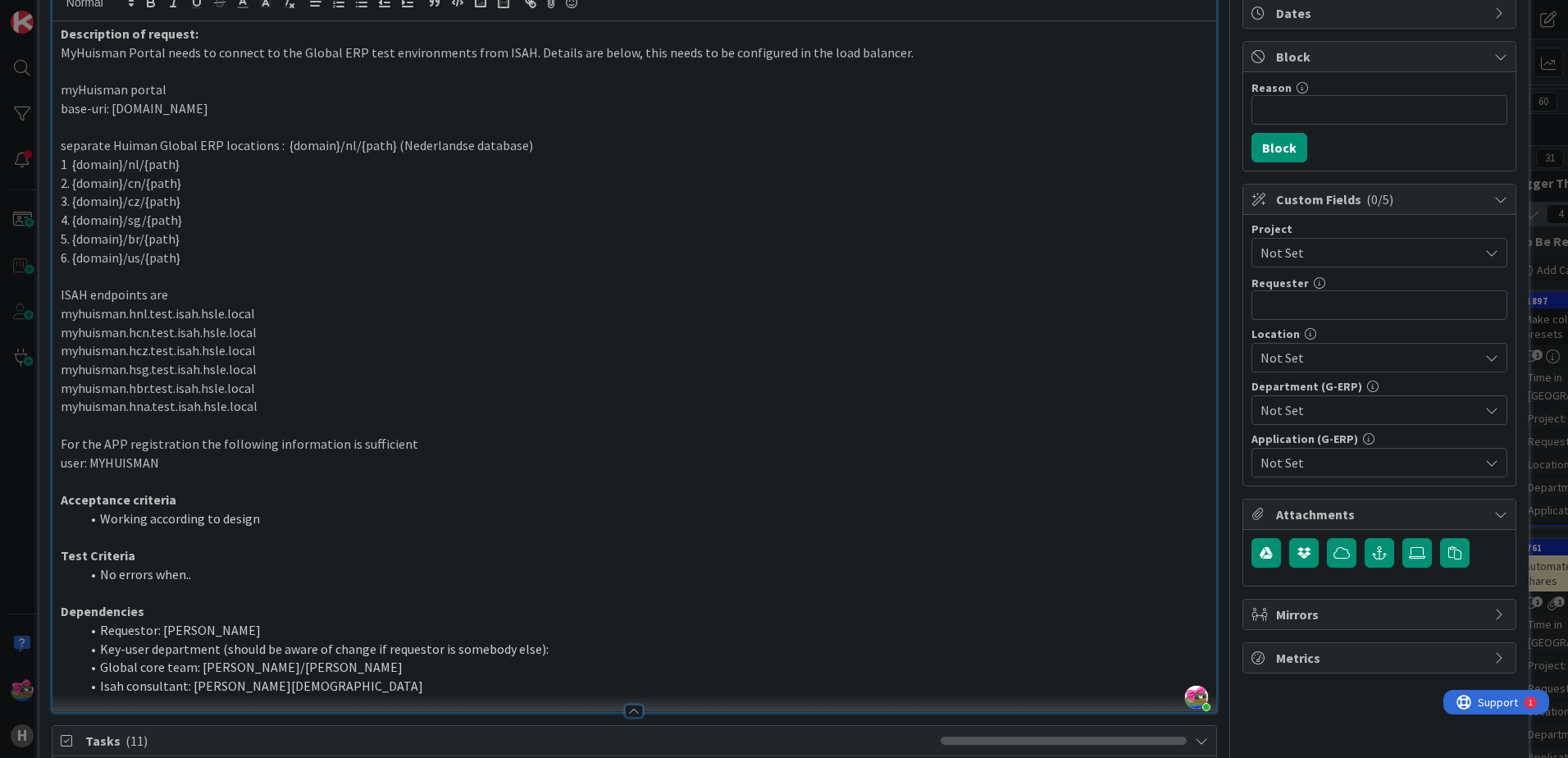
click at [1300, 246] on span "Not Set" at bounding box center [1365, 252] width 210 height 23
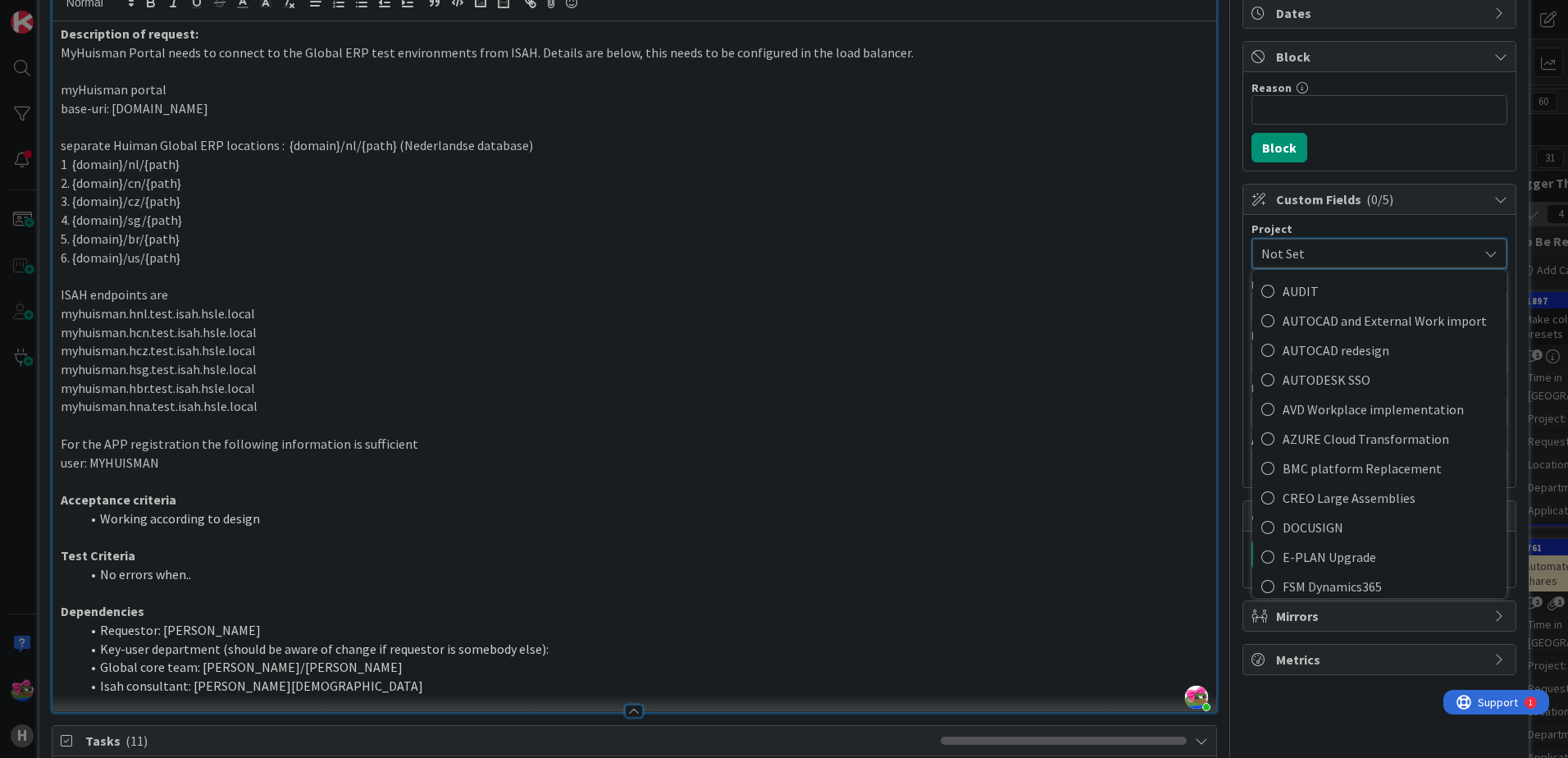
scroll to position [574, 0]
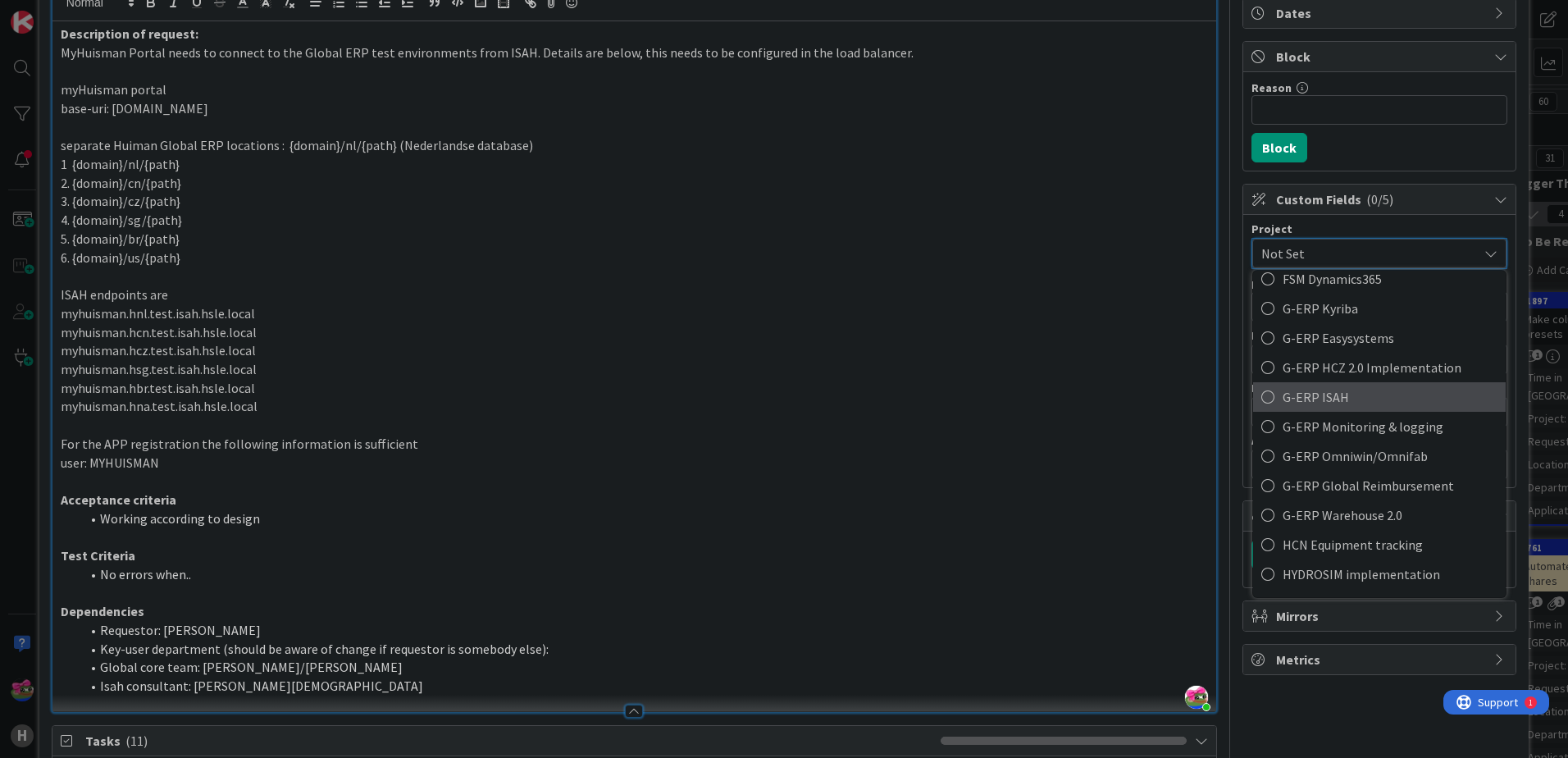
click at [1294, 396] on span "G-ERP ISAH" at bounding box center [1390, 396] width 215 height 25
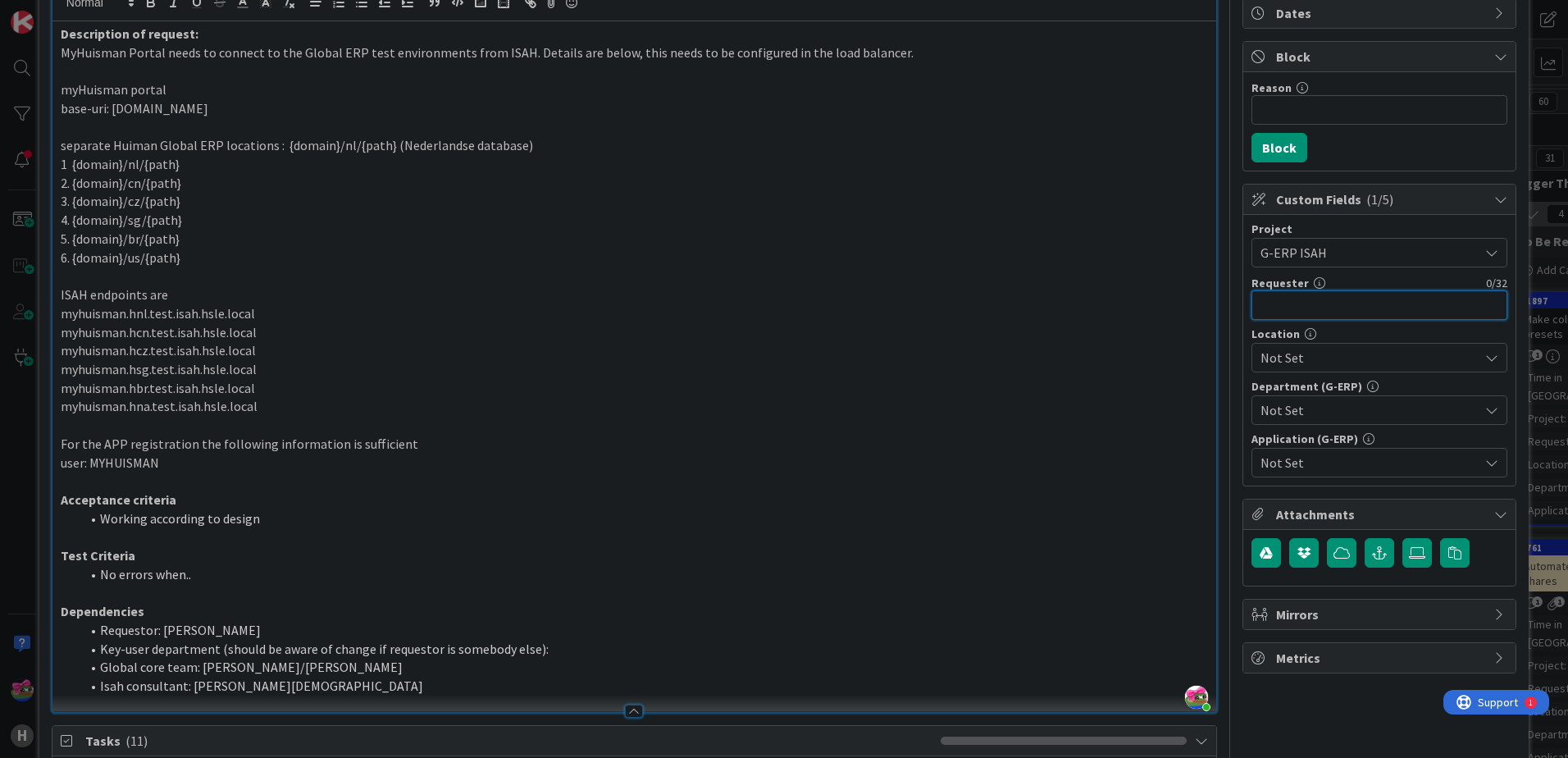
click at [1329, 312] on input "text" at bounding box center [1379, 305] width 256 height 29
click at [1282, 364] on span "Not Set" at bounding box center [1370, 357] width 218 height 19
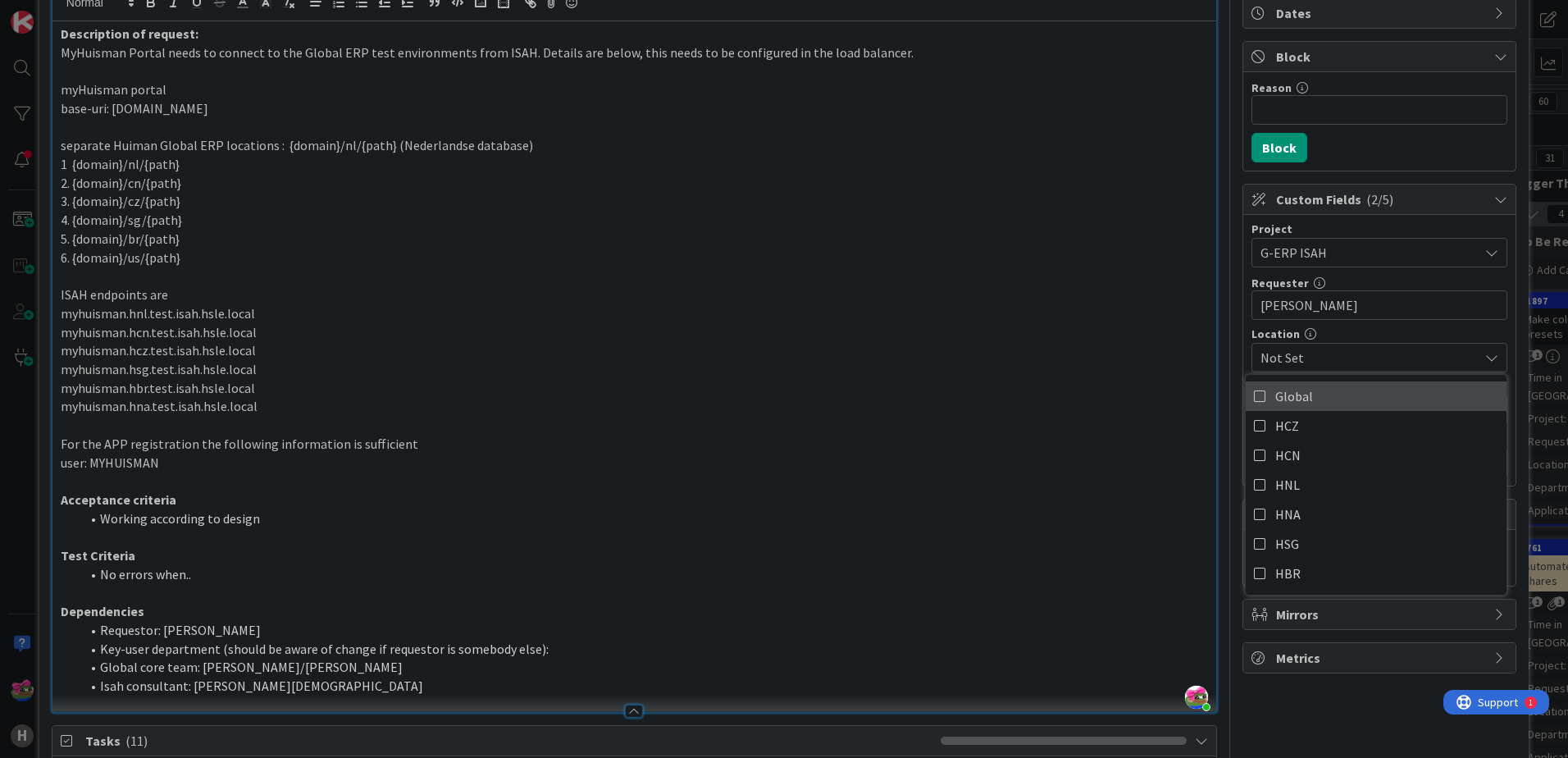
click at [1260, 390] on link "Global" at bounding box center [1376, 396] width 261 height 29
click at [1150, 425] on p at bounding box center [634, 425] width 1148 height 19
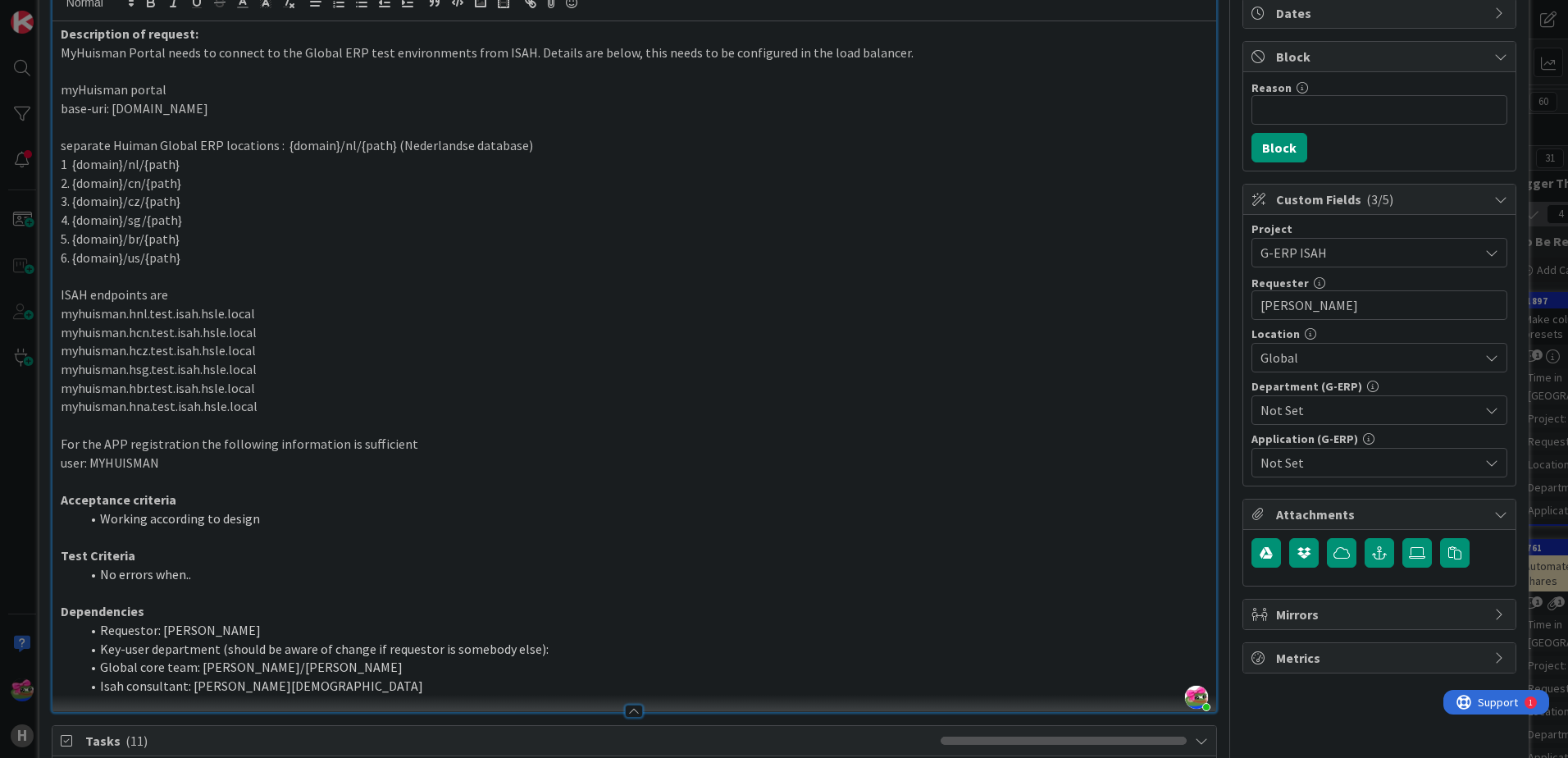
click at [1352, 409] on span "Not Set" at bounding box center [1370, 409] width 218 height 19
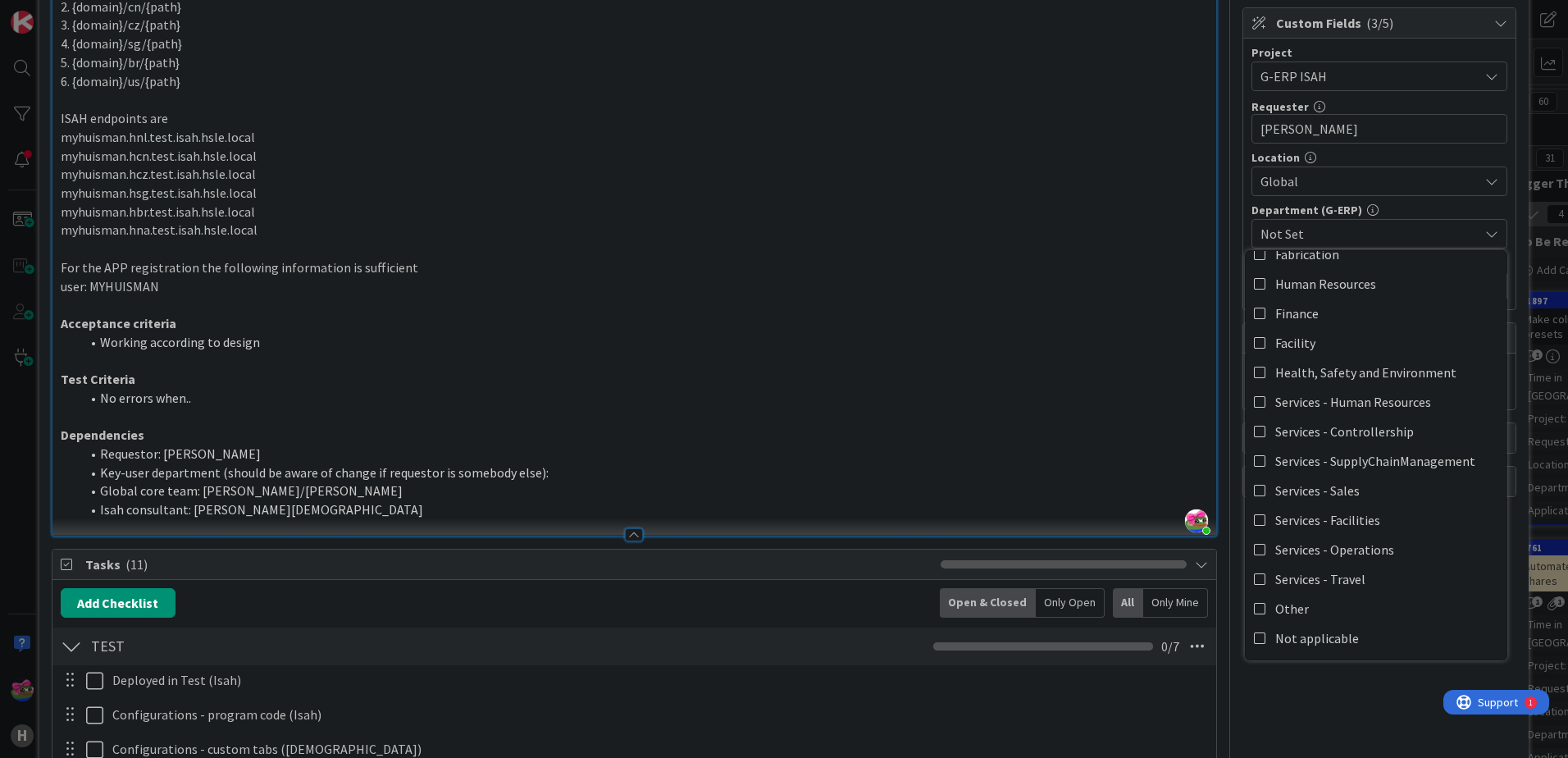
scroll to position [410, 0]
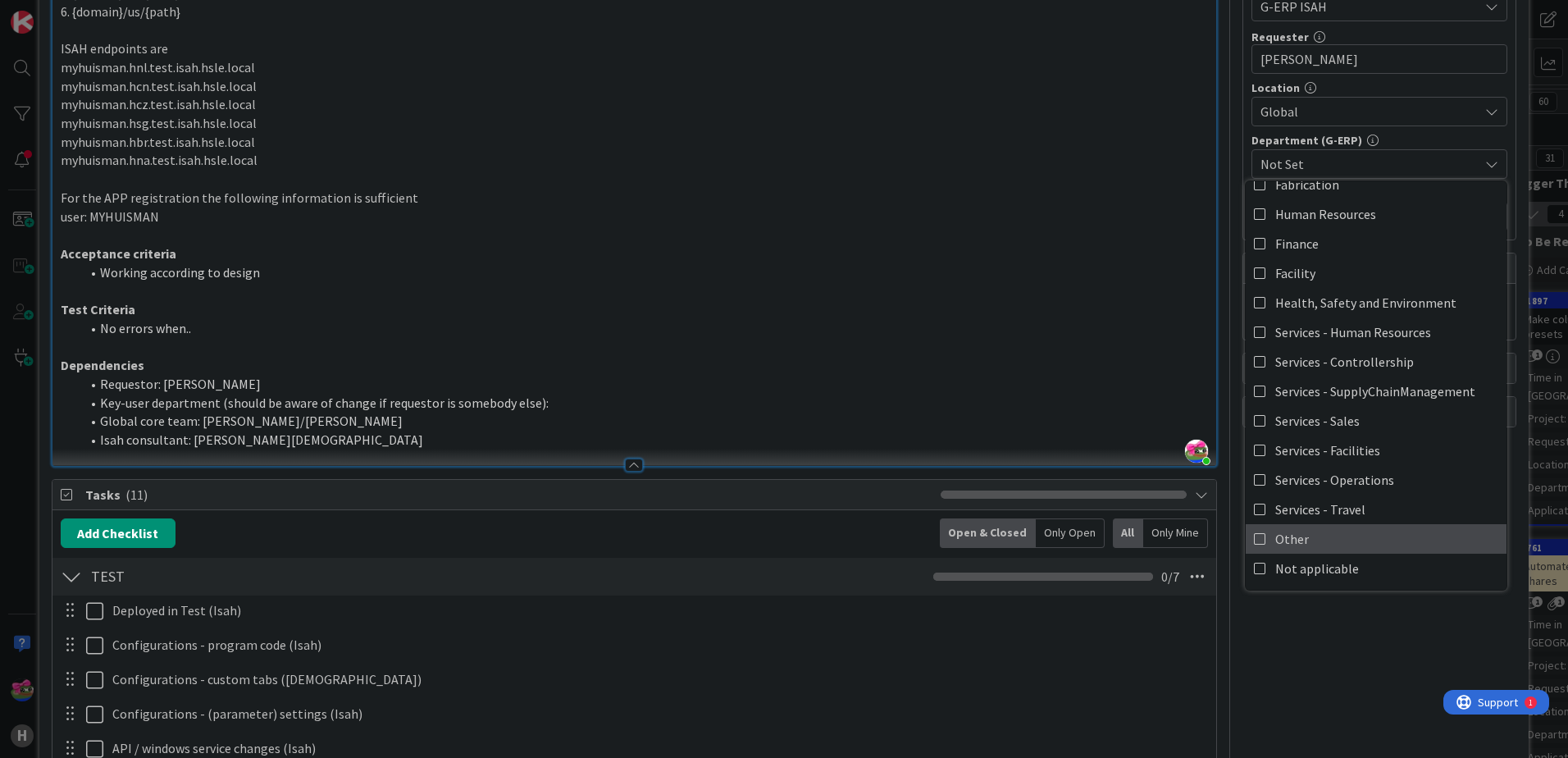
click at [1277, 543] on span "Other" at bounding box center [1292, 539] width 34 height 25
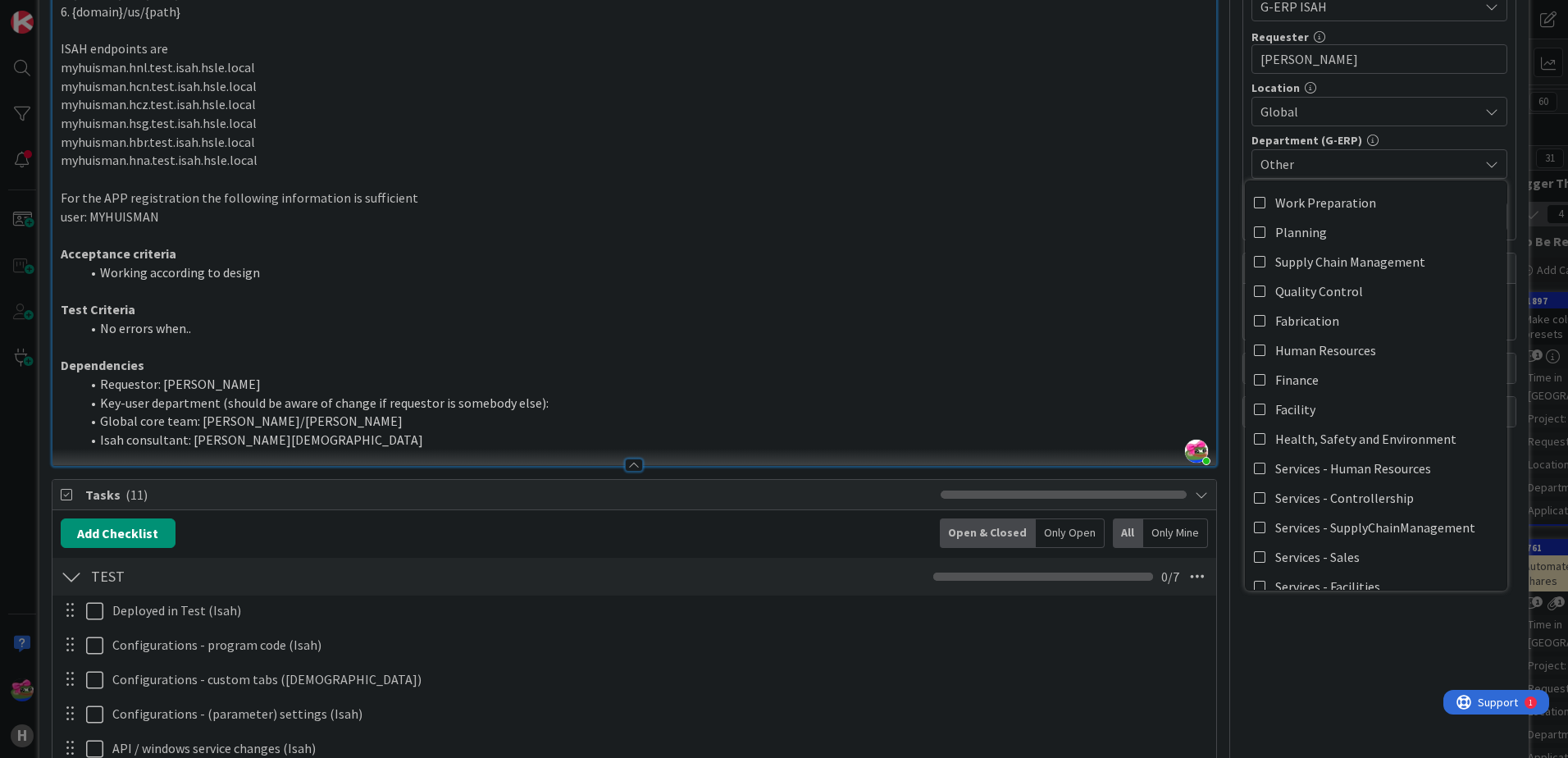
click at [994, 300] on p "Test Criteria" at bounding box center [634, 309] width 1148 height 19
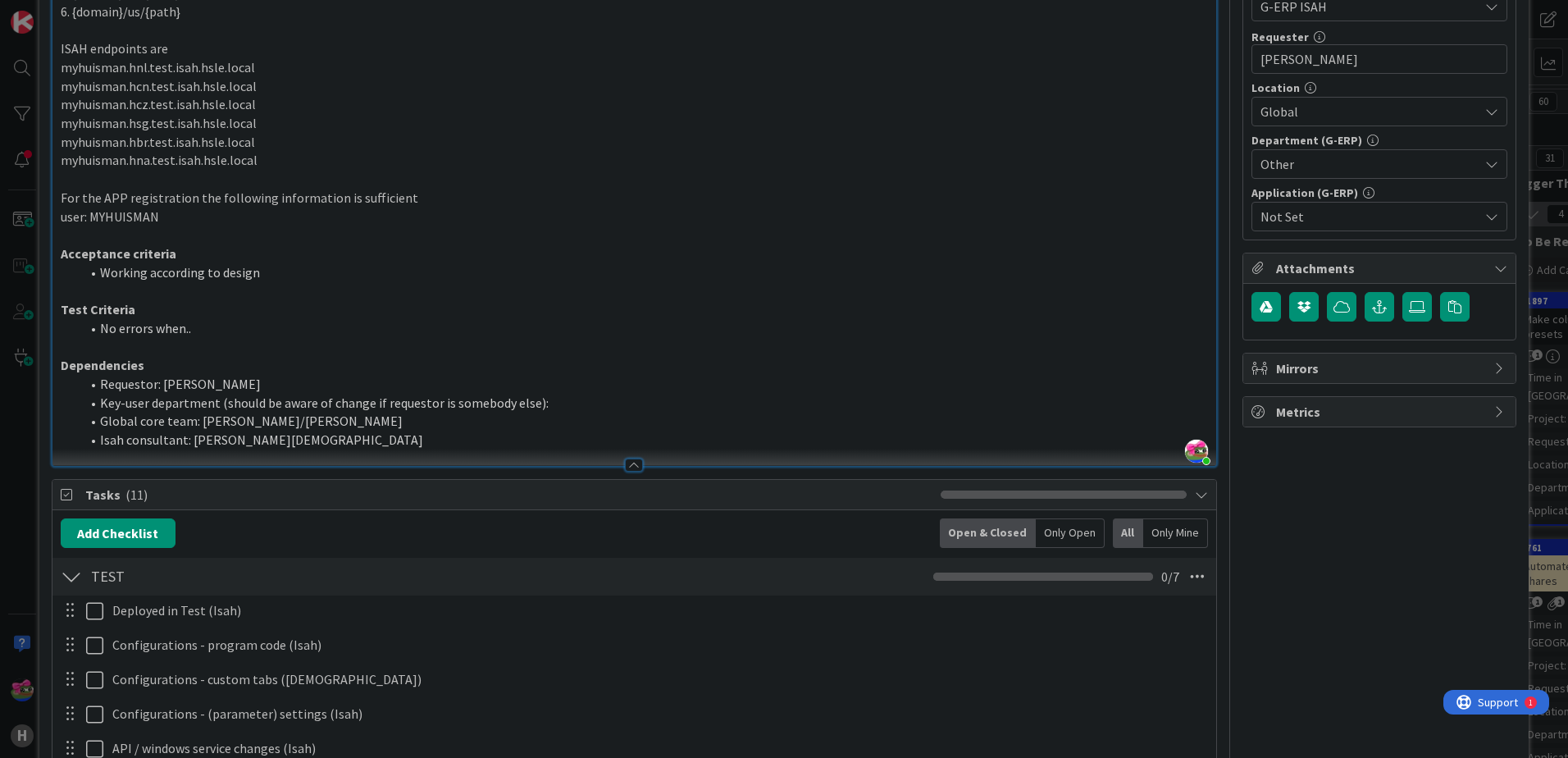
click at [1332, 219] on span "Not Set" at bounding box center [1370, 216] width 218 height 19
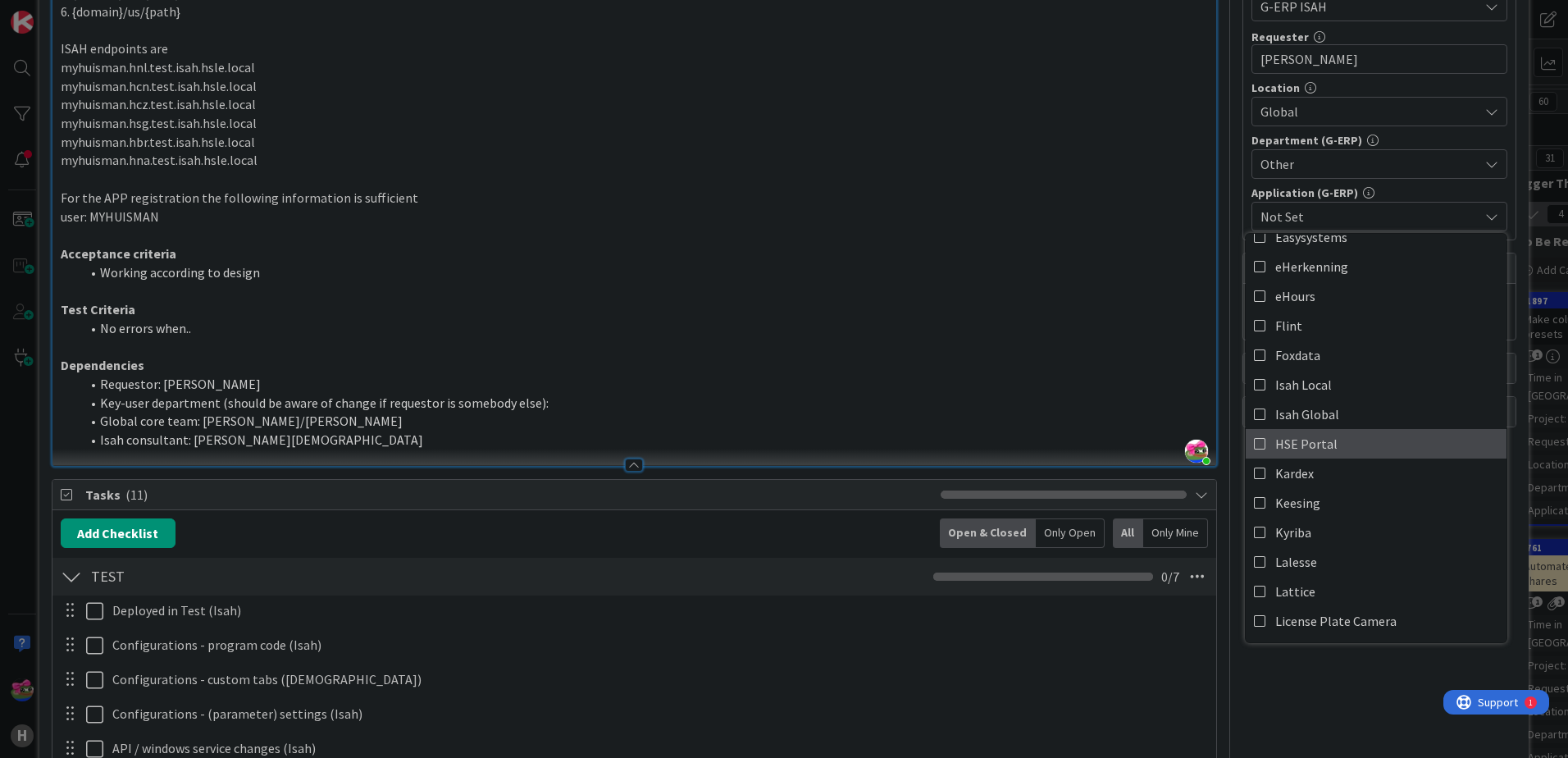
scroll to position [182, 0]
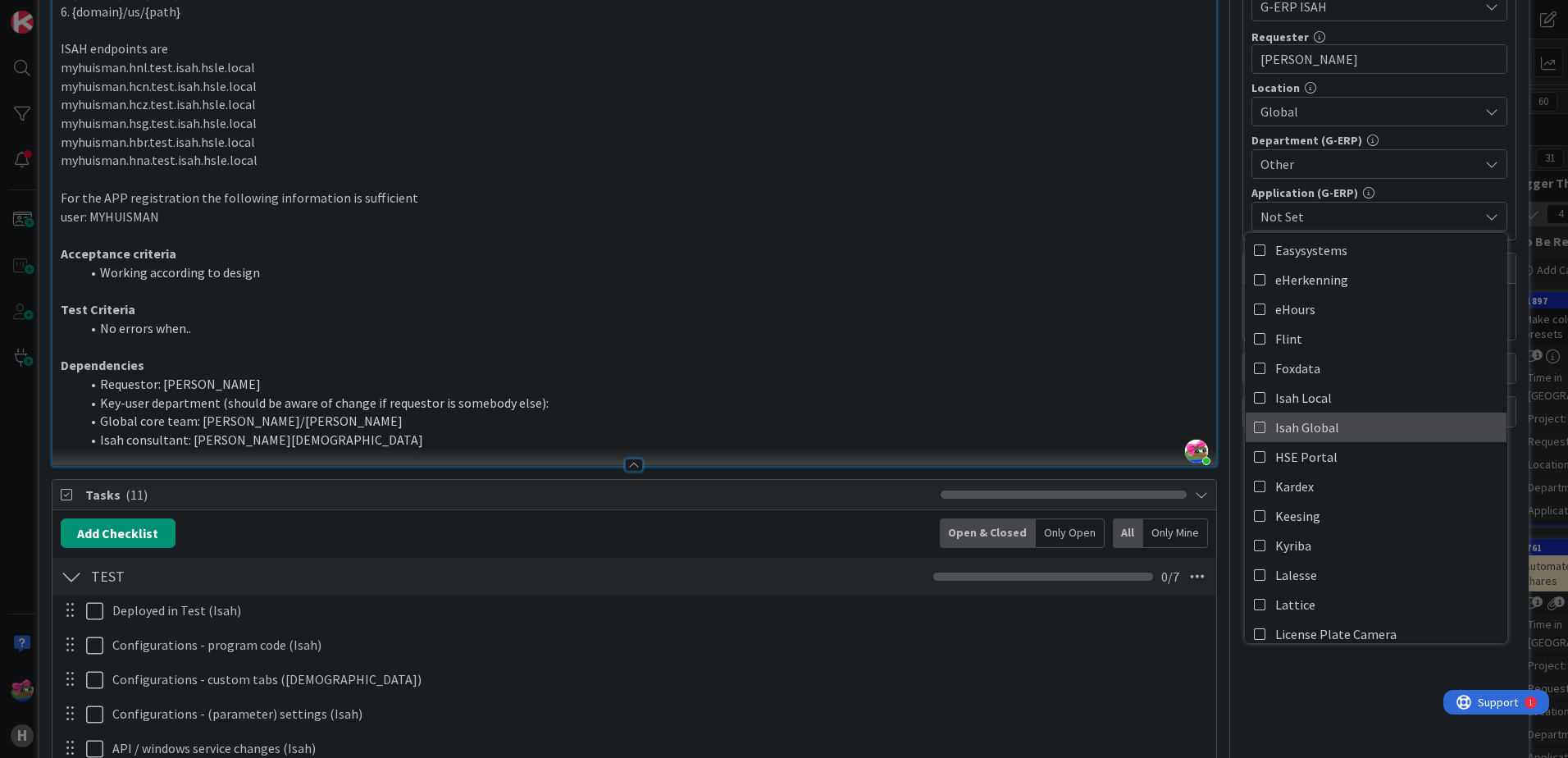
click at [1254, 424] on icon at bounding box center [1260, 427] width 13 height 25
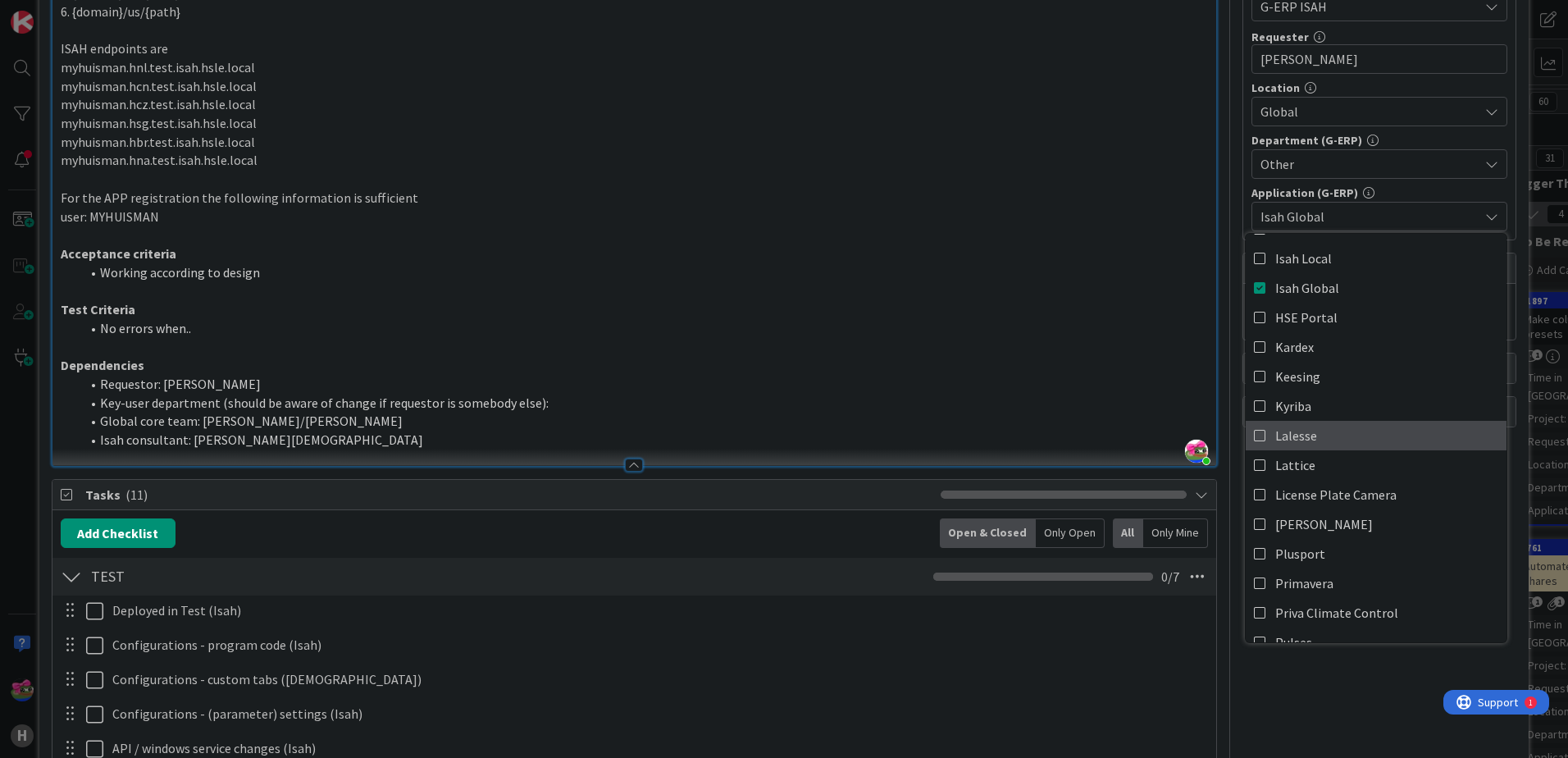
scroll to position [346, 0]
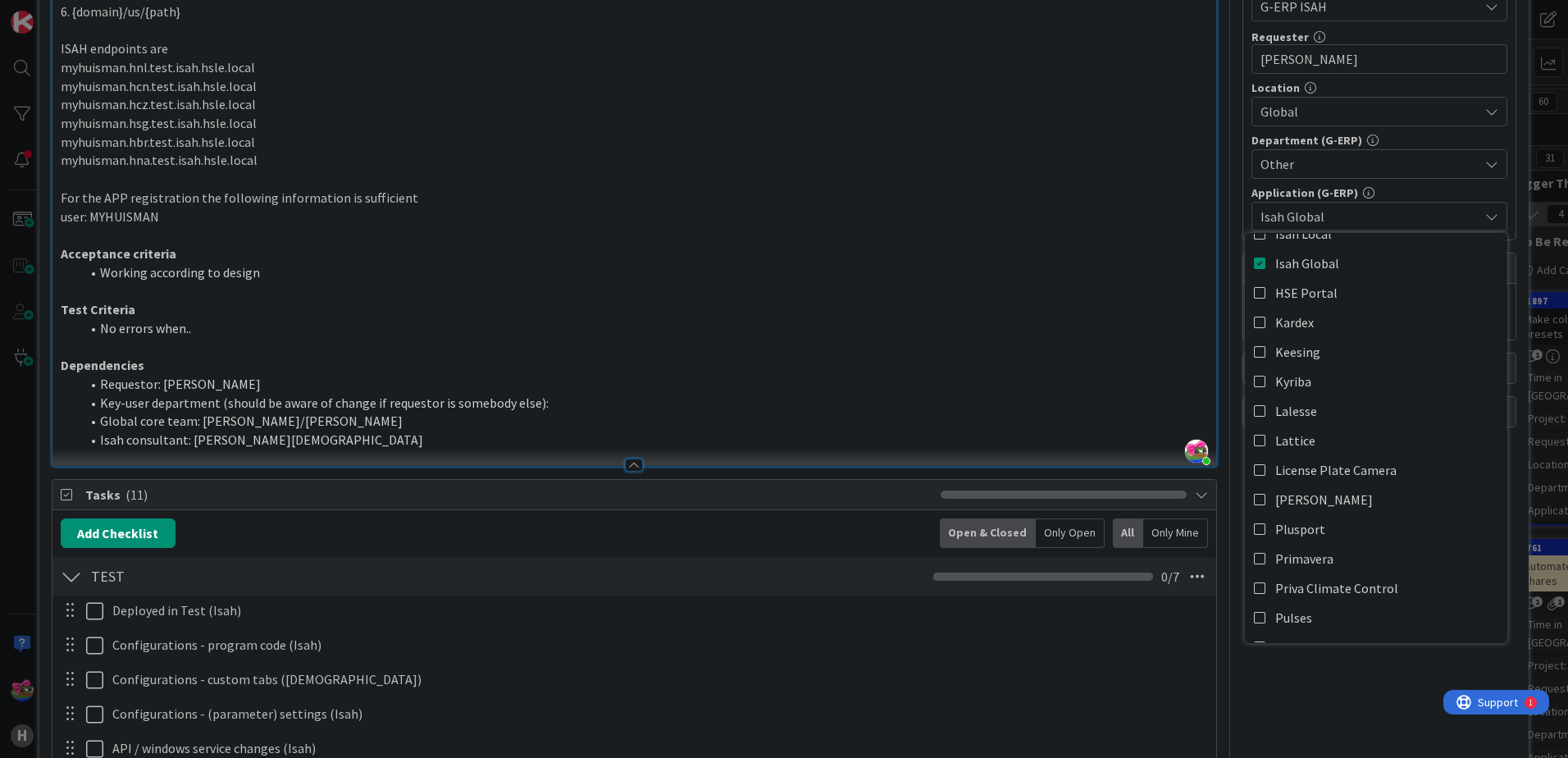
click at [1002, 333] on li "No errors when.." at bounding box center [644, 329] width 1127 height 19
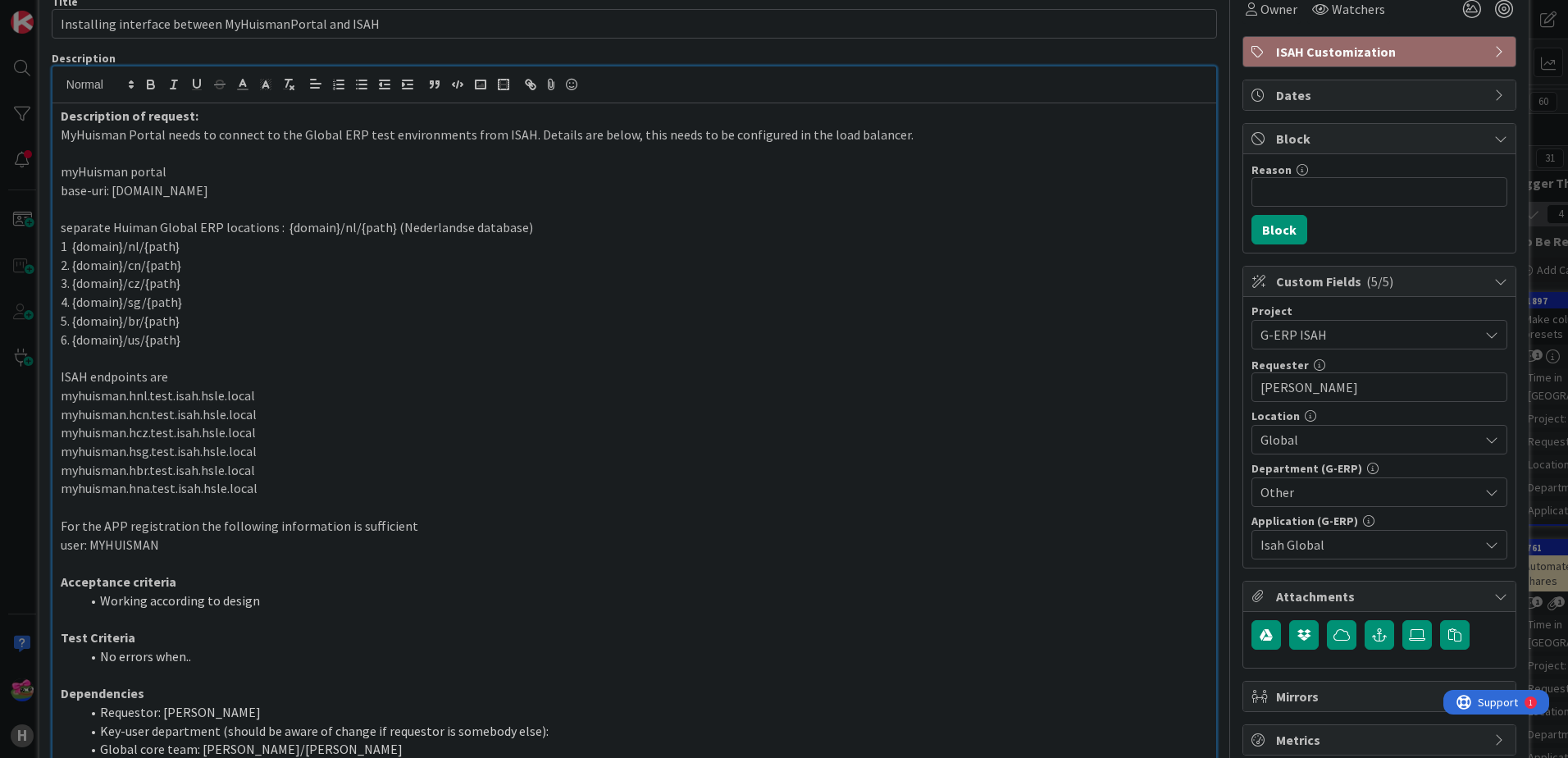
scroll to position [0, 0]
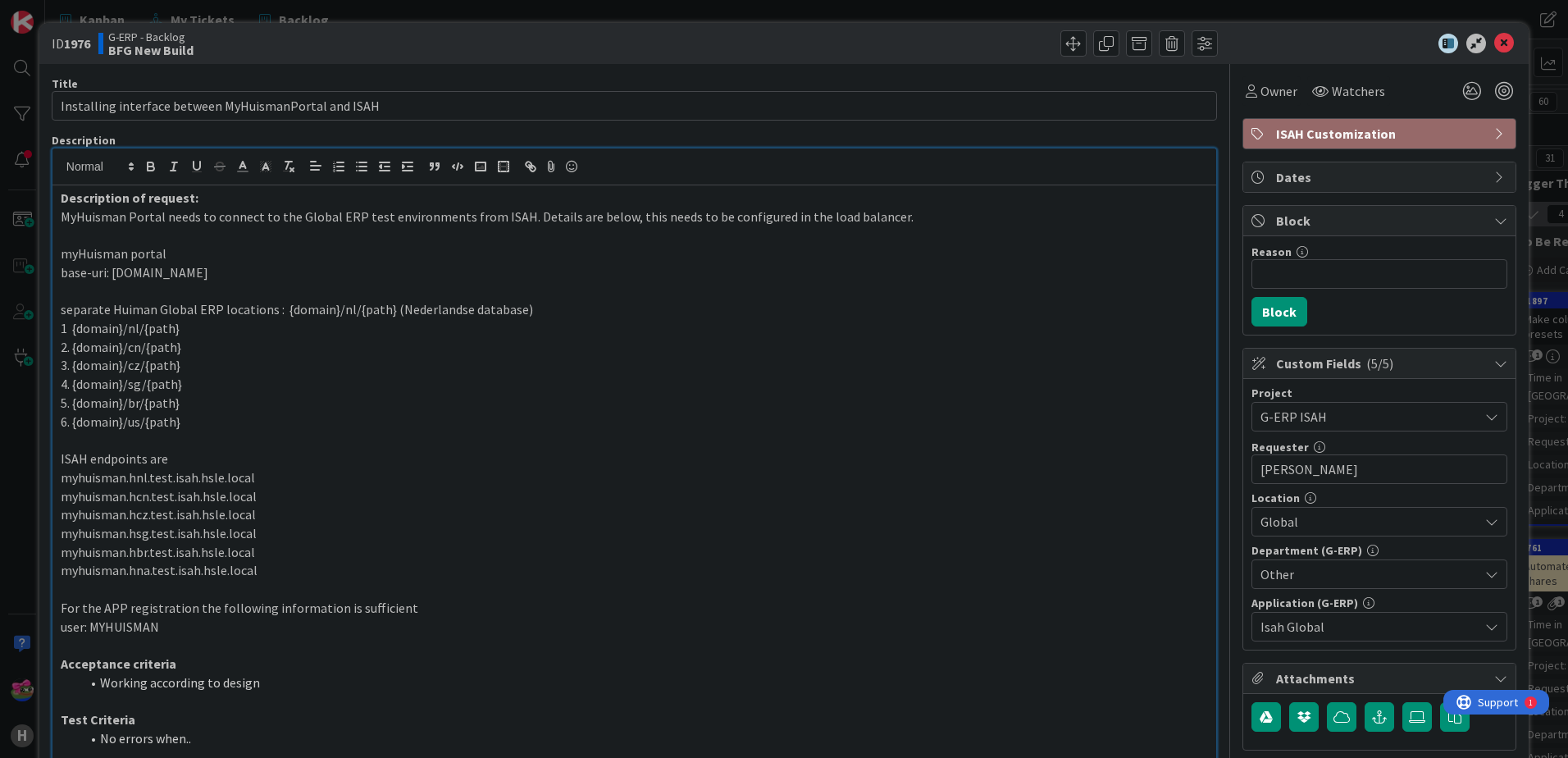
click at [55, 190] on div "Description of request: MyHuisman Portal needs to connect to the Global ERP tes…" at bounding box center [634, 530] width 1164 height 690
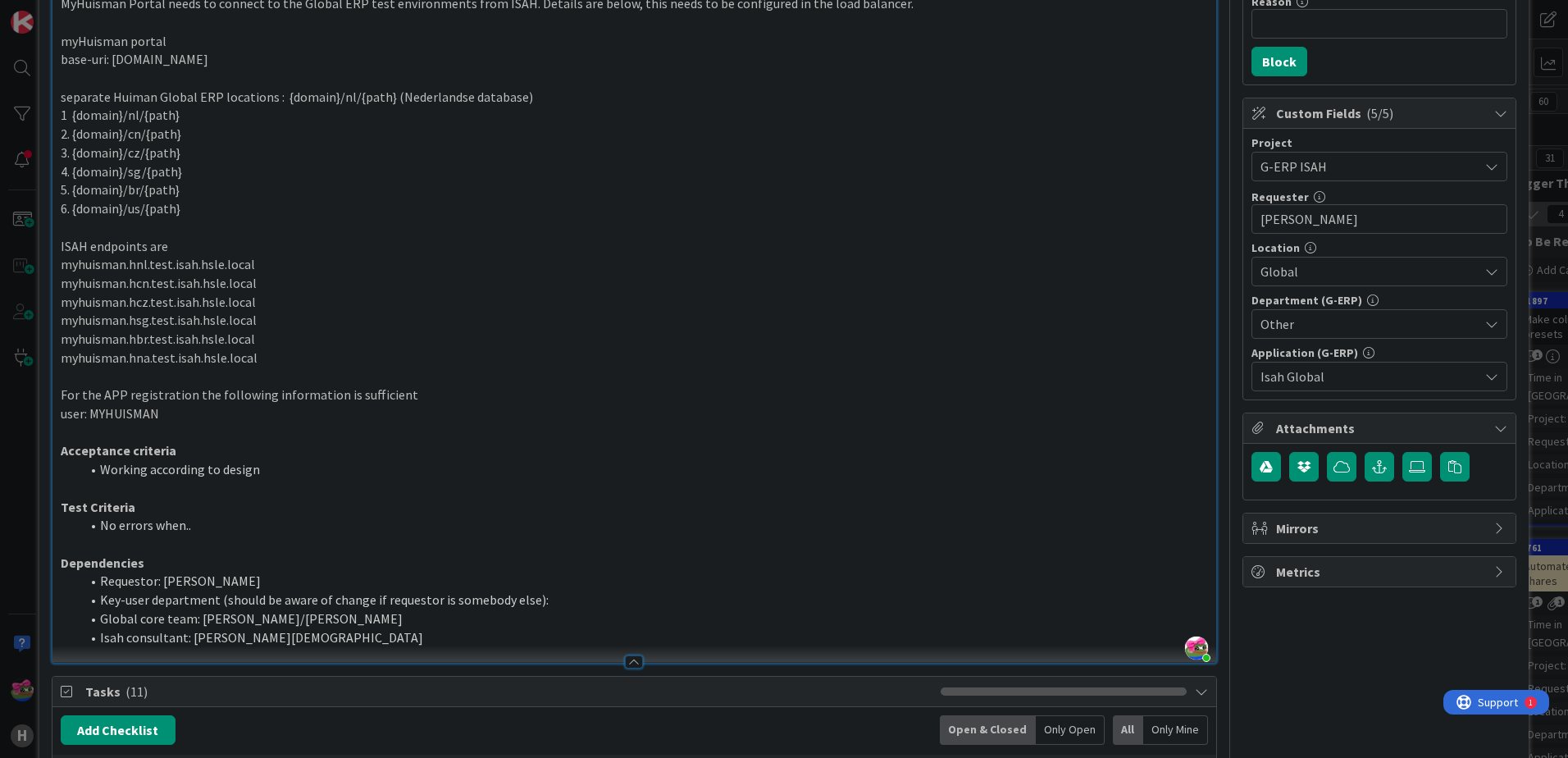
scroll to position [246, 0]
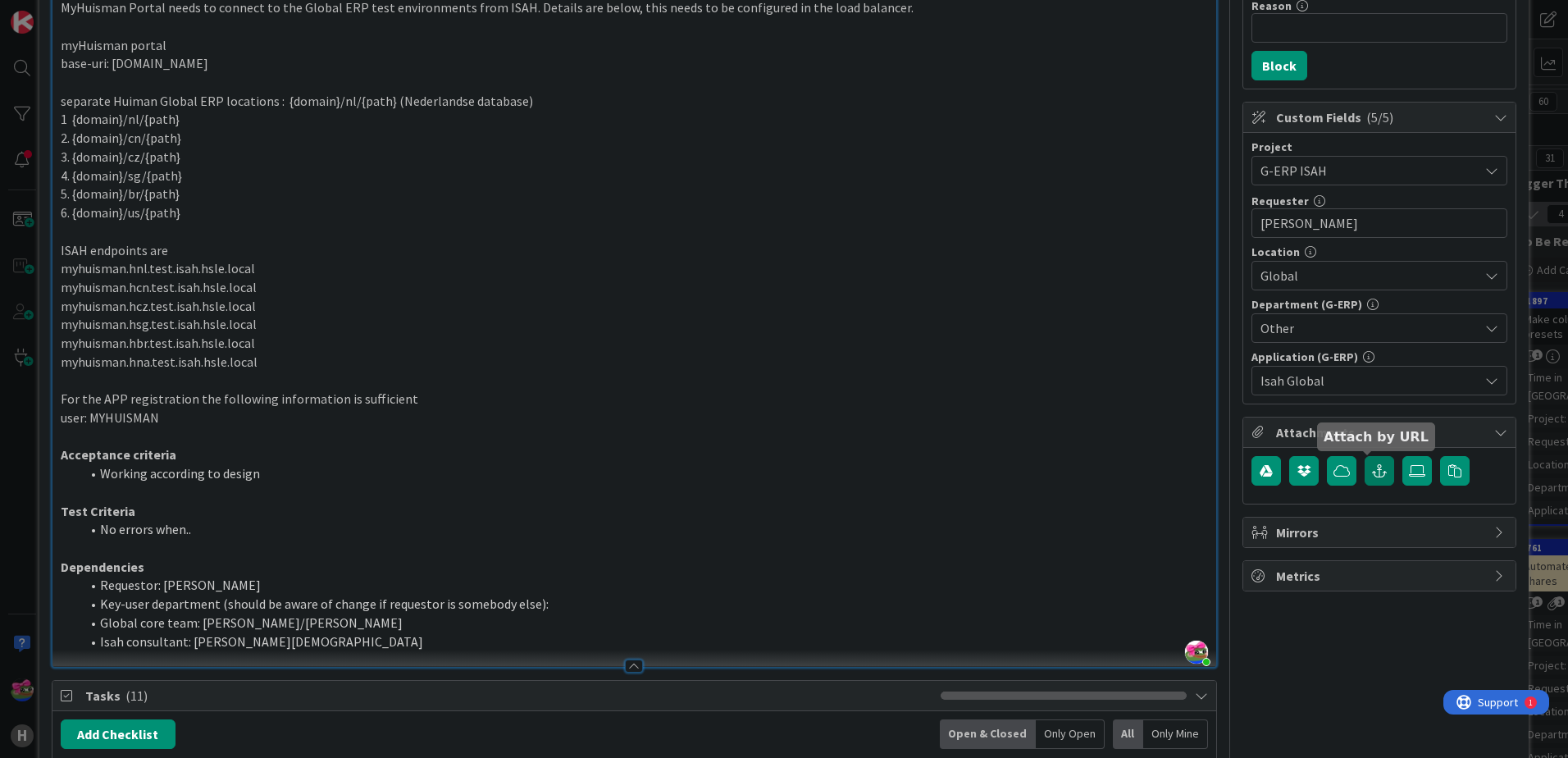
click at [1372, 467] on icon "button" at bounding box center [1380, 471] width 15 height 13
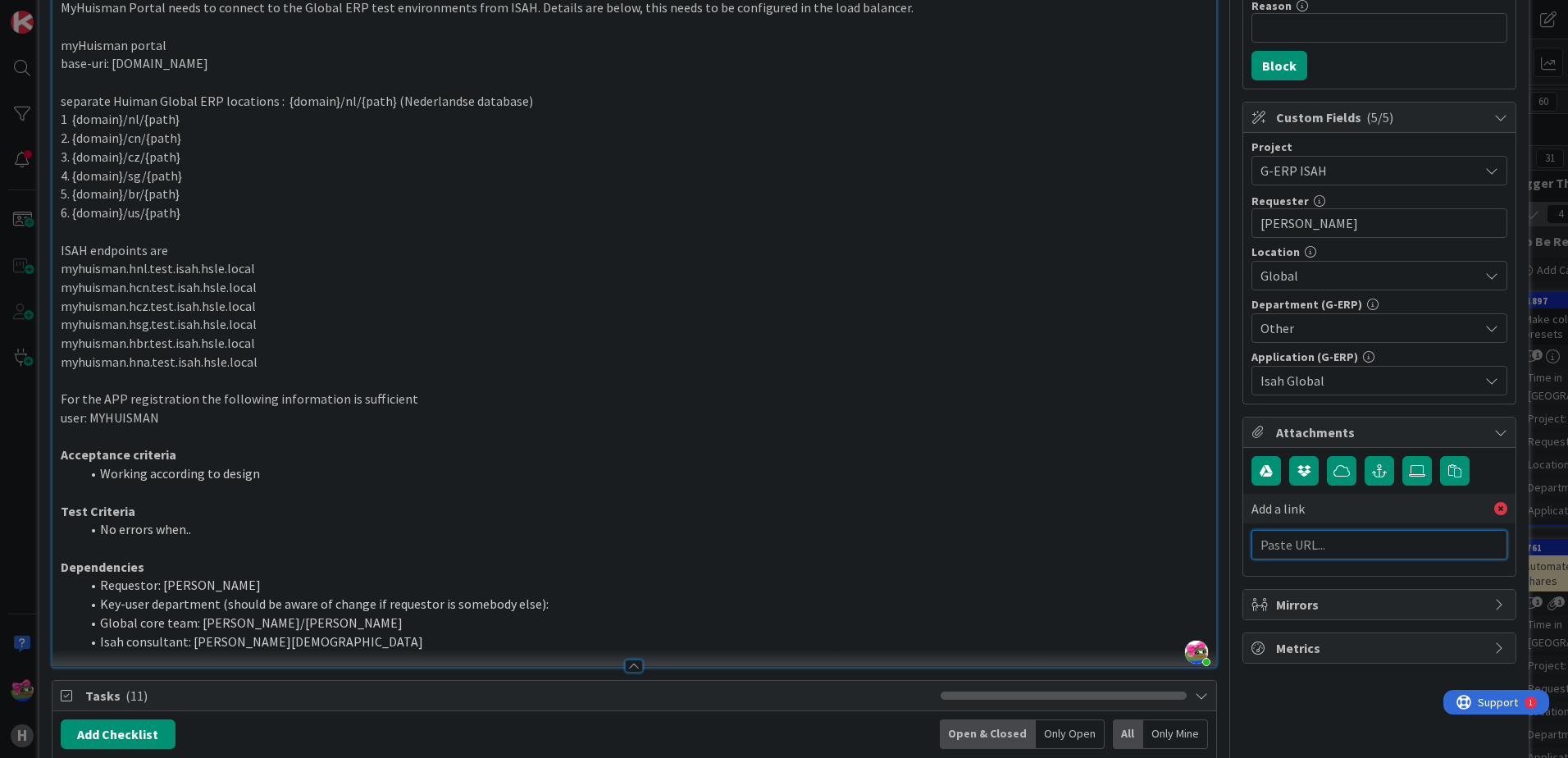
click at [1305, 547] on input "text" at bounding box center [1379, 544] width 256 height 29
paste input "[URL][PERSON_NAME][DOMAIN_NAME]"
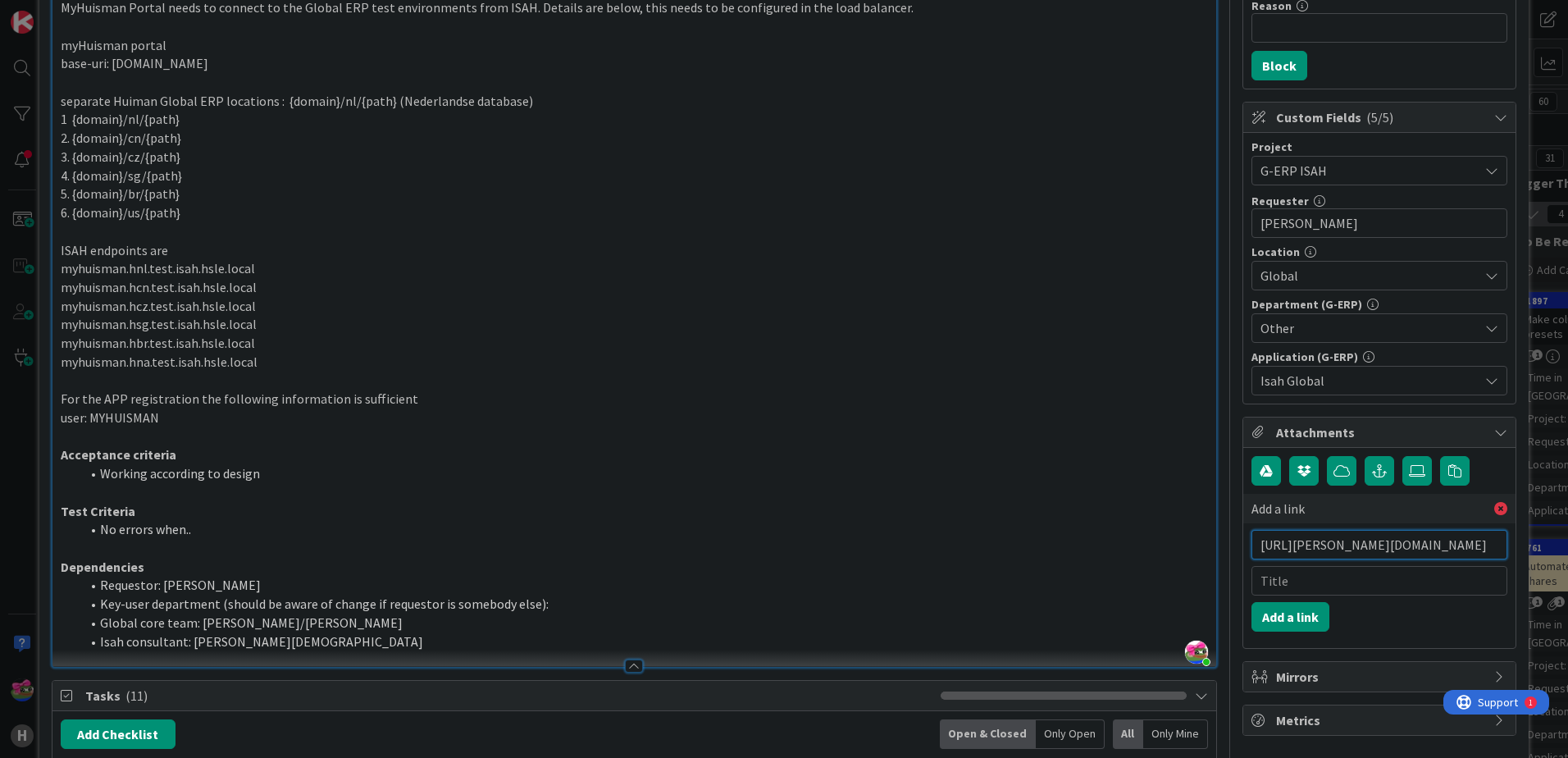
scroll to position [0, 328]
click at [1327, 588] on input "text" at bounding box center [1379, 580] width 256 height 29
click at [1302, 614] on button "Add a link" at bounding box center [1290, 617] width 78 height 29
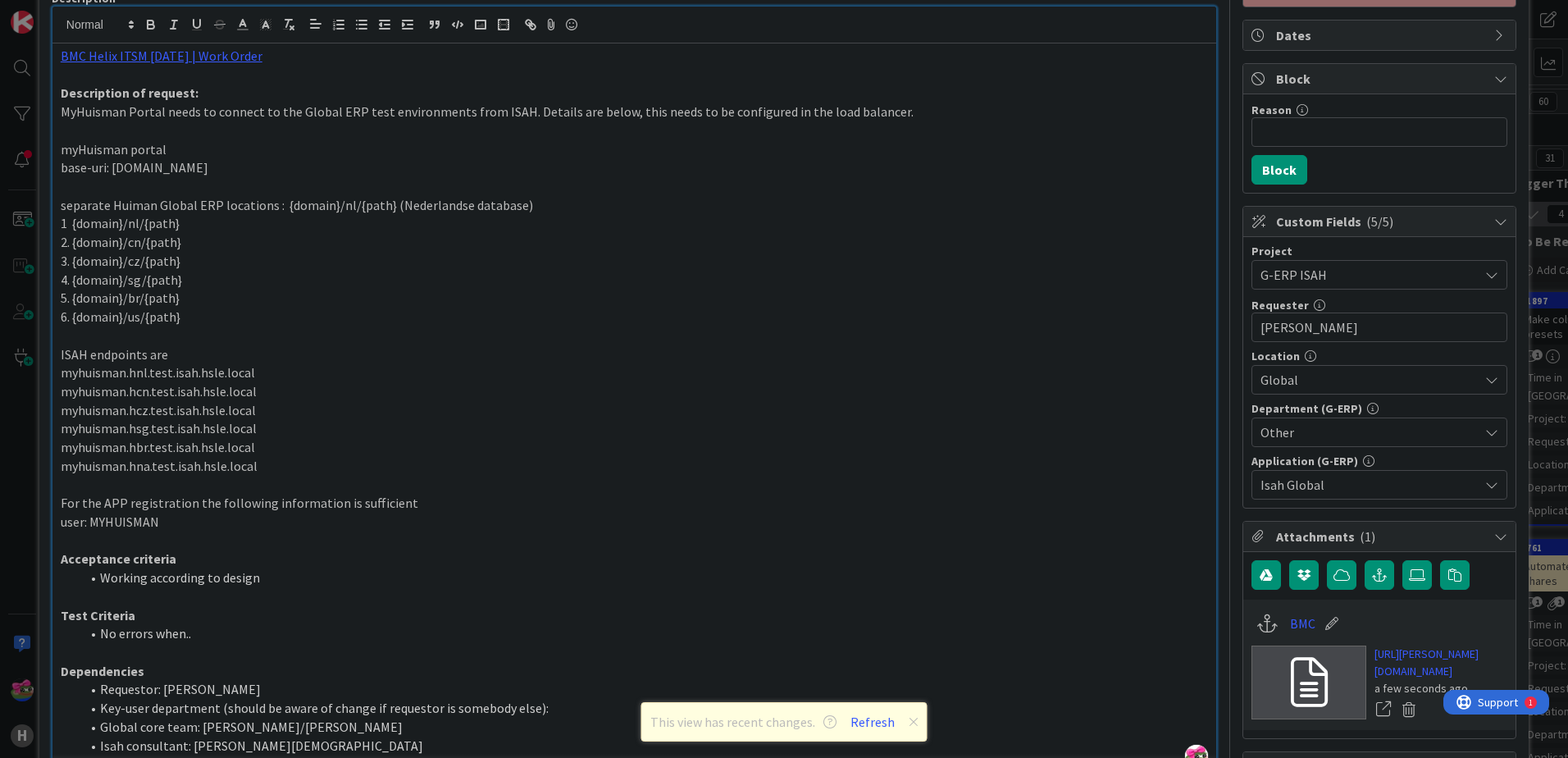
scroll to position [410, 0]
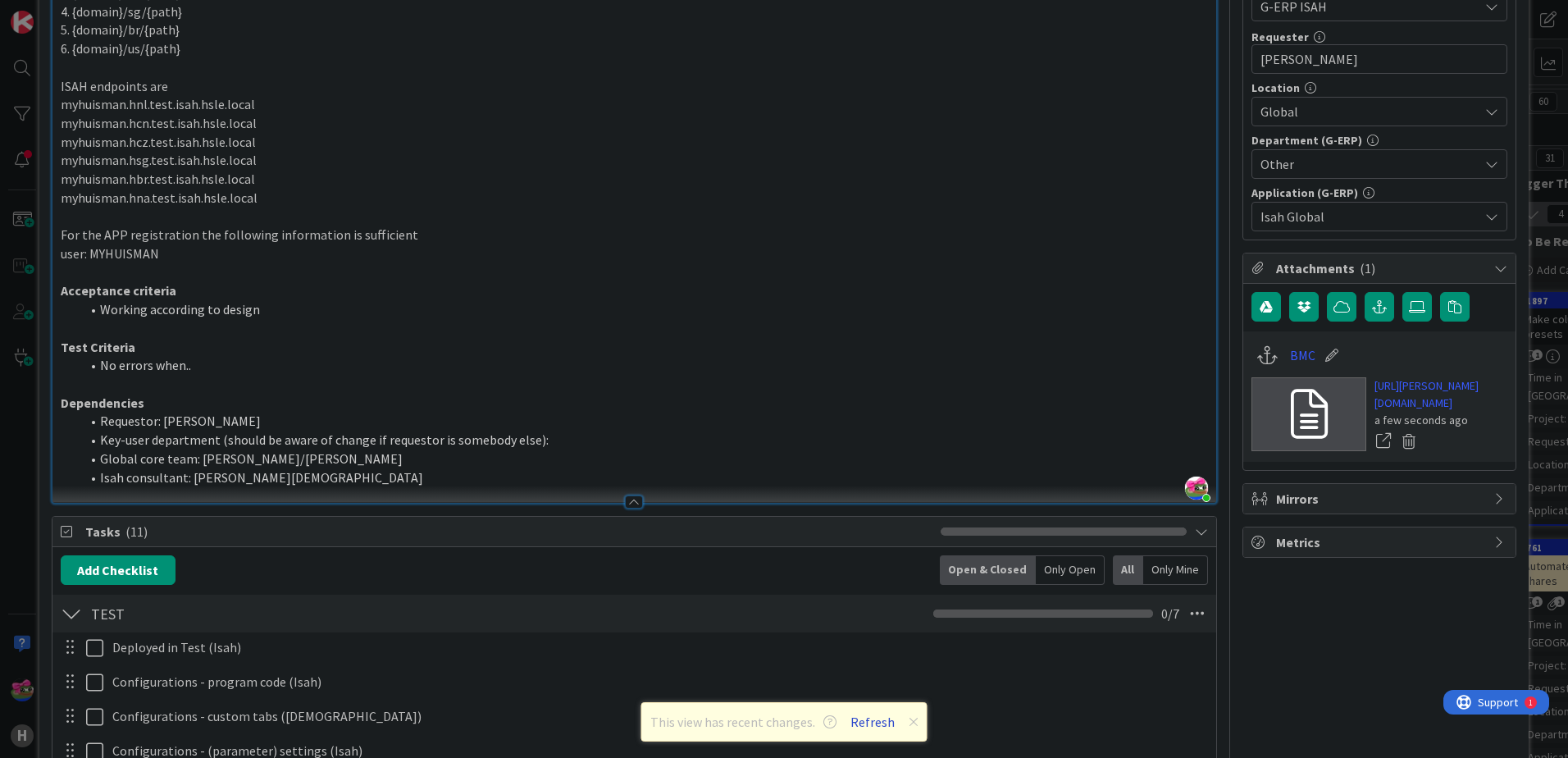
click at [882, 720] on button "Refresh" at bounding box center [872, 721] width 56 height 21
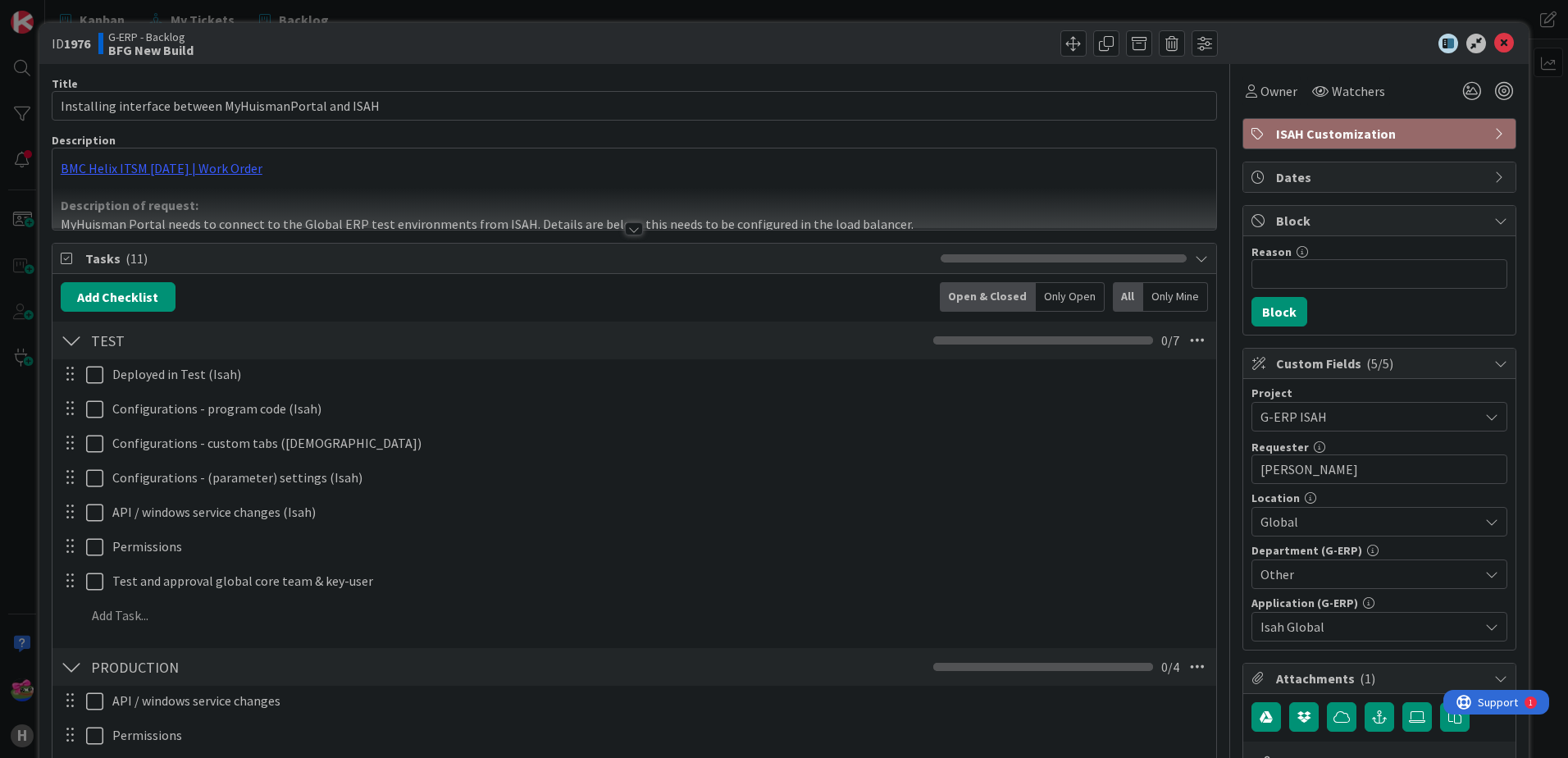
click at [629, 226] on div at bounding box center [634, 229] width 18 height 13
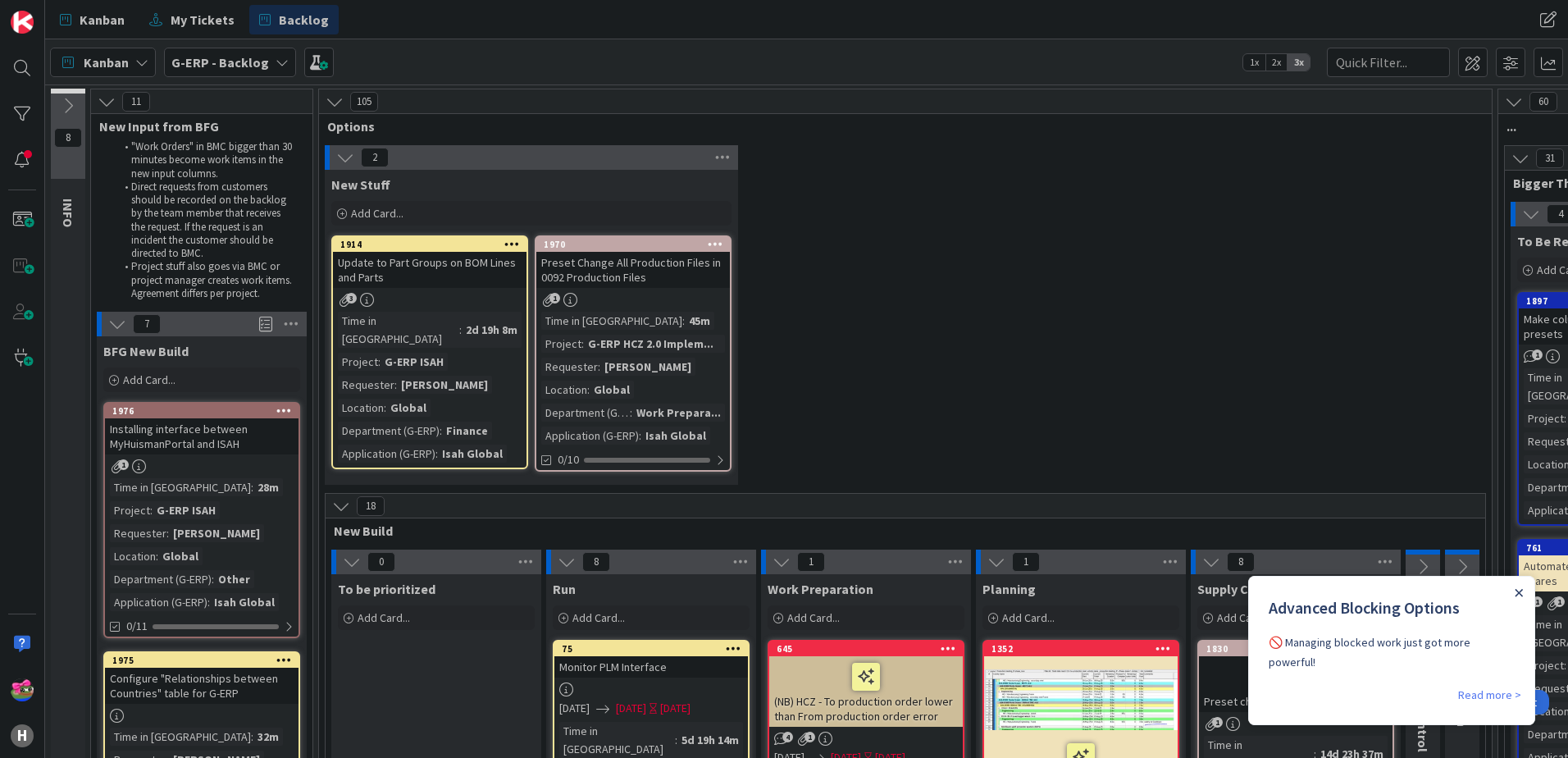
click at [1517, 591] on icon "Close Announcement" at bounding box center [1518, 592] width 8 height 8
